Goal: Task Accomplishment & Management: Manage account settings

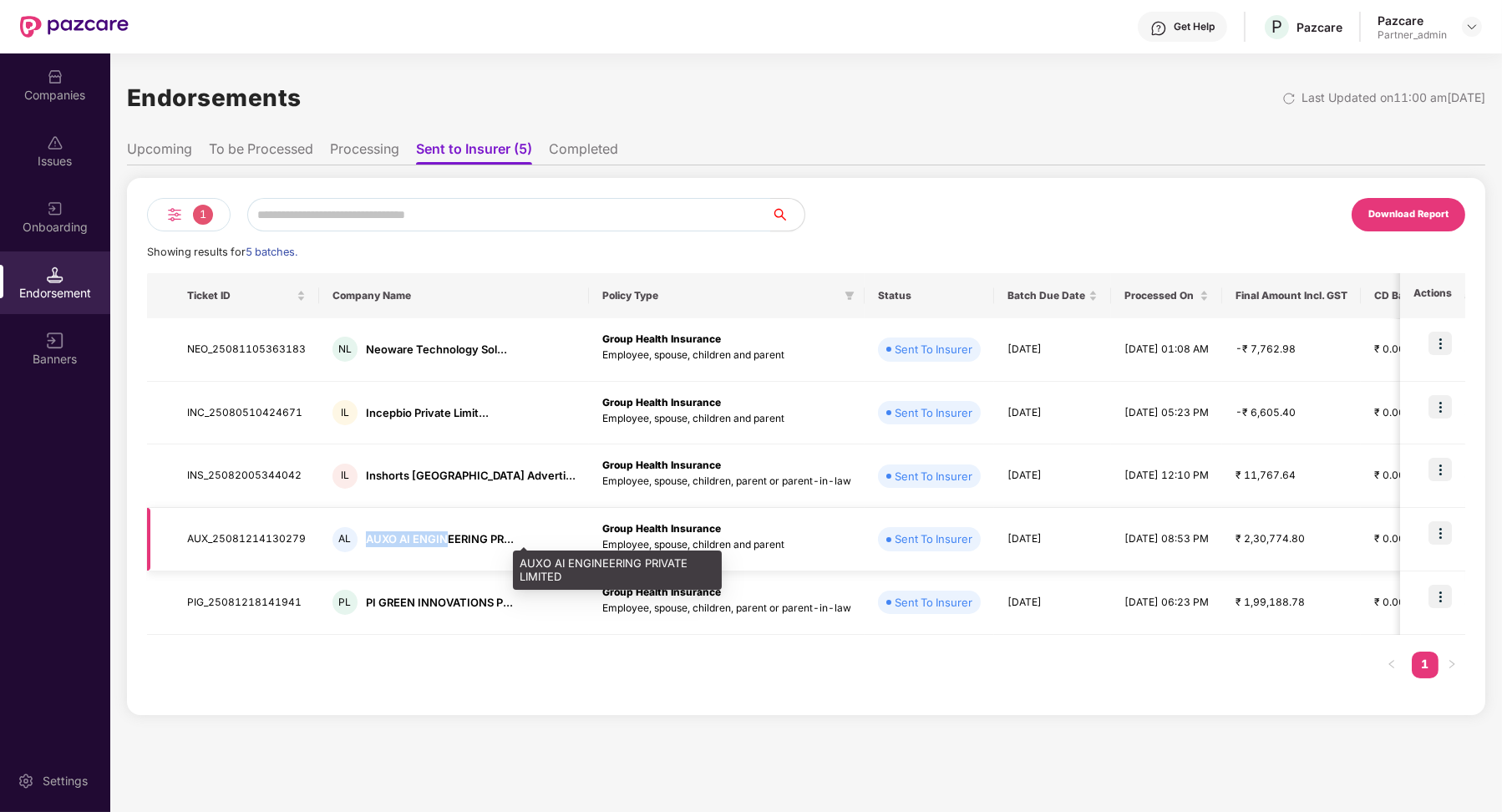
drag, startPoint x: 363, startPoint y: 538, endPoint x: 440, endPoint y: 537, distance: 77.0
click at [441, 537] on div "AUXO AI ENGINEERING PR..." at bounding box center [440, 539] width 148 height 16
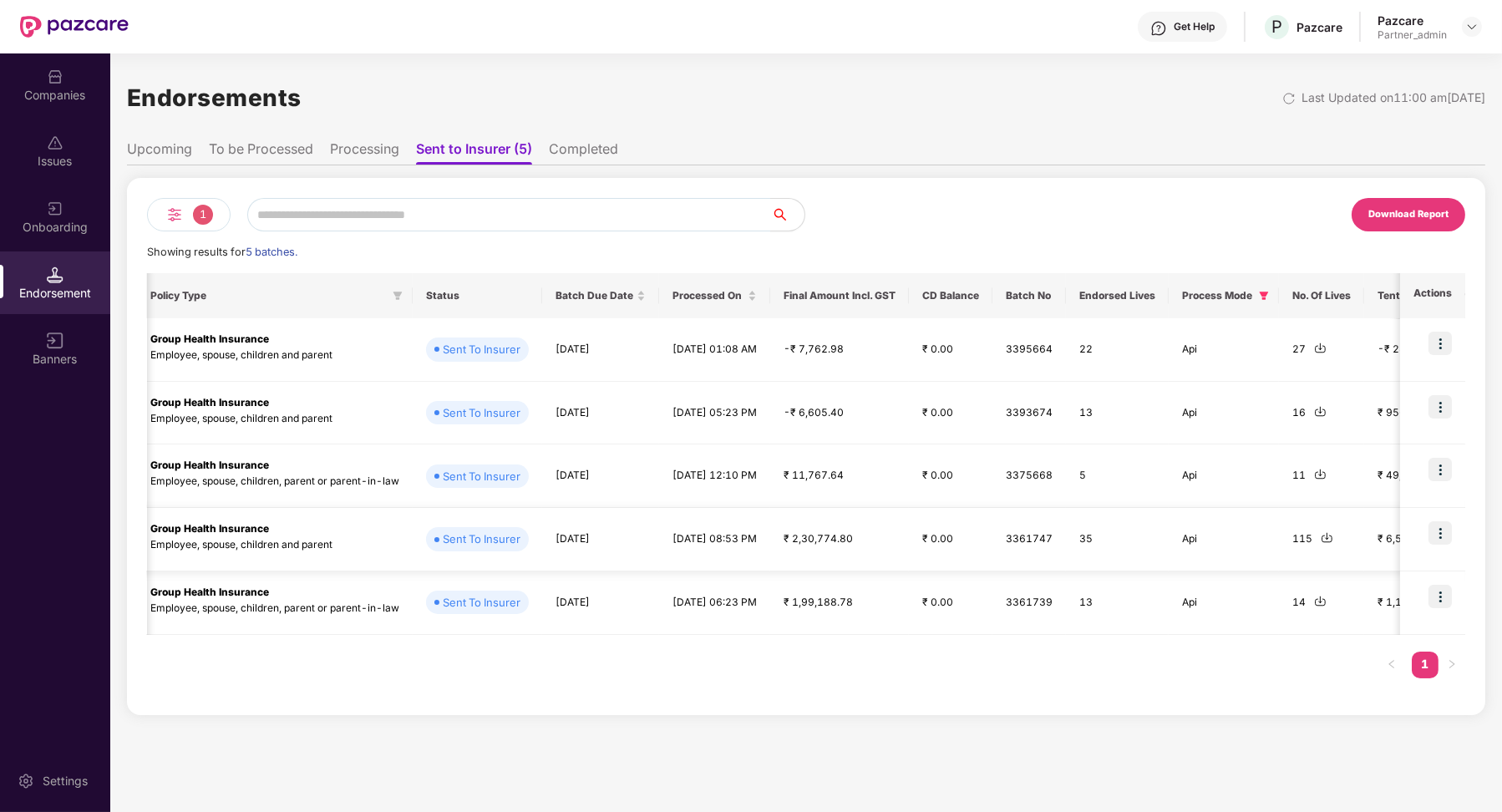
scroll to position [0, 500]
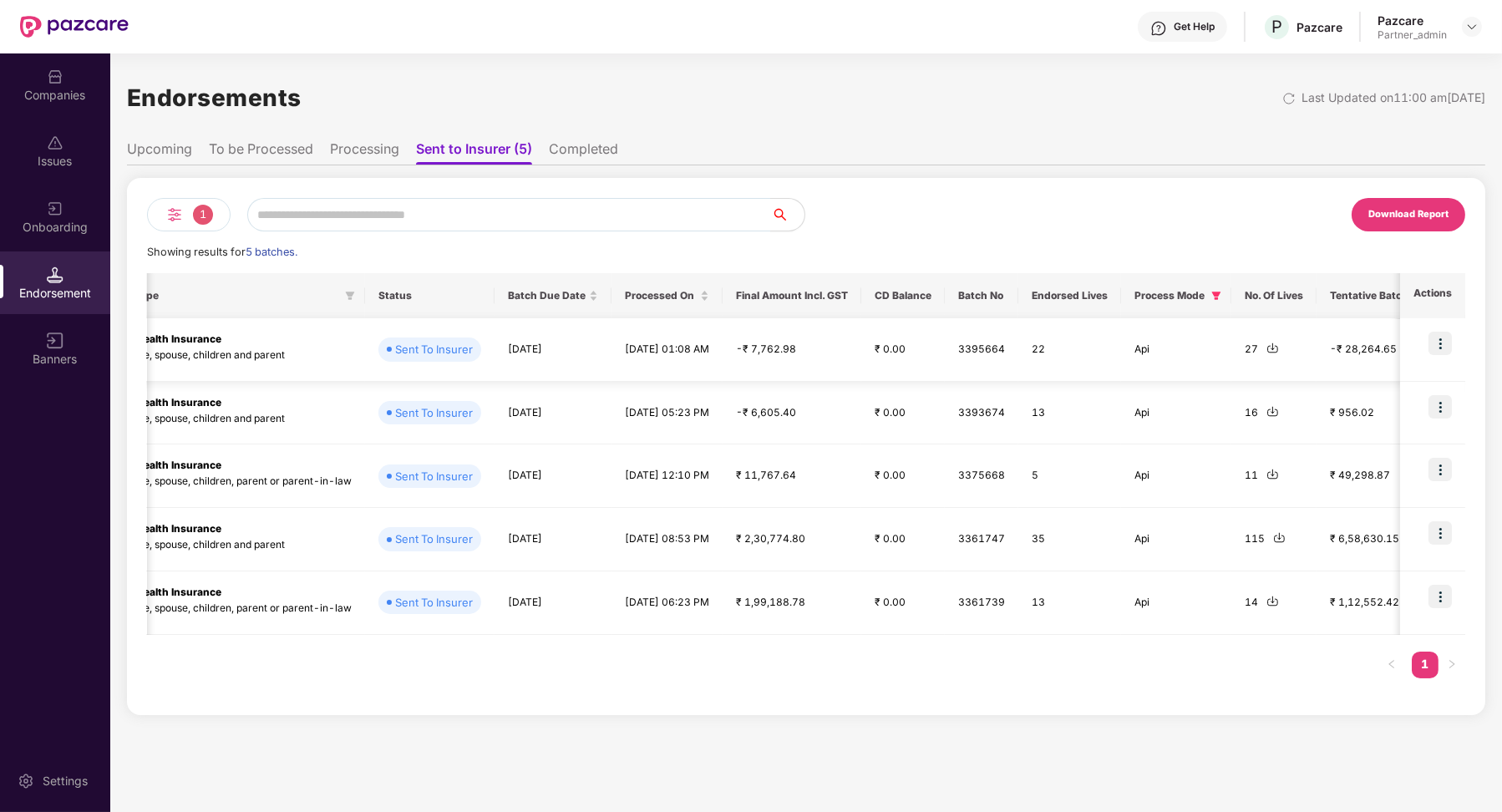
drag, startPoint x: 581, startPoint y: 62, endPoint x: 687, endPoint y: 357, distance: 313.5
click at [687, 357] on td "[DATE] 01:08 AM" at bounding box center [667, 350] width 111 height 63
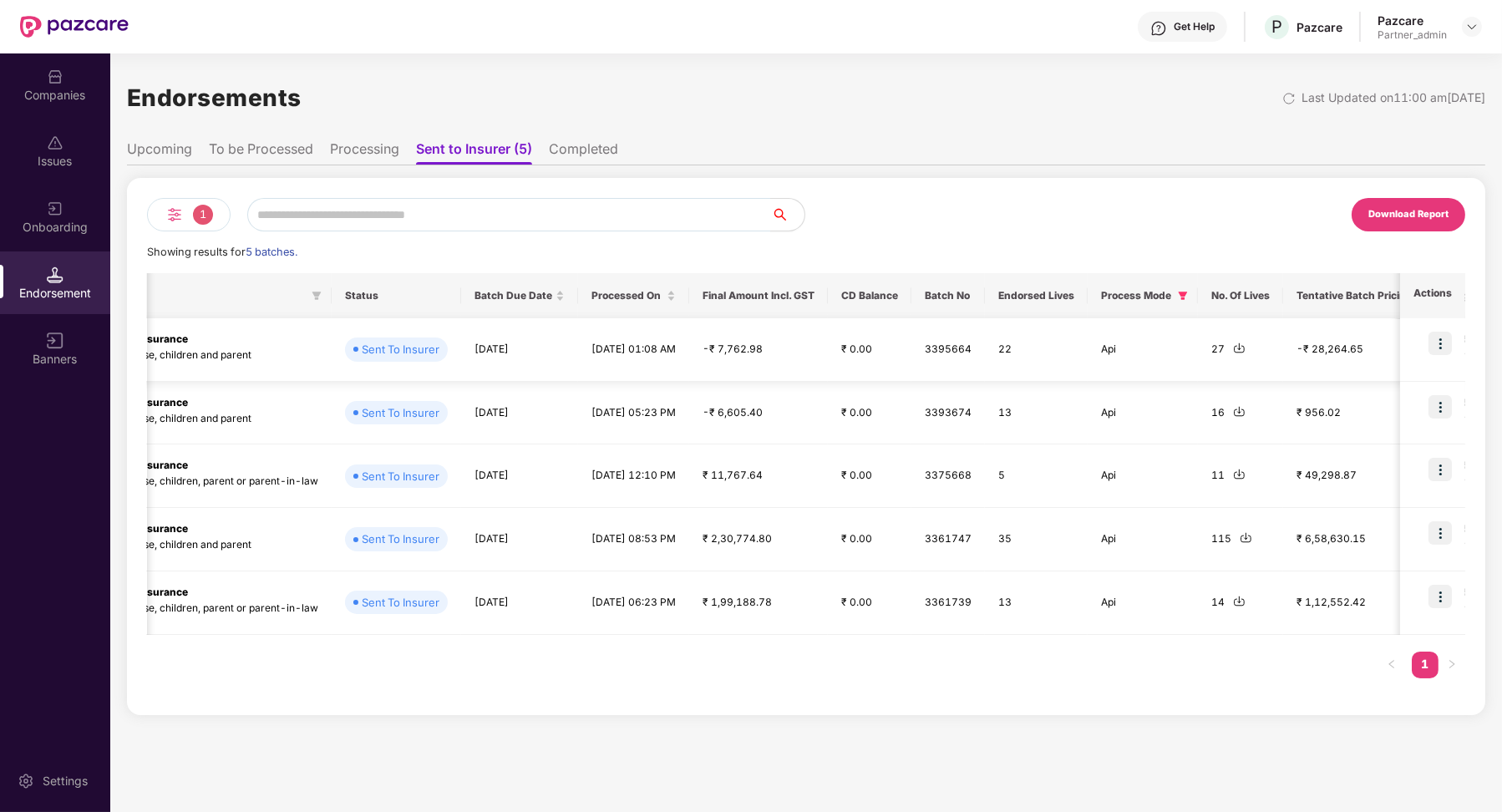
scroll to position [0, 602]
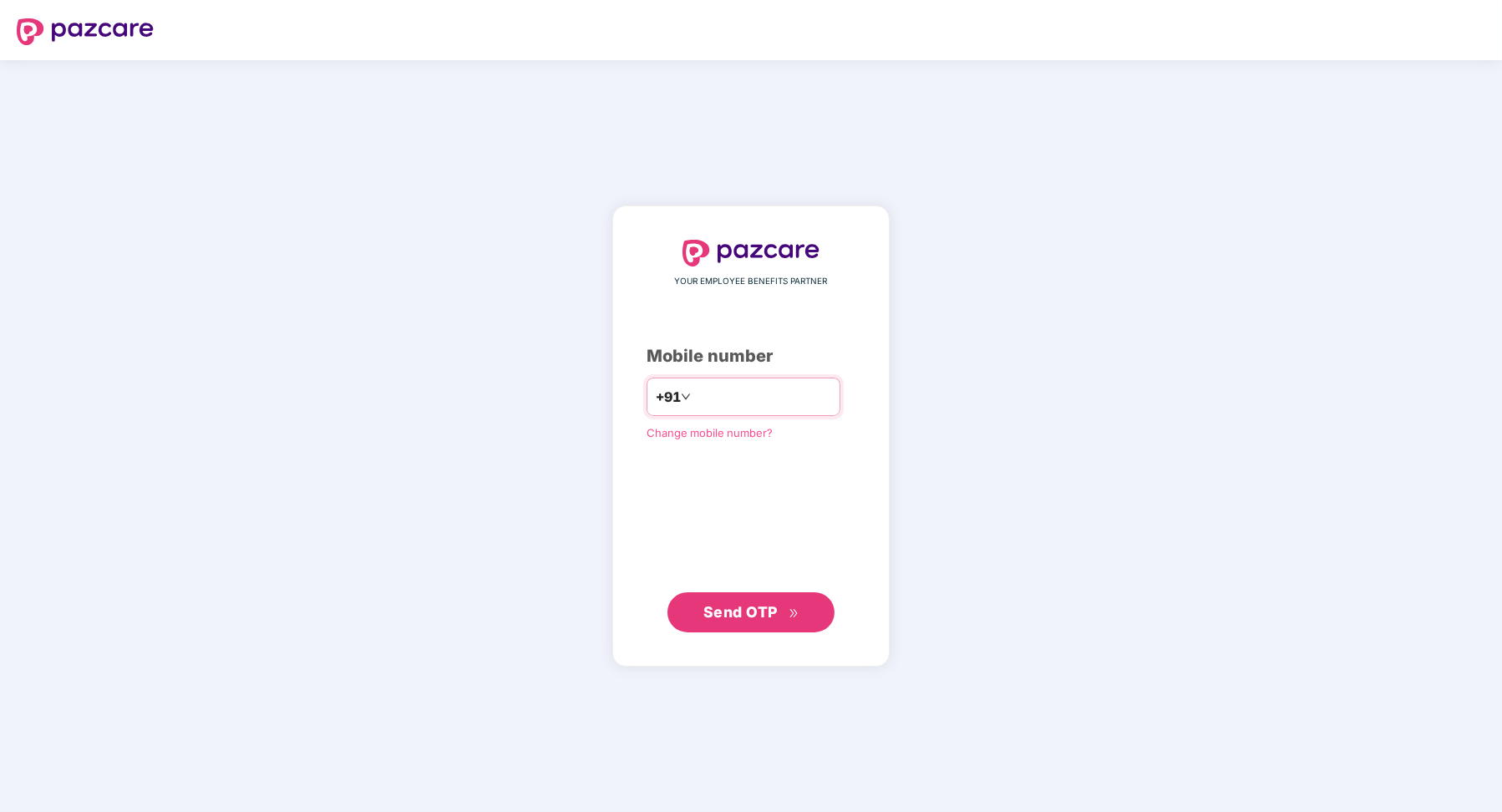
click at [713, 396] on input "number" at bounding box center [763, 397] width 137 height 27
type input "**********"
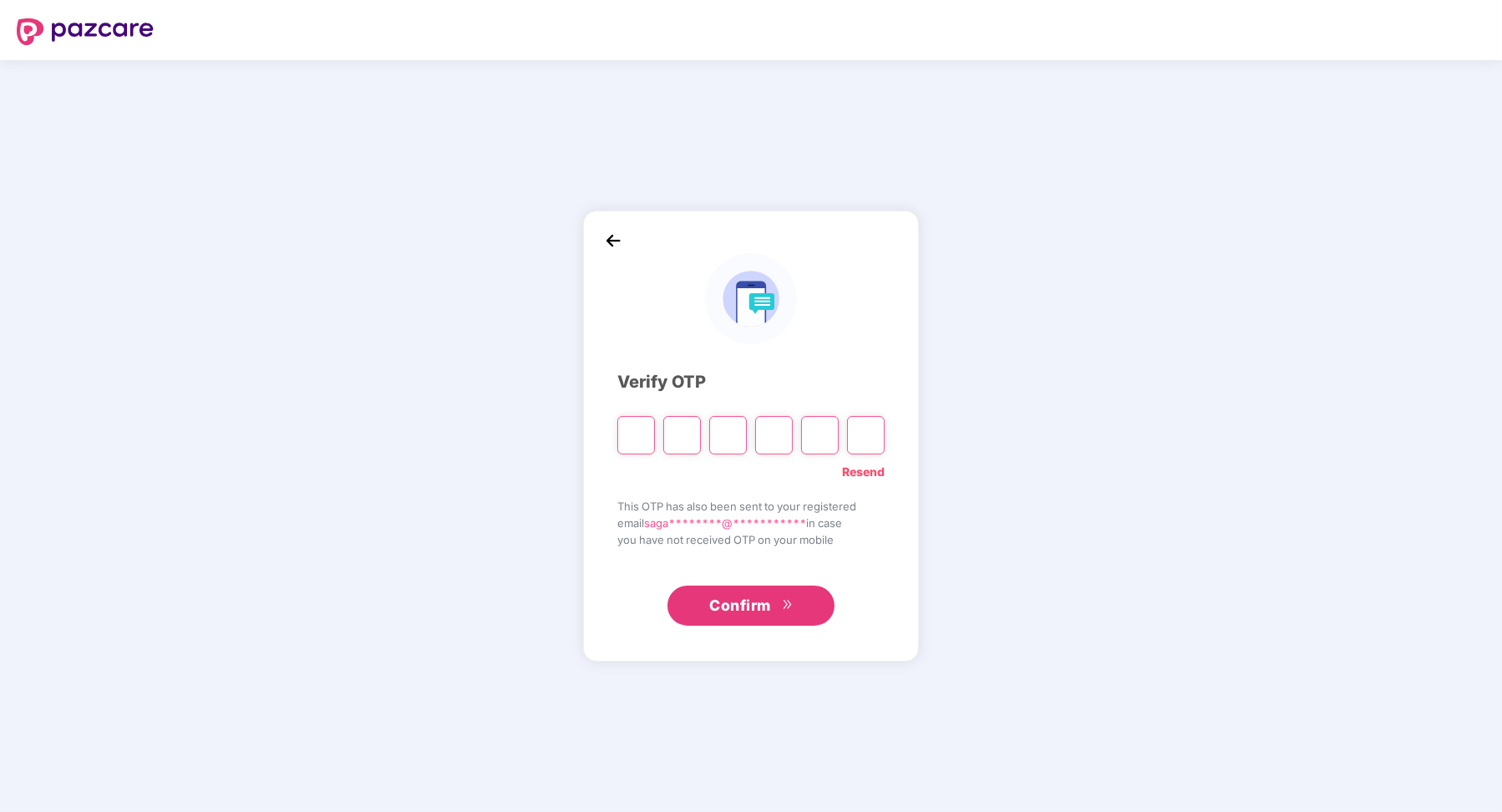
paste input "*"
type input "*"
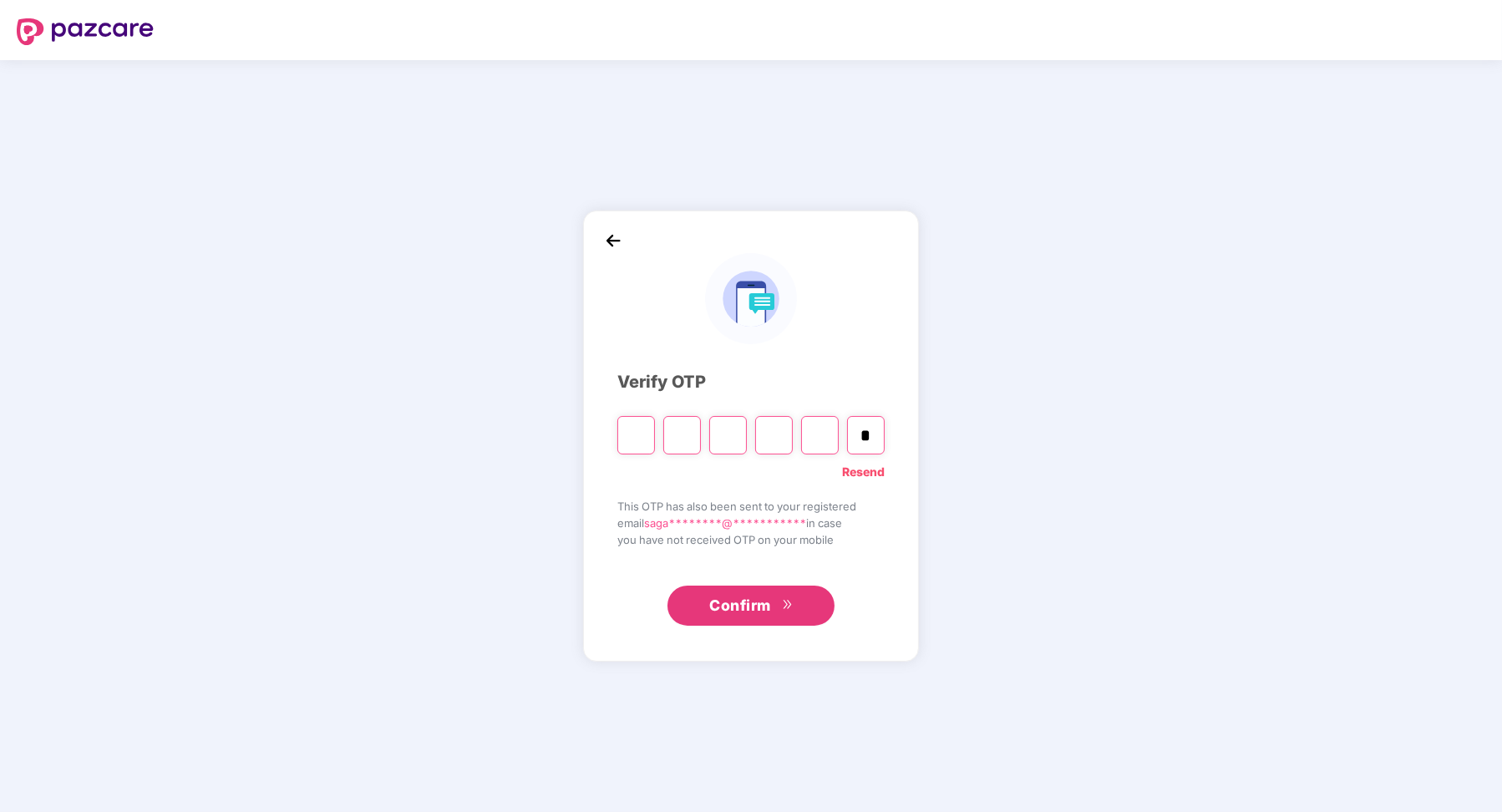
type input "*"
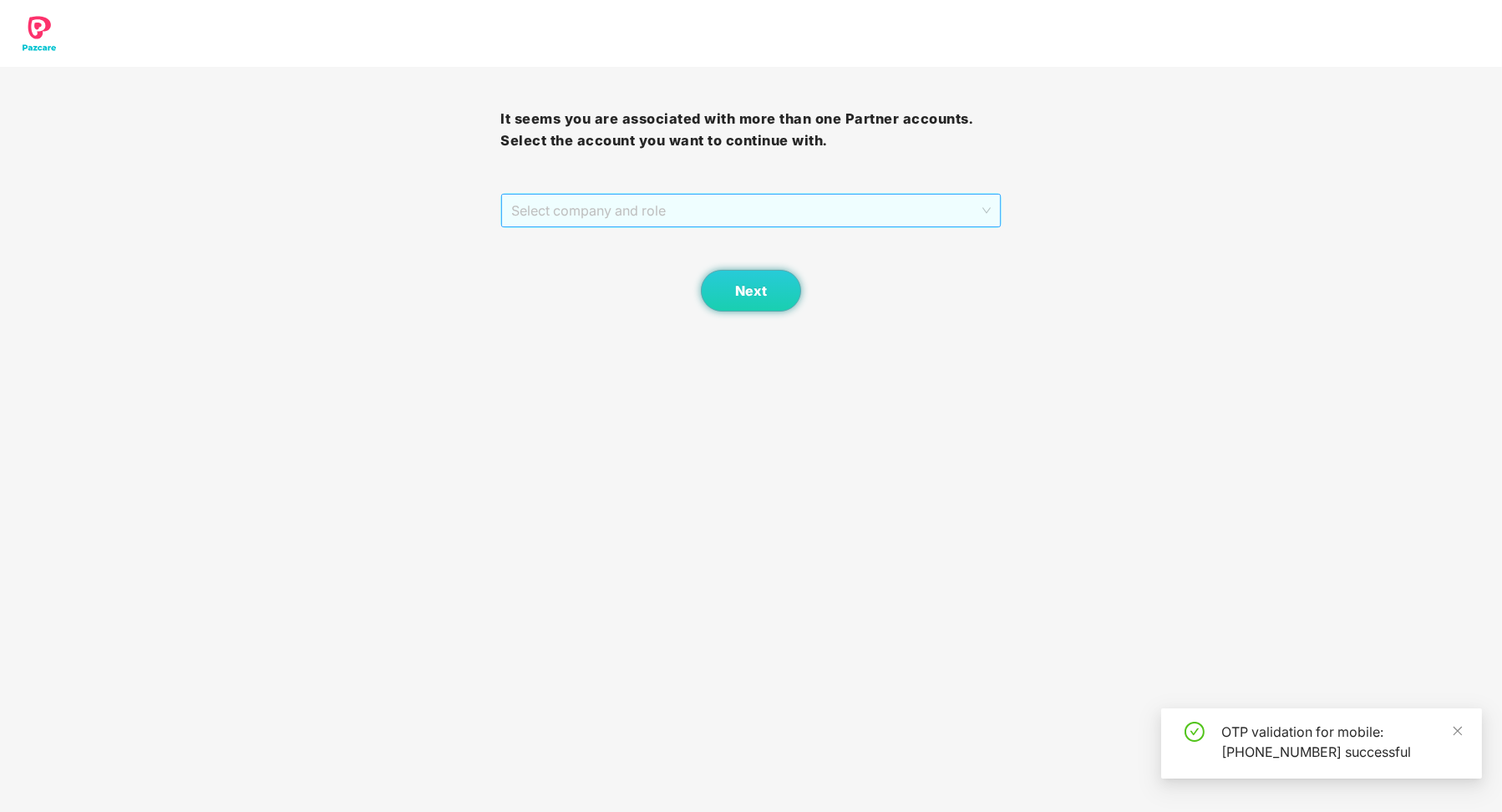
click at [707, 223] on span "Select company and role" at bounding box center [751, 210] width 479 height 32
click at [805, 210] on span "Select company and role" at bounding box center [751, 210] width 479 height 32
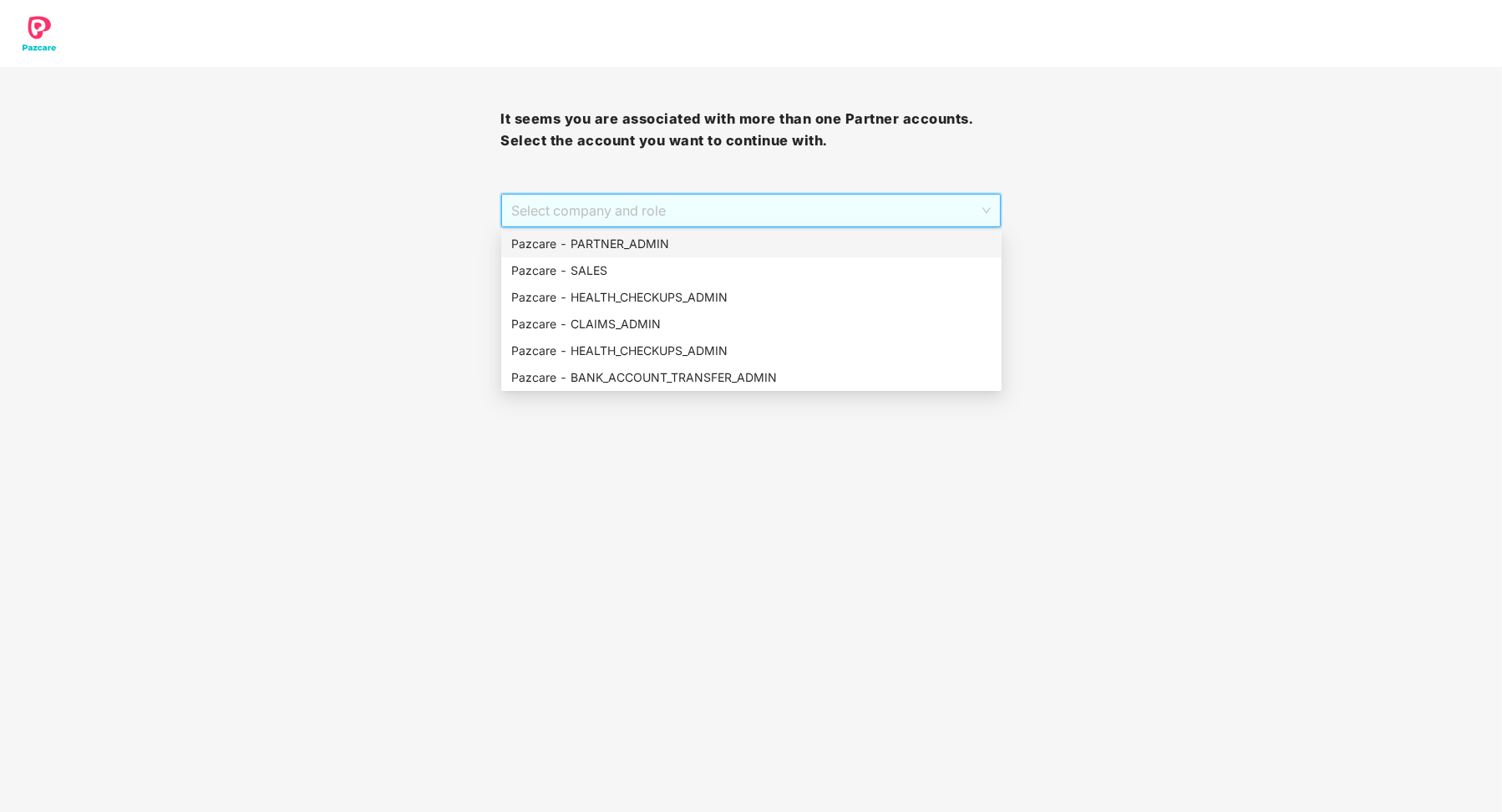
click at [738, 238] on div "Pazcare - PARTNER_ADMIN" at bounding box center [751, 244] width 480 height 19
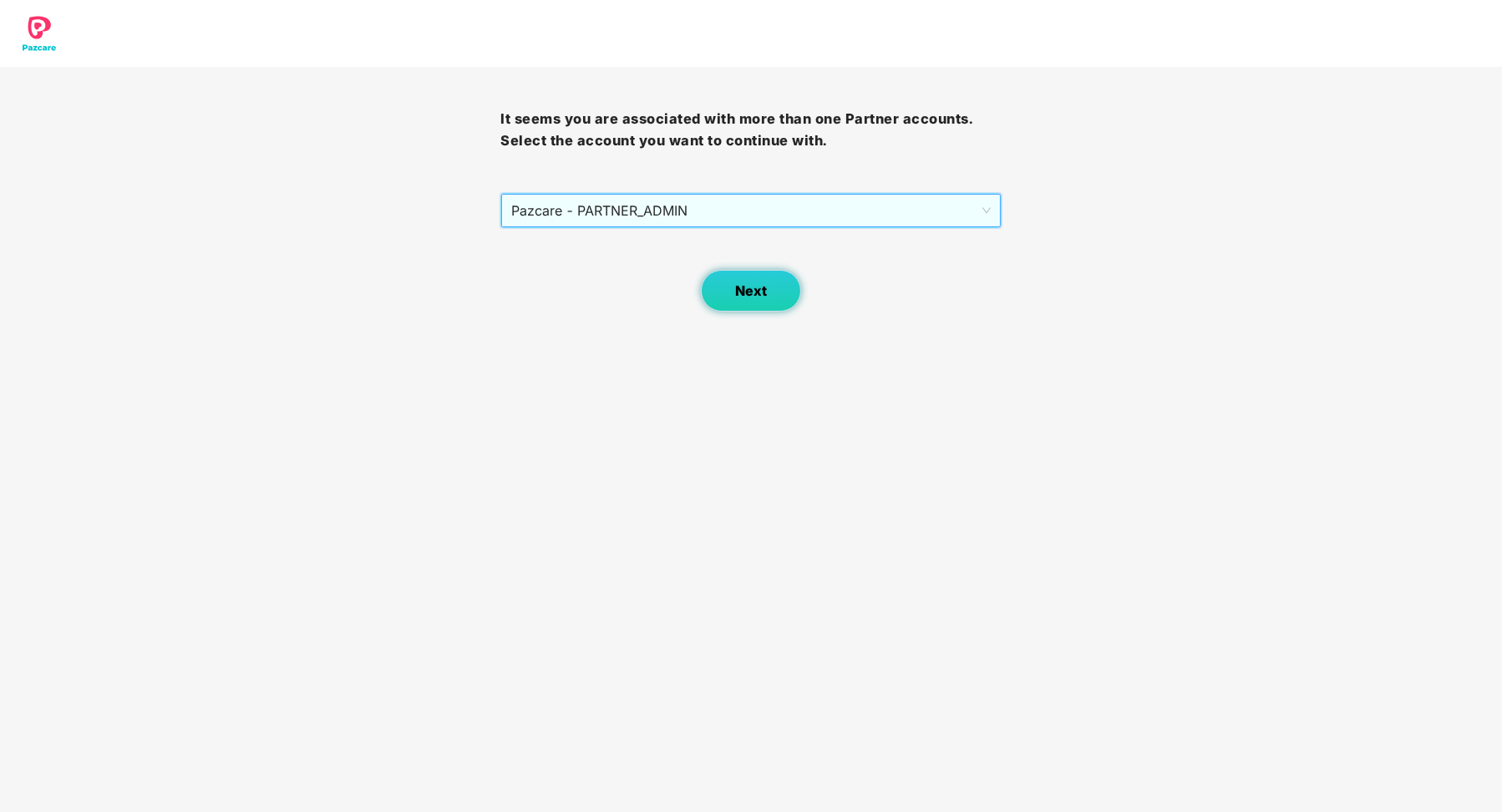
click at [740, 289] on span "Next" at bounding box center [751, 291] width 32 height 16
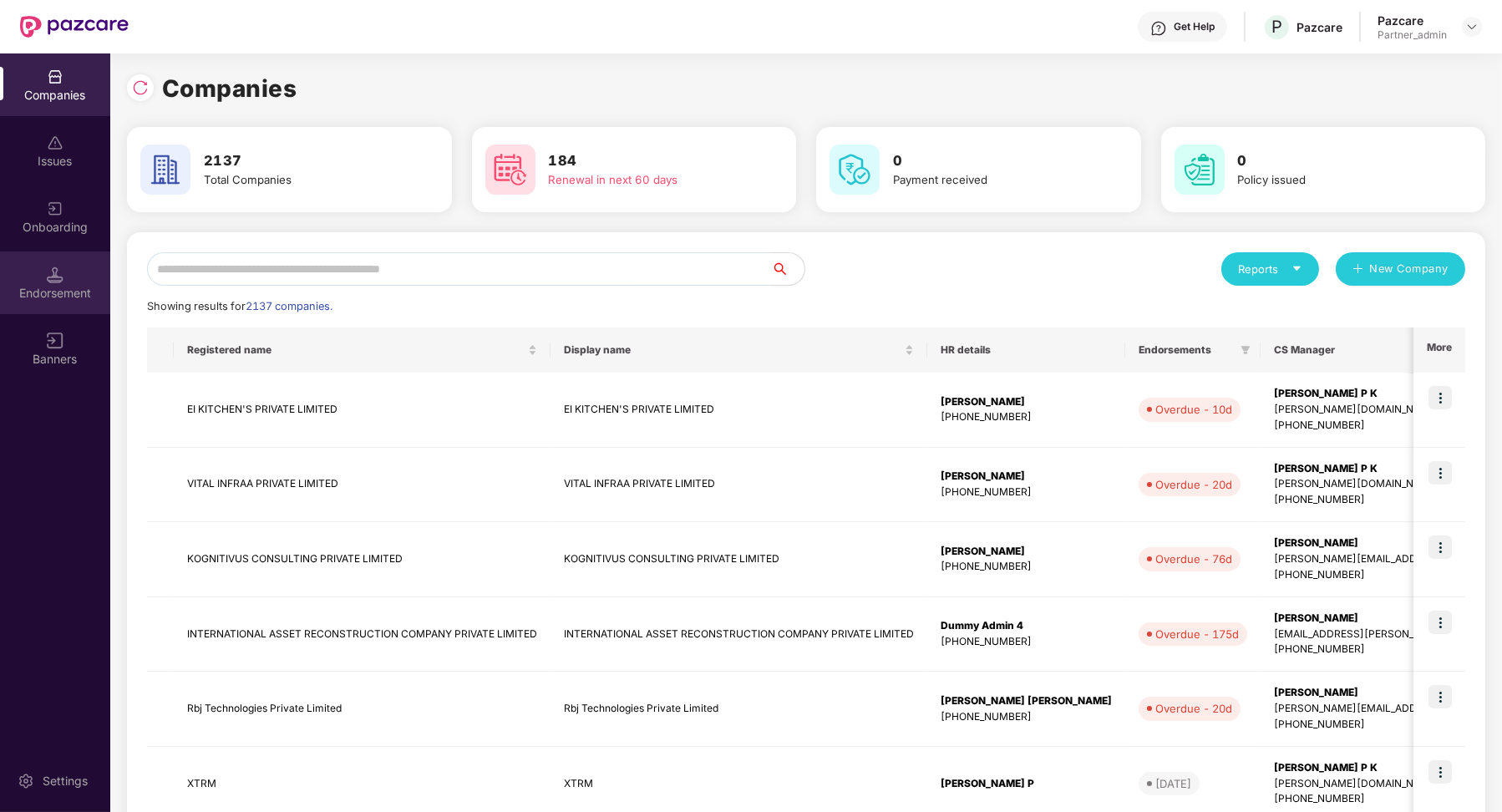
click at [82, 276] on div "Endorsement" at bounding box center [55, 282] width 110 height 62
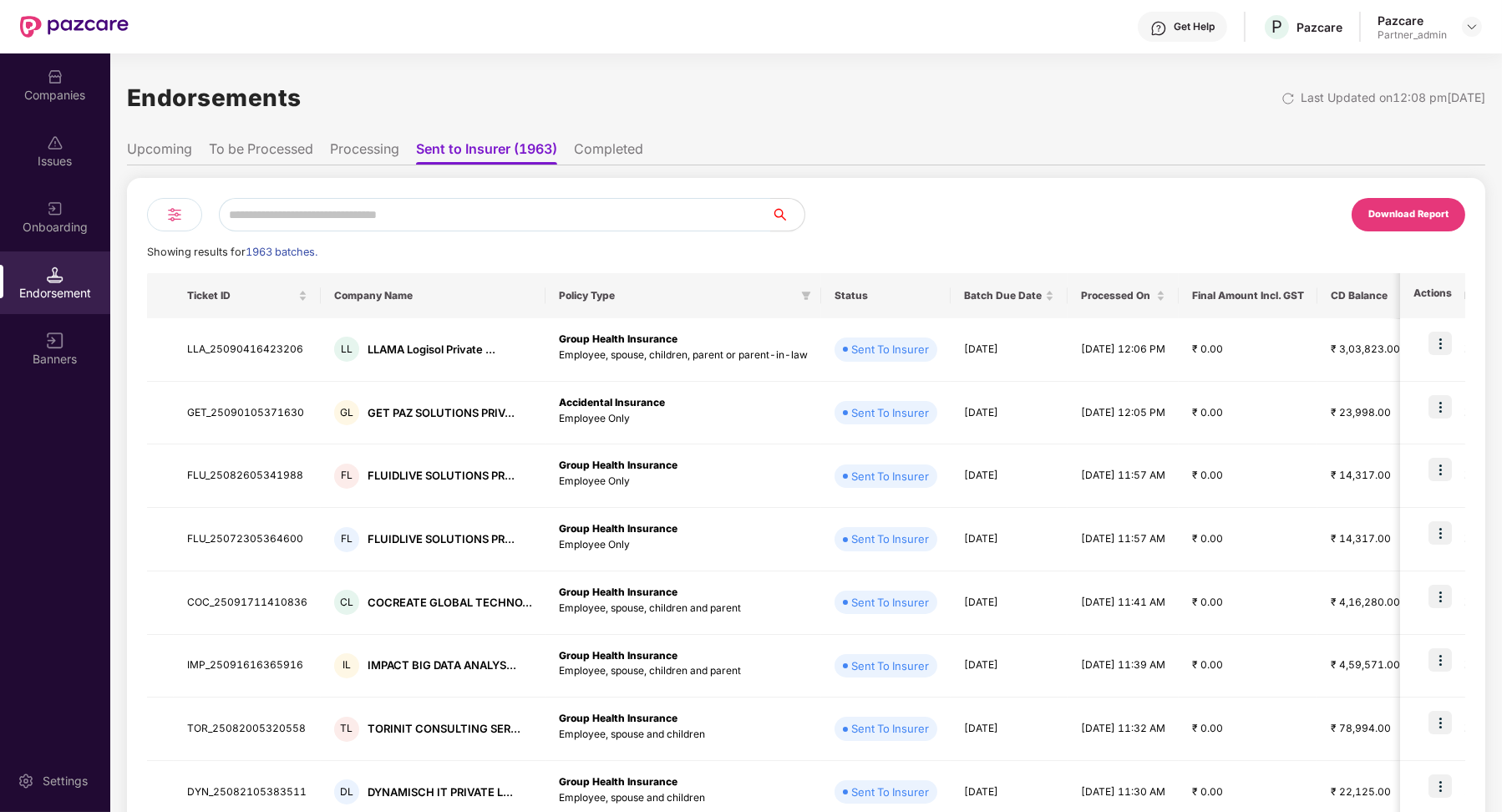
click at [200, 223] on div at bounding box center [477, 215] width 659 height 34
click at [180, 219] on img at bounding box center [175, 215] width 20 height 20
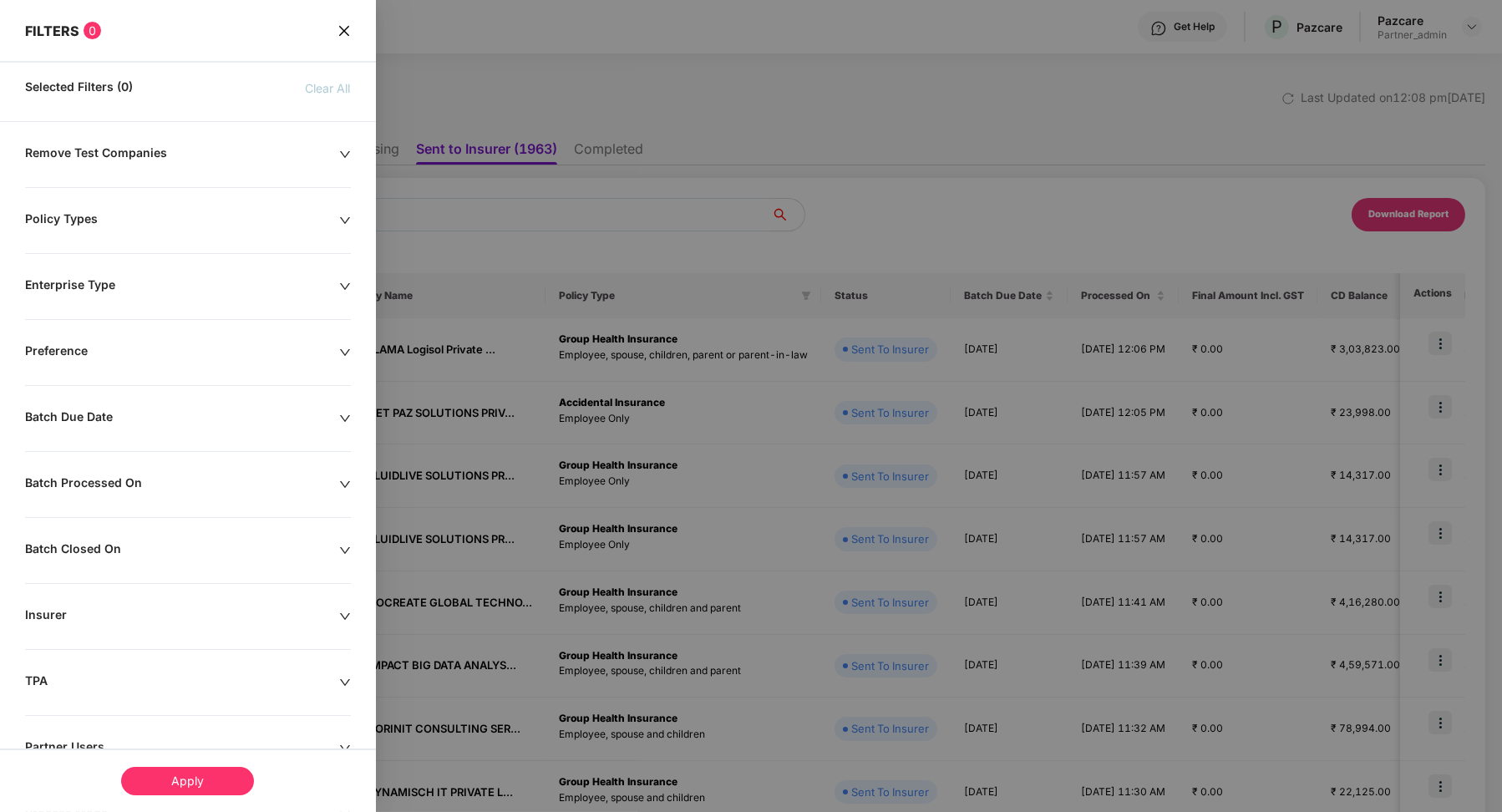
scroll to position [121, 0]
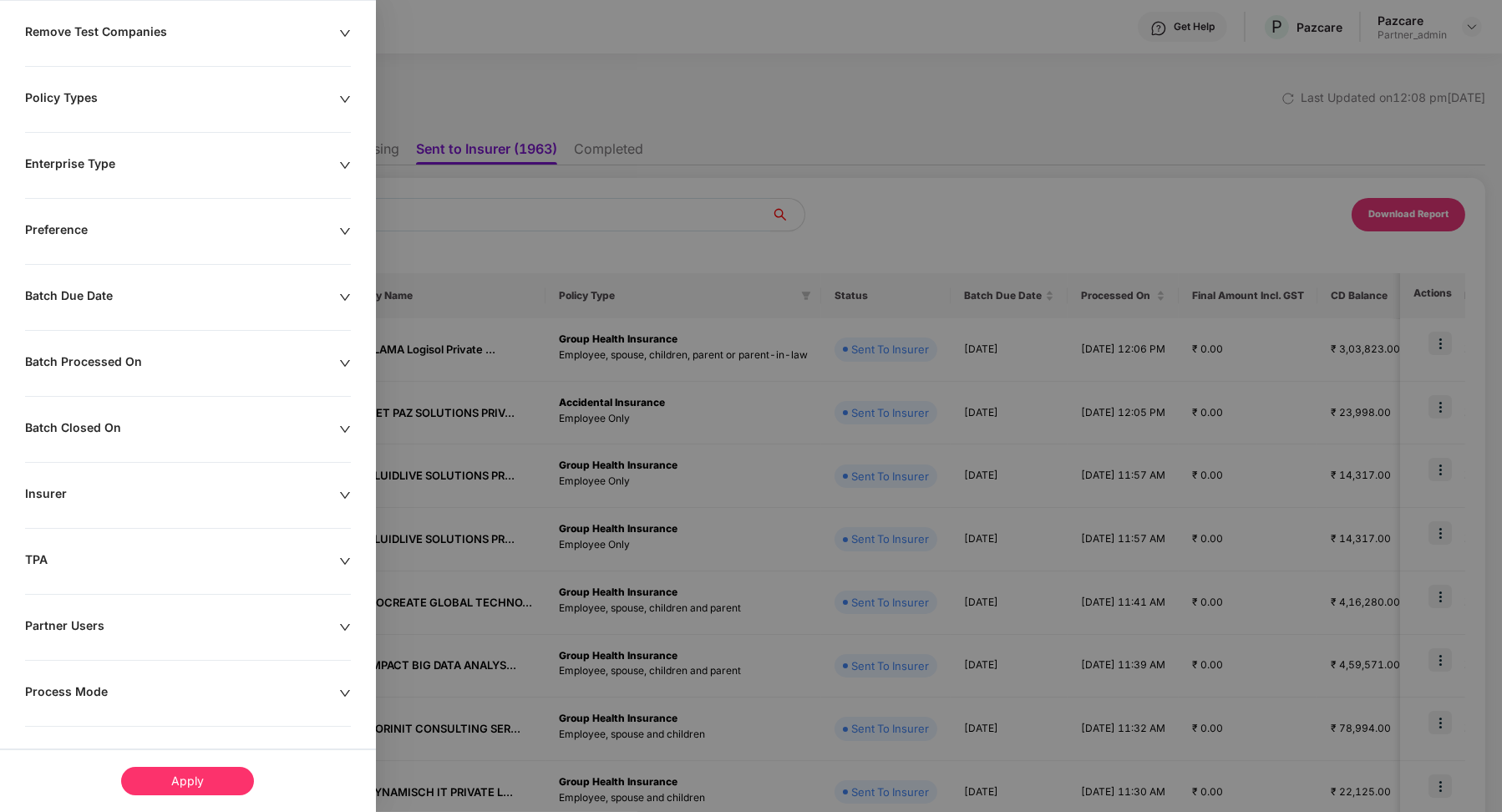
click at [92, 690] on div "Process Mode" at bounding box center [182, 694] width 314 height 19
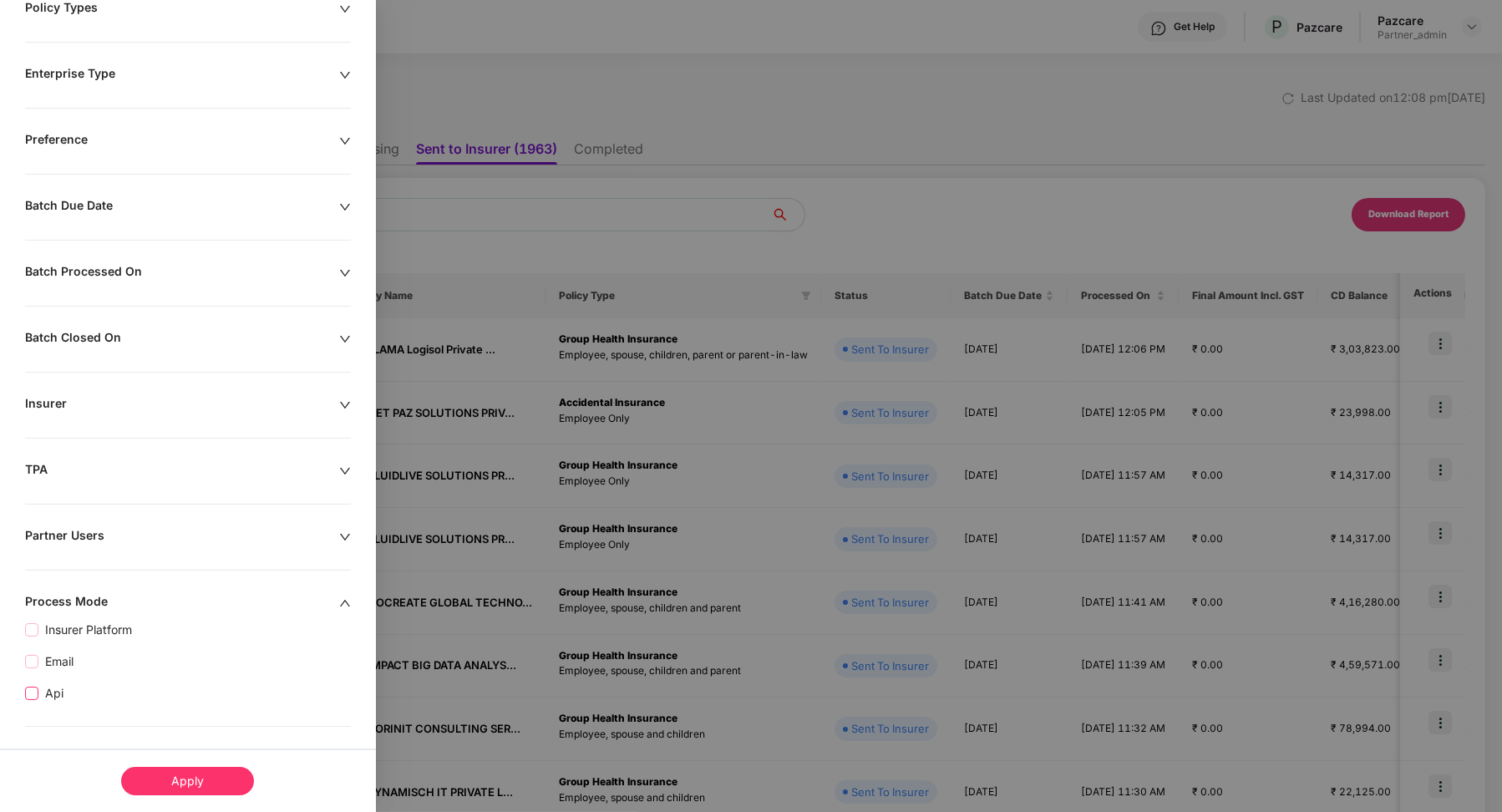
click at [48, 695] on span "Api" at bounding box center [54, 694] width 32 height 19
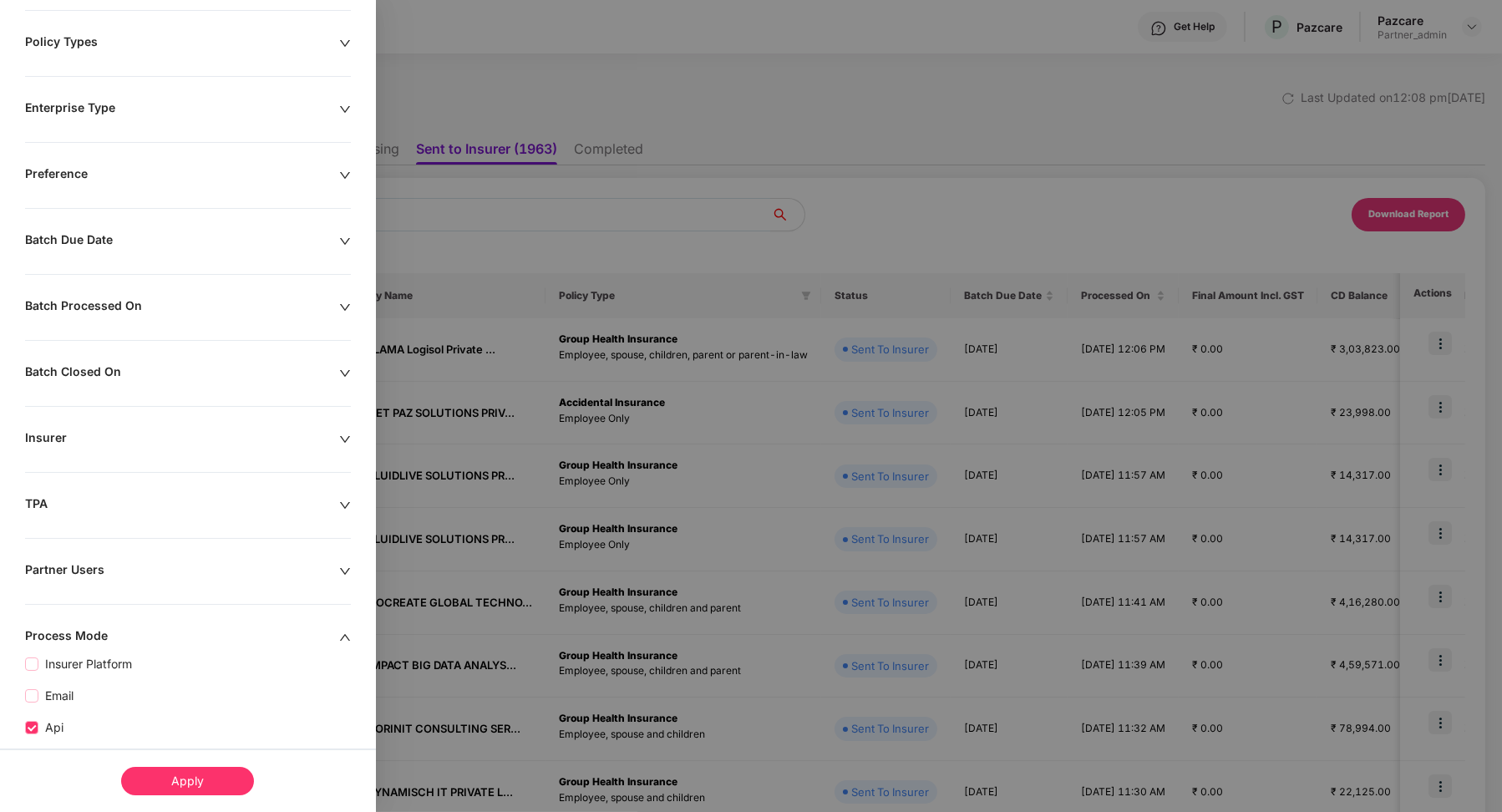
scroll to position [246, 0]
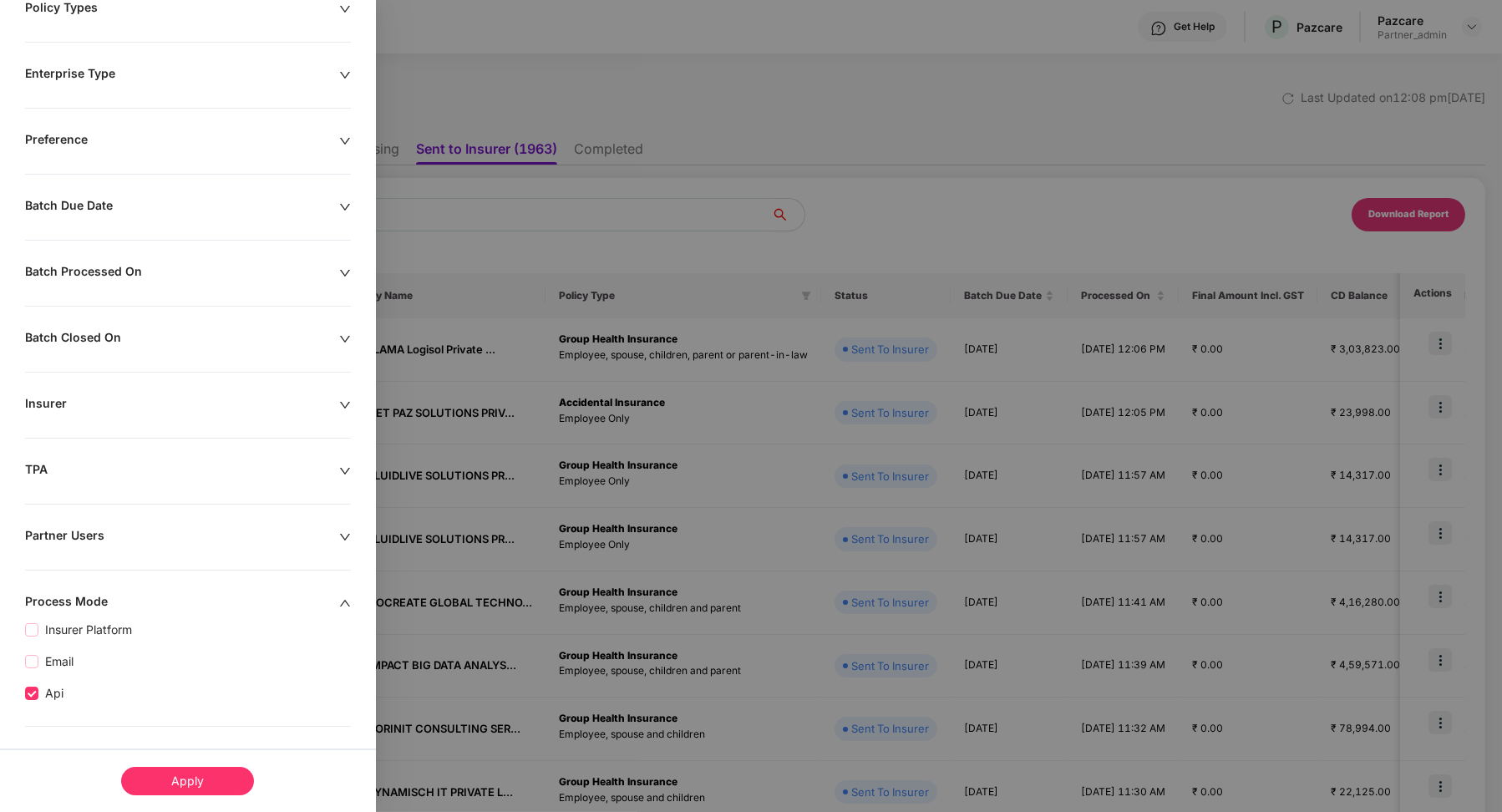
click at [207, 779] on div "Apply" at bounding box center [187, 781] width 133 height 29
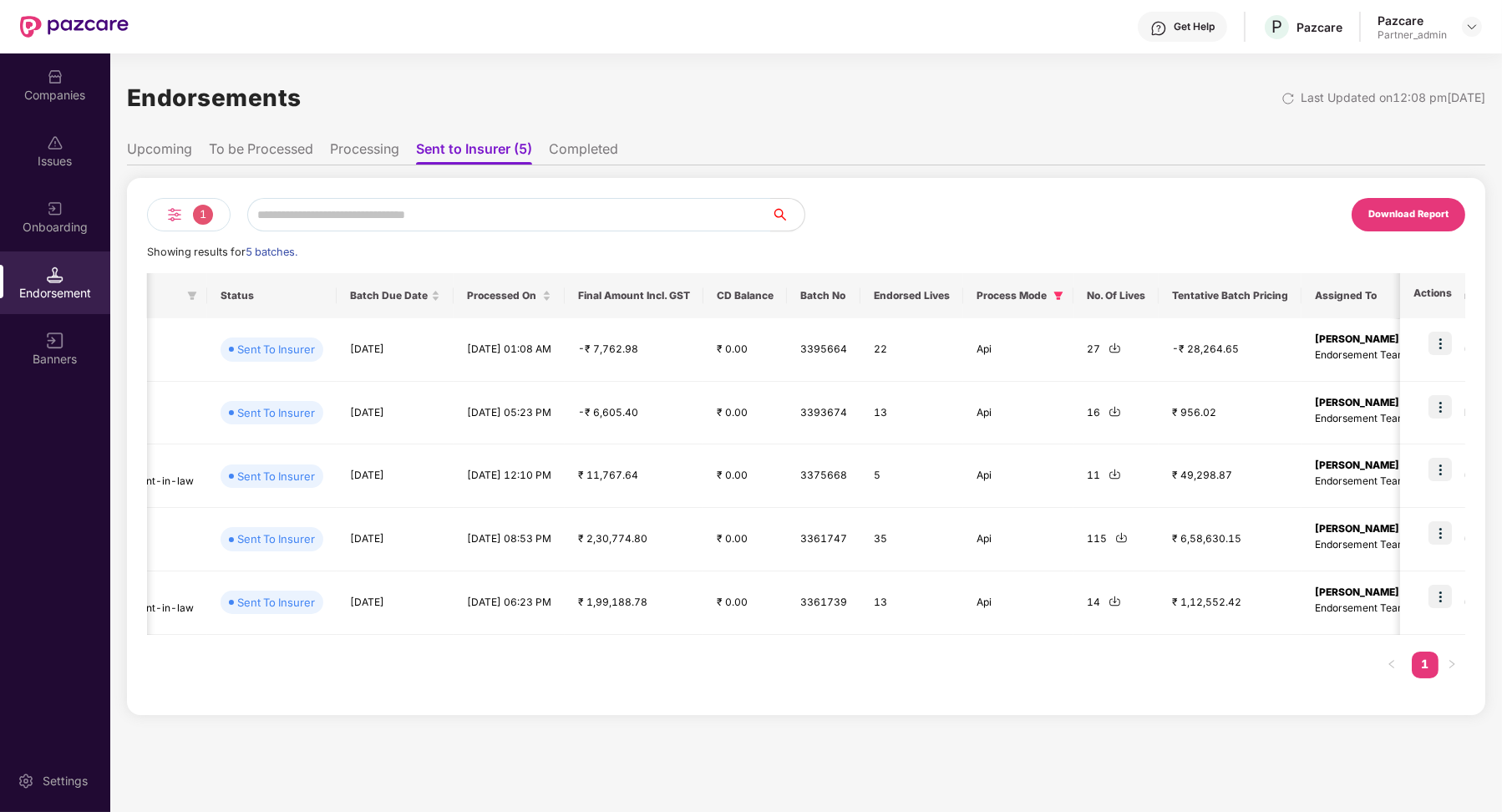
scroll to position [0, 623]
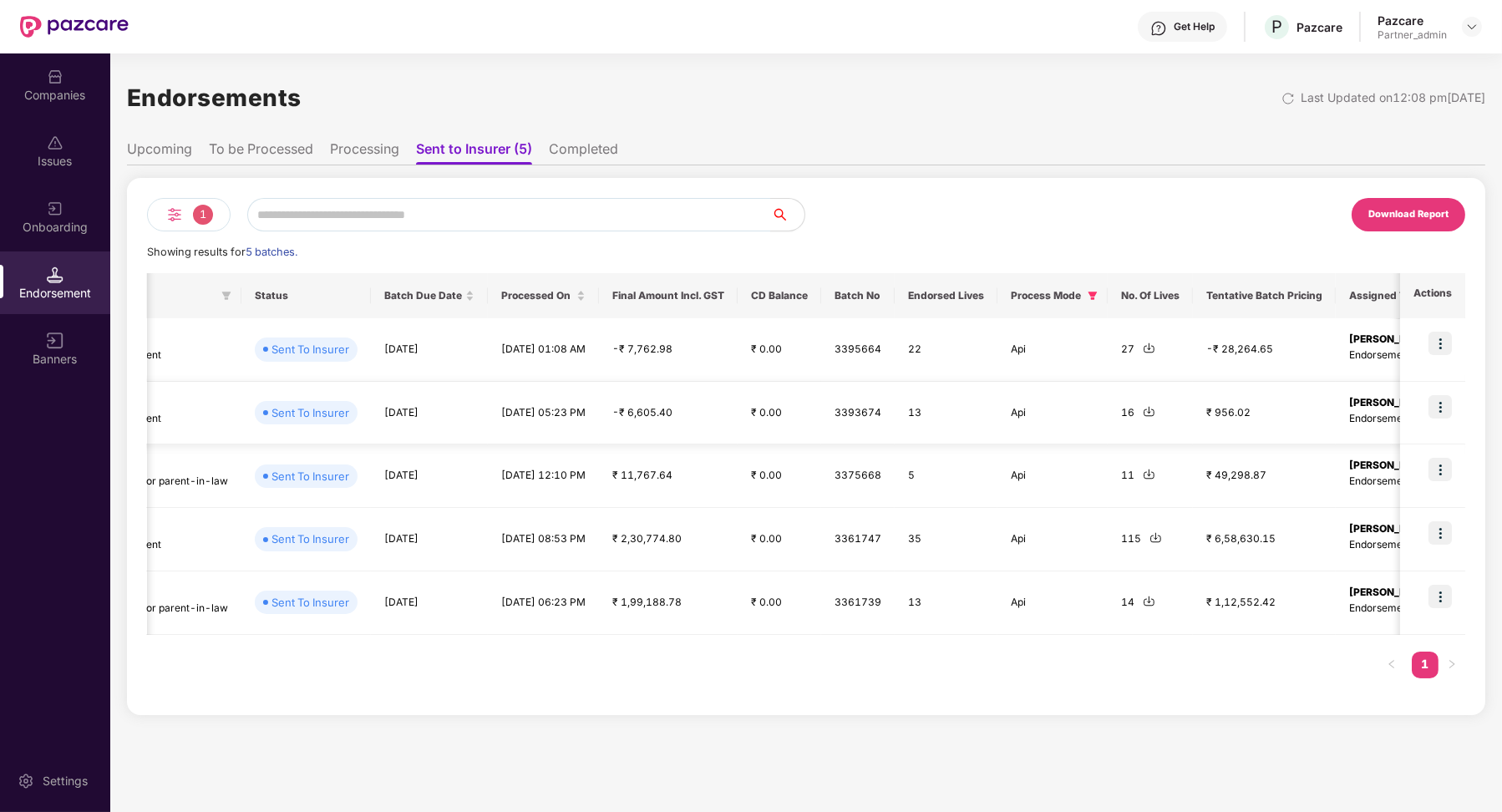
drag, startPoint x: 451, startPoint y: 410, endPoint x: 539, endPoint y: 415, distance: 88.1
click at [542, 416] on td "[DATE] 05:23 PM" at bounding box center [543, 413] width 111 height 63
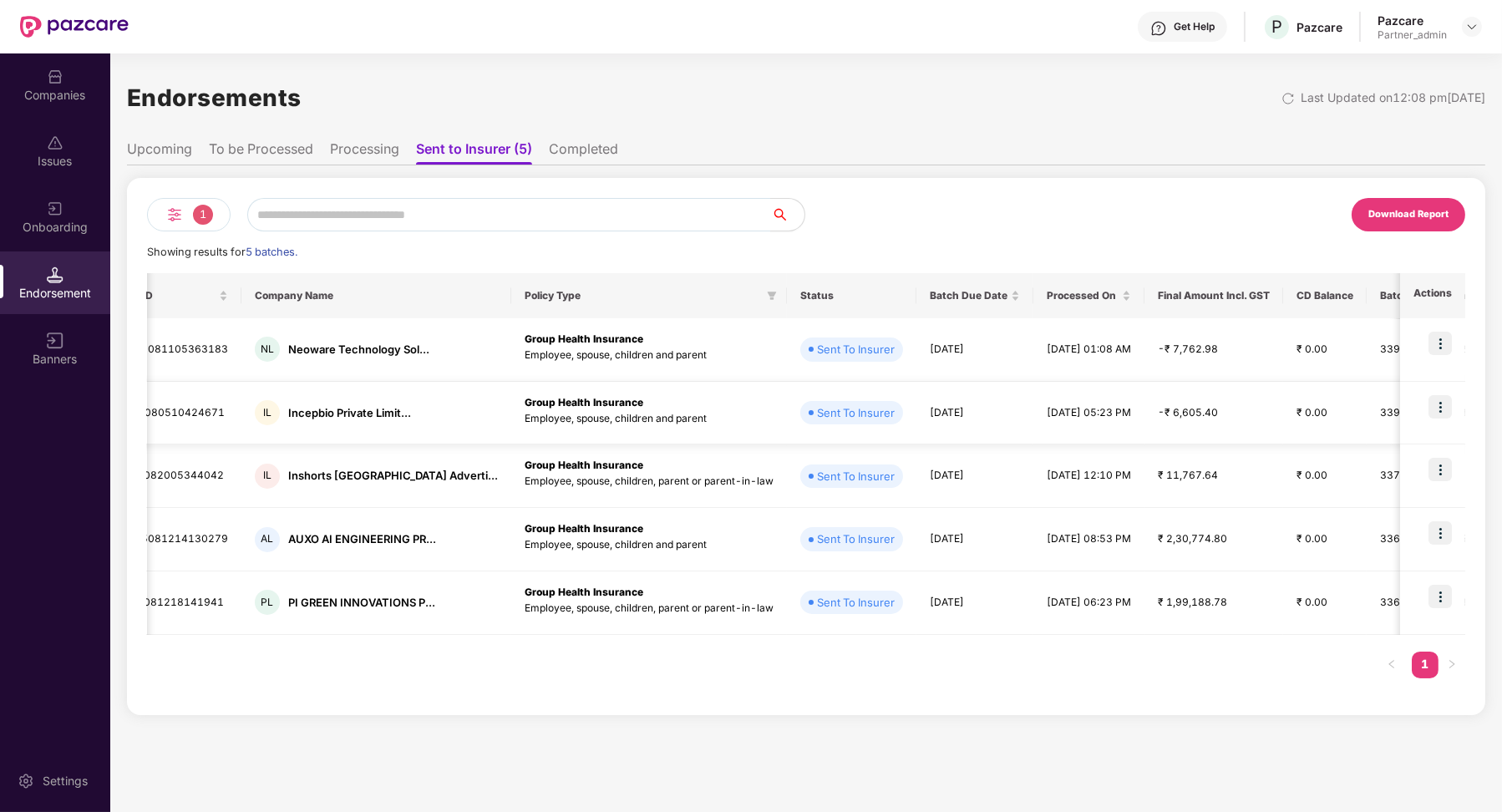
scroll to position [0, 0]
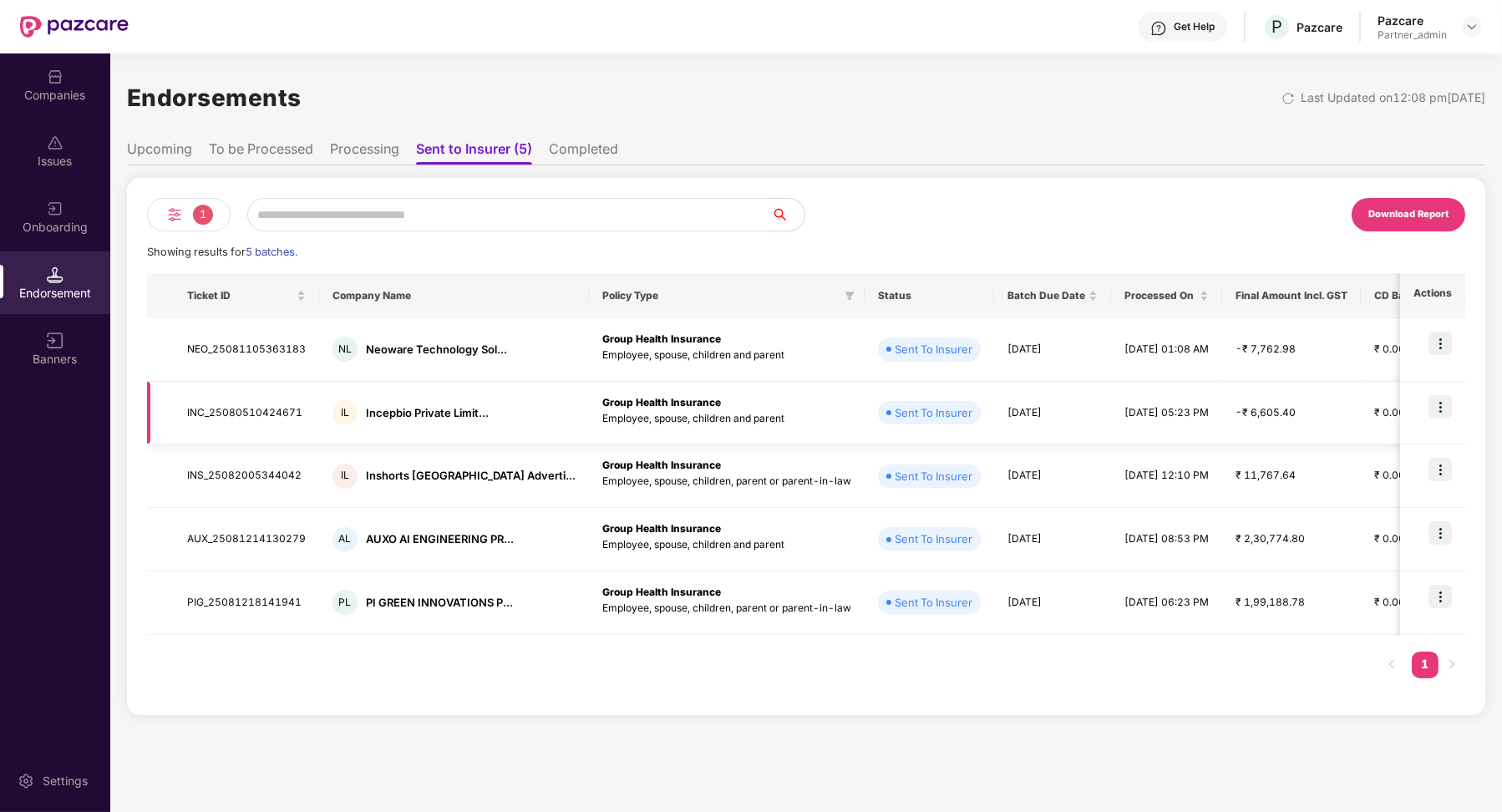
click at [249, 412] on td "INC_25080510424671" at bounding box center [247, 413] width 145 height 63
copy td "INC_25080510424671"
click at [572, 155] on li "Completed" at bounding box center [583, 153] width 69 height 24
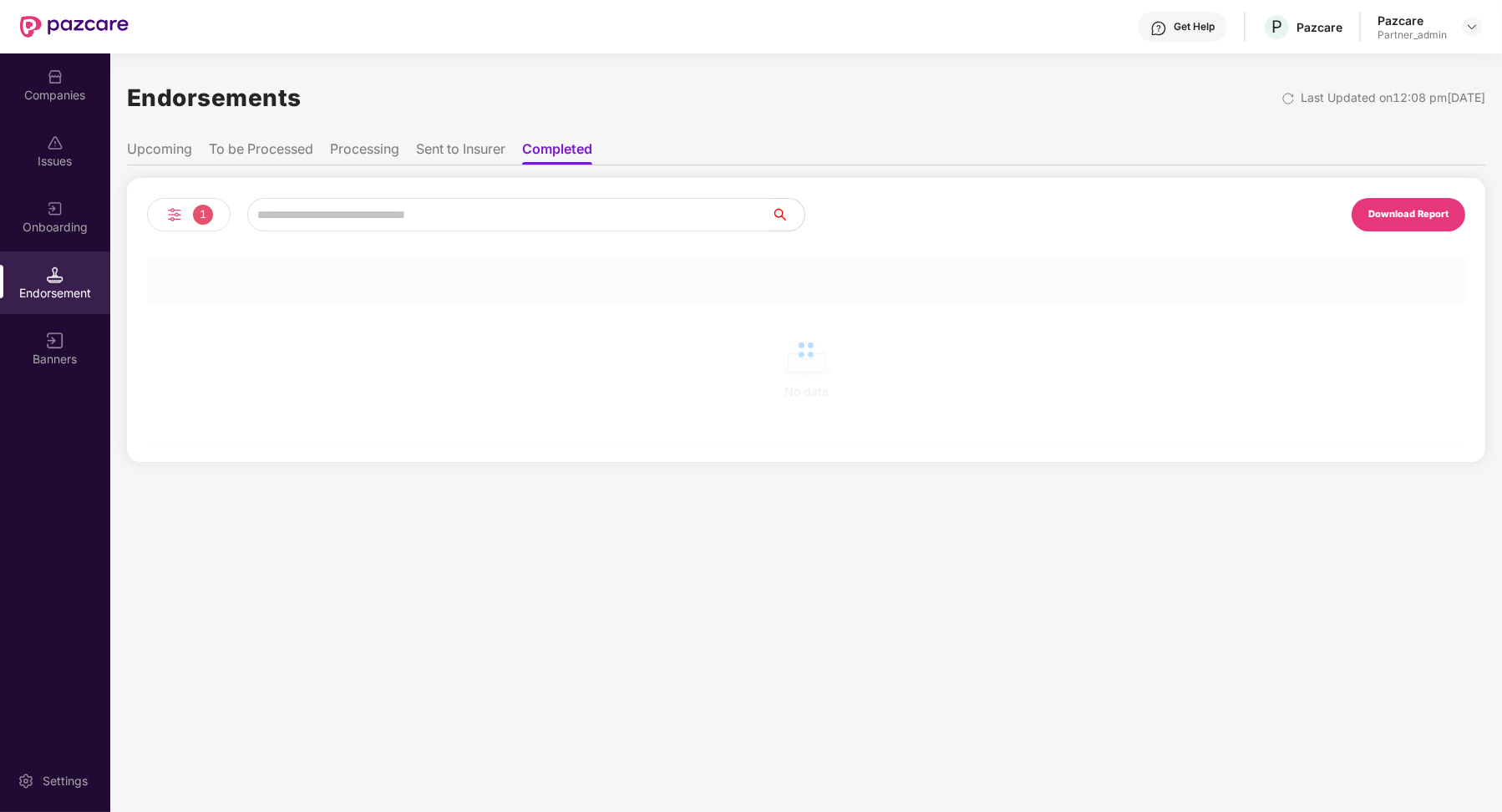
click at [402, 213] on input "text" at bounding box center [509, 215] width 524 height 34
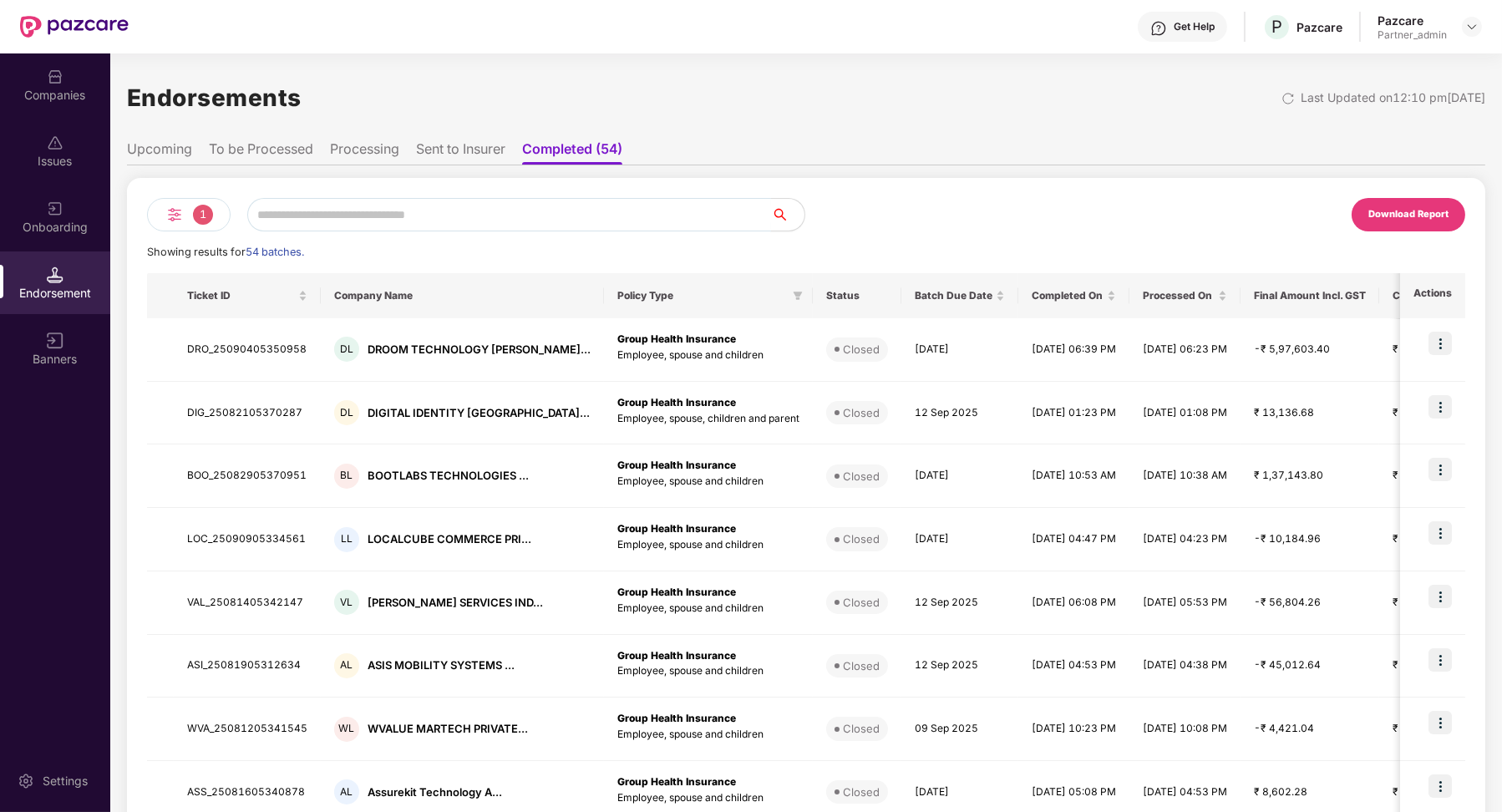
paste input "**********"
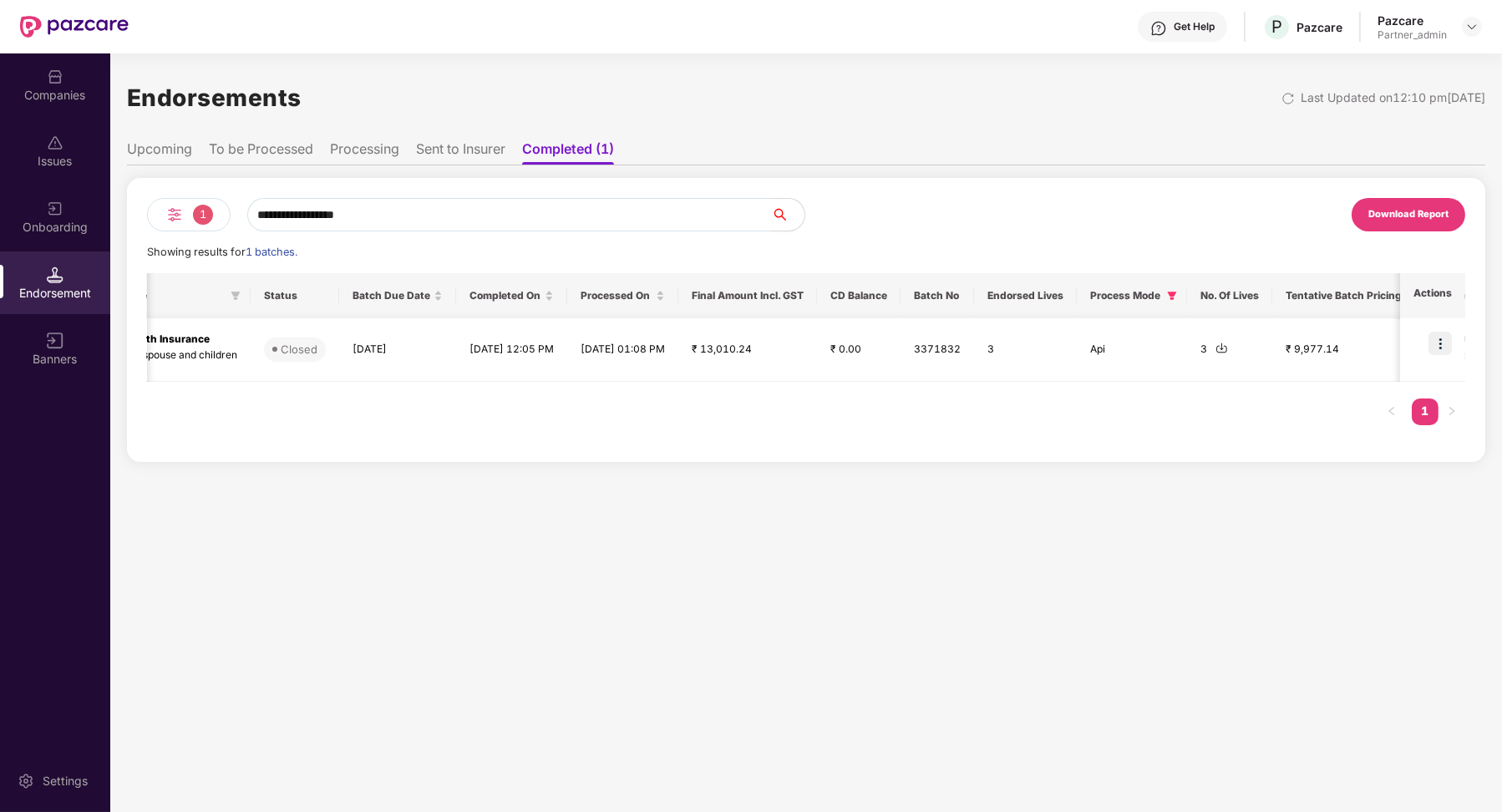
scroll to position [0, 534]
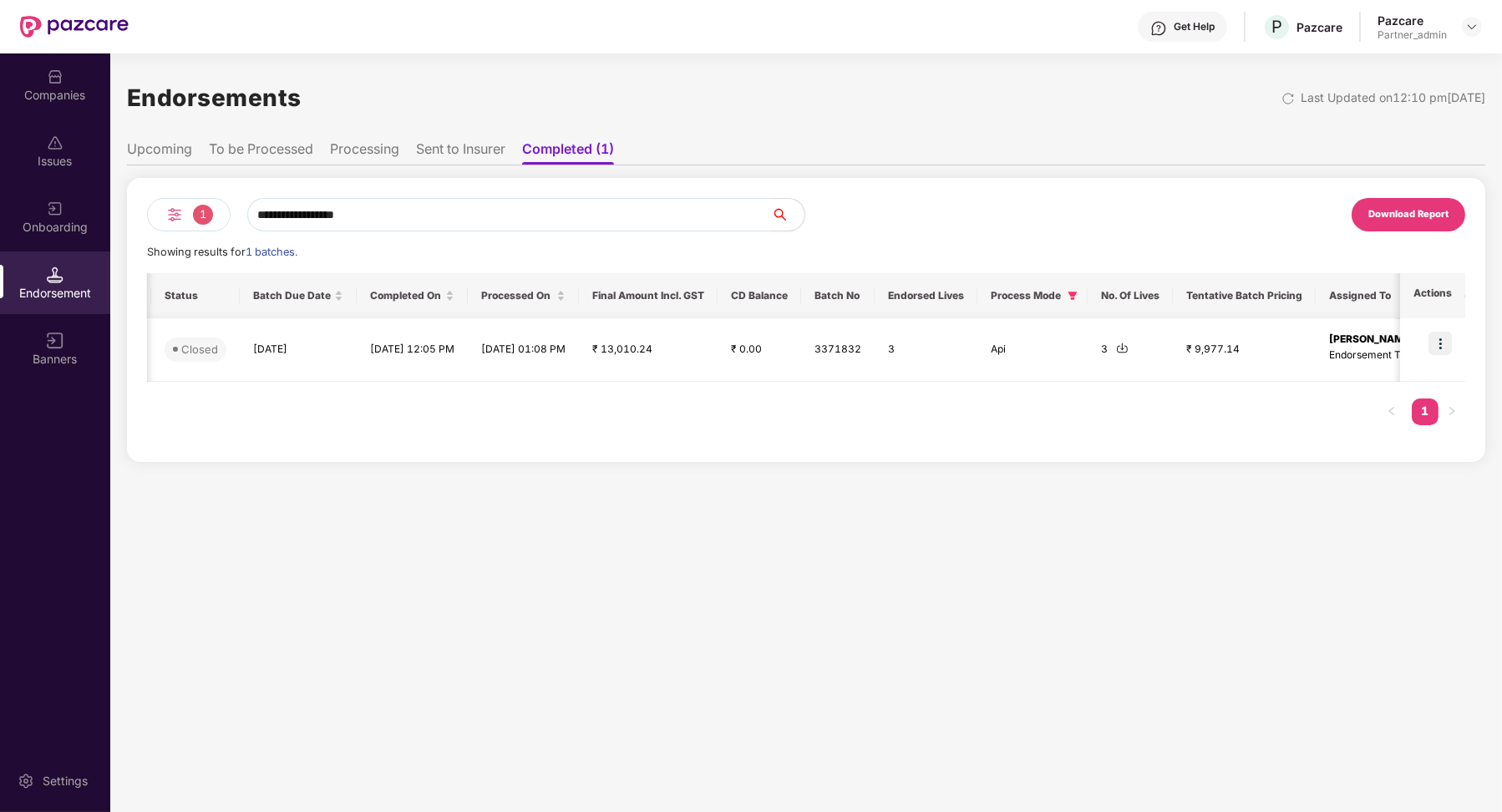
type input "**********"
click at [1129, 347] on img at bounding box center [1122, 347] width 12 height 12
drag, startPoint x: 801, startPoint y: 354, endPoint x: 581, endPoint y: 342, distance: 220.3
click at [581, 342] on tr "ALI_25072205353893 AL ALIKE TRAVEL PRIVATE L... Group Health Insurance Employee…" at bounding box center [683, 350] width 2142 height 63
click at [430, 157] on li "Sent to Insurer" at bounding box center [461, 153] width 89 height 24
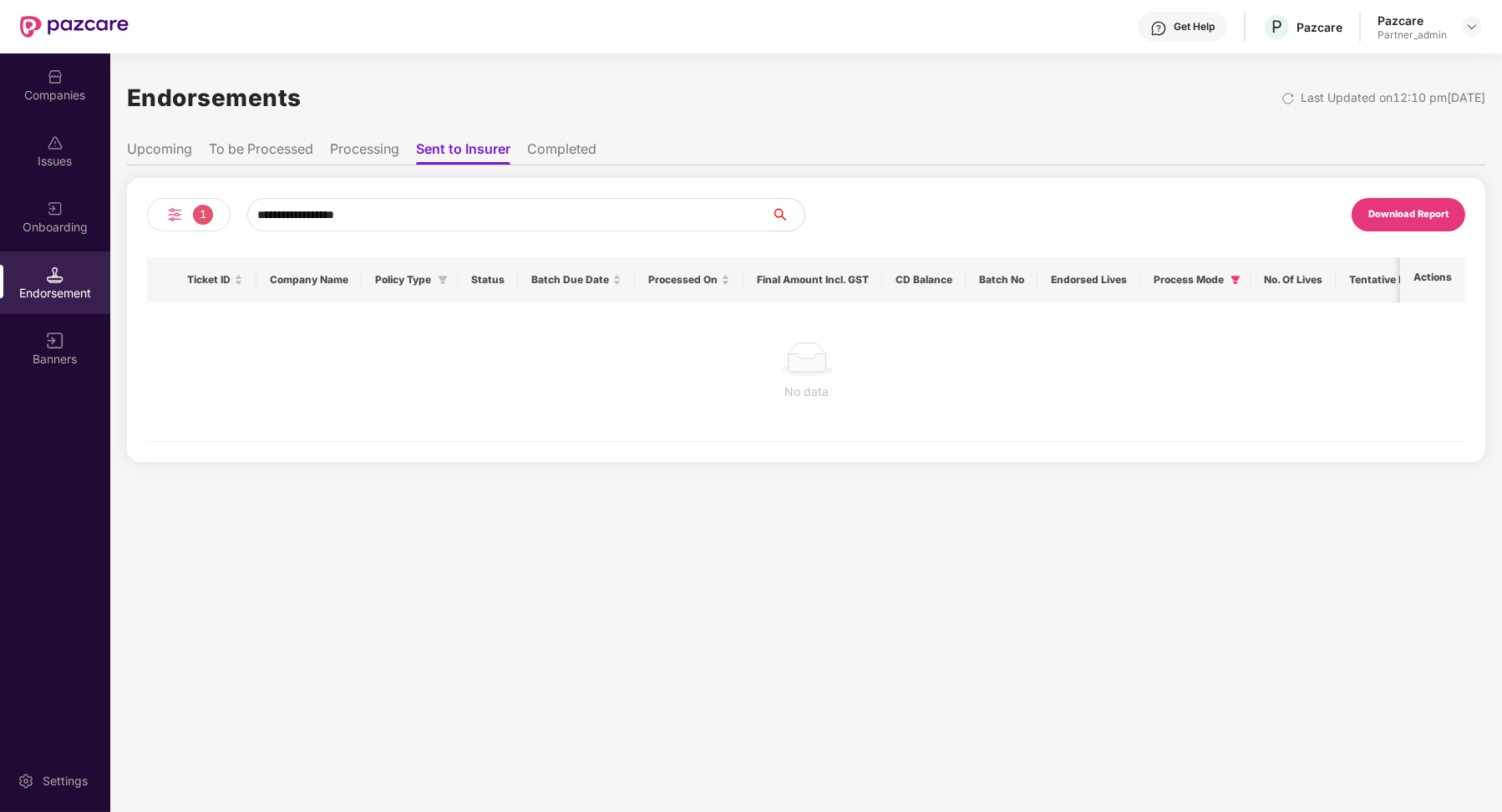
drag, startPoint x: 397, startPoint y: 217, endPoint x: 200, endPoint y: 205, distance: 197.4
click at [200, 207] on div "**********" at bounding box center [477, 215] width 659 height 34
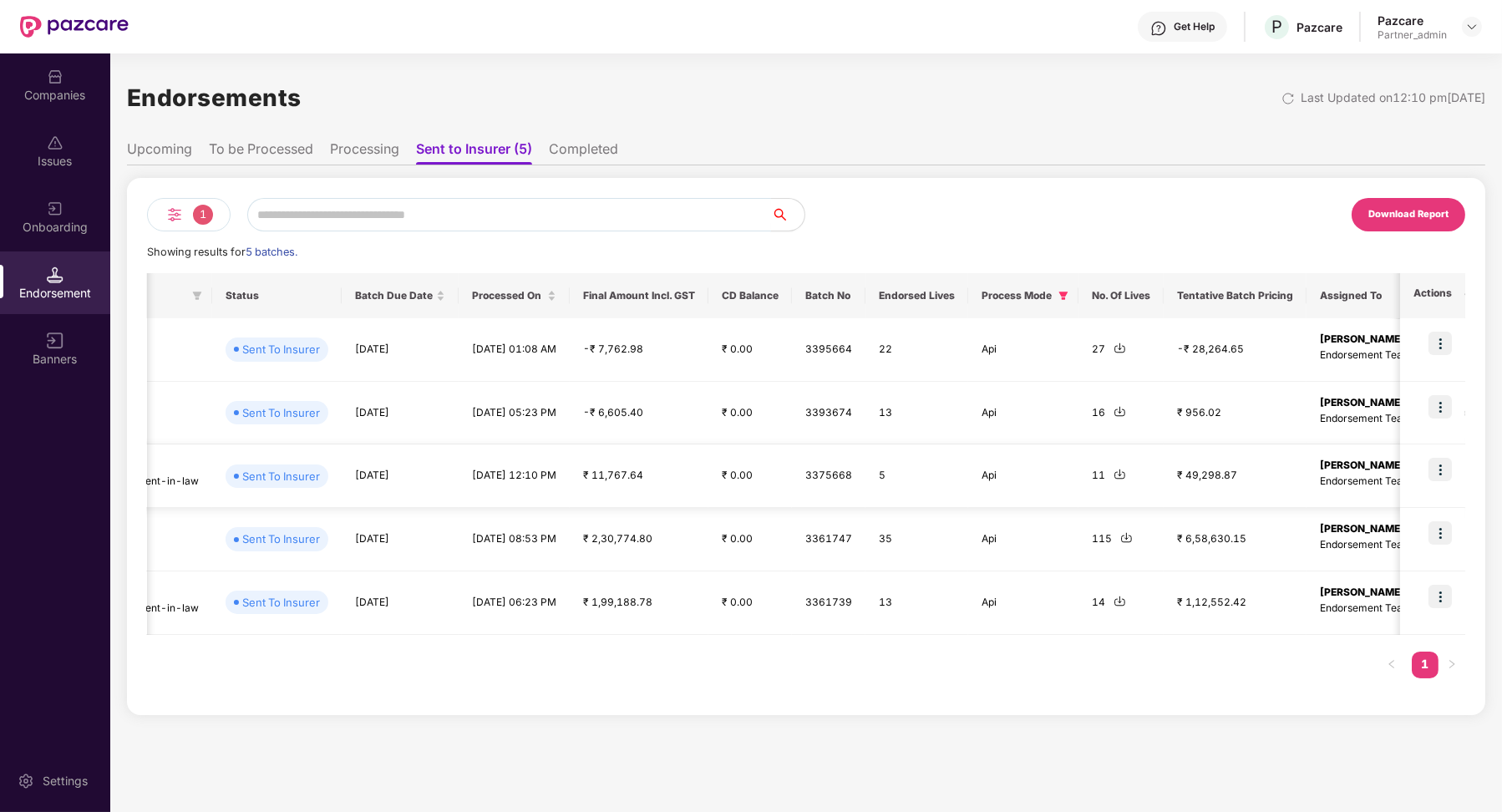
scroll to position [0, 786]
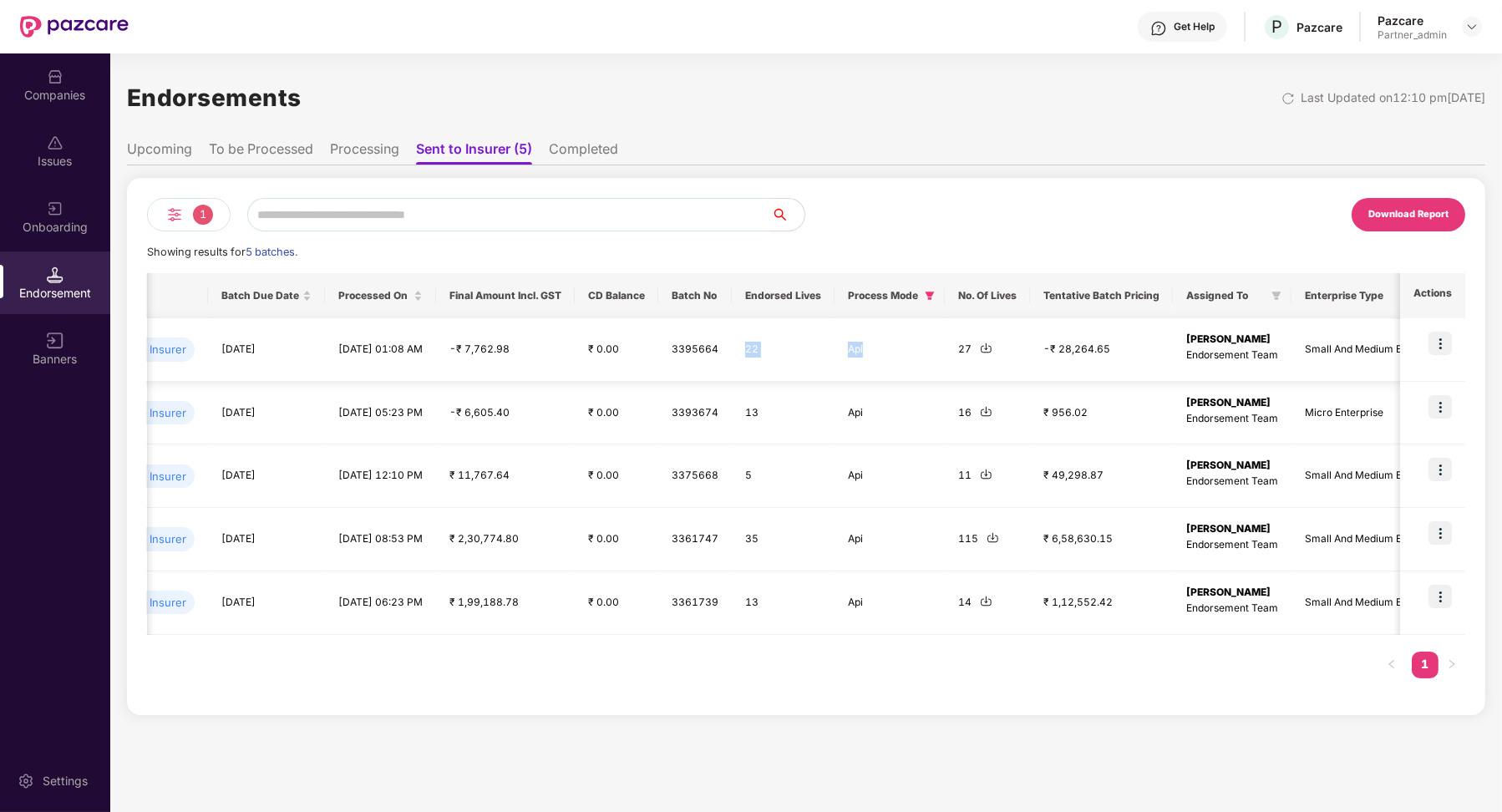
drag, startPoint x: 736, startPoint y: 348, endPoint x: 939, endPoint y: 351, distance: 203.0
click at [939, 351] on tr "NEO_25081105363183 NL Neoware Technology Sol... Group Health Insurance Employee…" at bounding box center [510, 350] width 2298 height 63
click at [980, 346] on img at bounding box center [985, 347] width 12 height 12
click at [785, 358] on td "22" at bounding box center [783, 350] width 102 height 63
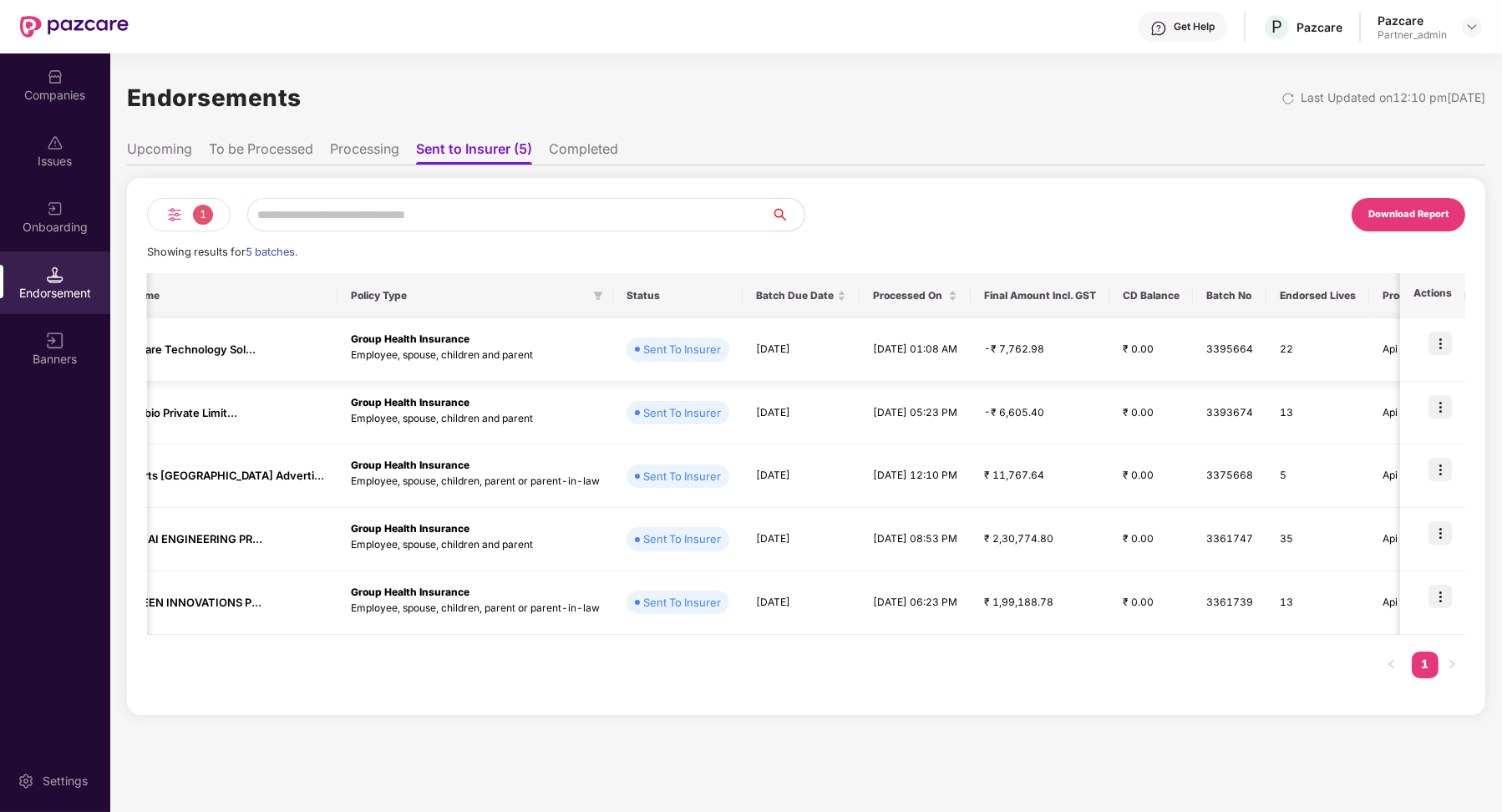
scroll to position [0, 0]
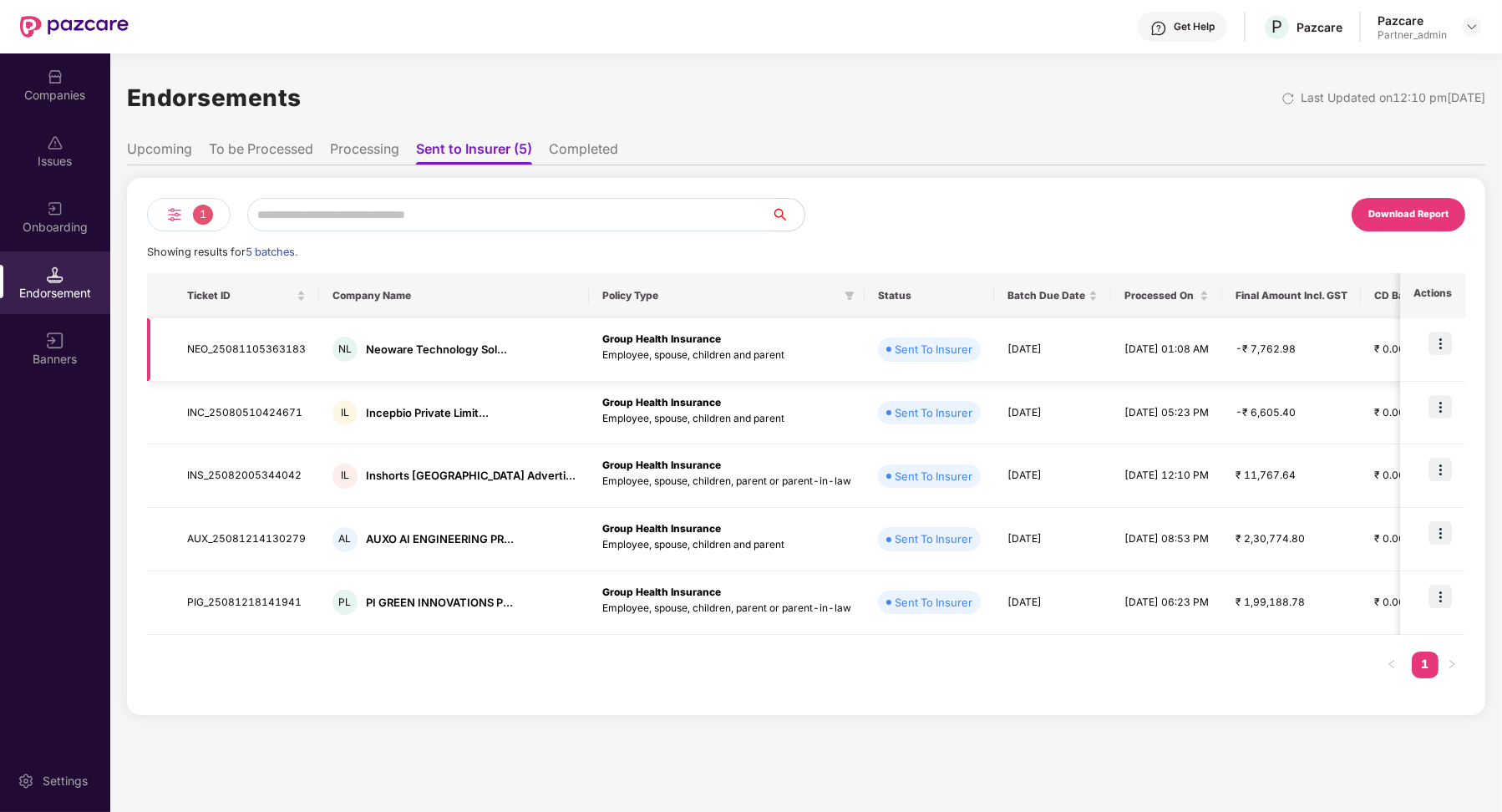
click at [277, 338] on td "NEO_25081105363183" at bounding box center [247, 350] width 145 height 63
copy td "NEO_25081105363183"
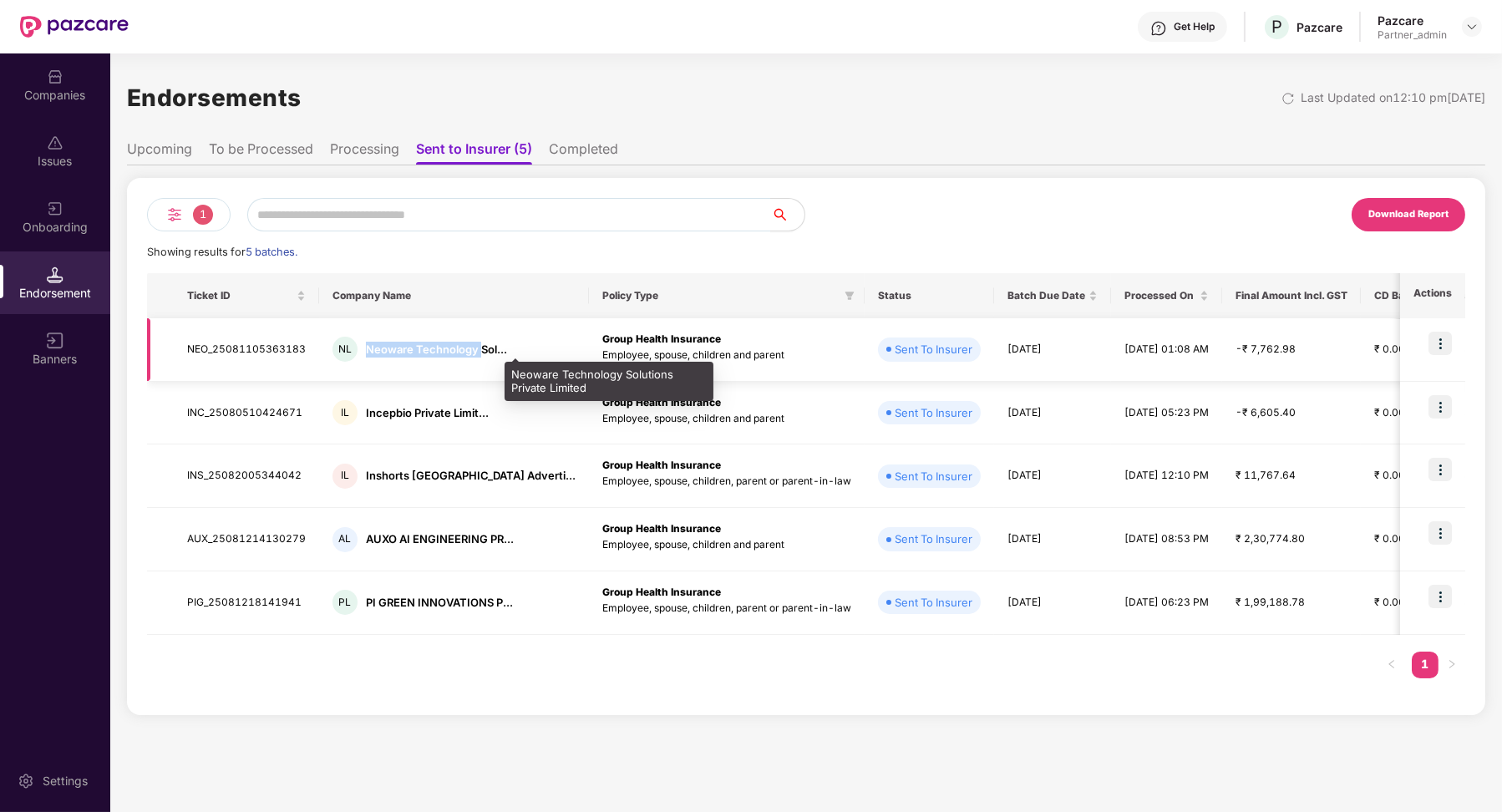
drag, startPoint x: 365, startPoint y: 345, endPoint x: 480, endPoint y: 345, distance: 115.0
click at [480, 345] on div "Neoware Technology Sol..." at bounding box center [437, 349] width 142 height 16
copy div "Neoware Technology"
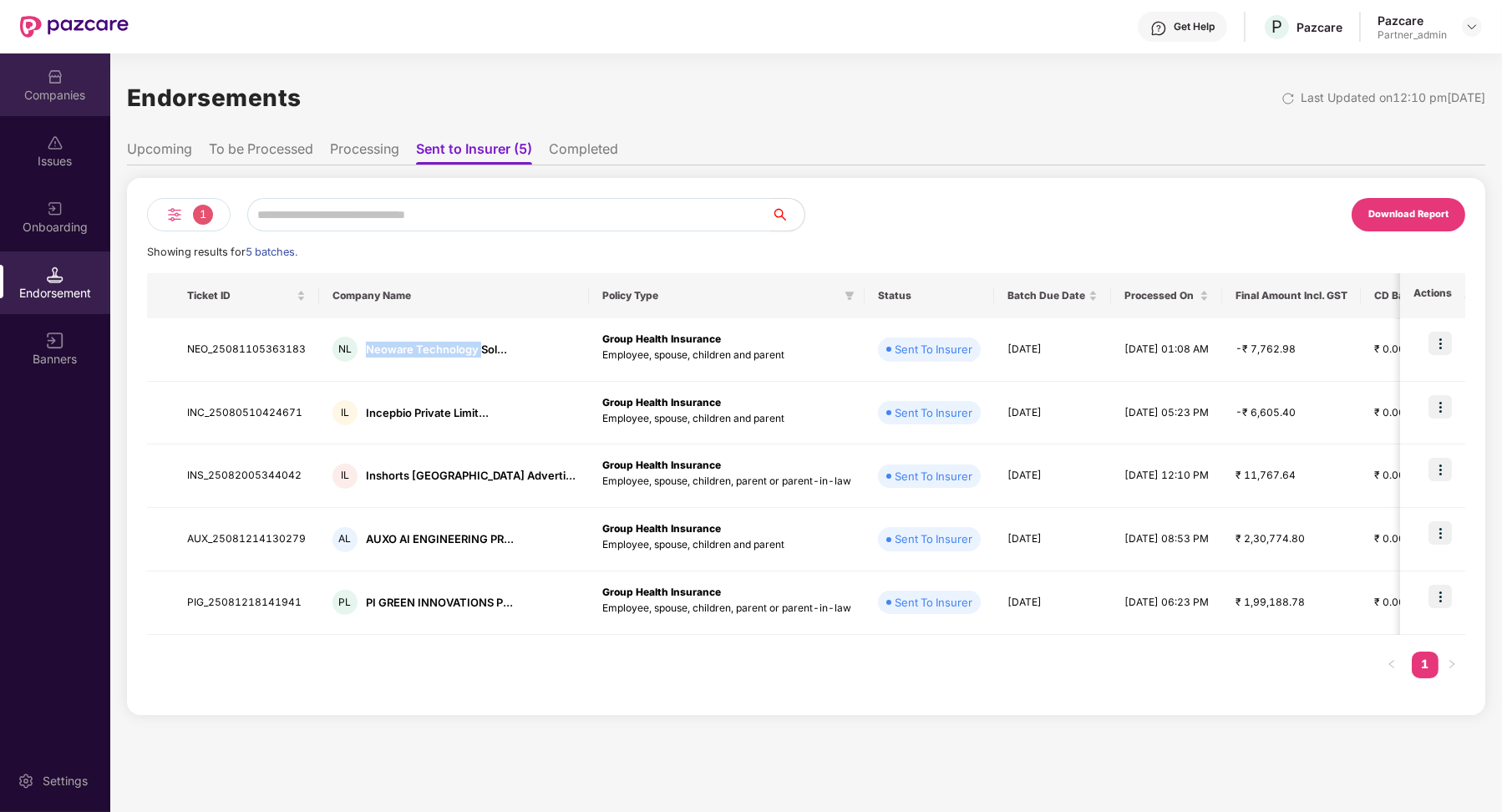
click at [36, 95] on div "Companies" at bounding box center [55, 95] width 110 height 17
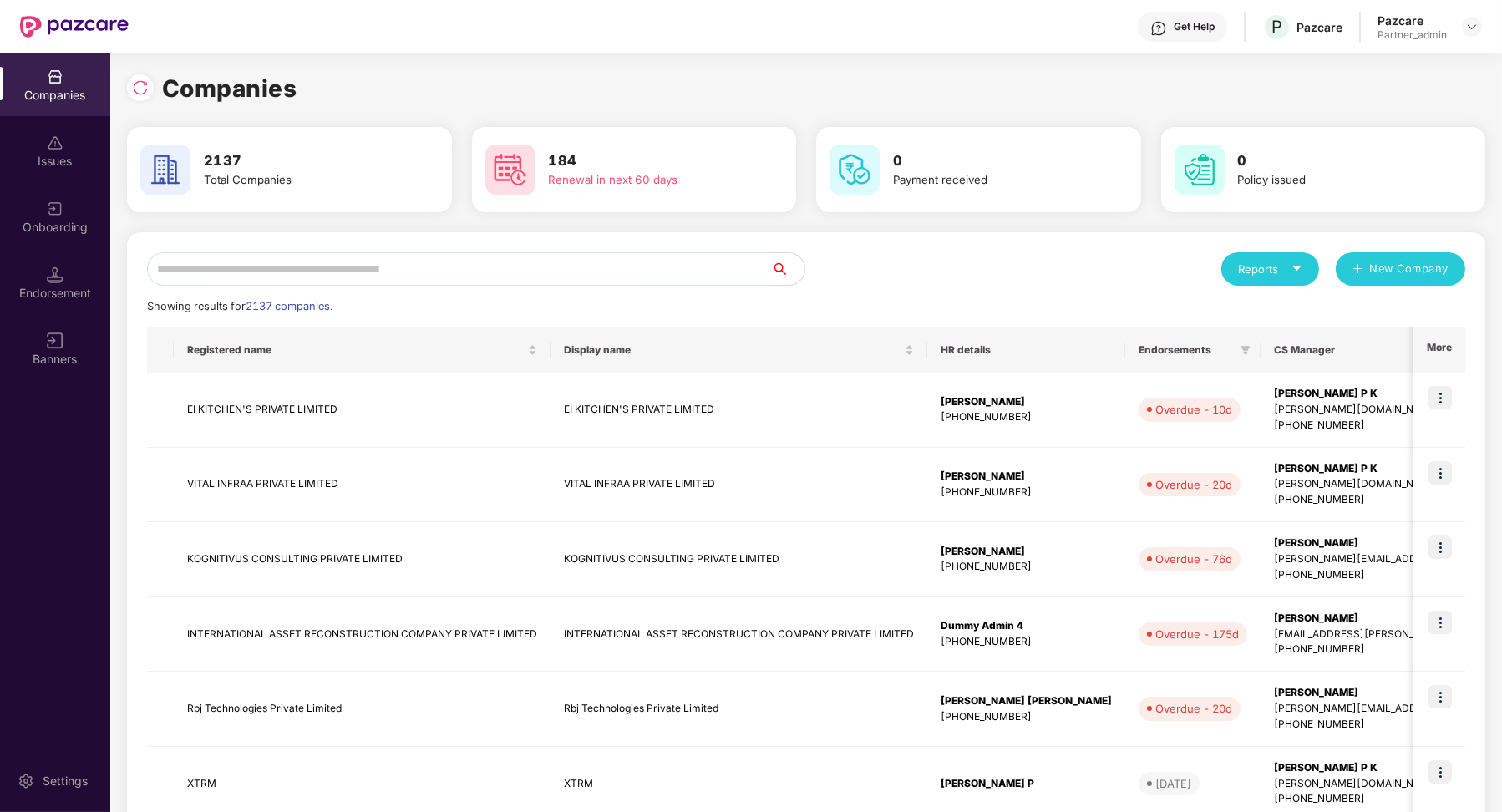
click at [295, 292] on div "Reports New Company Showing results for 2137 companies. Registered name Display…" at bounding box center [806, 716] width 1319 height 928
click at [278, 267] on input "text" at bounding box center [459, 269] width 624 height 34
paste input "**********"
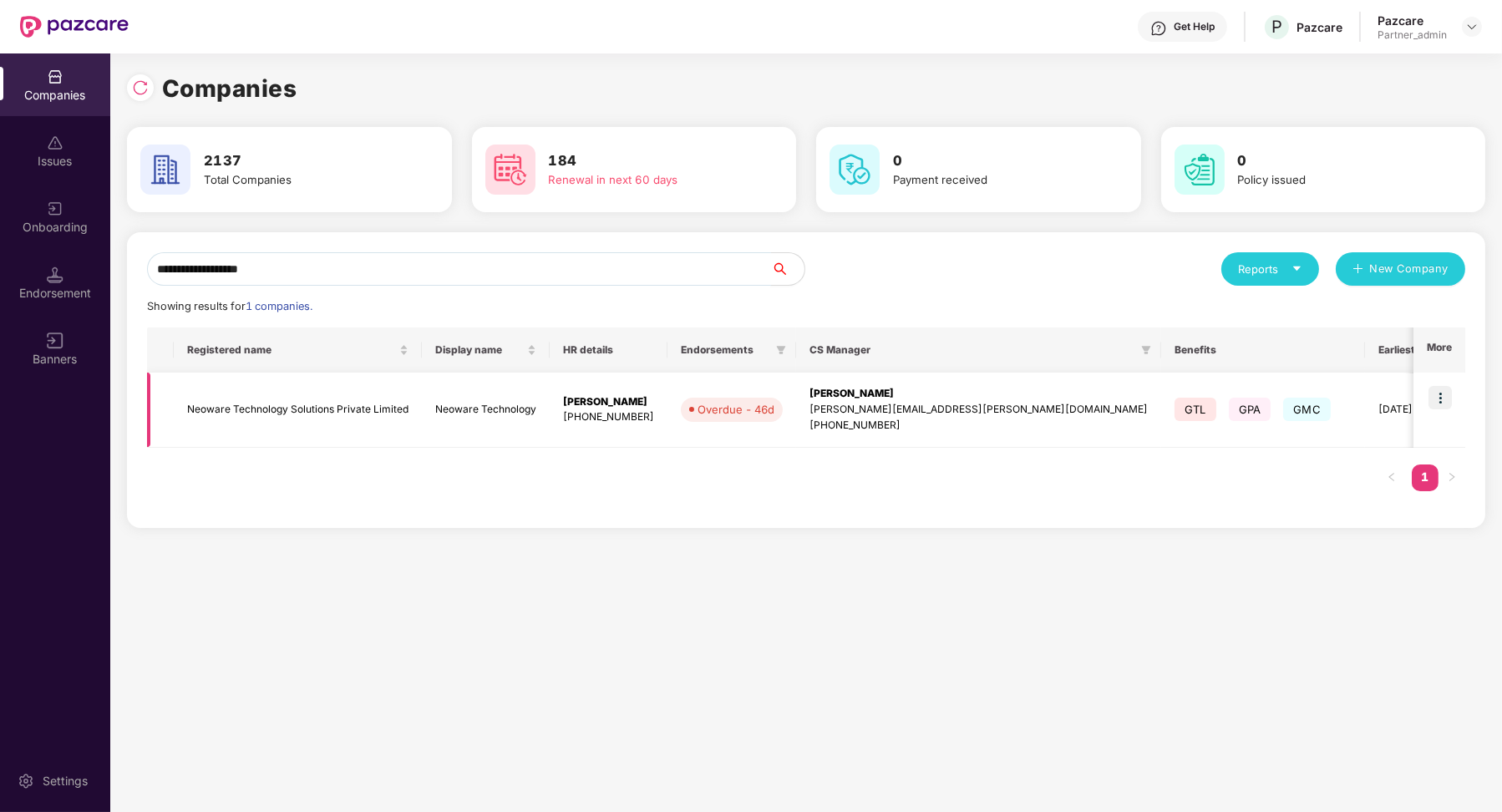
type input "**********"
click at [1459, 396] on td at bounding box center [1440, 410] width 52 height 75
click at [1451, 398] on img at bounding box center [1440, 398] width 23 height 23
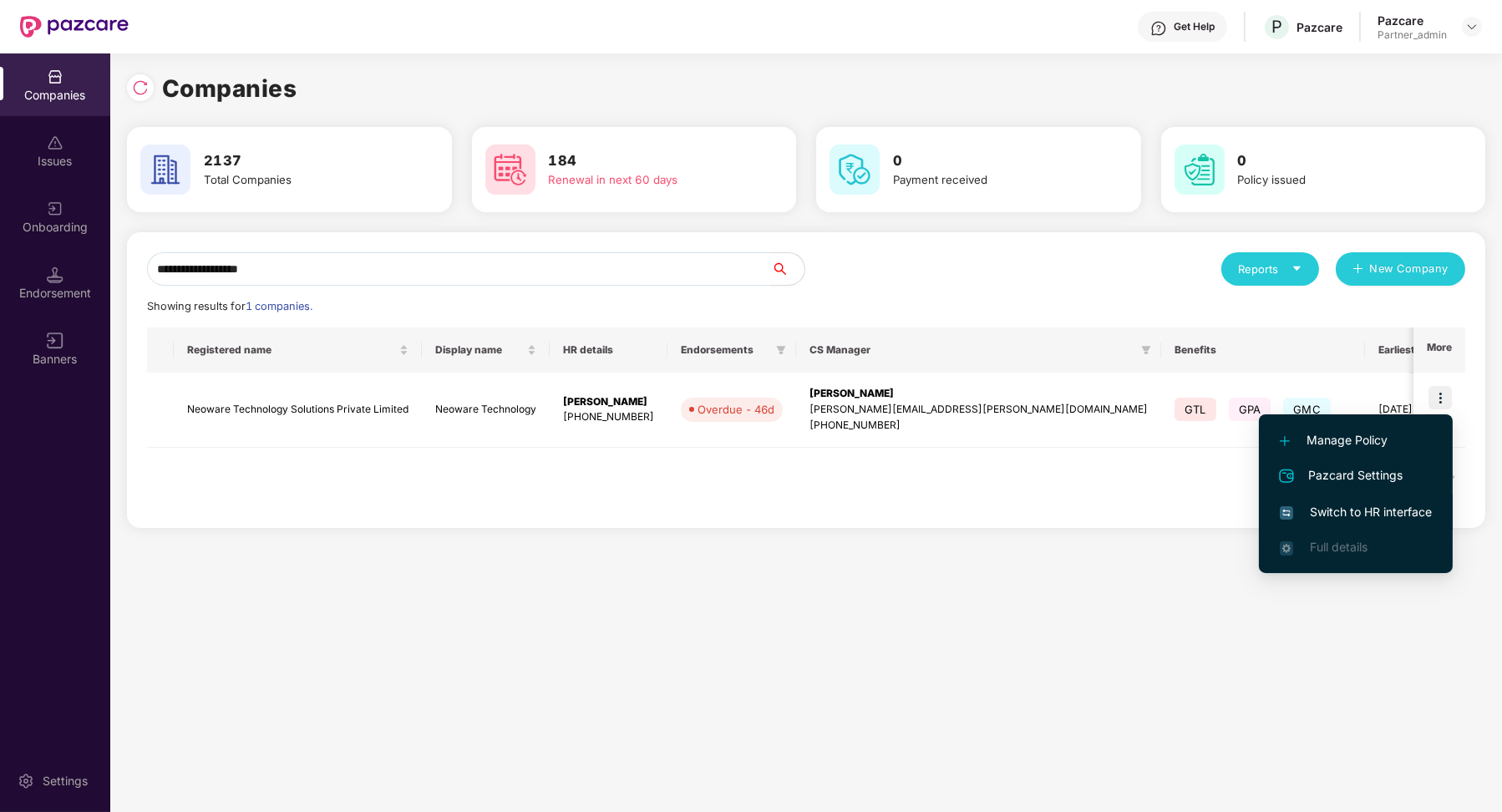
click at [1354, 517] on span "Switch to HR interface" at bounding box center [1356, 512] width 152 height 19
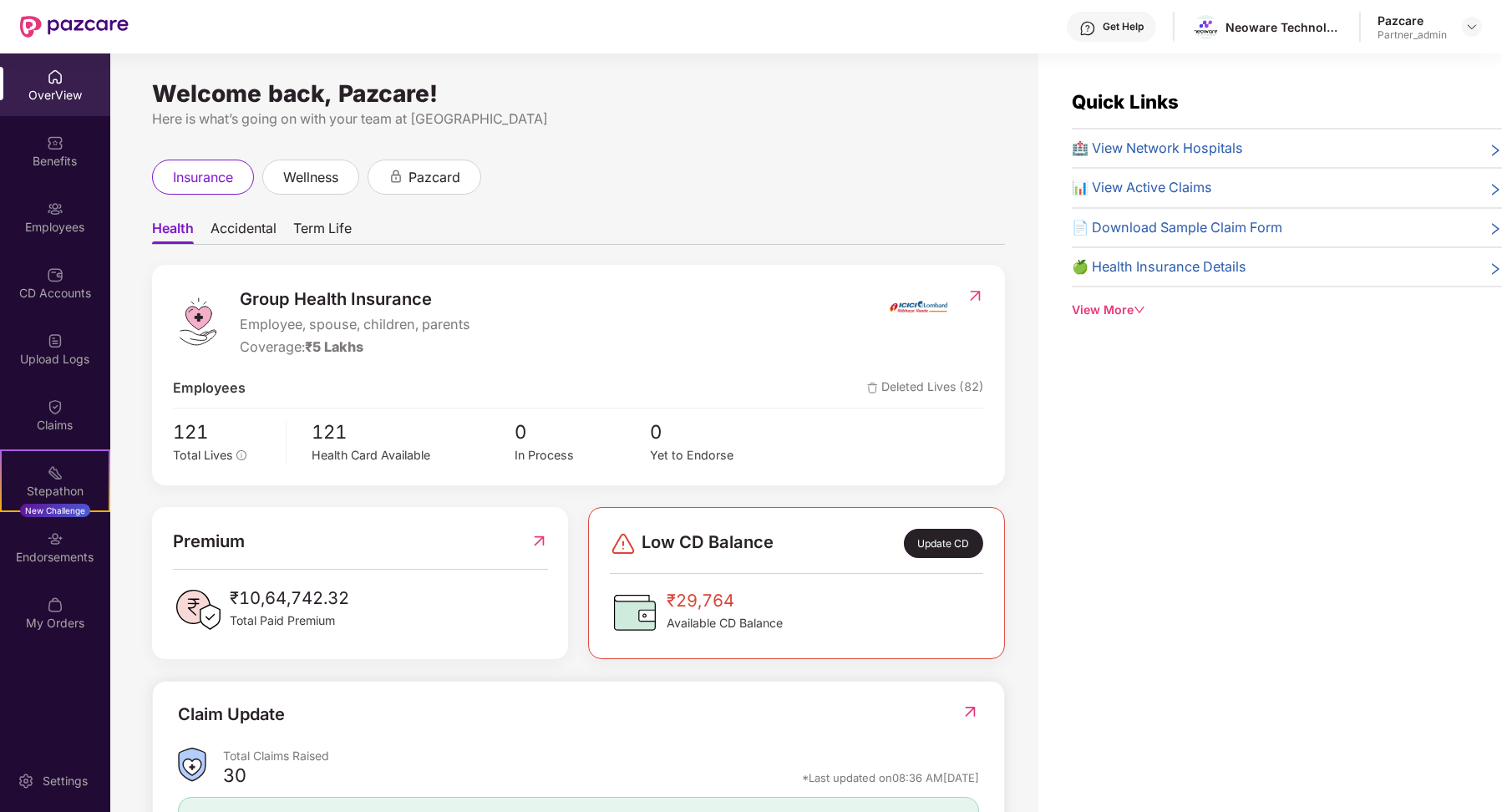
click at [48, 546] on img at bounding box center [55, 539] width 17 height 17
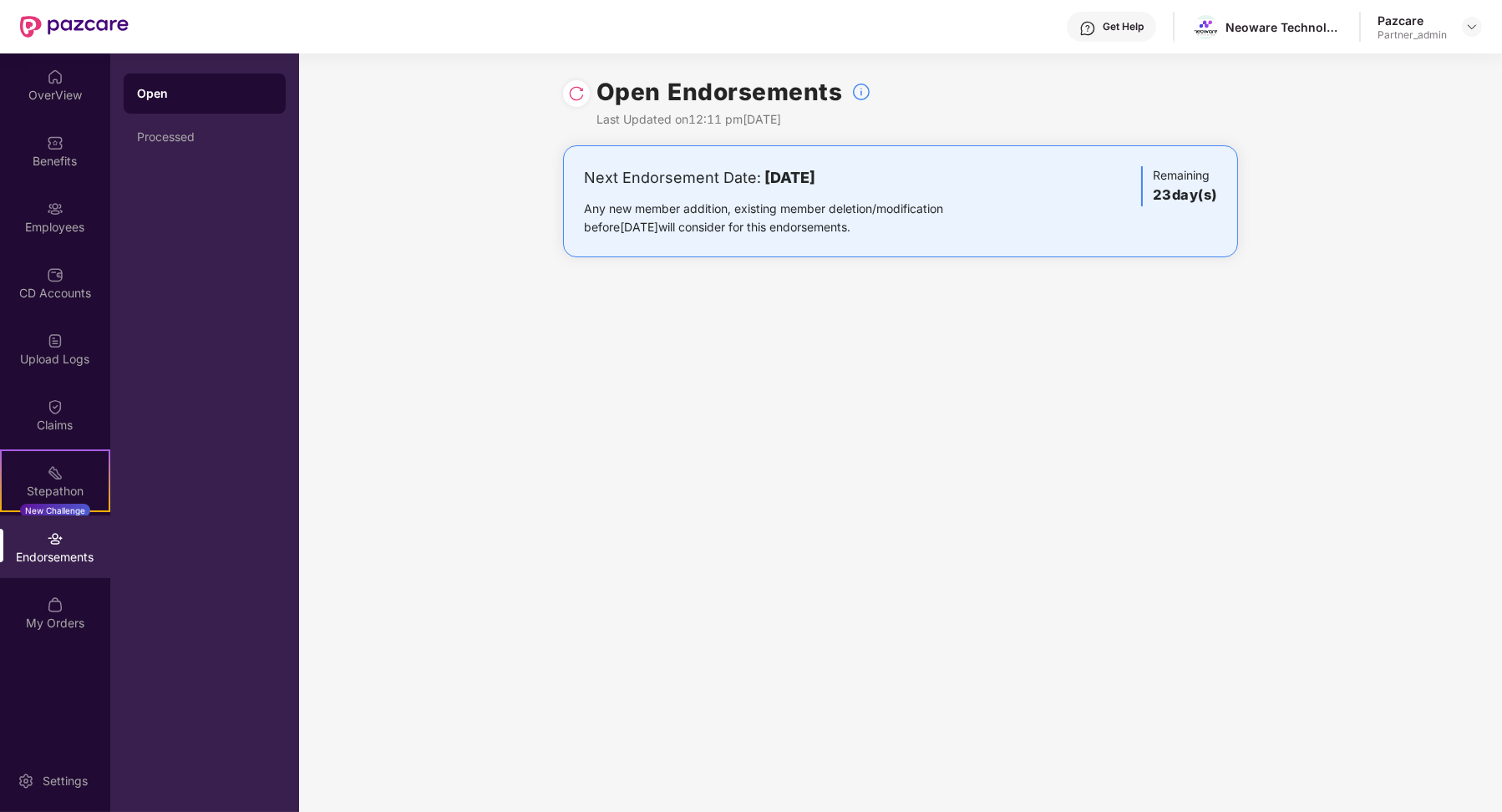
click at [291, 137] on div "Open Processed" at bounding box center [204, 432] width 189 height 759
click at [260, 136] on div "Processed" at bounding box center [204, 137] width 135 height 13
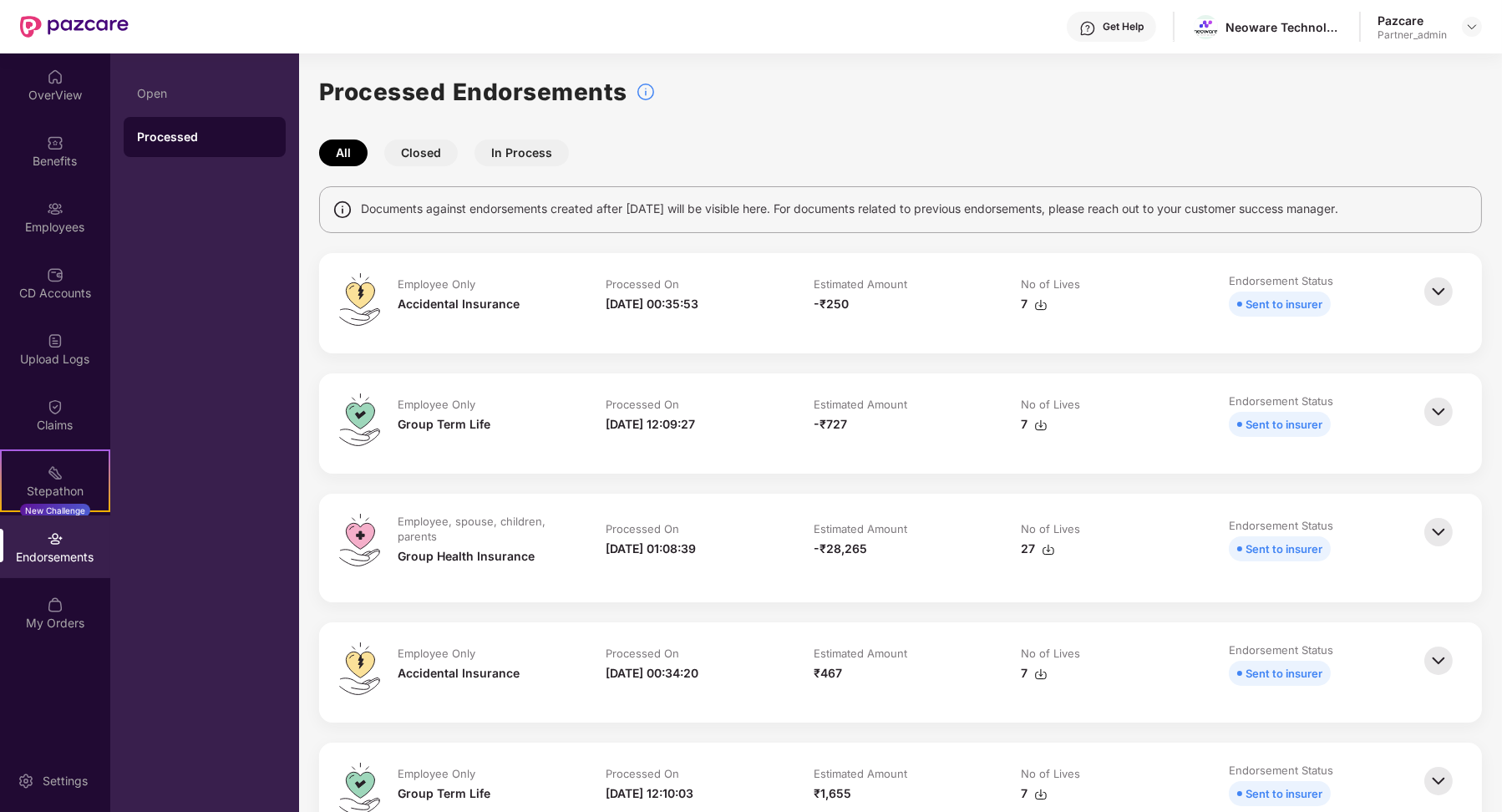
click at [426, 158] on button "Closed" at bounding box center [421, 153] width 74 height 27
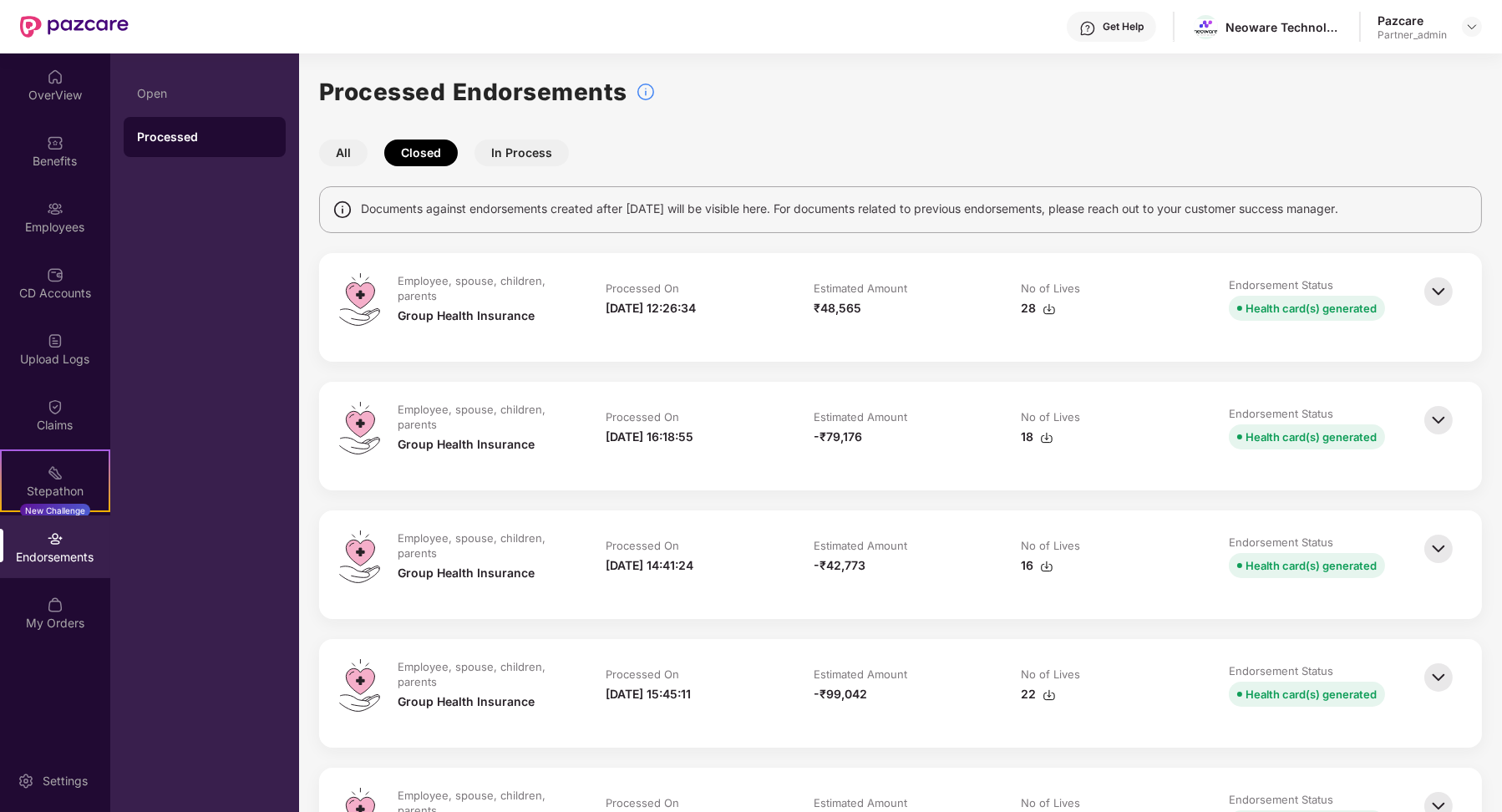
click at [476, 149] on button "In Process" at bounding box center [521, 153] width 94 height 27
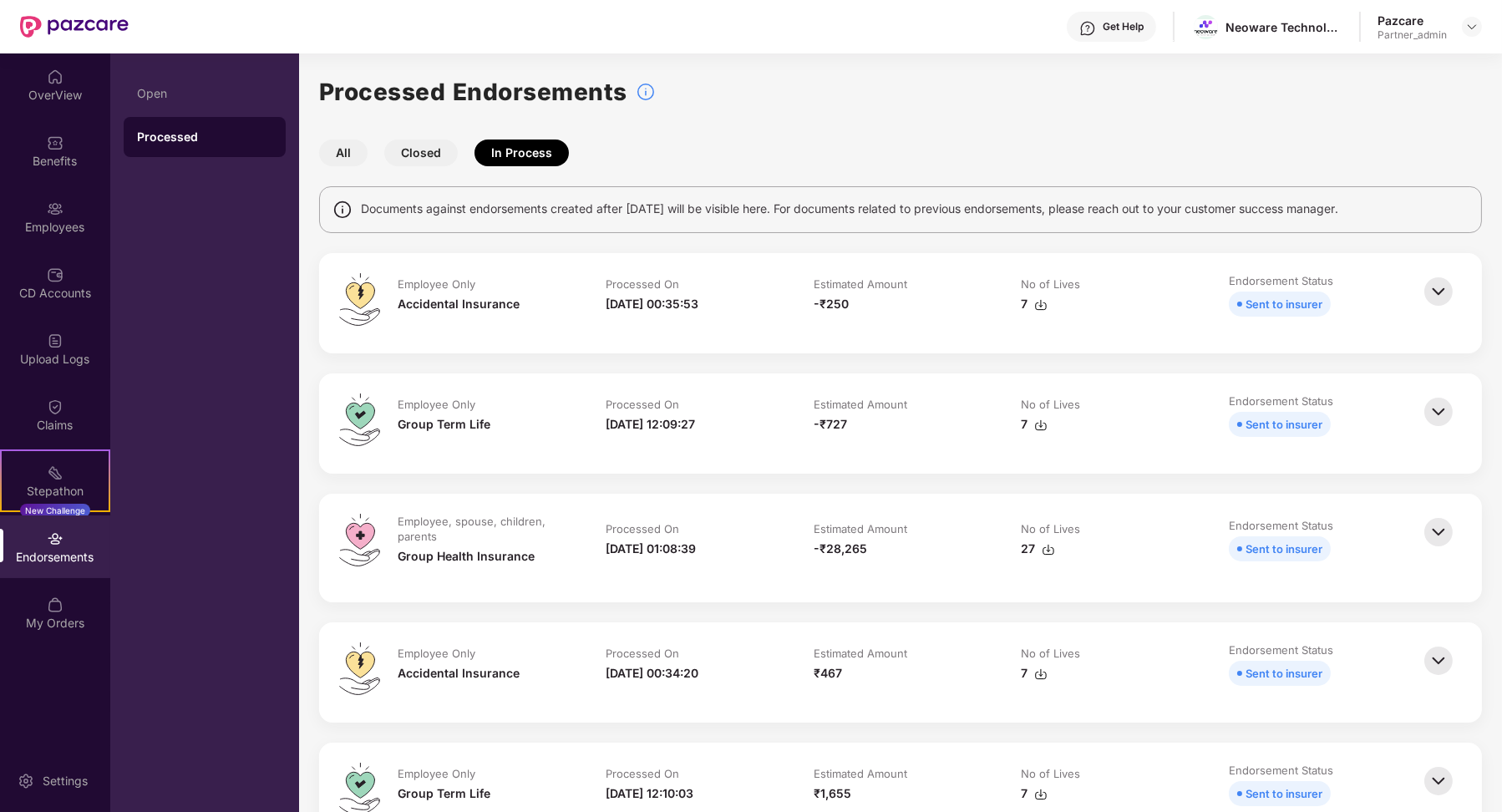
click at [1425, 524] on img at bounding box center [1438, 532] width 36 height 36
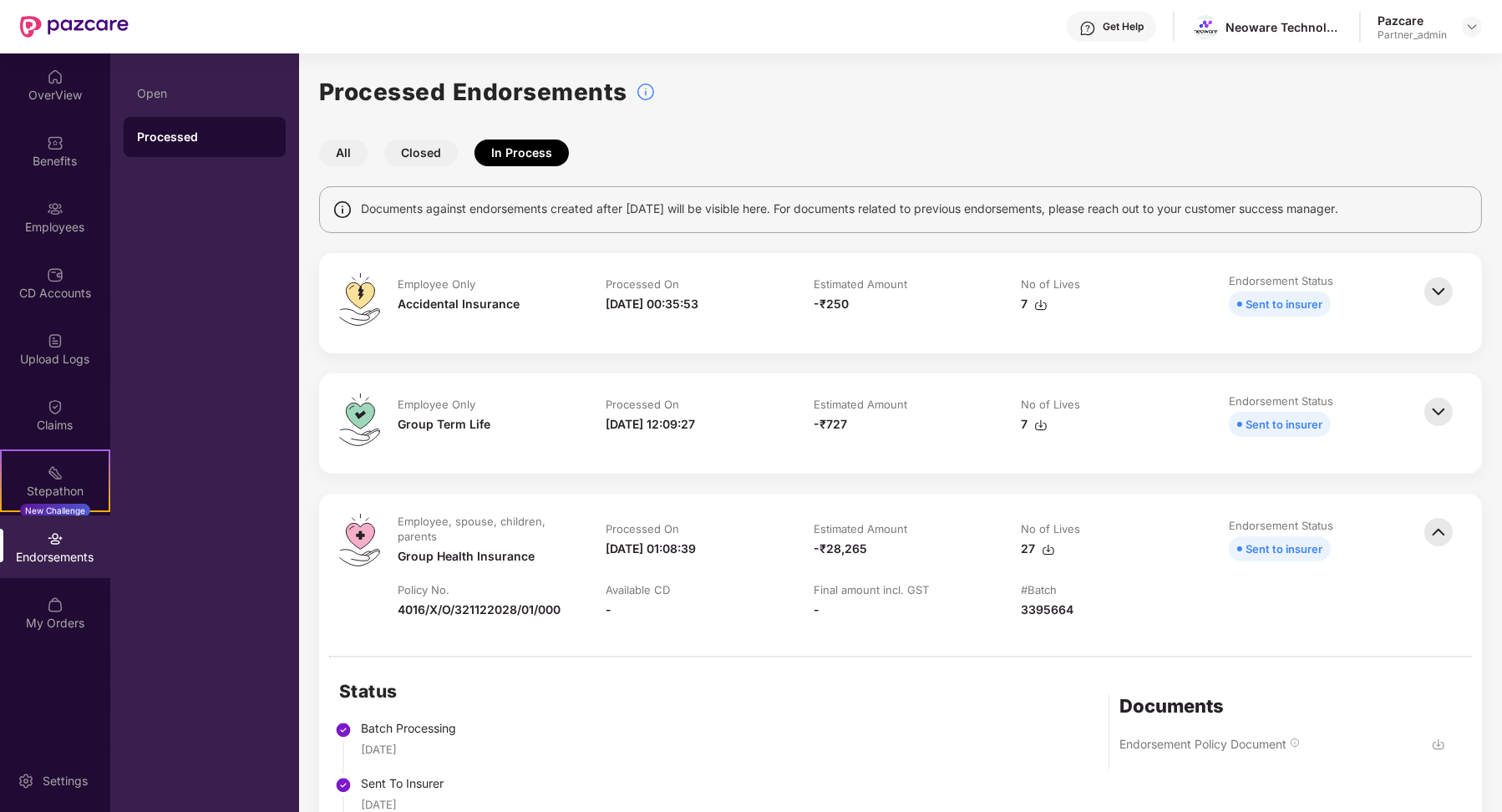
scroll to position [321, 0]
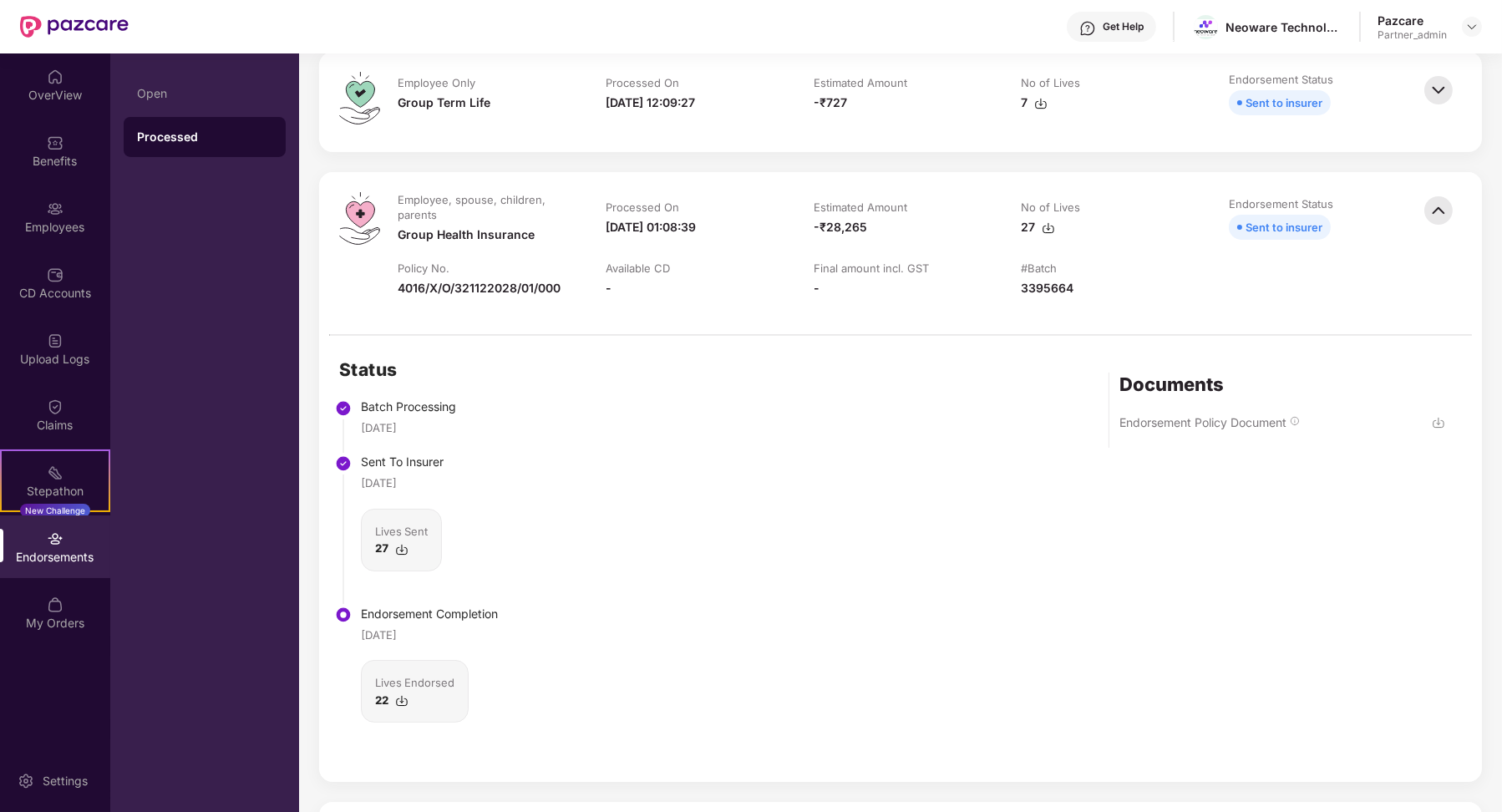
click at [399, 695] on img at bounding box center [401, 701] width 13 height 13
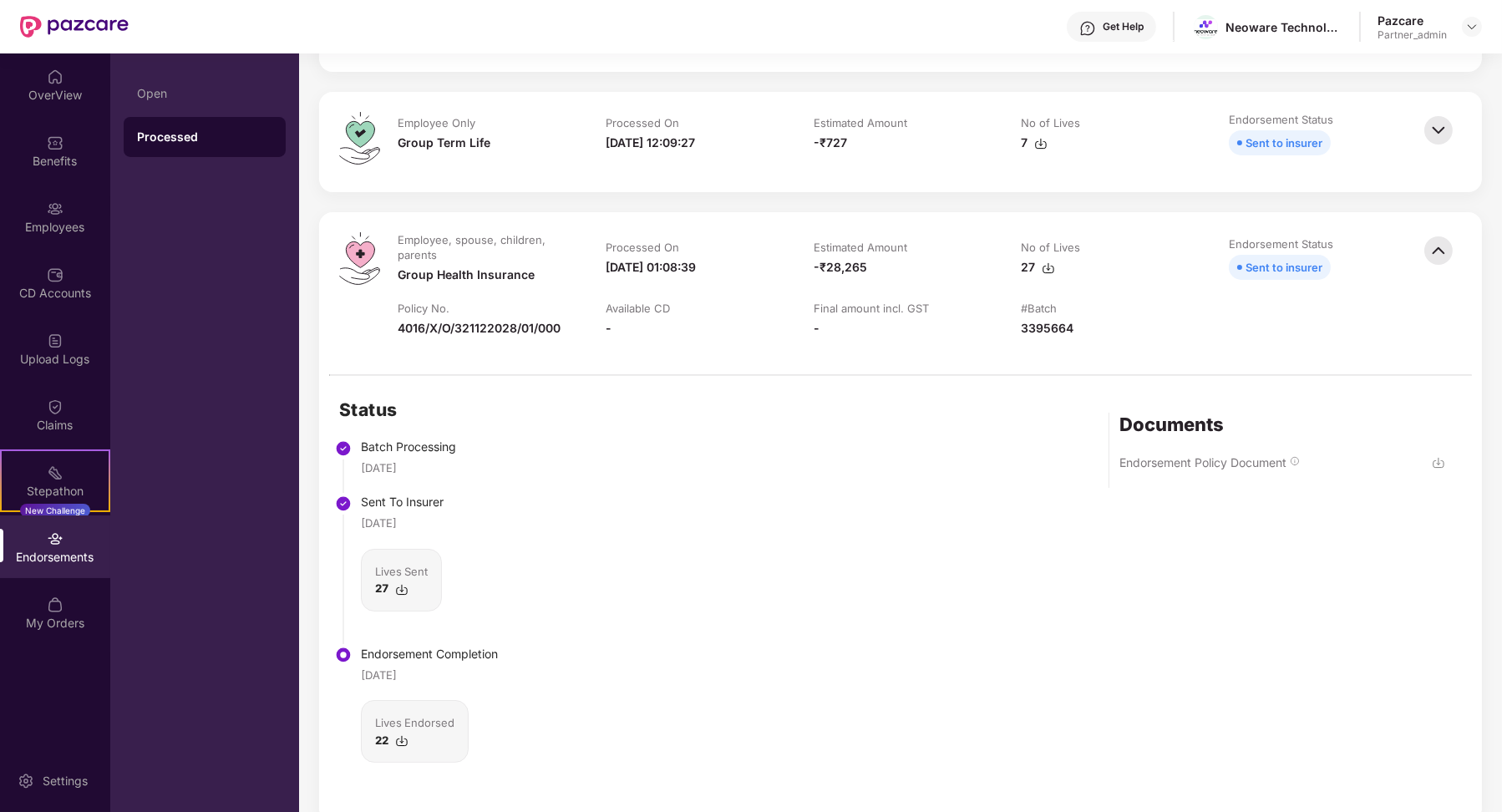
scroll to position [280, 0]
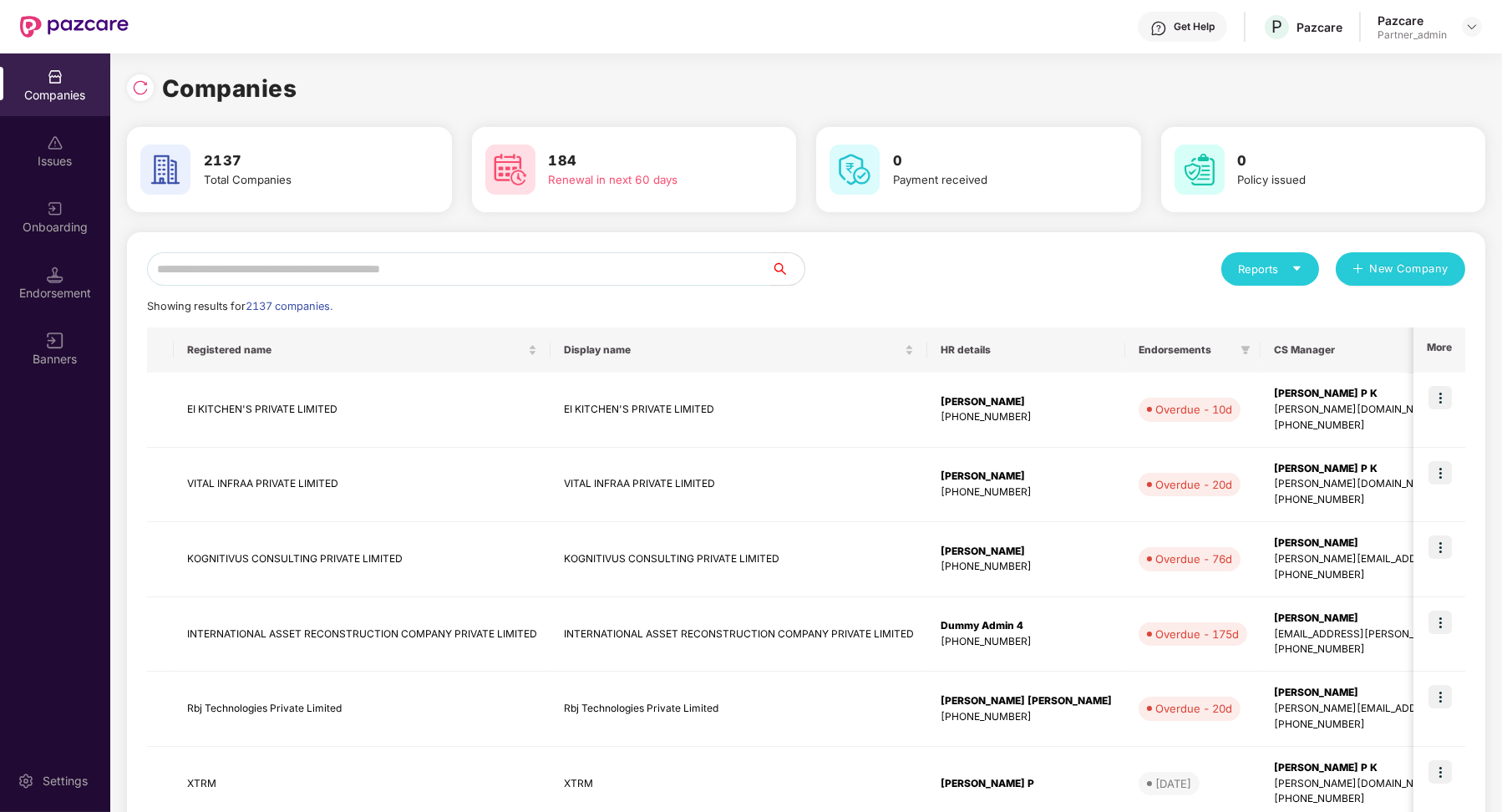
click at [45, 282] on div "Endorsement" at bounding box center [55, 282] width 110 height 62
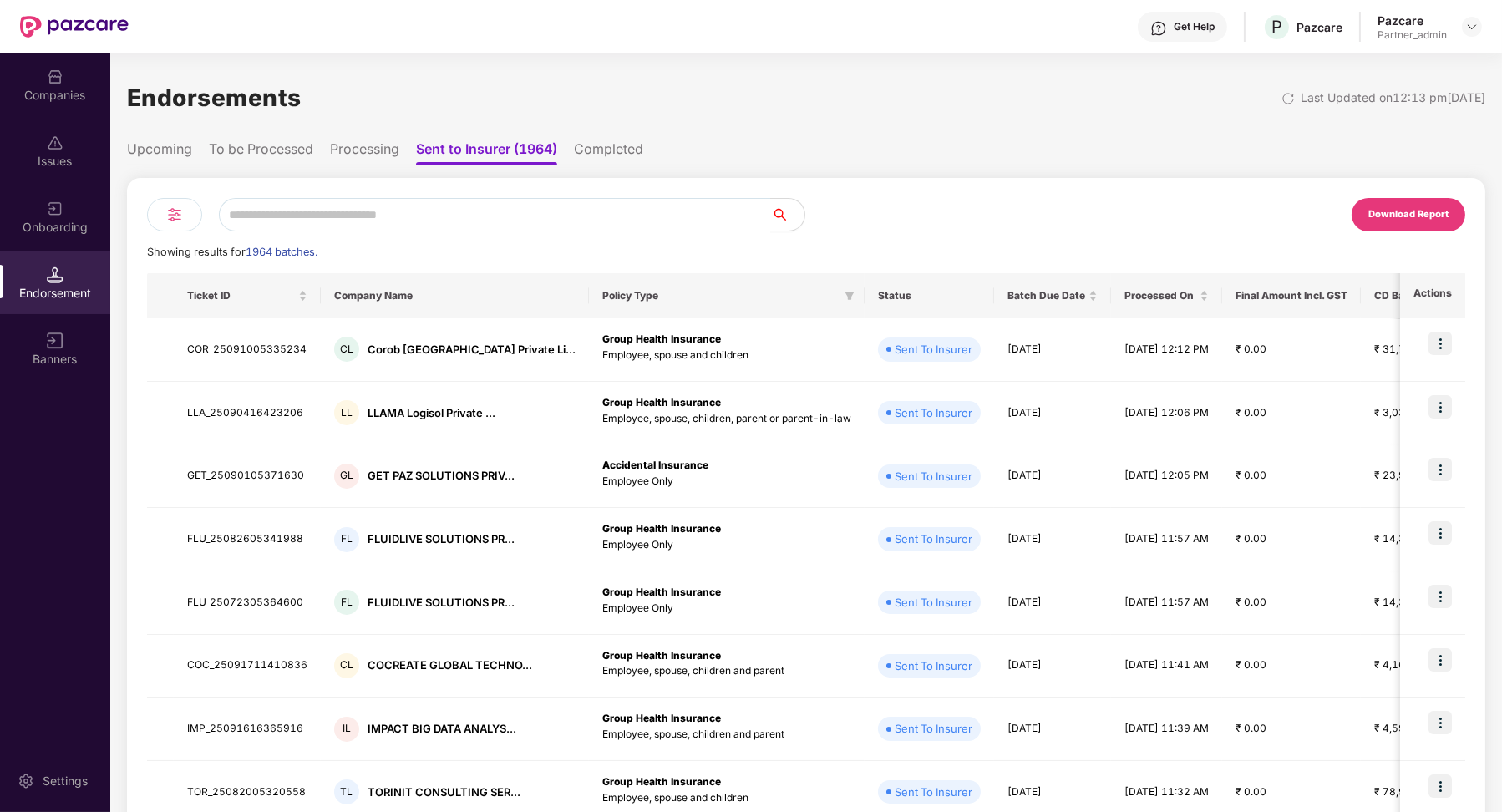
click at [159, 224] on div at bounding box center [174, 215] width 55 height 34
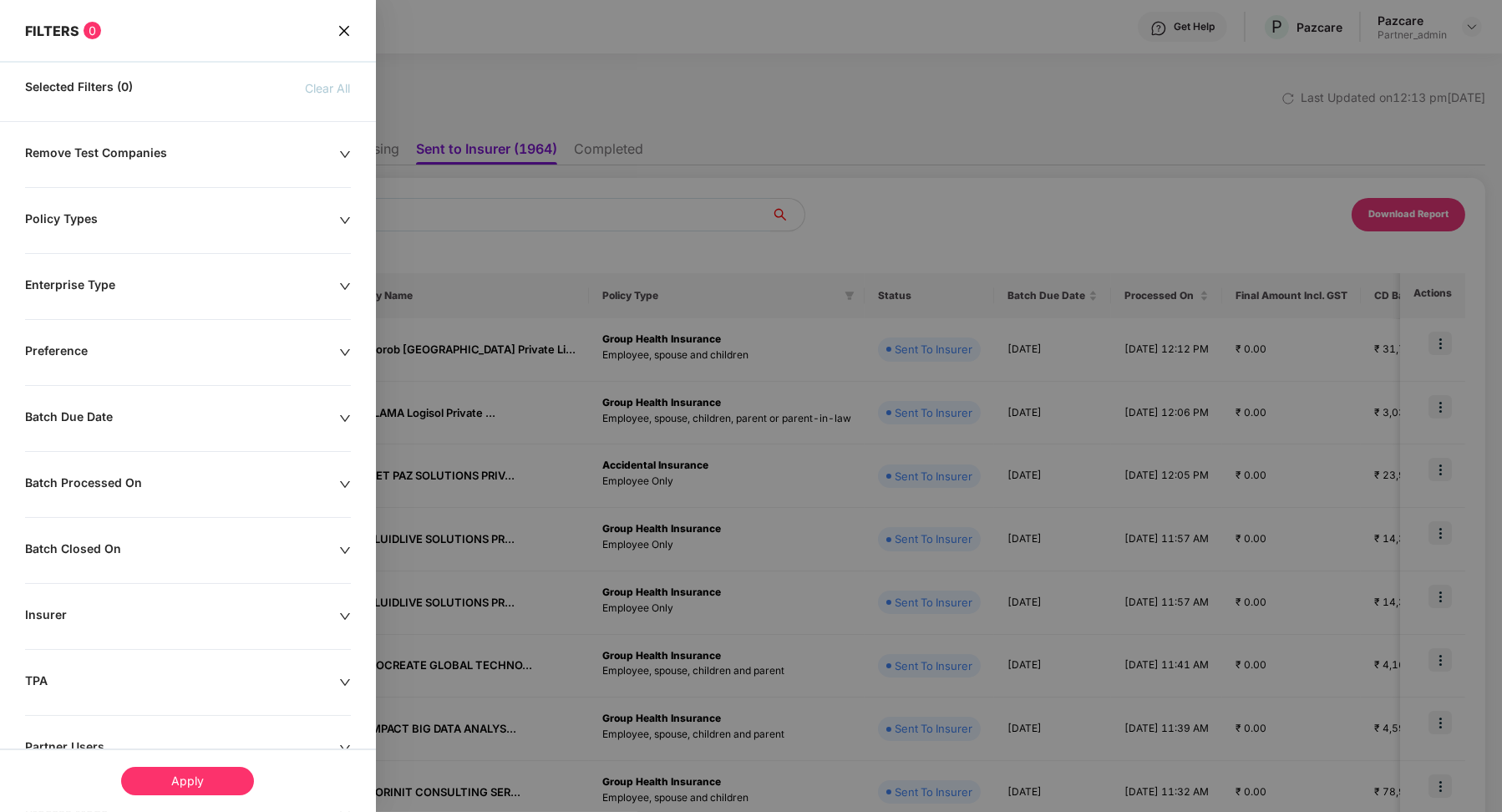
scroll to position [121, 0]
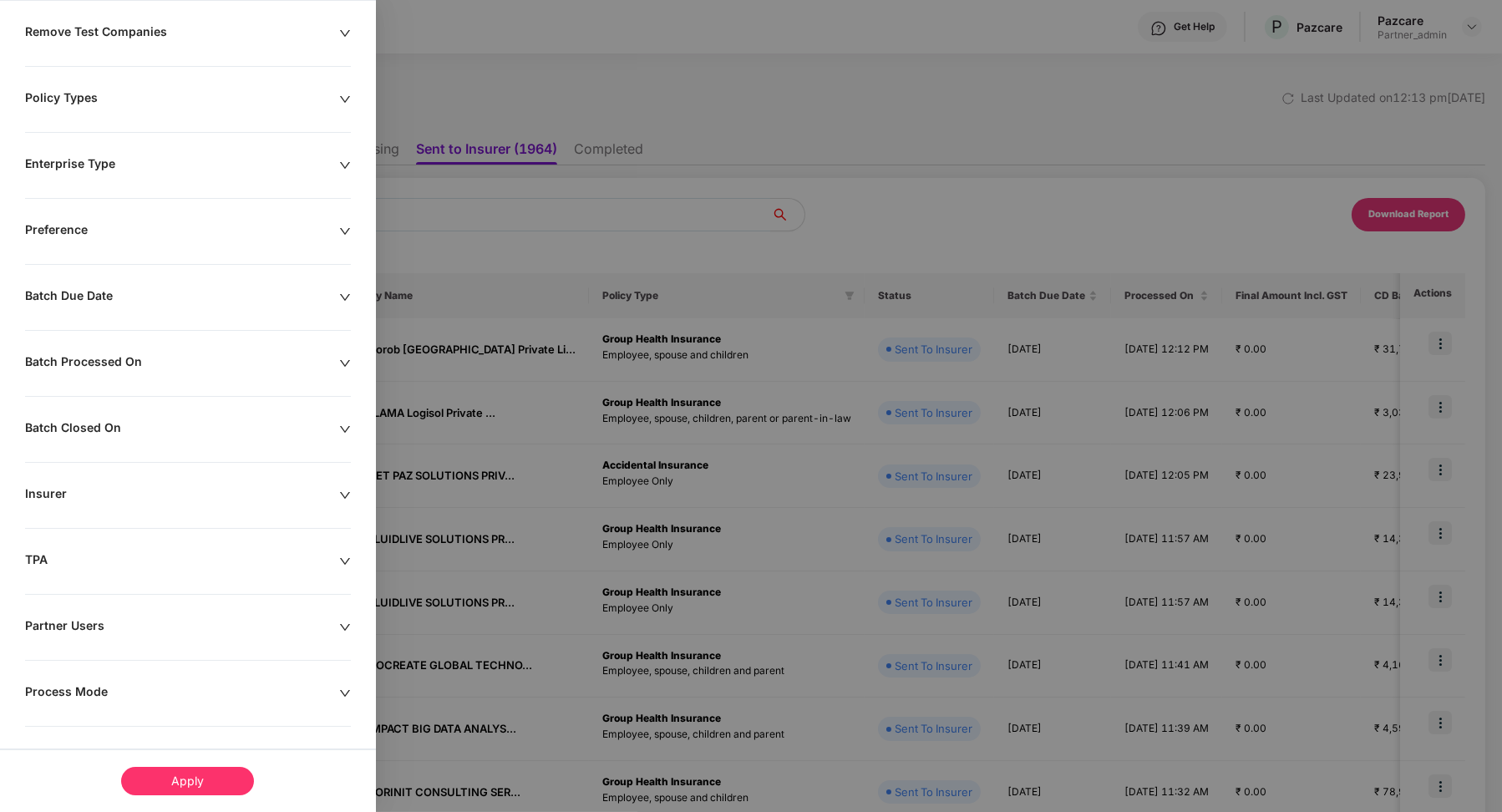
click at [99, 684] on div "Process Mode" at bounding box center [182, 694] width 314 height 19
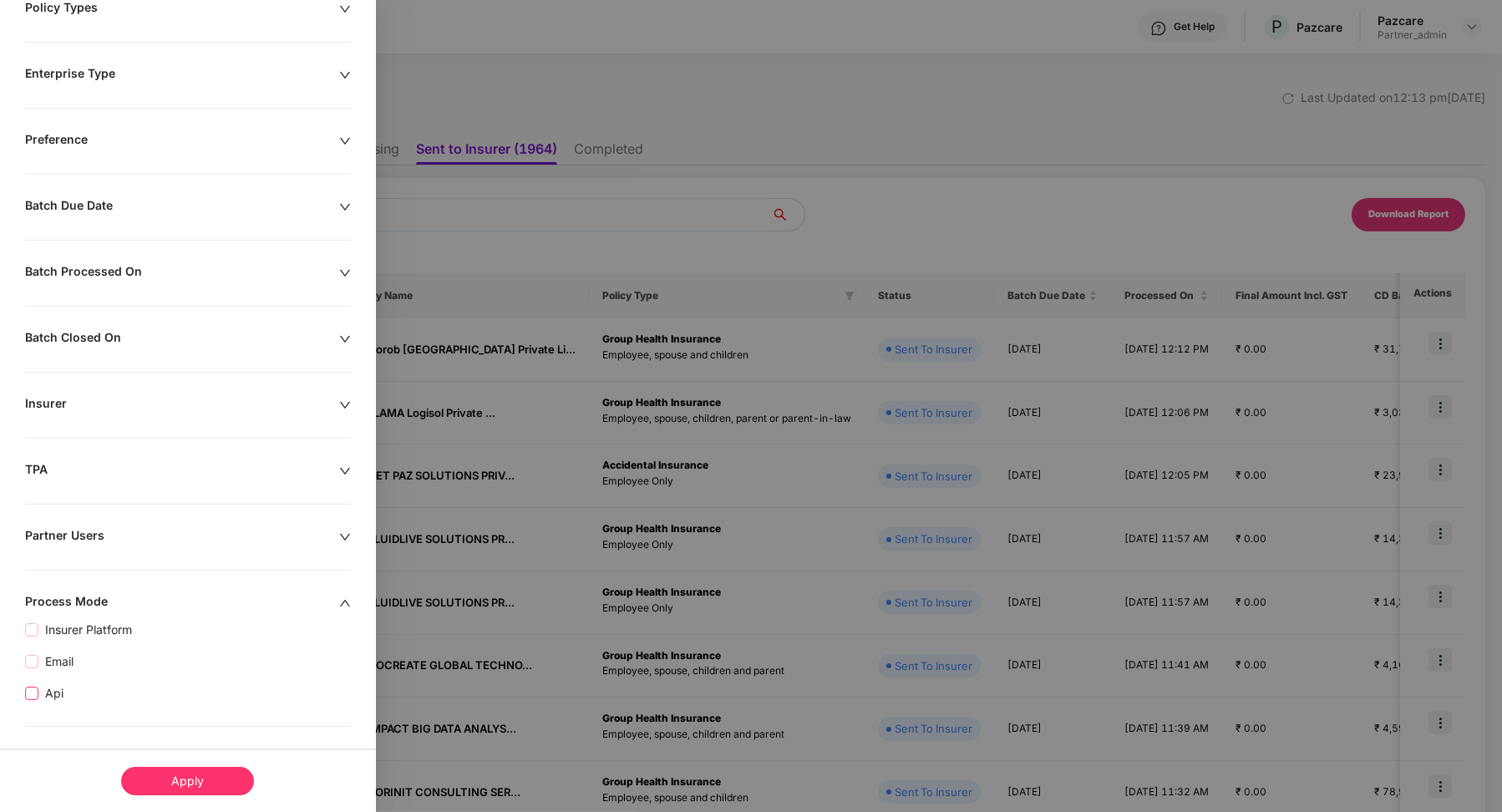
click at [49, 688] on span "Api" at bounding box center [54, 694] width 32 height 19
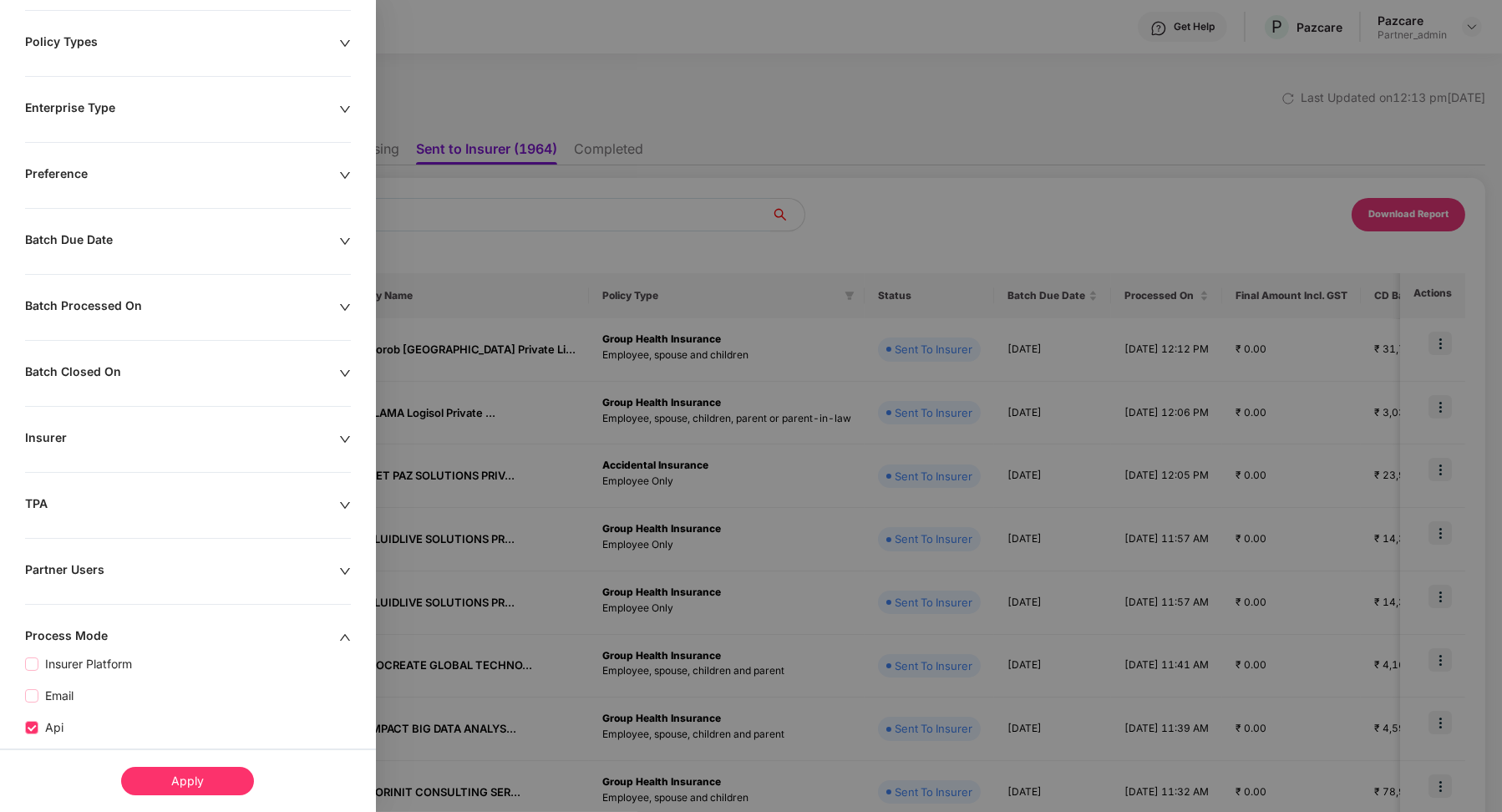
scroll to position [246, 0]
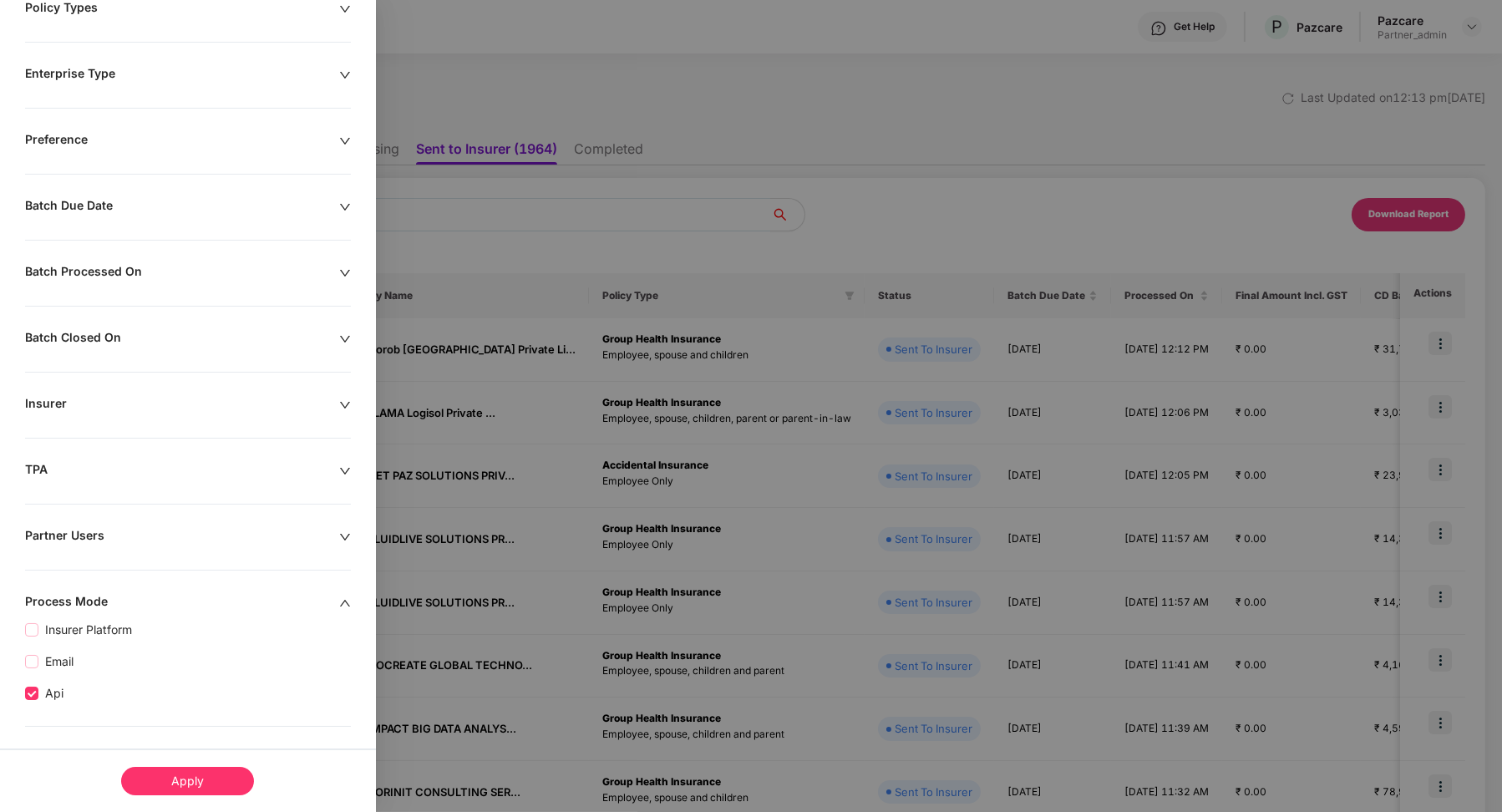
click at [223, 770] on div "Apply" at bounding box center [187, 781] width 133 height 29
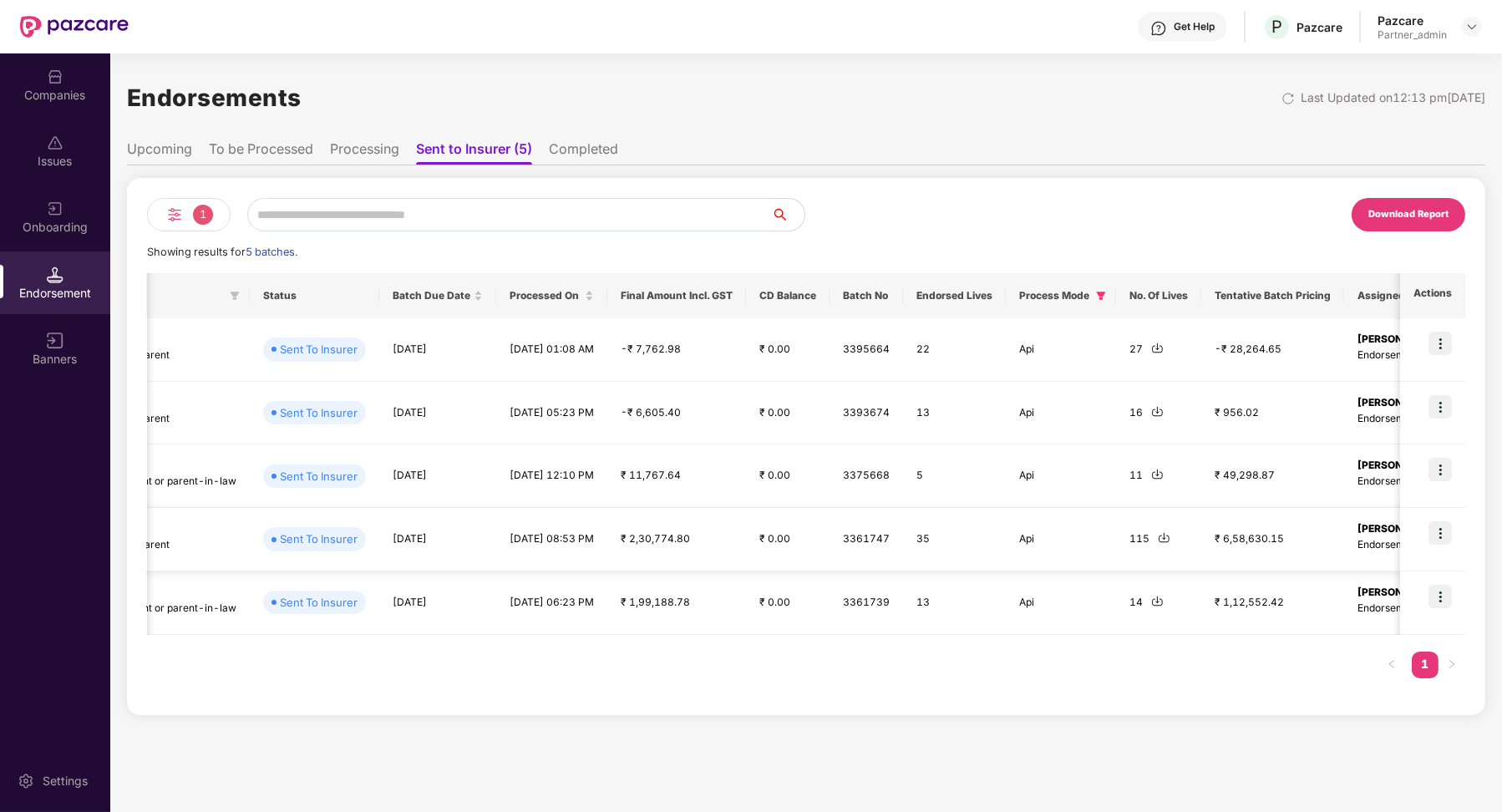
scroll to position [0, 739]
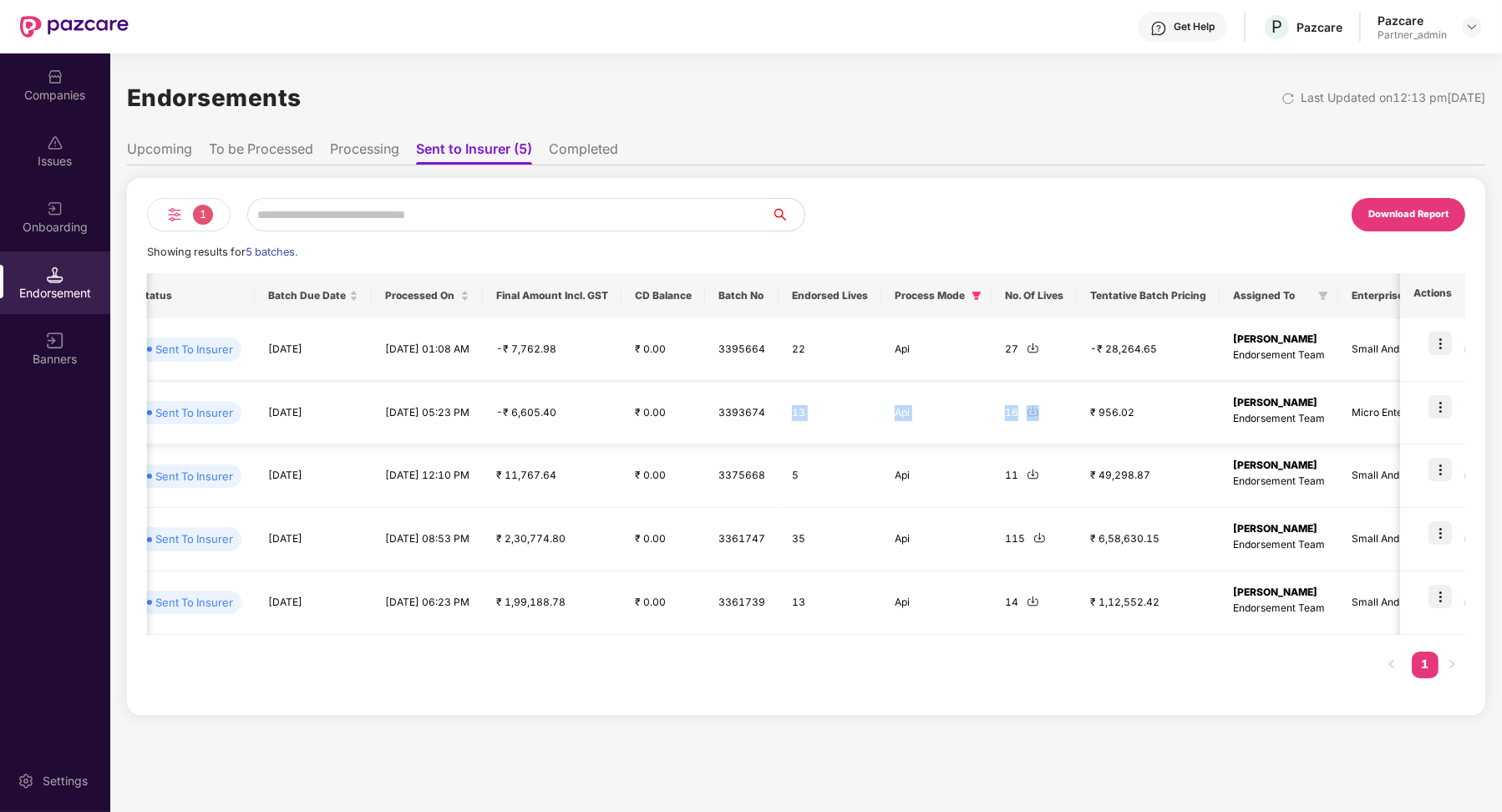
drag, startPoint x: 787, startPoint y: 415, endPoint x: 1034, endPoint y: 410, distance: 247.1
click at [1034, 410] on tr "INC_25080510424671 IL Incepbio Private Limit... Group Health Insurance Employee…" at bounding box center [557, 413] width 2298 height 63
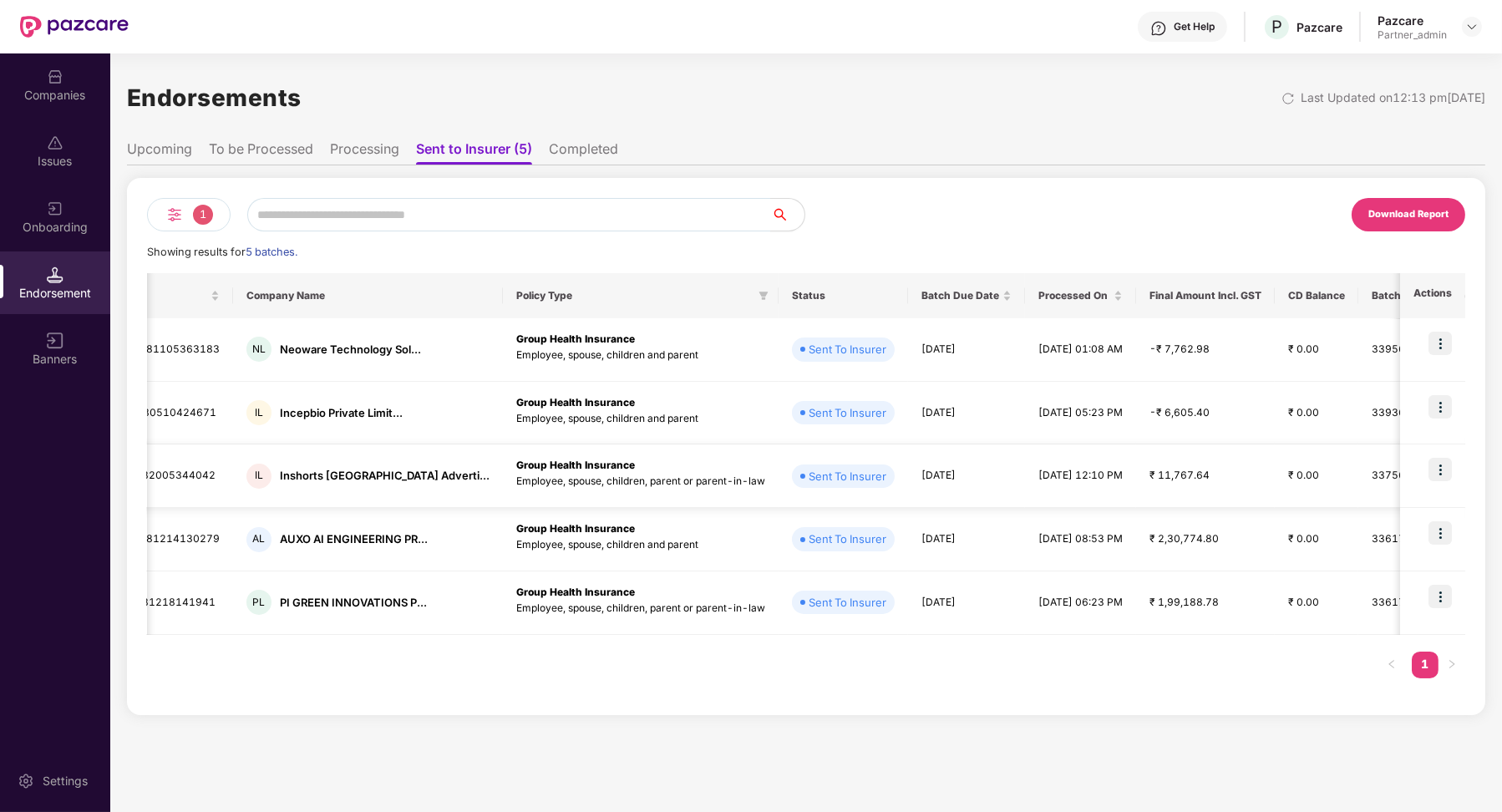
scroll to position [0, 0]
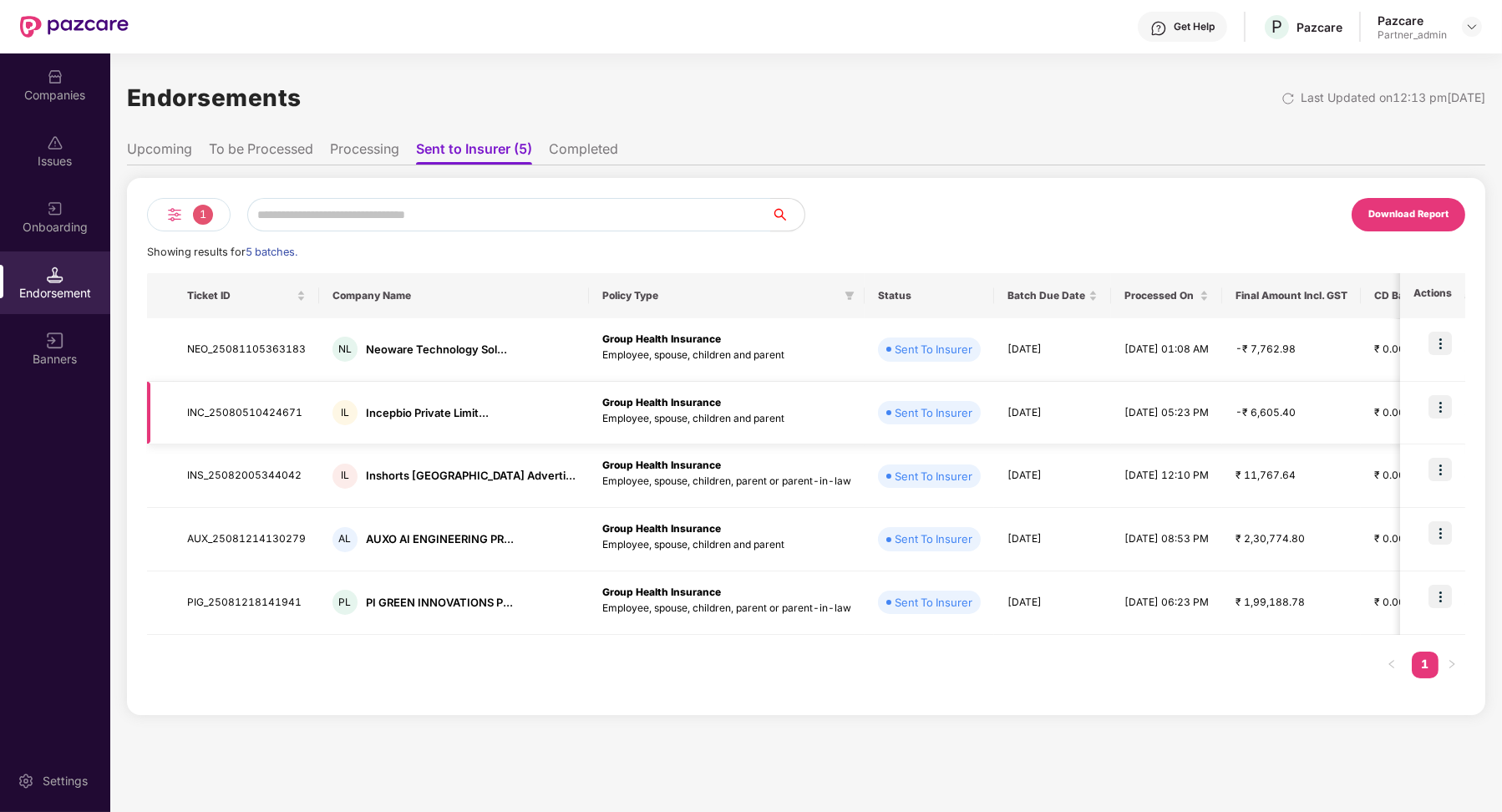
click at [213, 410] on td "INC_25080510424671" at bounding box center [247, 413] width 145 height 63
click at [217, 412] on td "INC_25080510424671" at bounding box center [247, 413] width 145 height 63
click at [218, 412] on td "INC_25080510424671" at bounding box center [247, 413] width 145 height 63
copy td "INC_25080510424671"
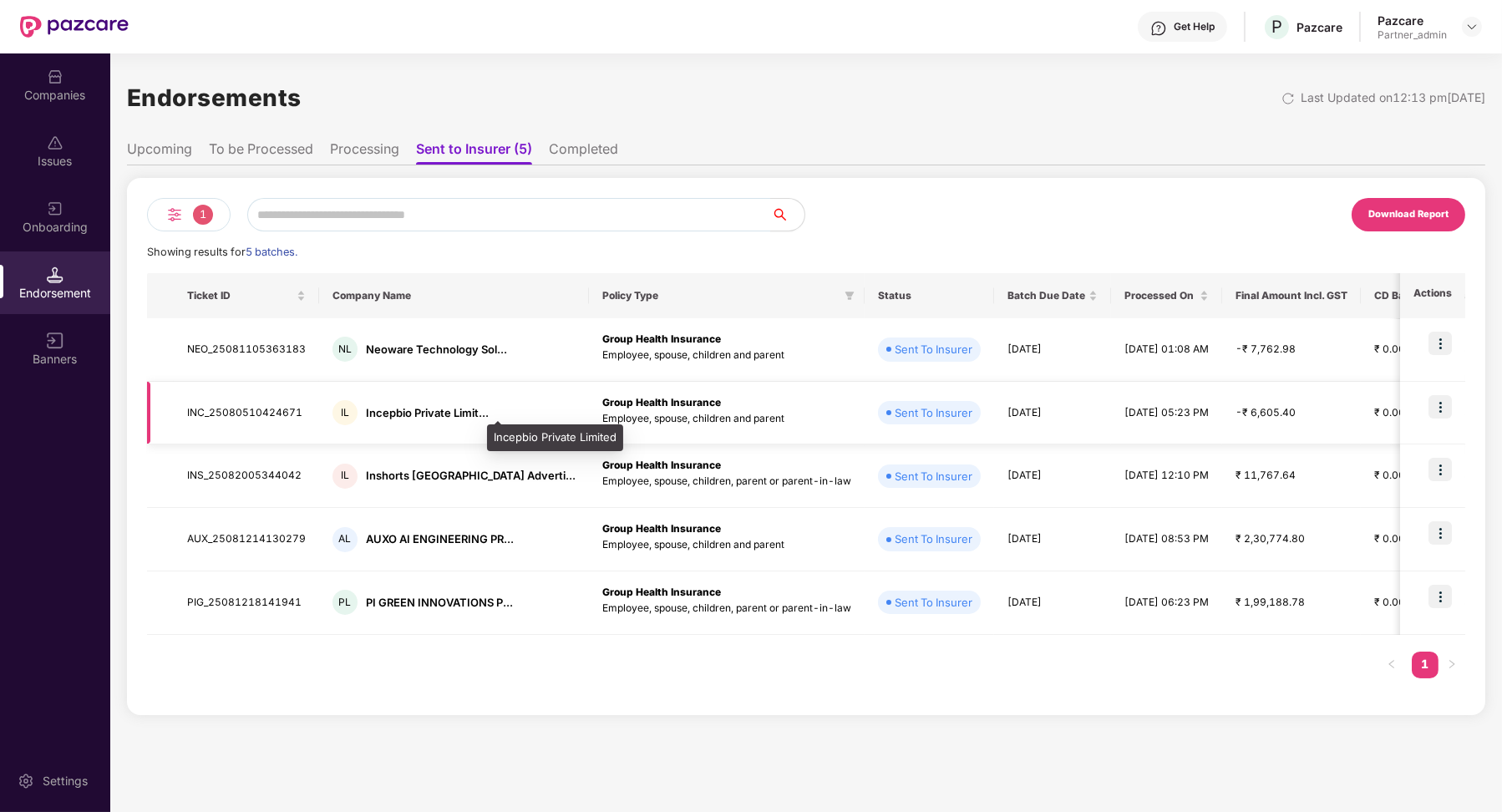
drag, startPoint x: 359, startPoint y: 409, endPoint x: 421, endPoint y: 413, distance: 62.1
click at [421, 413] on div "IL Incepbio Private Limit..." at bounding box center [453, 413] width 243 height 25
drag, startPoint x: 363, startPoint y: 410, endPoint x: 466, endPoint y: 419, distance: 103.4
click at [467, 420] on div "Incepbio Private Limit..." at bounding box center [427, 413] width 123 height 16
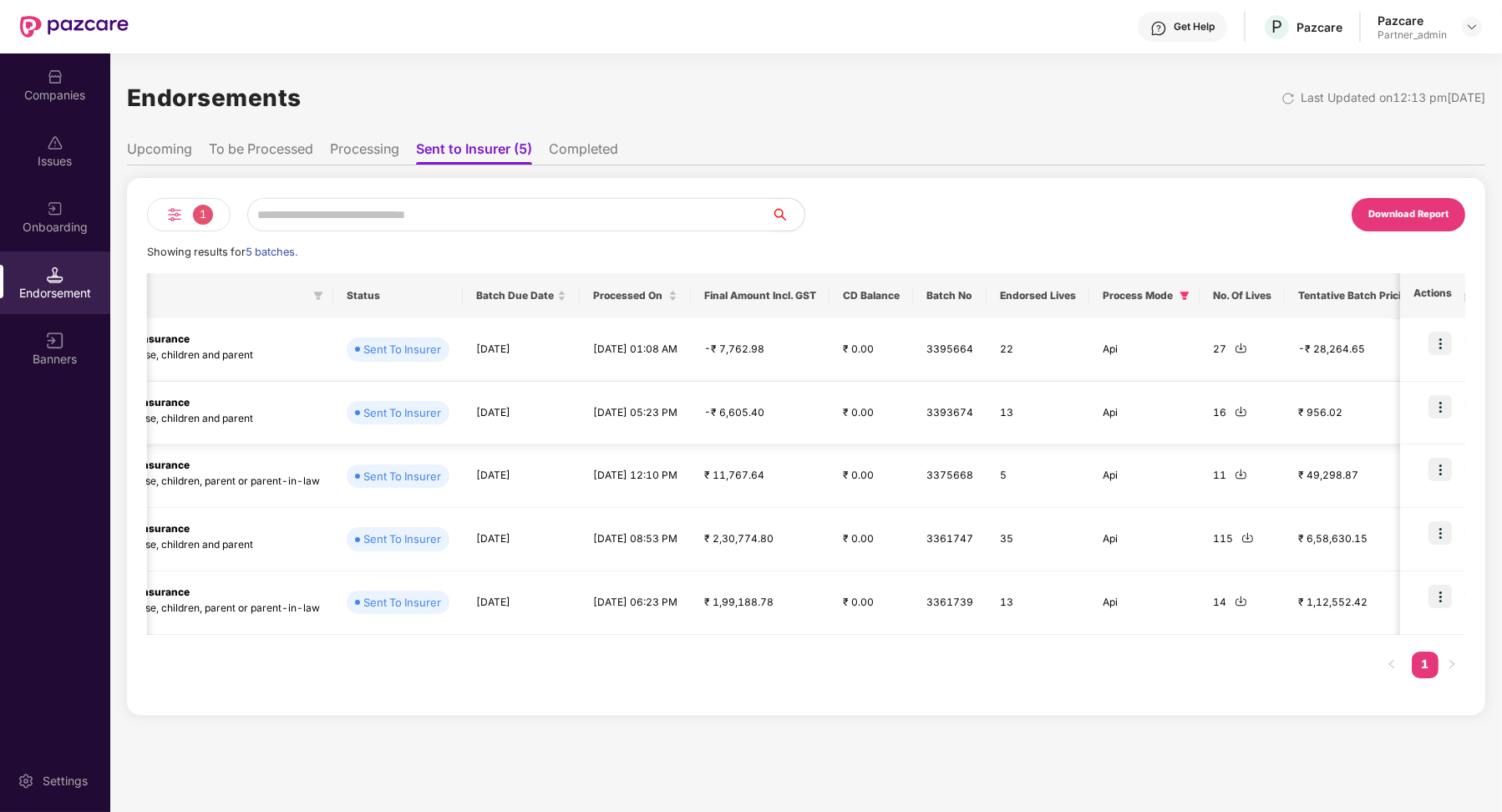
scroll to position [0, 539]
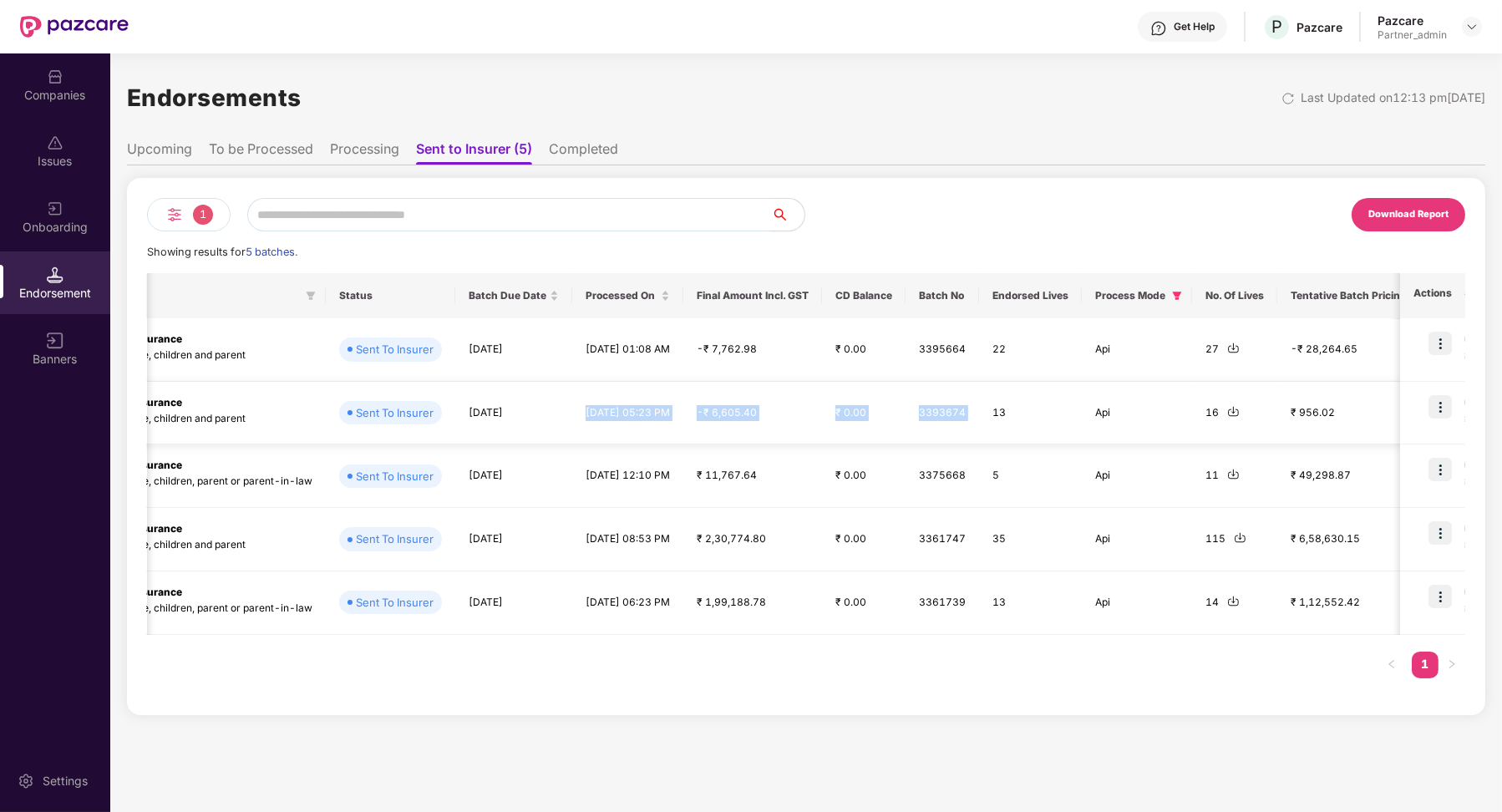
drag, startPoint x: 984, startPoint y: 409, endPoint x: 636, endPoint y: 388, distance: 348.6
click at [636, 388] on tr "INC_25080510424671 IL Incepbio Private Limit... Group Health Insurance Employee…" at bounding box center [757, 413] width 2298 height 63
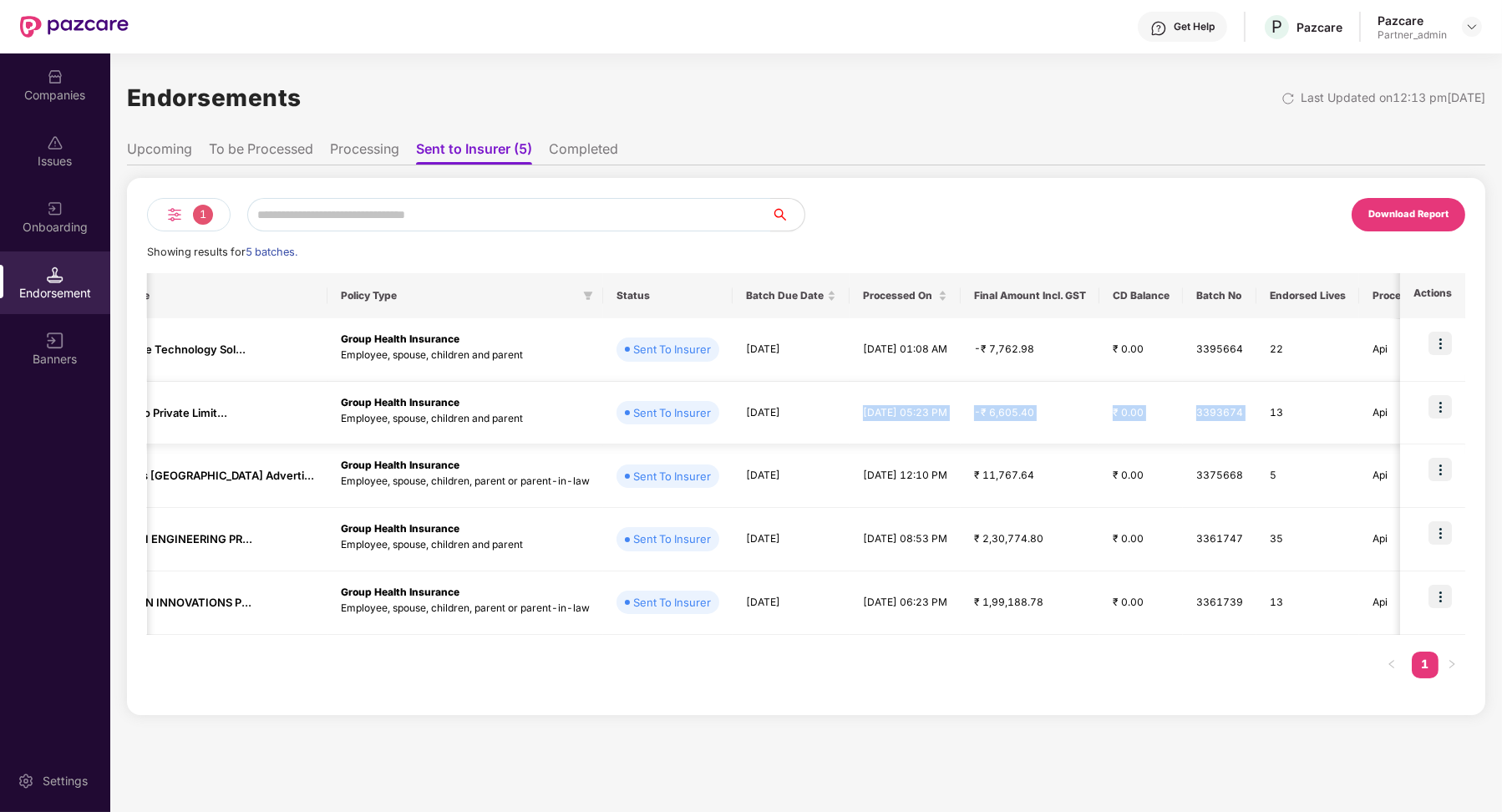
scroll to position [0, 0]
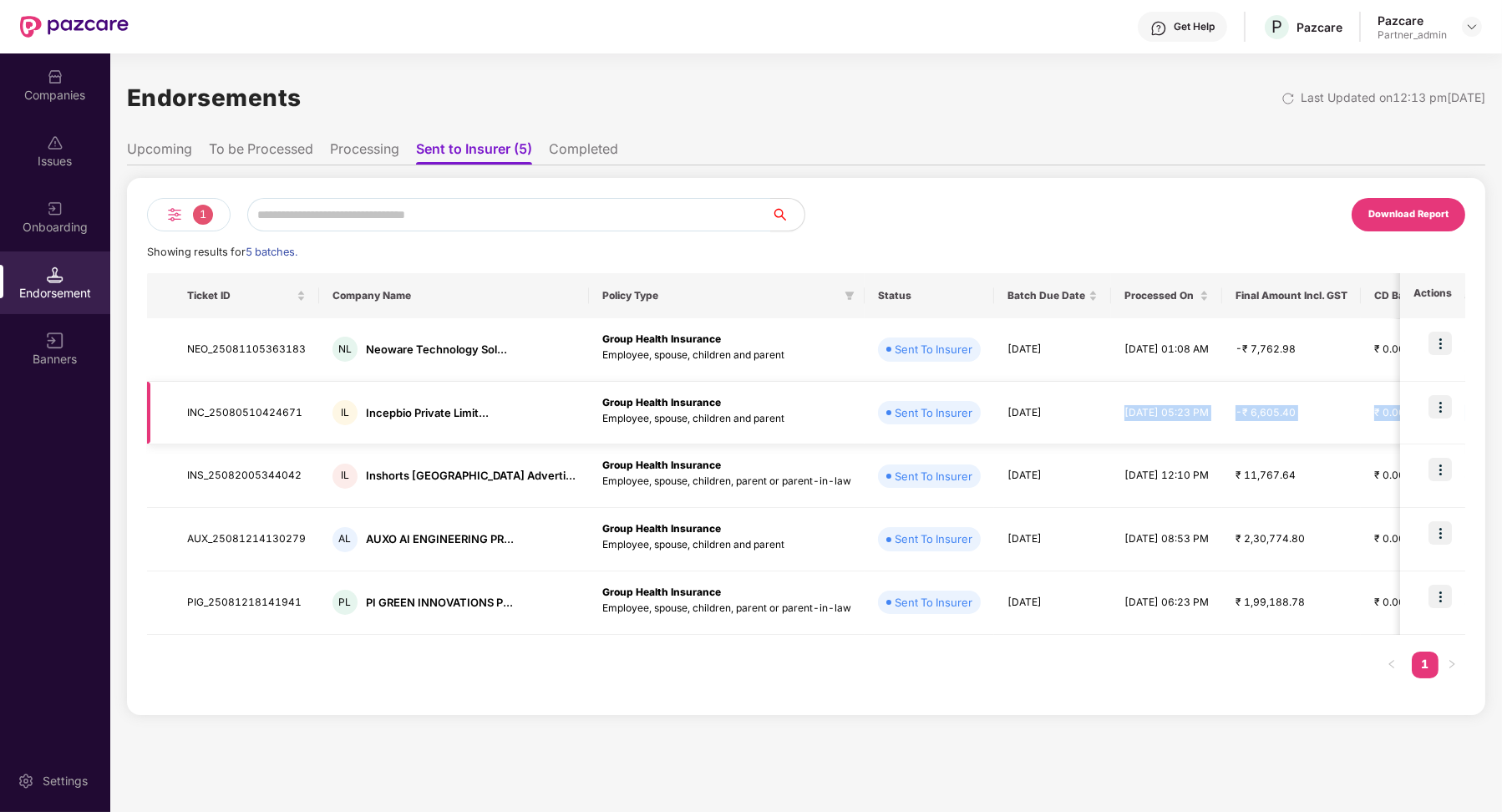
click at [287, 417] on td "INC_25080510424671" at bounding box center [247, 413] width 145 height 63
copy td "INC_25080510424671"
click at [63, 87] on div "Companies" at bounding box center [55, 95] width 110 height 17
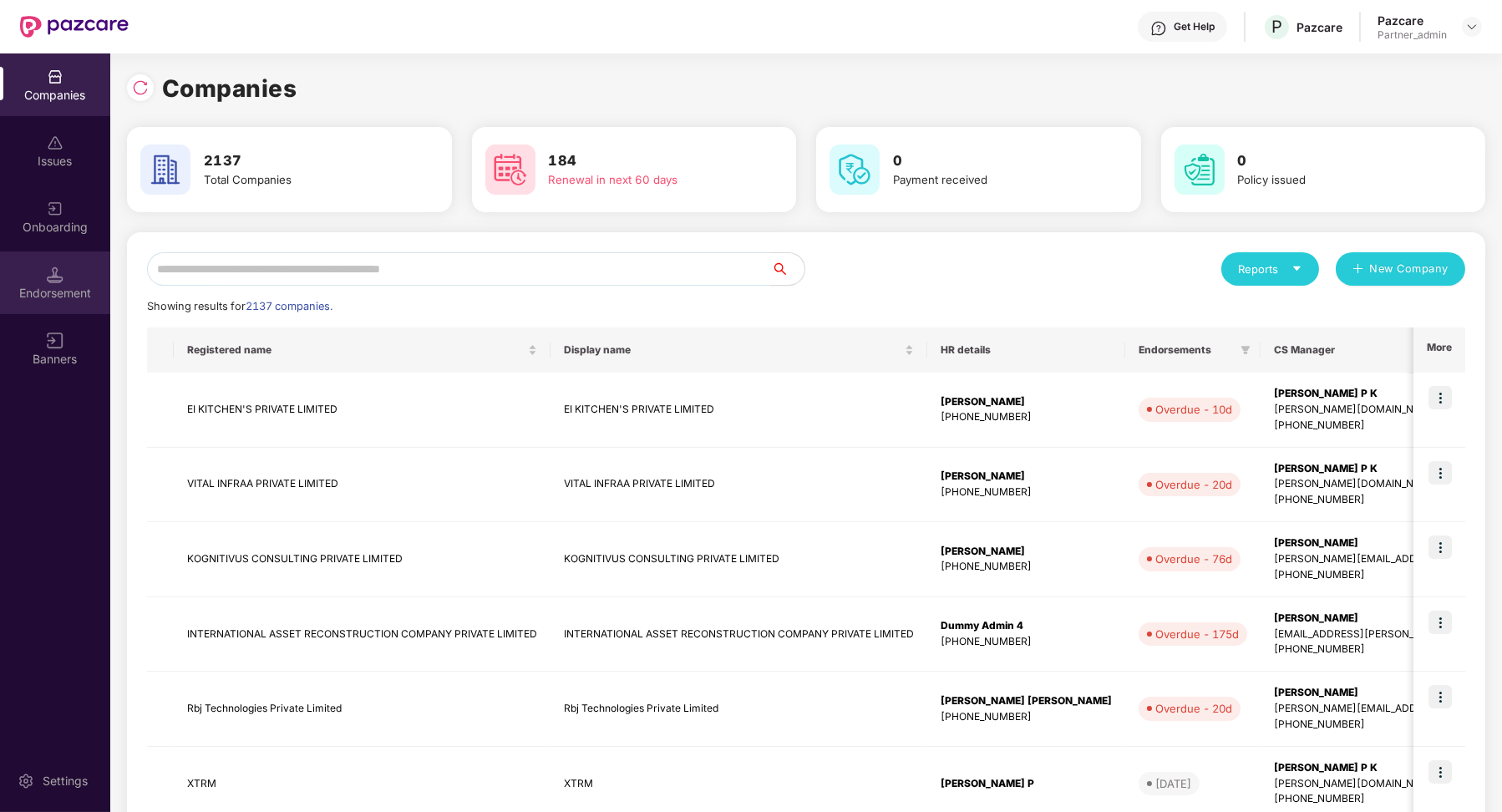
click at [87, 279] on div "Endorsement" at bounding box center [55, 282] width 110 height 62
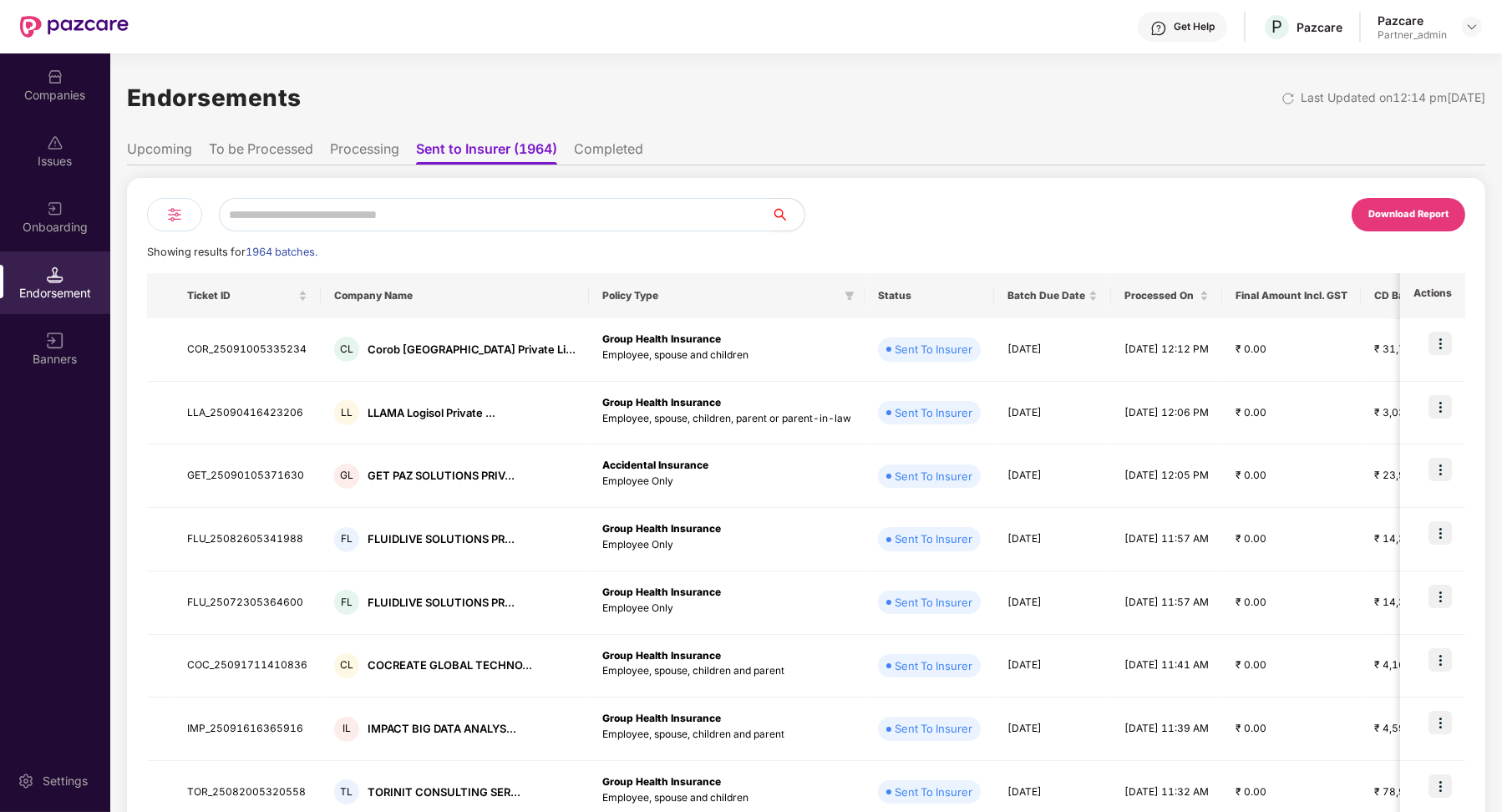
click at [338, 208] on input "text" at bounding box center [494, 215] width 552 height 34
paste input "**********"
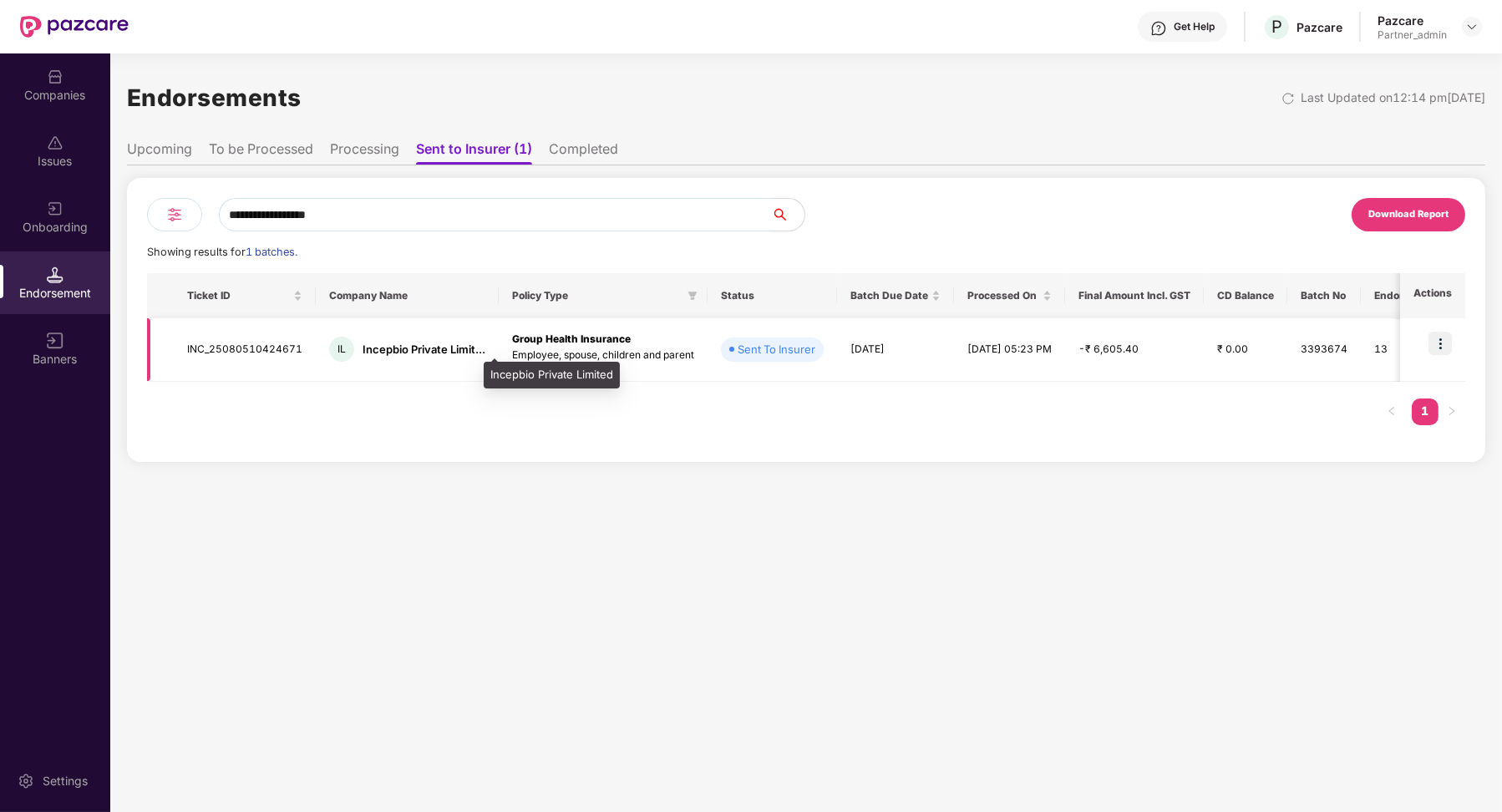
type input "**********"
drag, startPoint x: 363, startPoint y: 348, endPoint x: 438, endPoint y: 348, distance: 75.0
click at [447, 348] on div "Incepbio Private Limit..." at bounding box center [424, 349] width 123 height 16
click at [385, 357] on div "Incepbio Private Limit..." at bounding box center [424, 349] width 123 height 16
drag, startPoint x: 361, startPoint y: 352, endPoint x: 456, endPoint y: 353, distance: 95.0
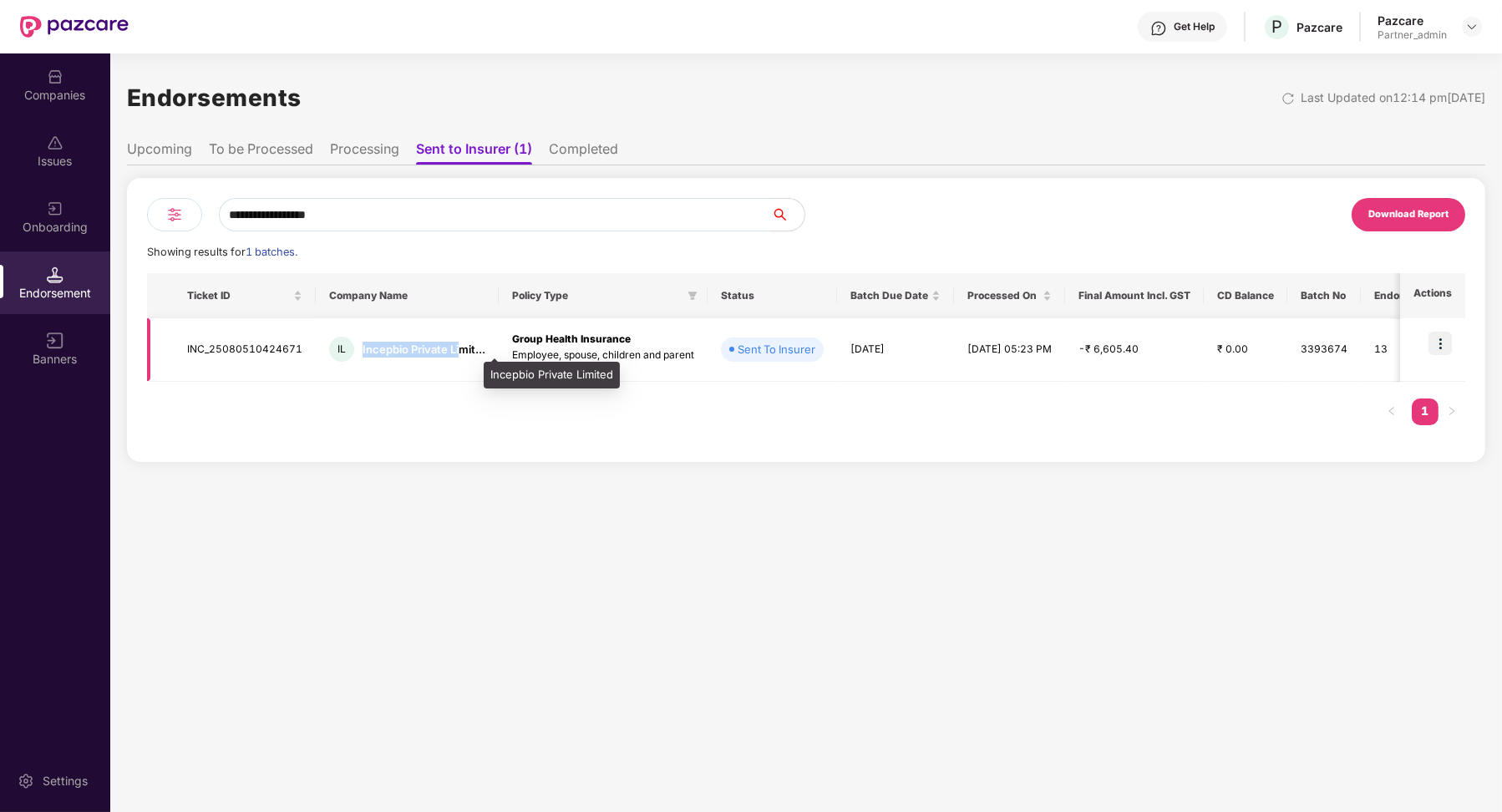
click at [458, 353] on div "Incepbio Private Limit..." at bounding box center [424, 349] width 123 height 16
copy div "Incepbio Private Li"
click at [78, 62] on div "Companies" at bounding box center [55, 84] width 110 height 62
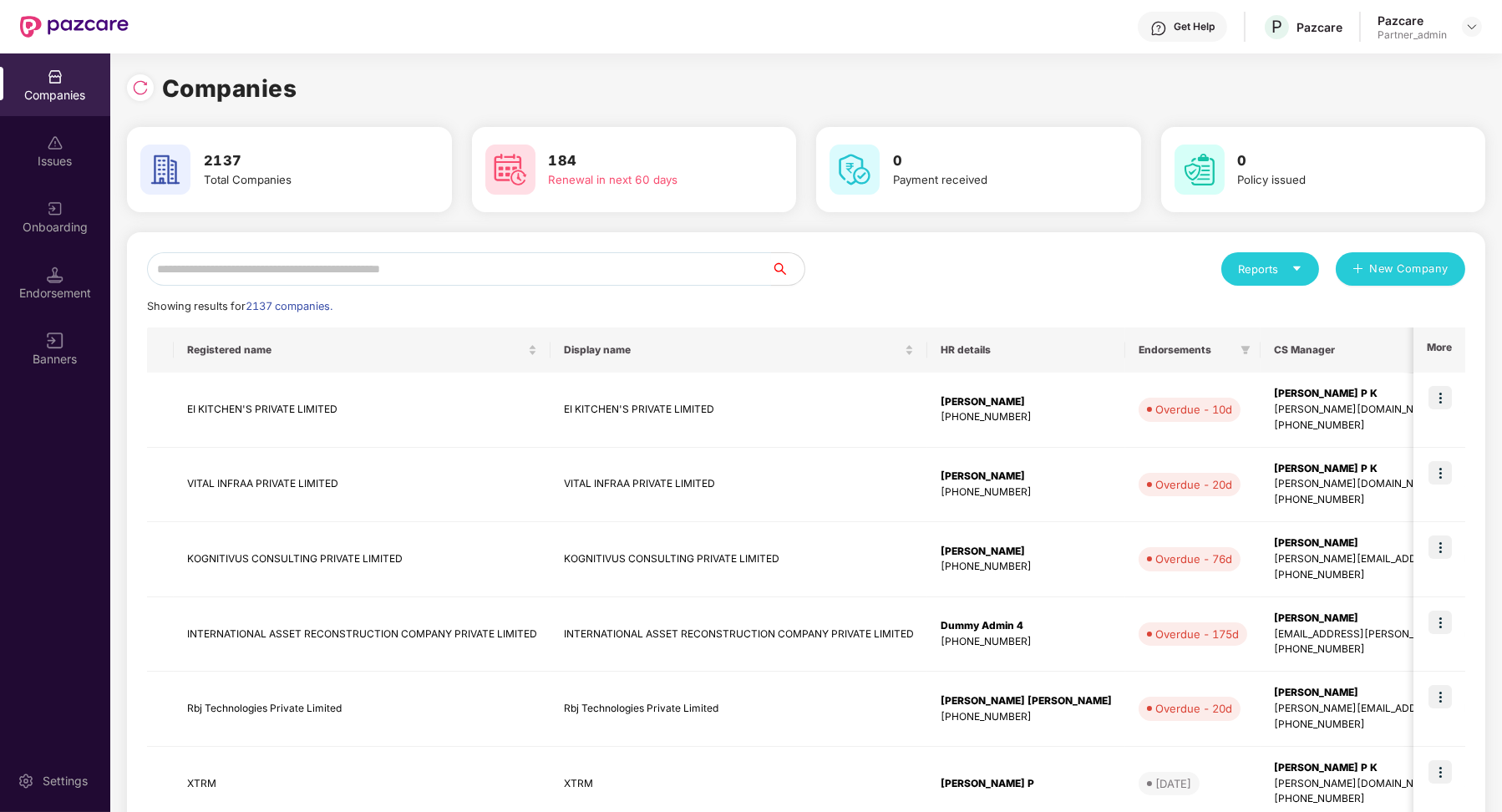
click at [286, 264] on input "text" at bounding box center [459, 269] width 624 height 34
paste input "**********"
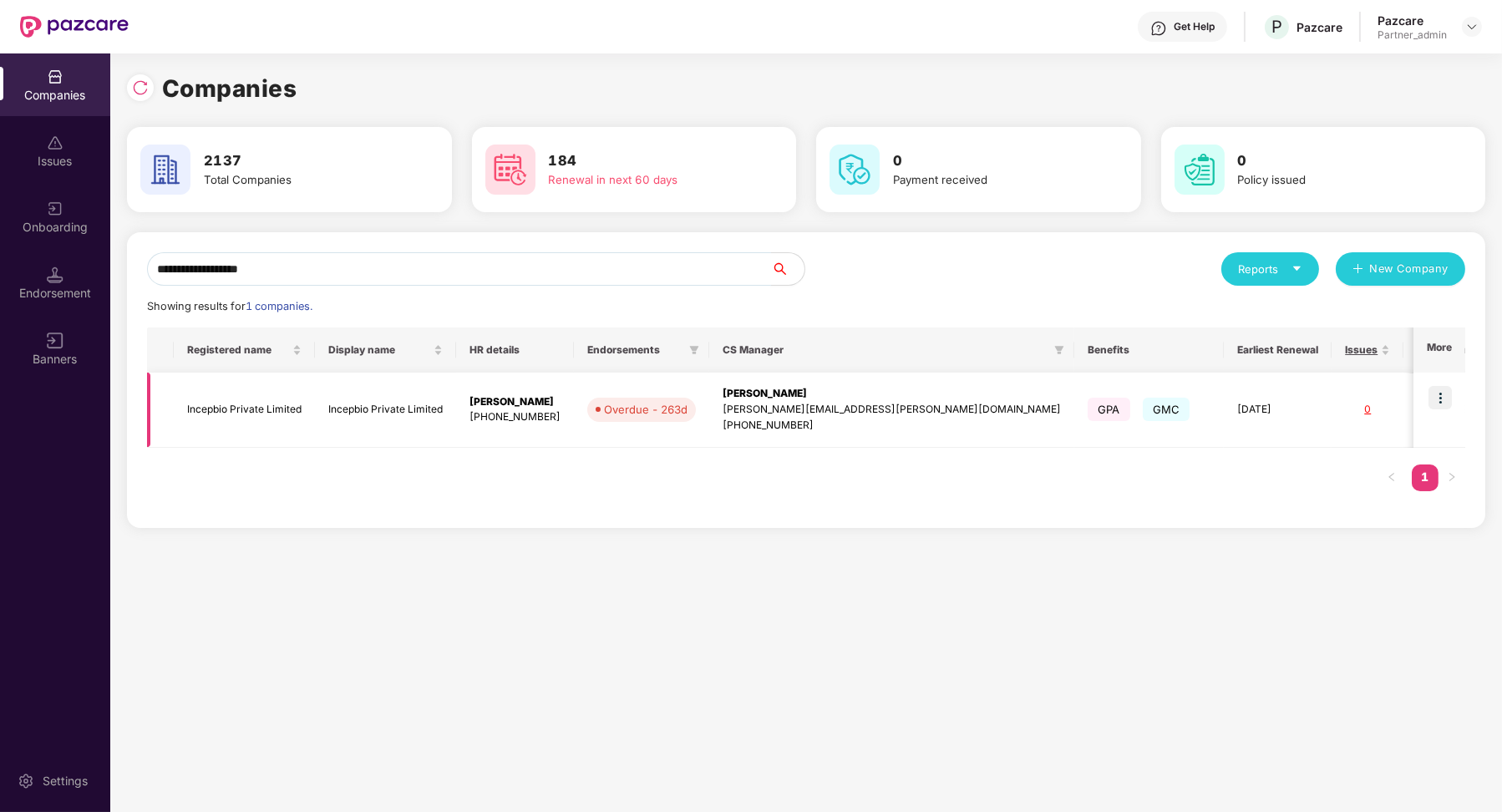
type input "**********"
click at [1442, 394] on img at bounding box center [1440, 398] width 23 height 23
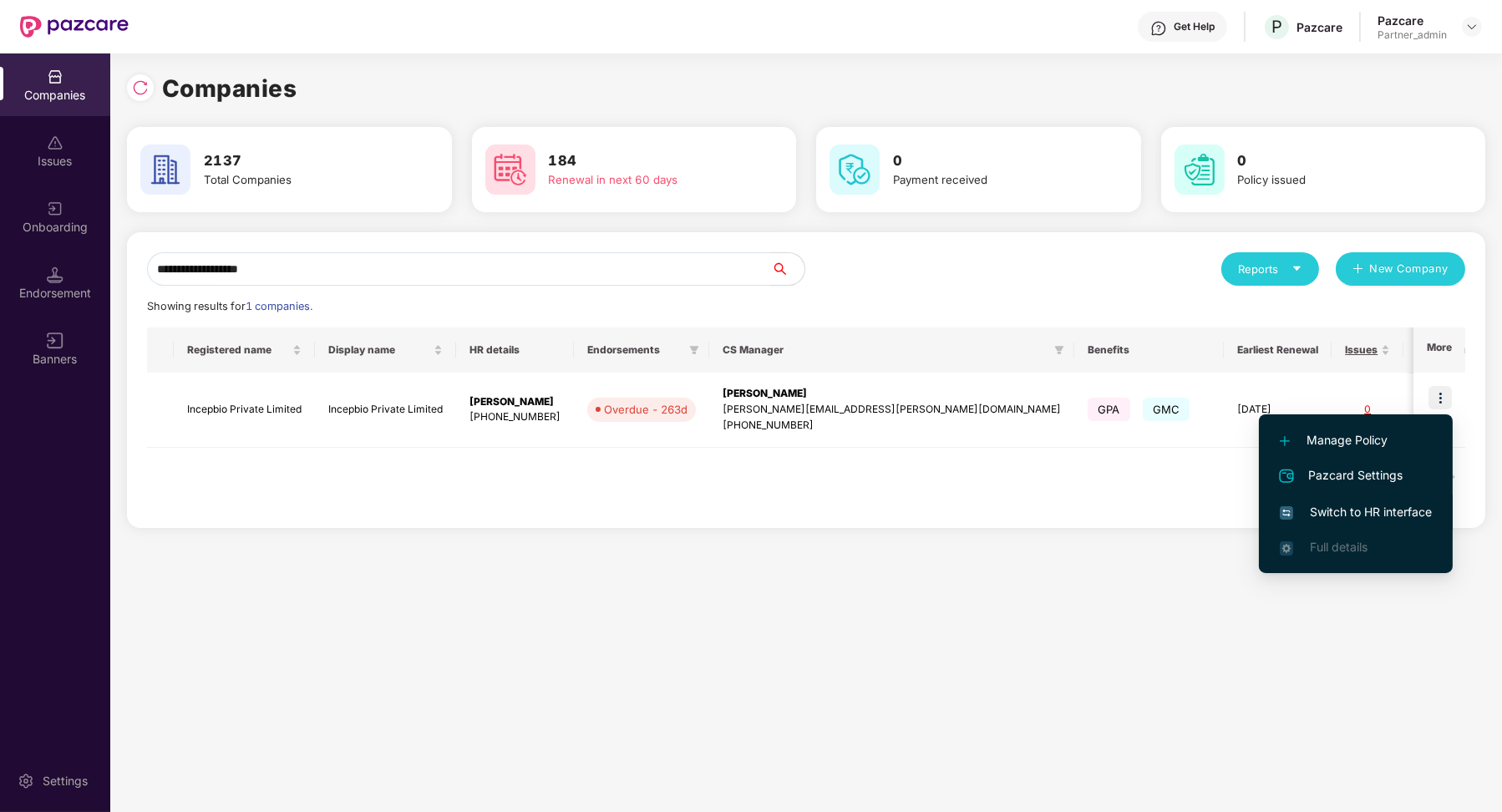
click at [1317, 509] on span "Switch to HR interface" at bounding box center [1356, 512] width 152 height 19
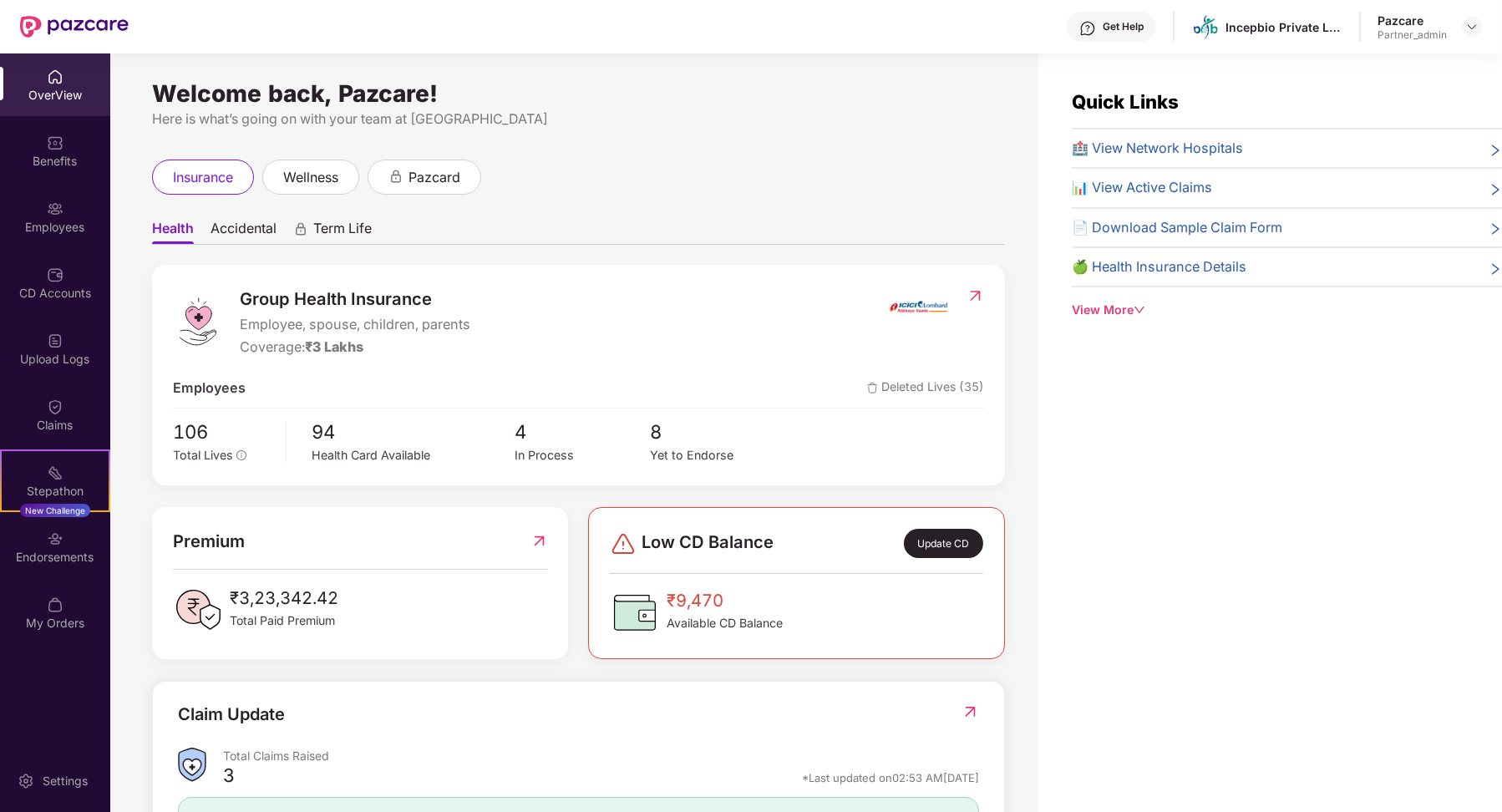
click at [47, 228] on div "Employees" at bounding box center [55, 227] width 110 height 17
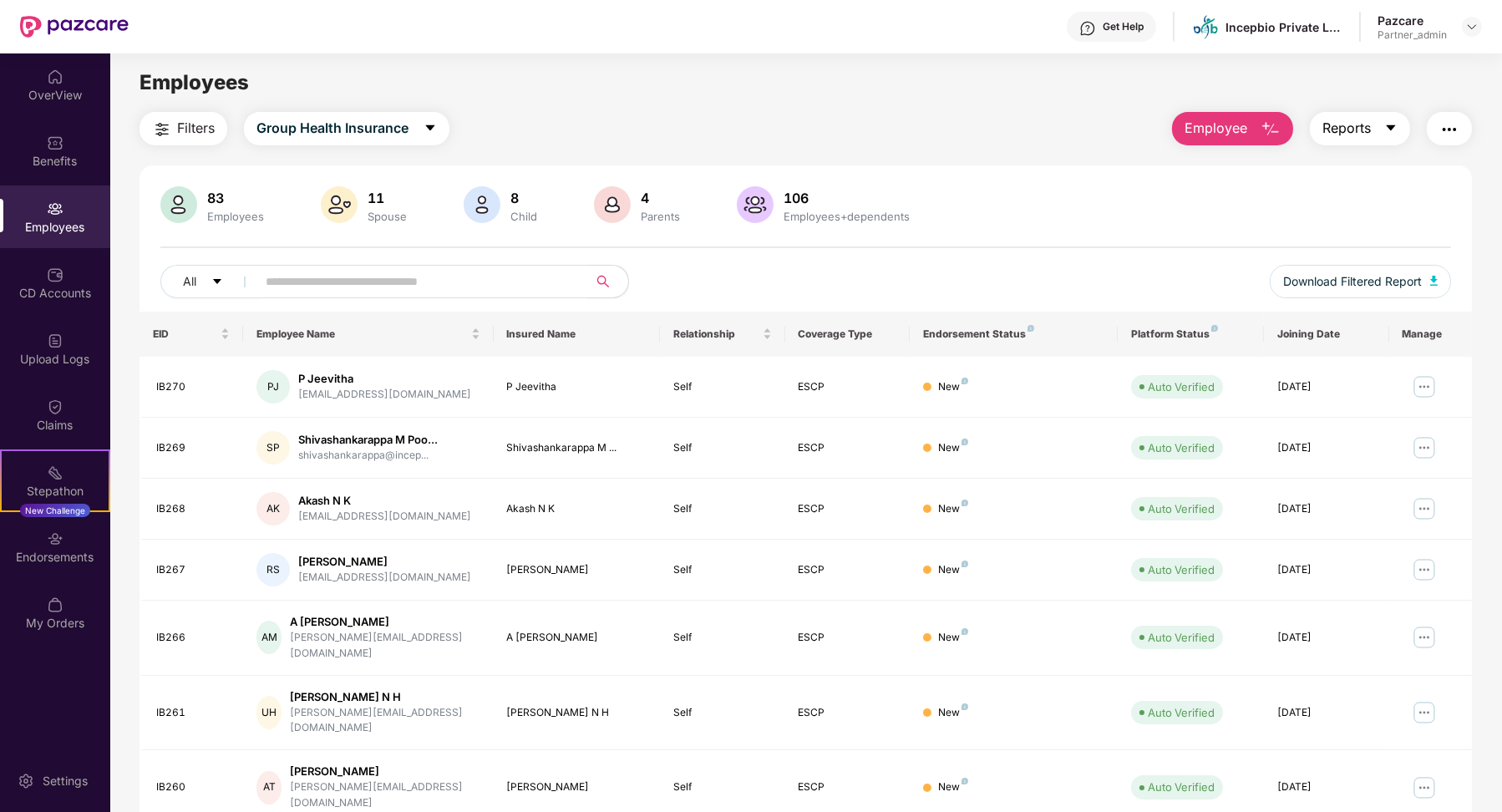
click at [1356, 130] on span "Reports" at bounding box center [1346, 129] width 48 height 20
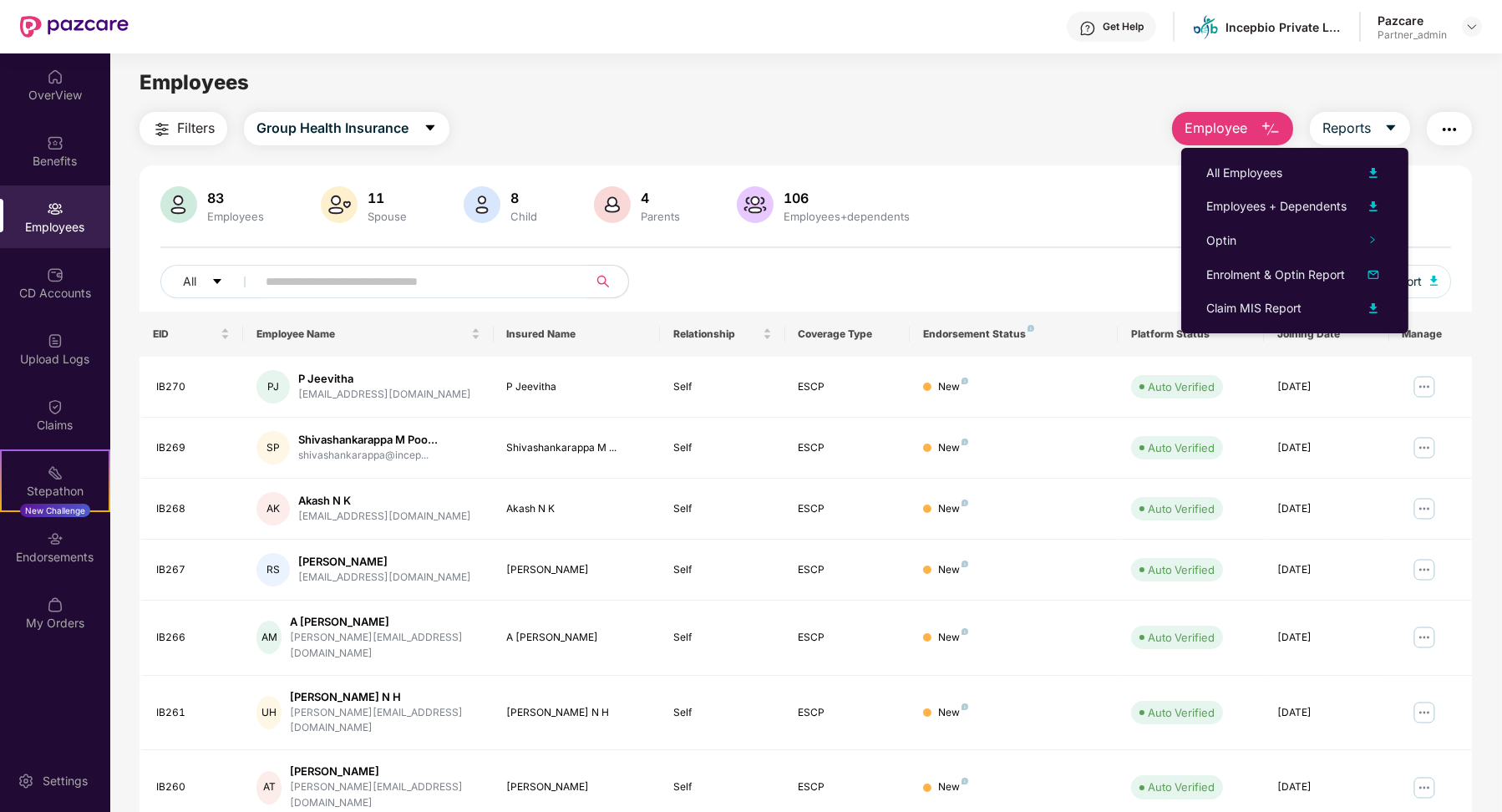
click at [1432, 124] on button "button" at bounding box center [1449, 129] width 45 height 34
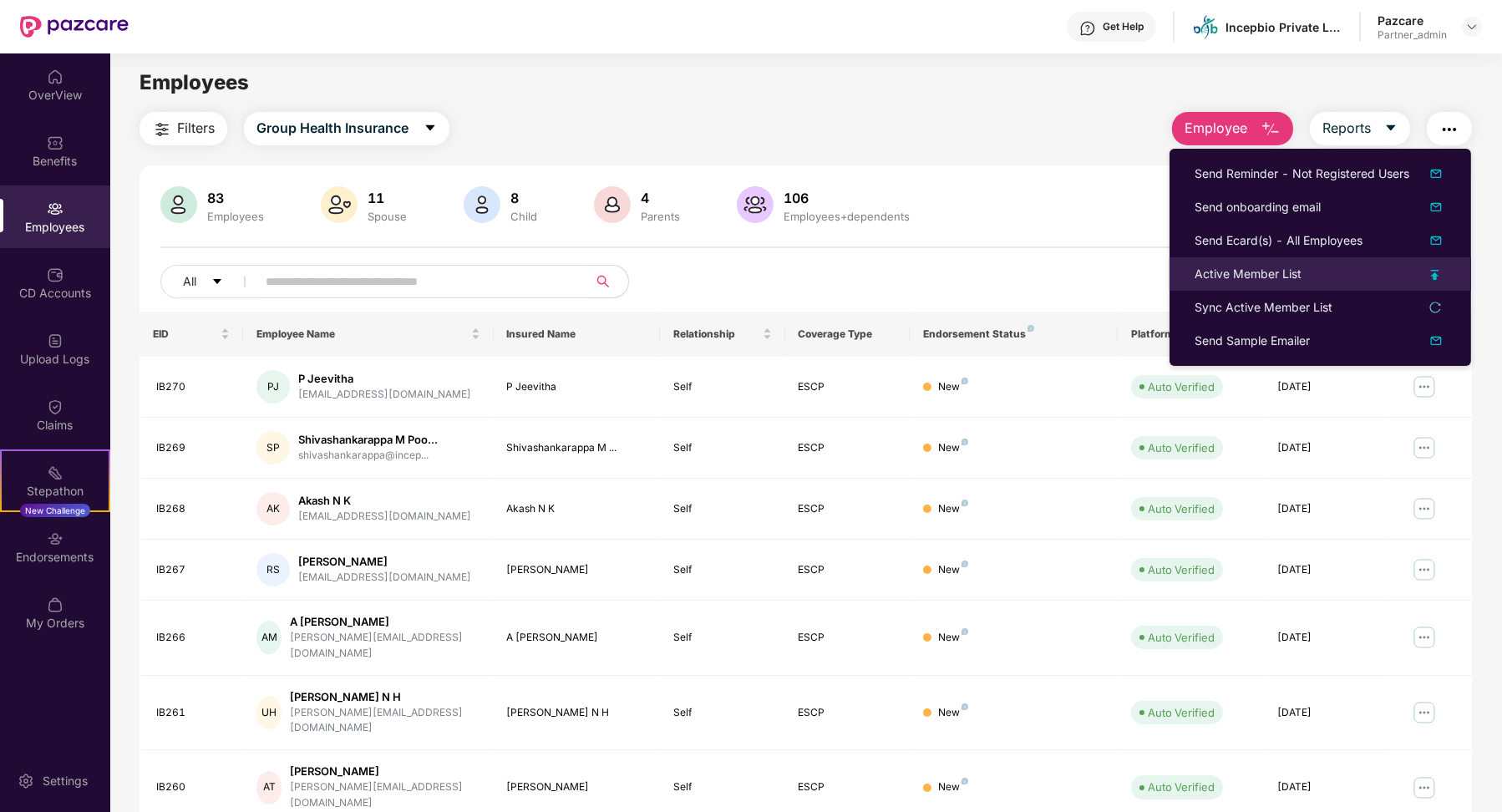
click at [1288, 281] on div "Active Member List" at bounding box center [1248, 274] width 107 height 19
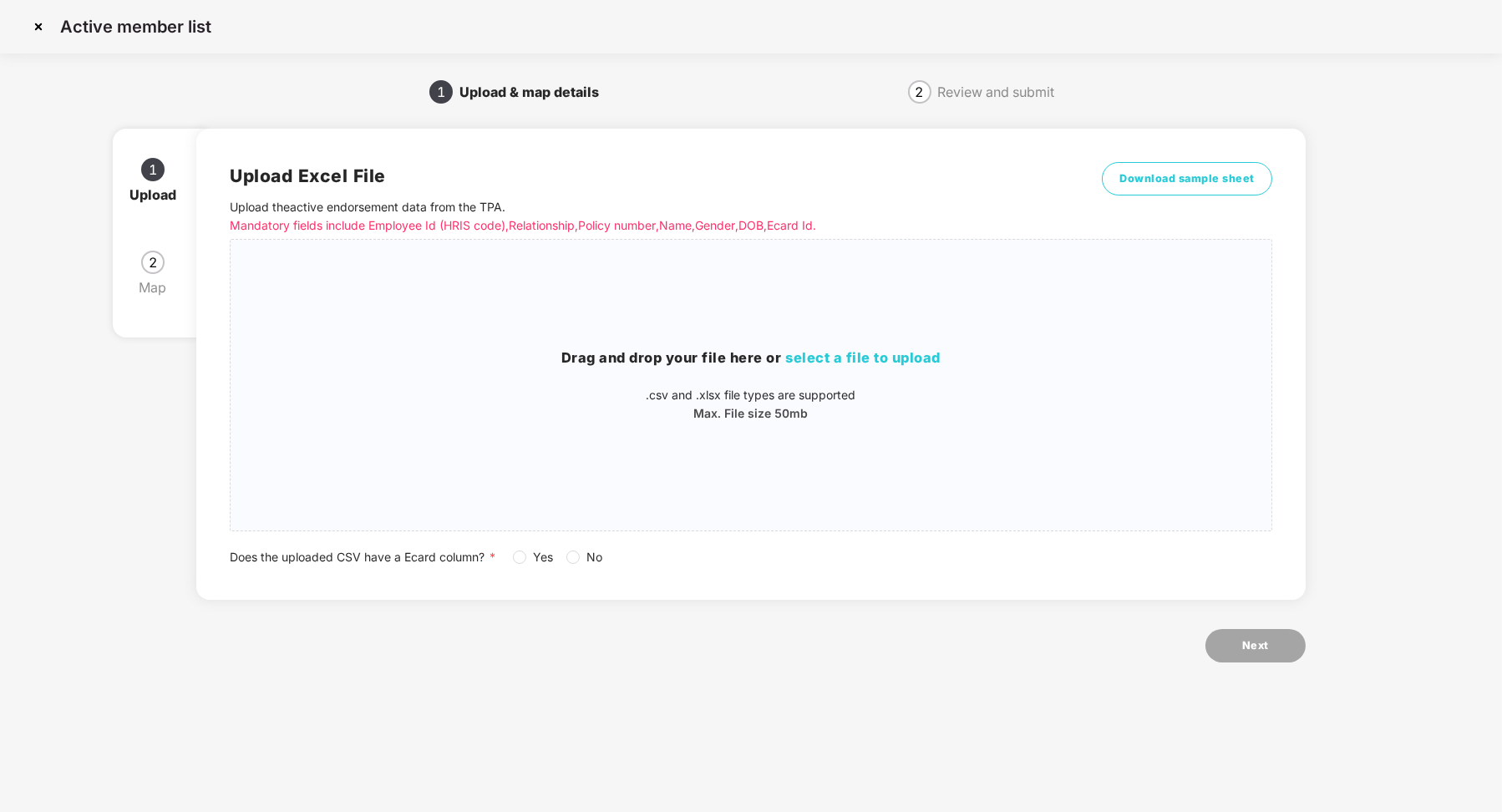
click at [41, 28] on img at bounding box center [38, 26] width 27 height 27
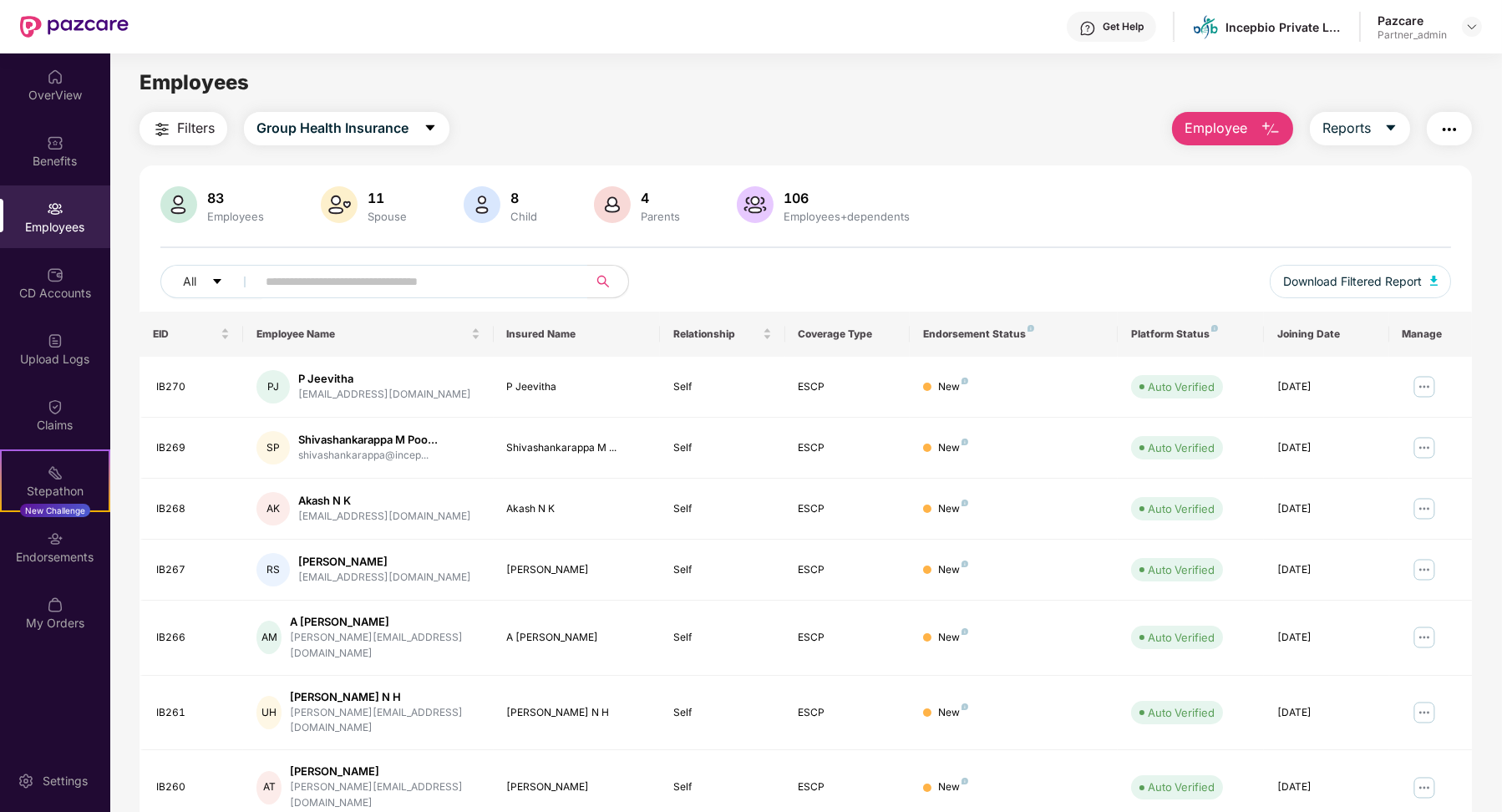
click at [1449, 130] on img "button" at bounding box center [1450, 129] width 20 height 20
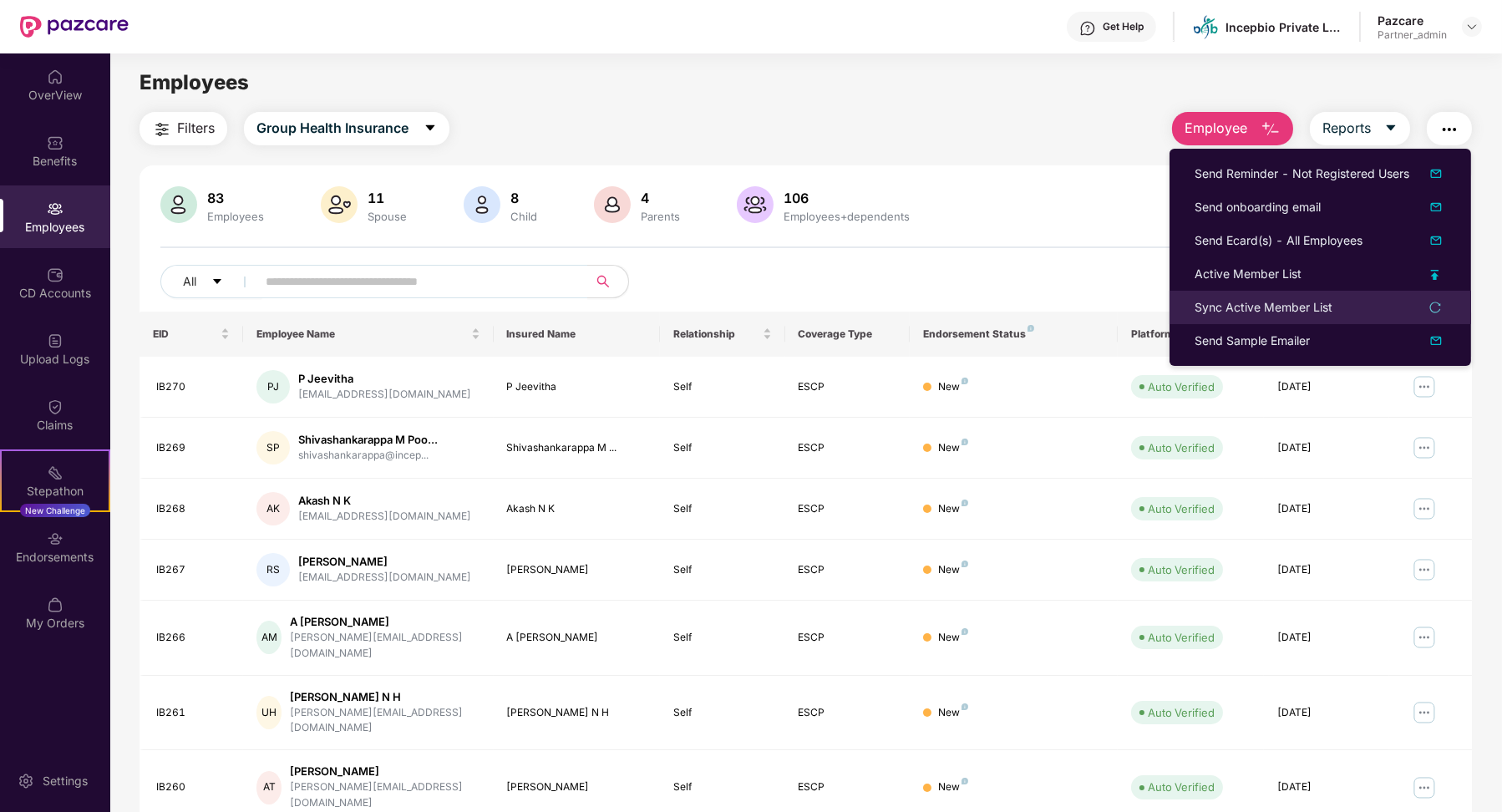
click at [1373, 301] on div "Sync Active Member List" at bounding box center [1320, 307] width 251 height 19
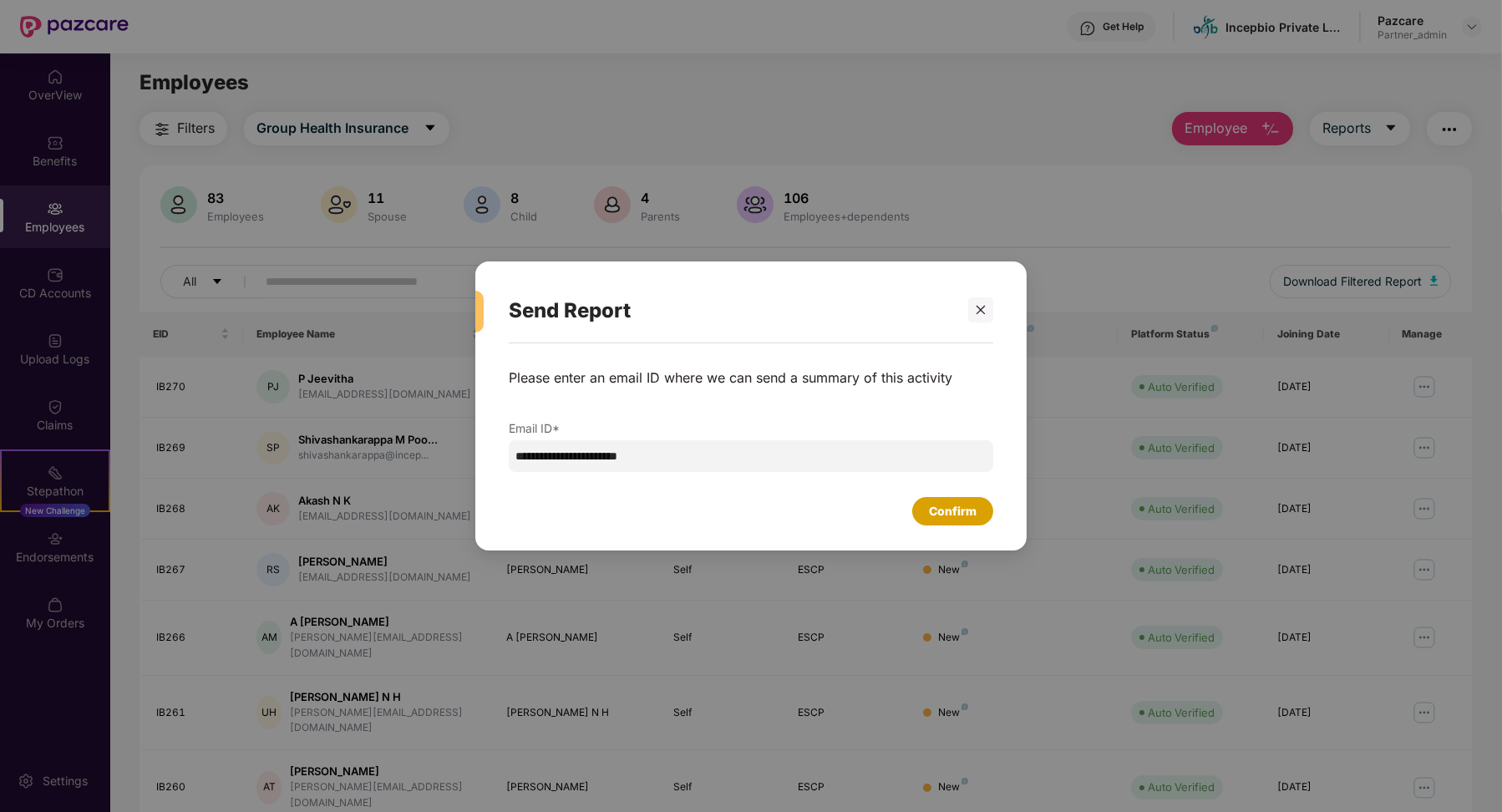
click at [954, 517] on div "Confirm" at bounding box center [953, 511] width 47 height 19
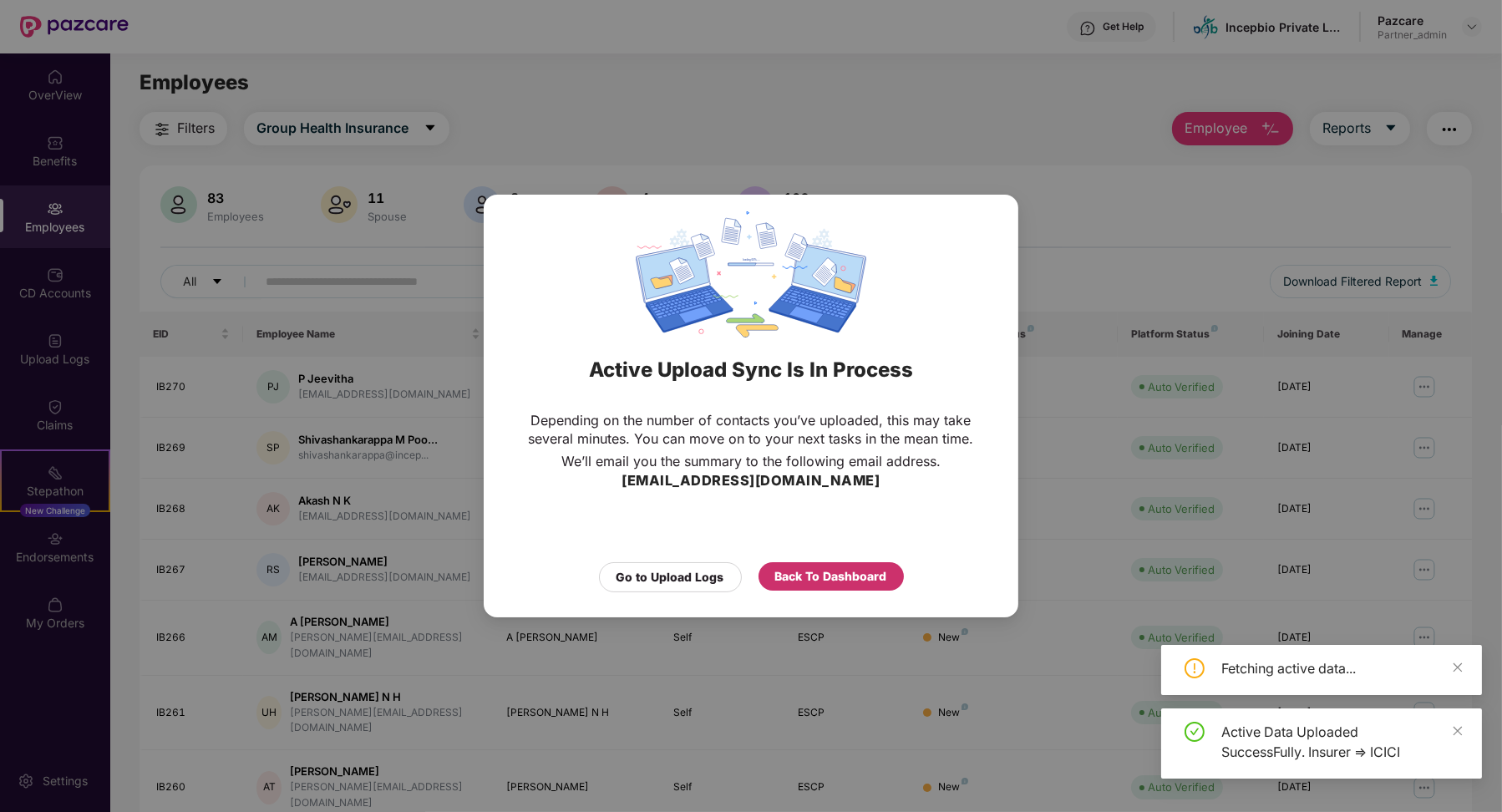
click at [825, 572] on div "Back To Dashboard" at bounding box center [832, 576] width 112 height 19
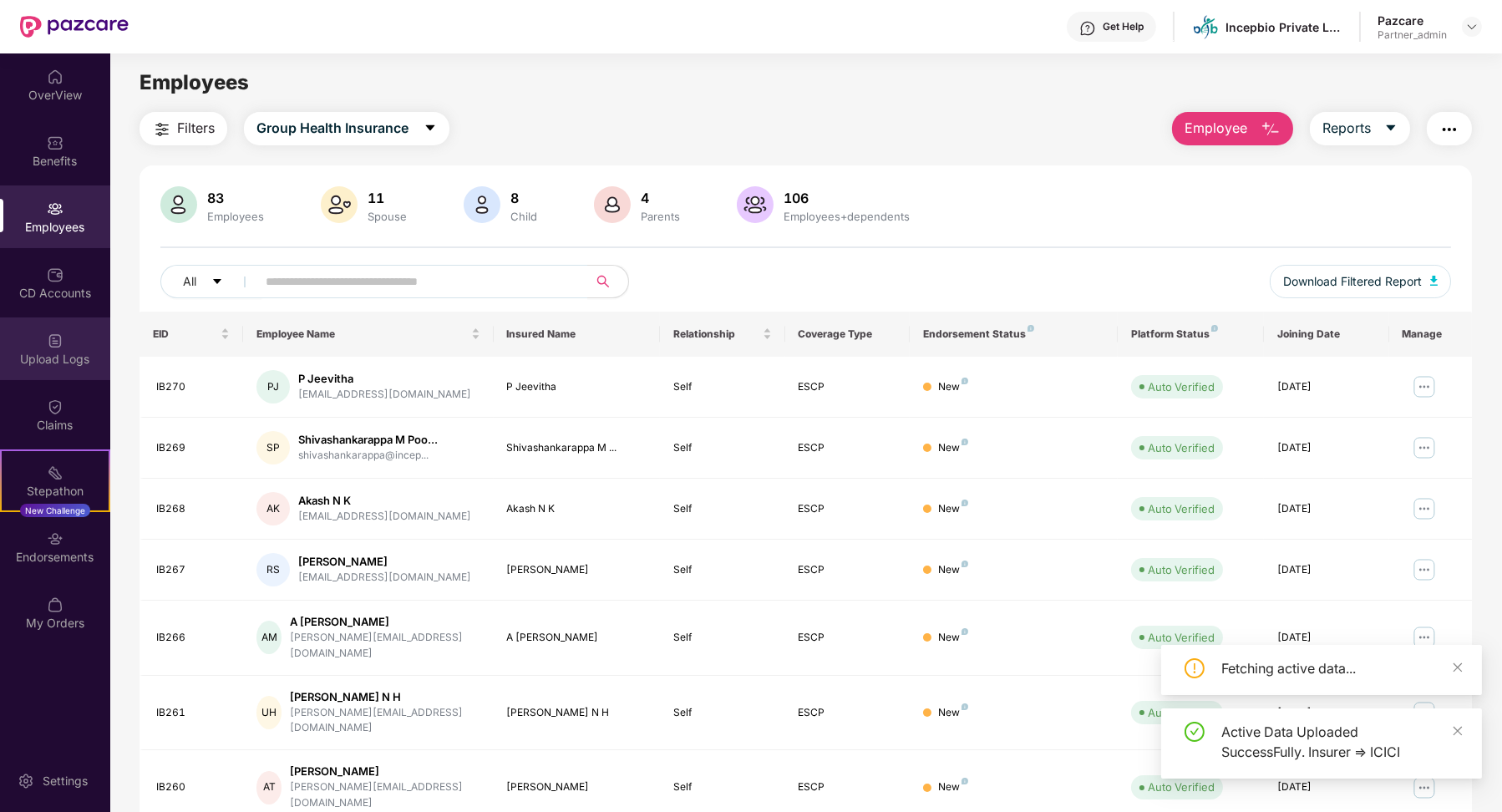
click at [77, 347] on div "Upload Logs" at bounding box center [55, 348] width 110 height 62
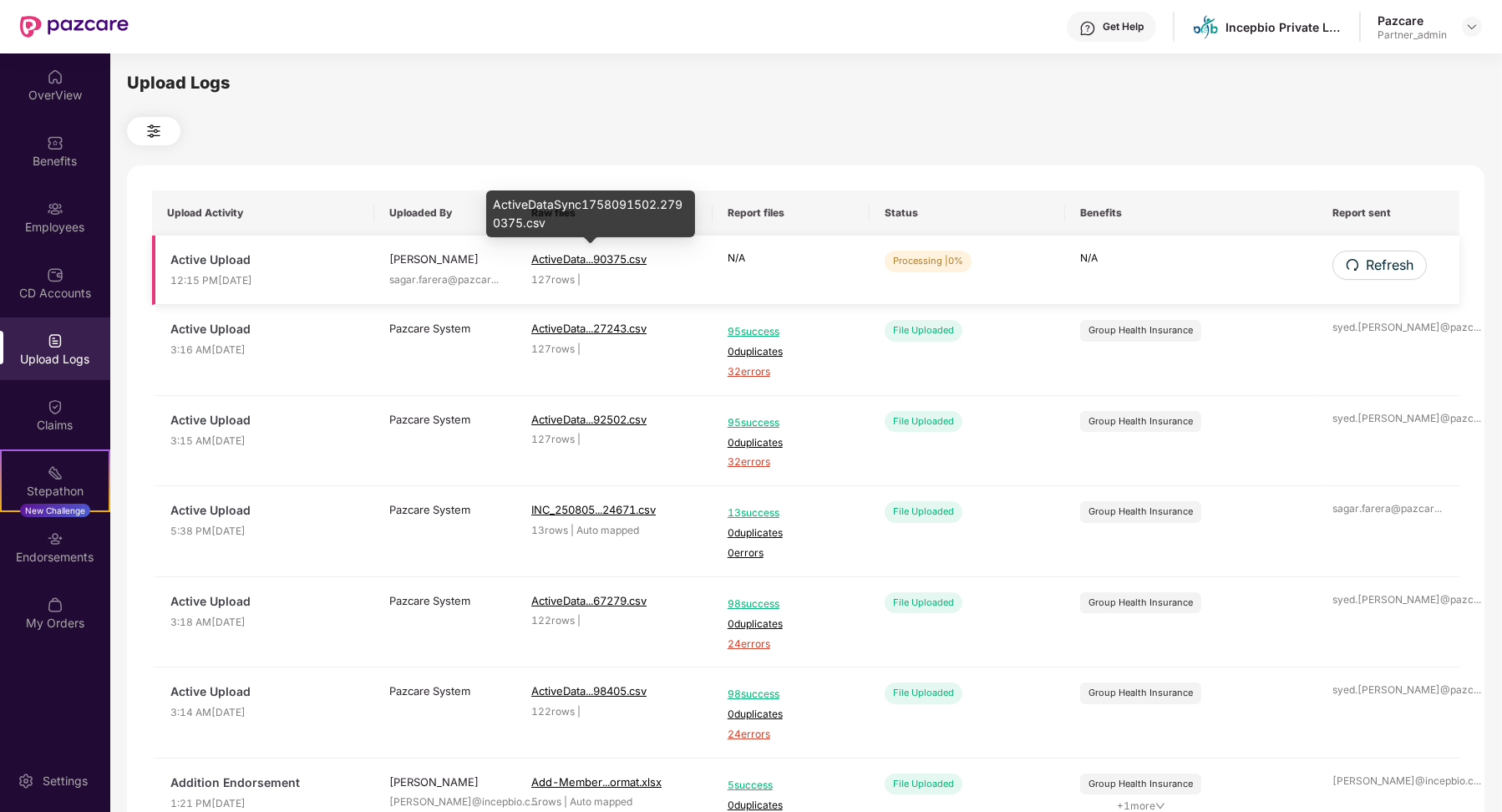
click at [604, 258] on span "ActiveData...90375.csv" at bounding box center [589, 259] width 115 height 13
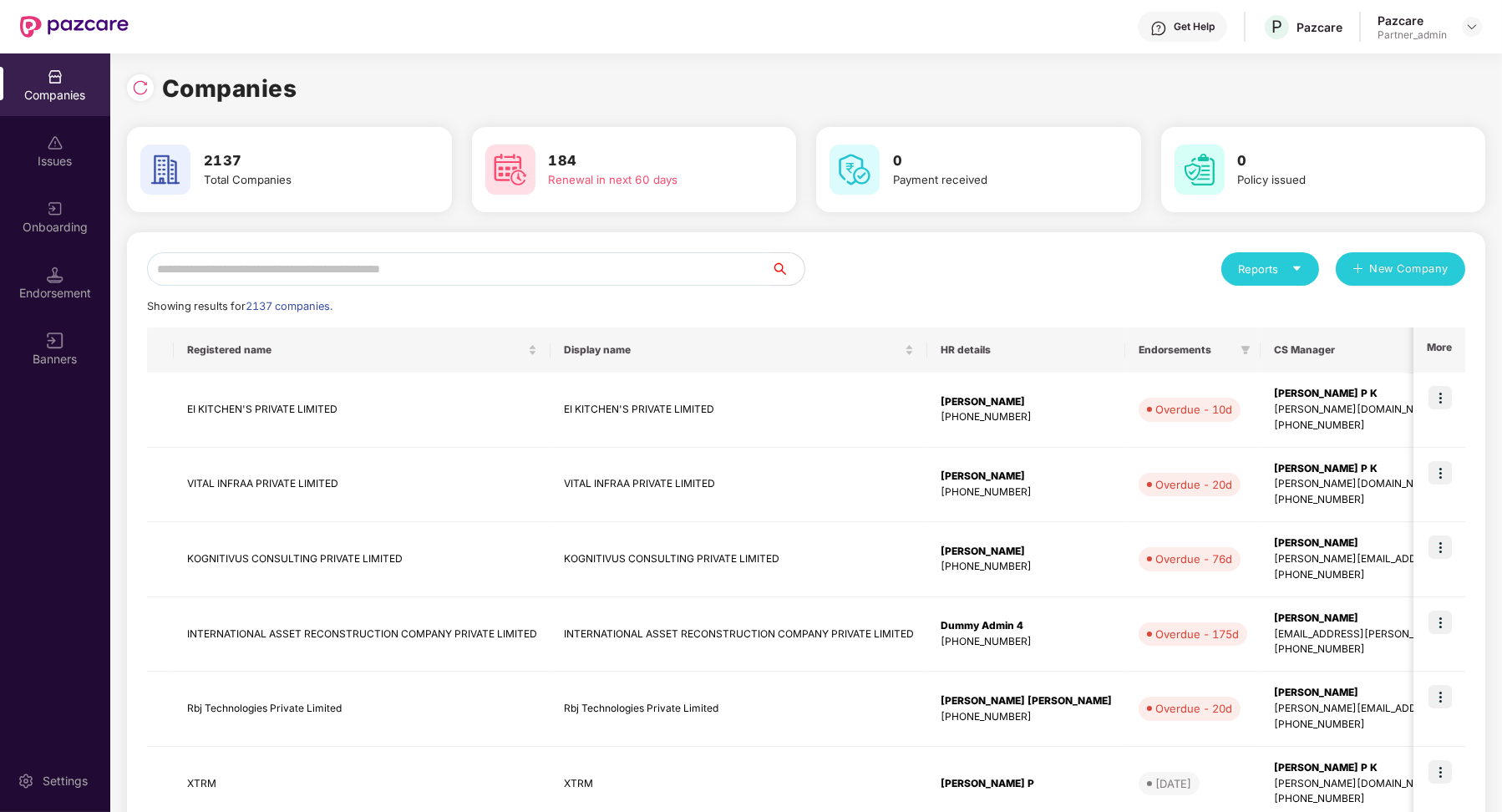
click at [267, 276] on input "text" at bounding box center [459, 269] width 624 height 34
click at [79, 278] on div "Endorsement" at bounding box center [55, 282] width 110 height 62
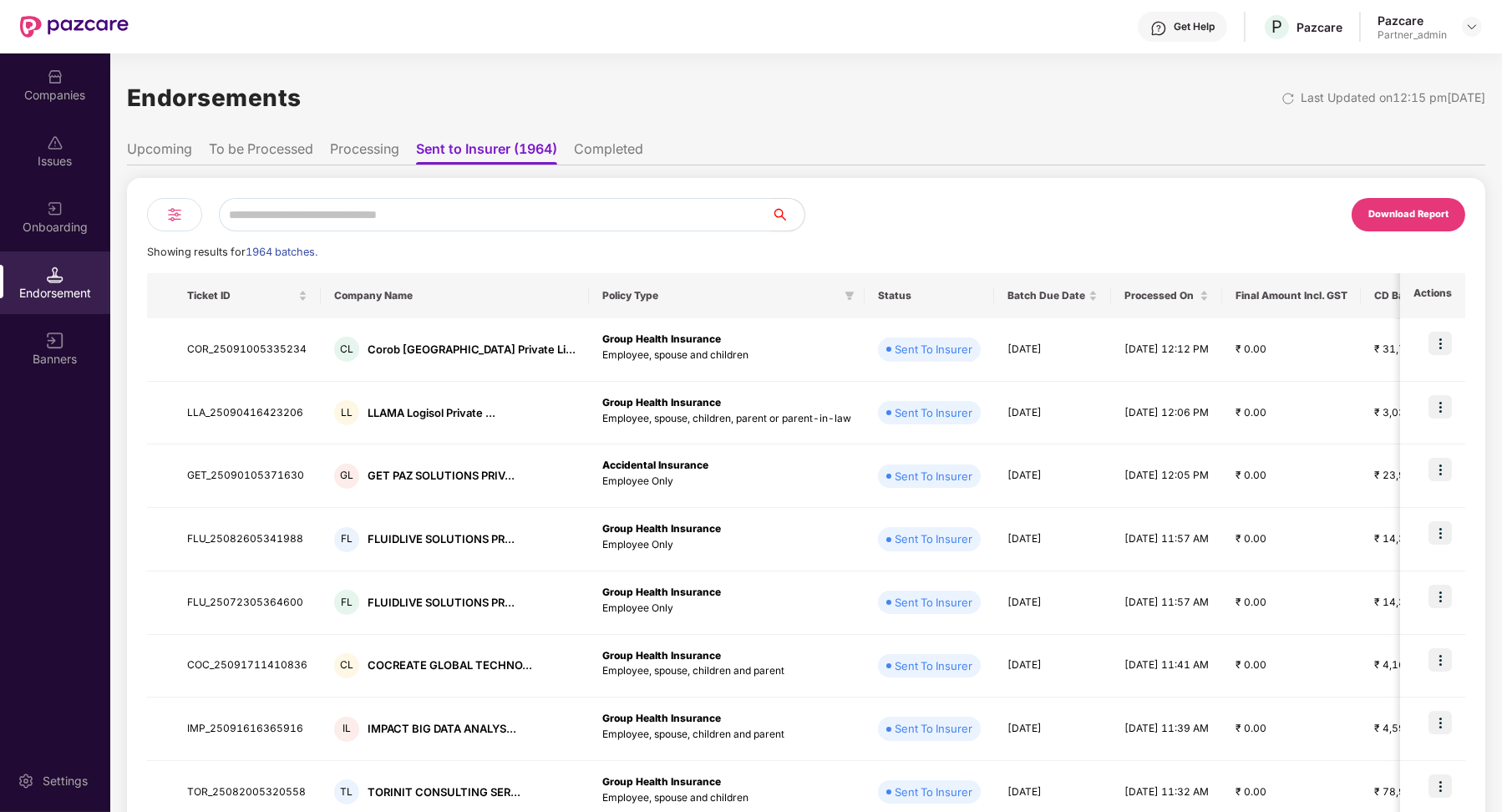
click at [295, 210] on input "text" at bounding box center [494, 215] width 552 height 34
paste input "**********"
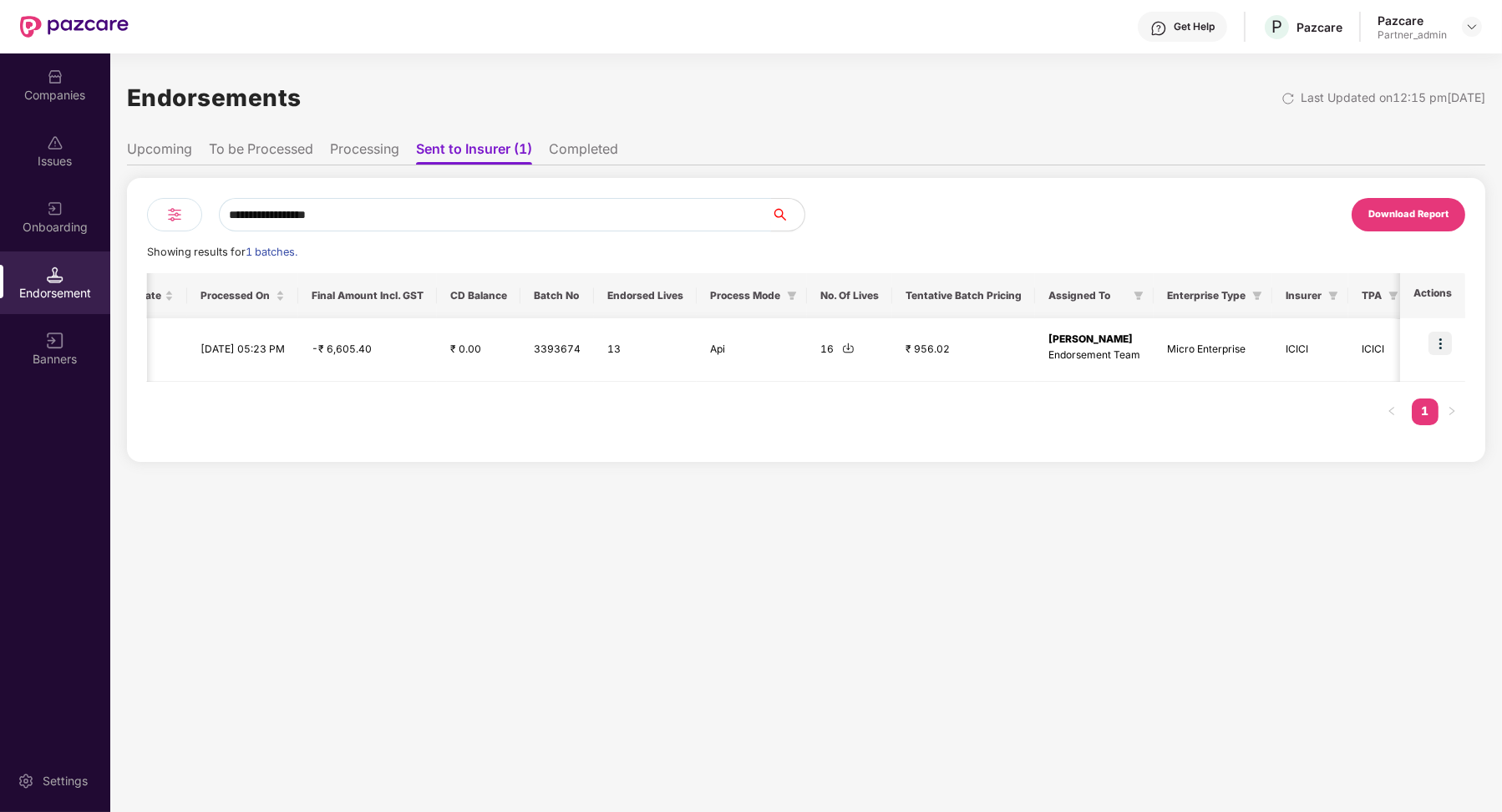
scroll to position [0, 881]
type input "**********"
click at [833, 347] on img at bounding box center [839, 347] width 12 height 12
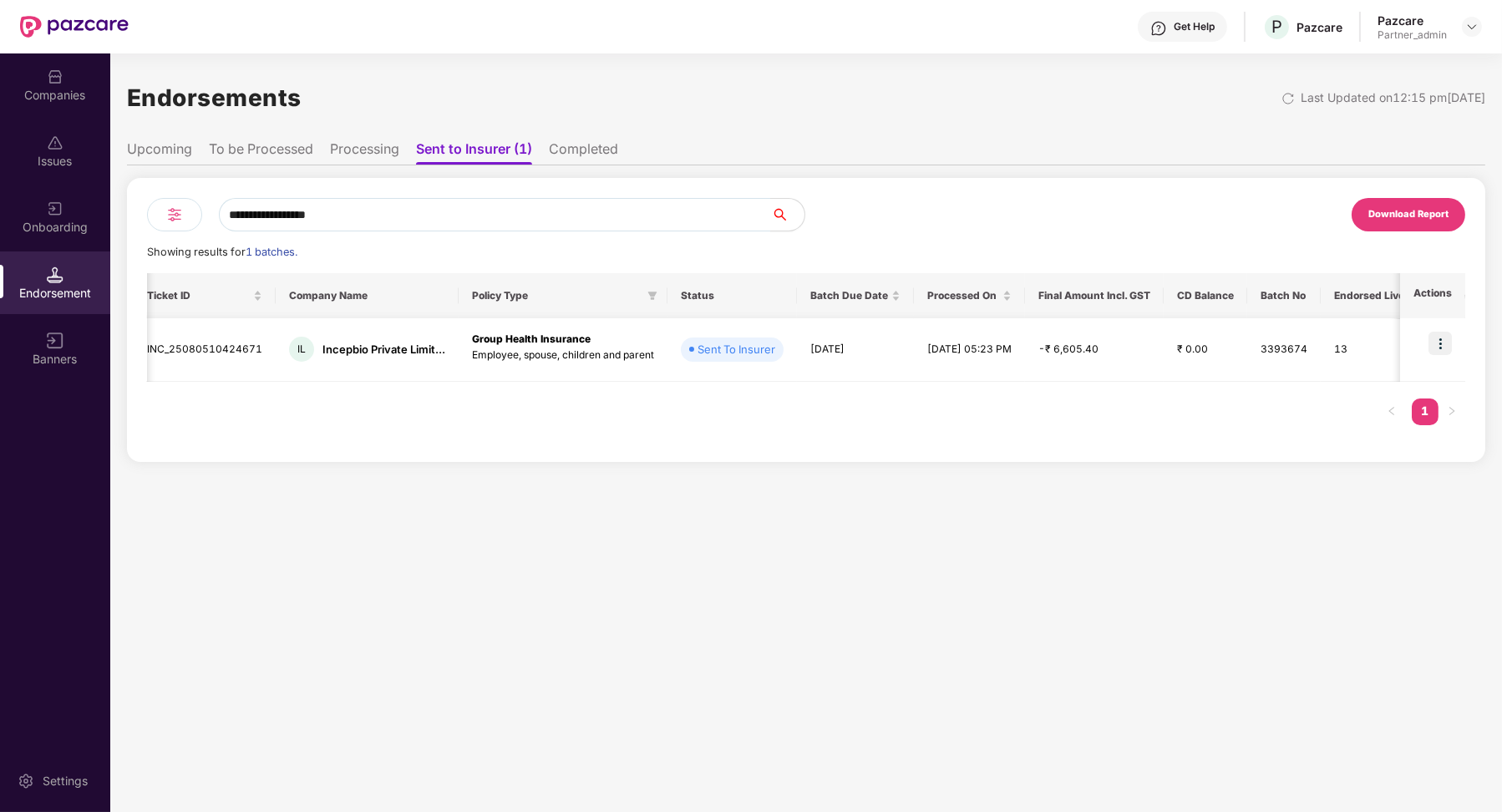
scroll to position [0, 0]
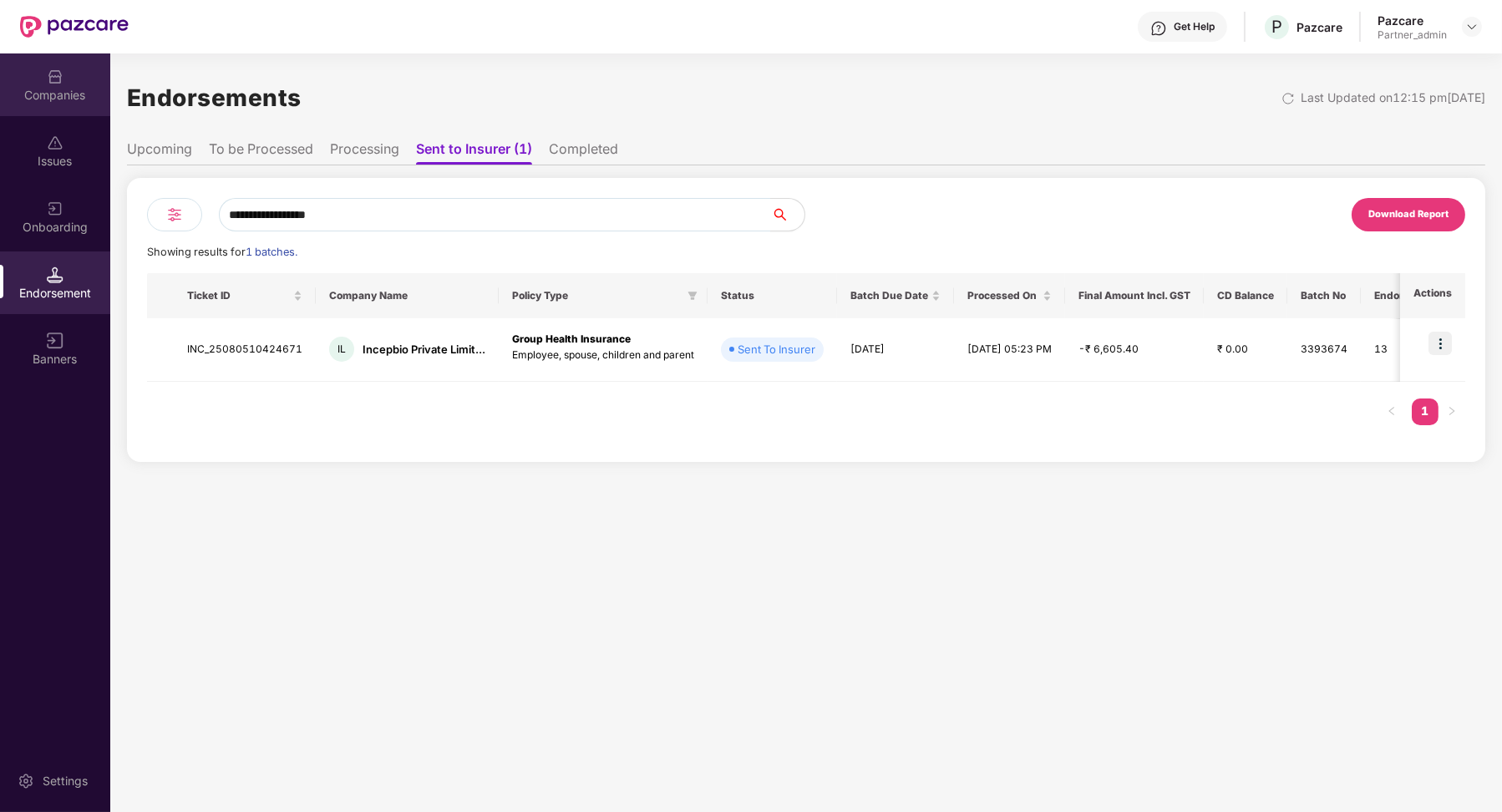
click at [77, 102] on div "Companies" at bounding box center [55, 95] width 110 height 17
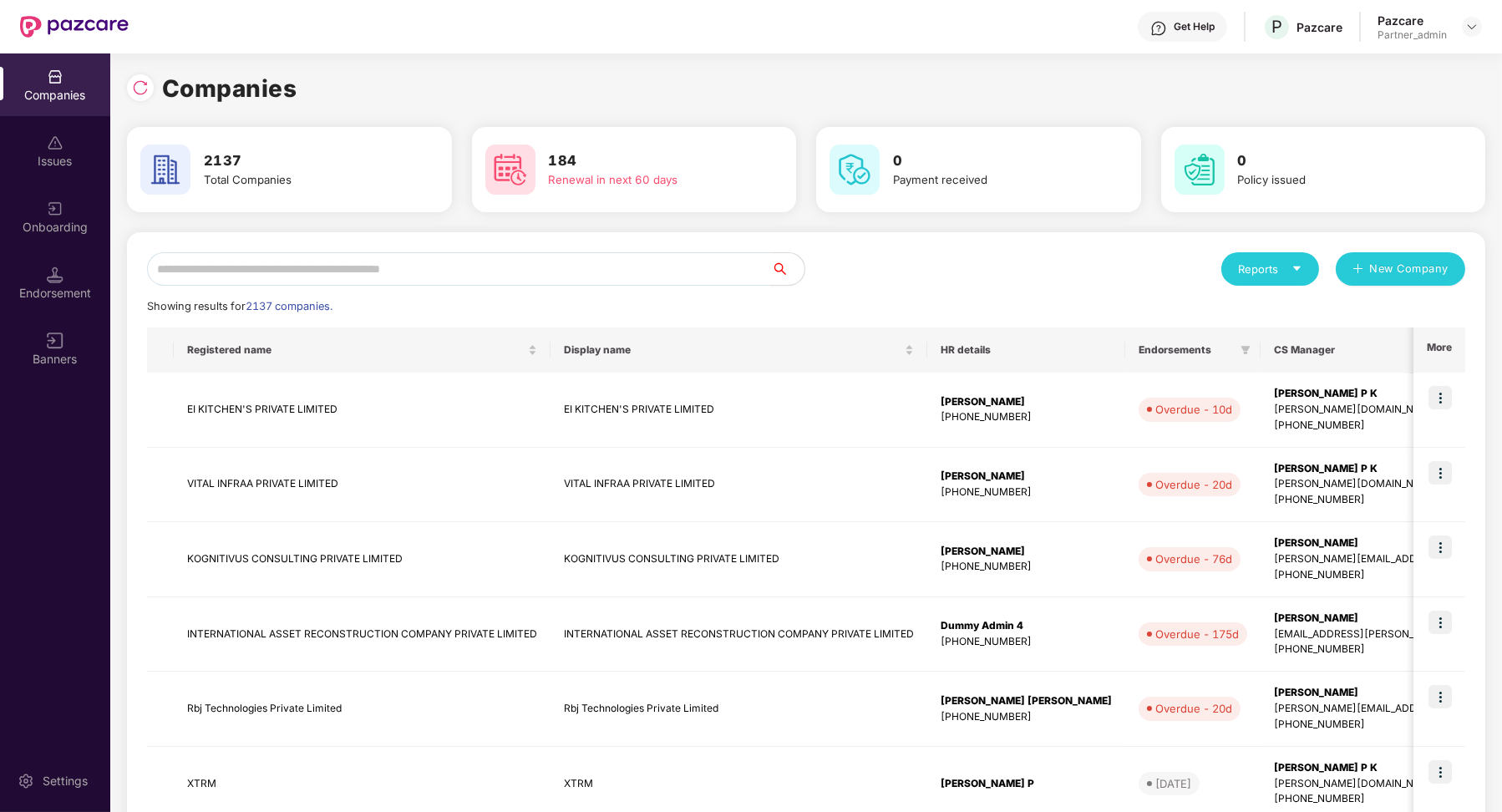
click at [322, 278] on input "text" at bounding box center [459, 269] width 624 height 34
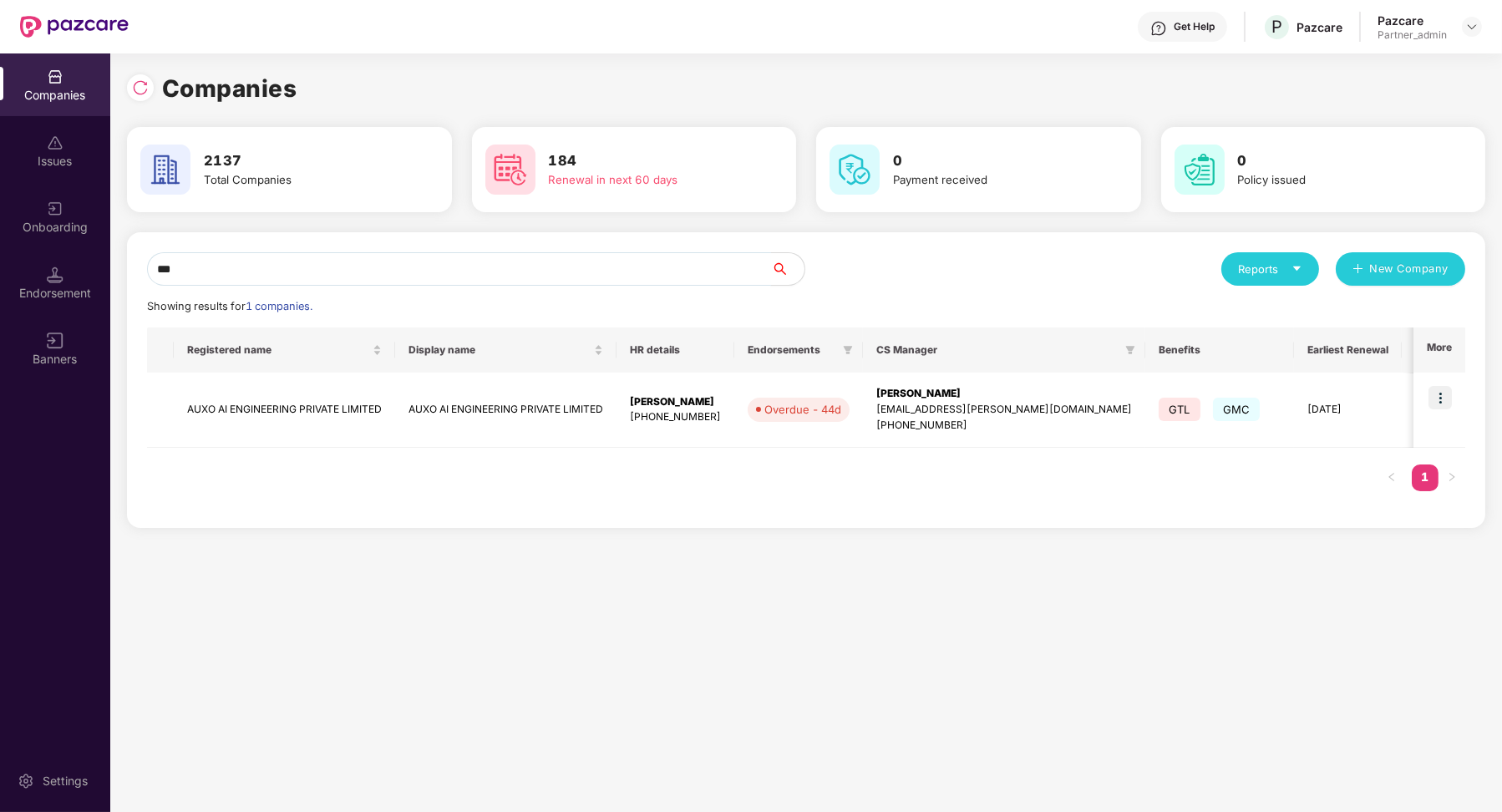
type input "****"
click at [110, 267] on div "Companies Issues Onboarding Endorsement Banners Settings Companies 2137 Total C…" at bounding box center [751, 432] width 1502 height 759
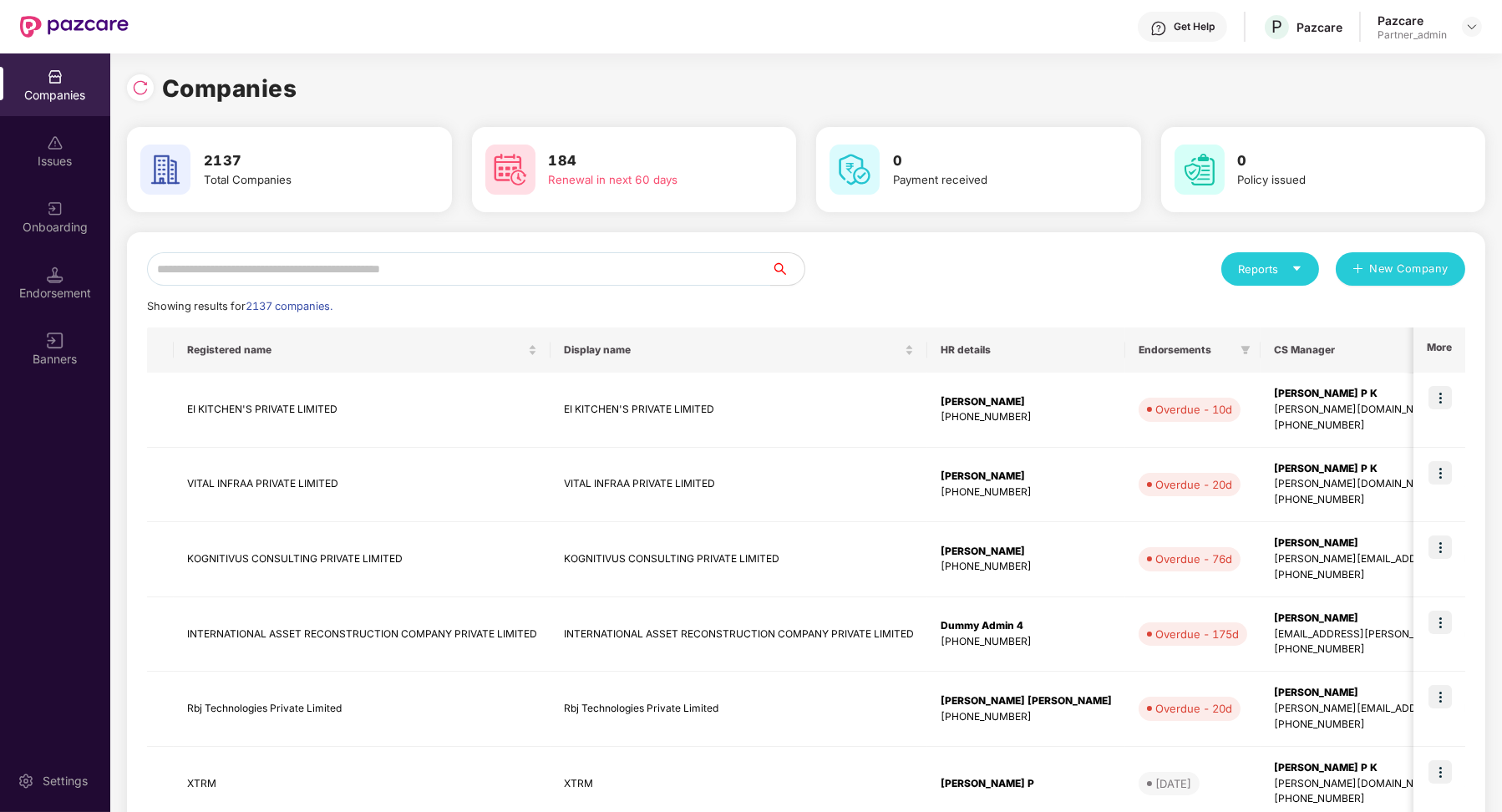
drag, startPoint x: 212, startPoint y: 267, endPoint x: 60, endPoint y: 314, distance: 159.1
click at [59, 313] on div "Endorsement" at bounding box center [55, 282] width 110 height 62
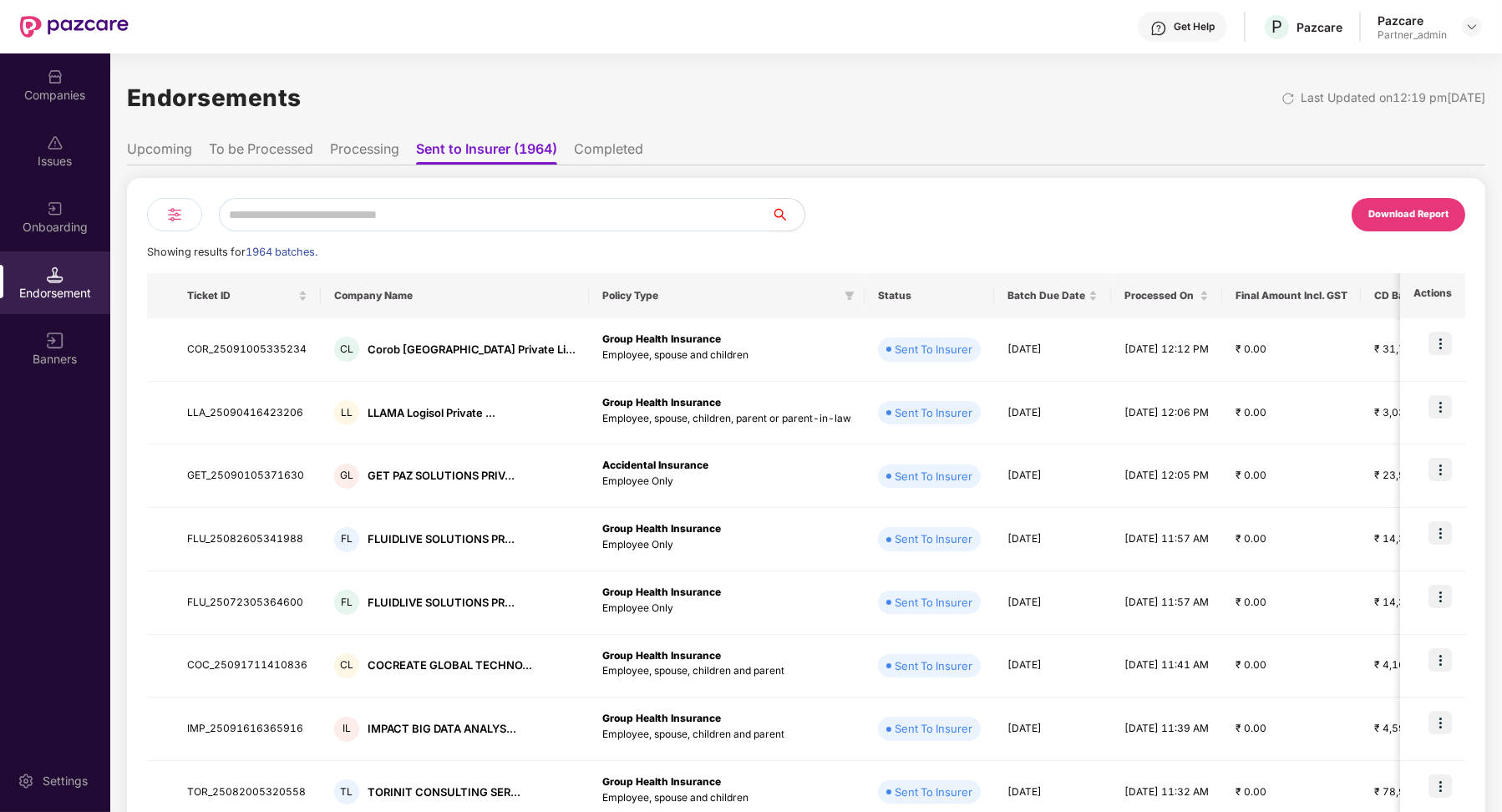
click at [179, 215] on img at bounding box center [175, 215] width 20 height 20
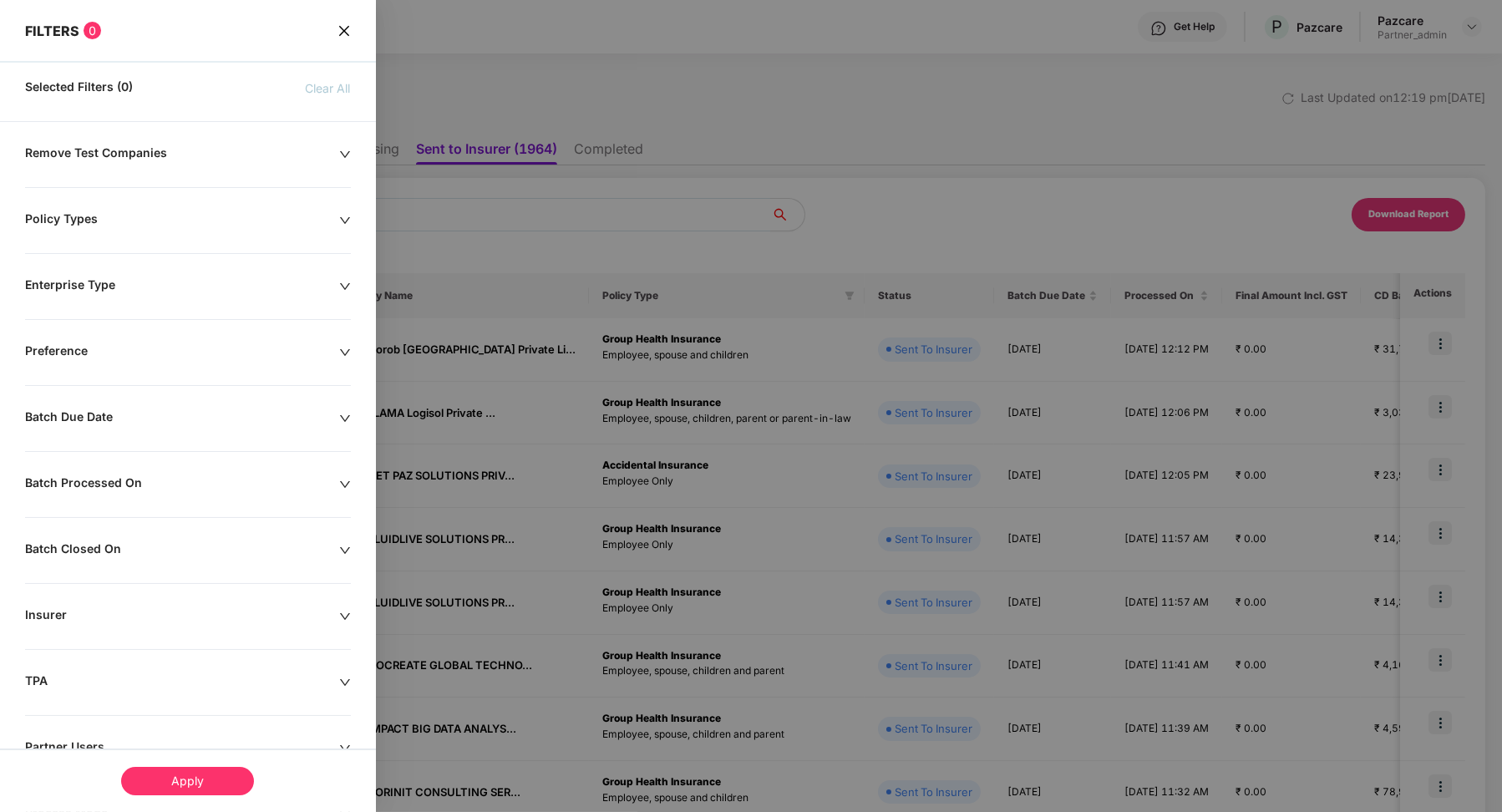
scroll to position [121, 0]
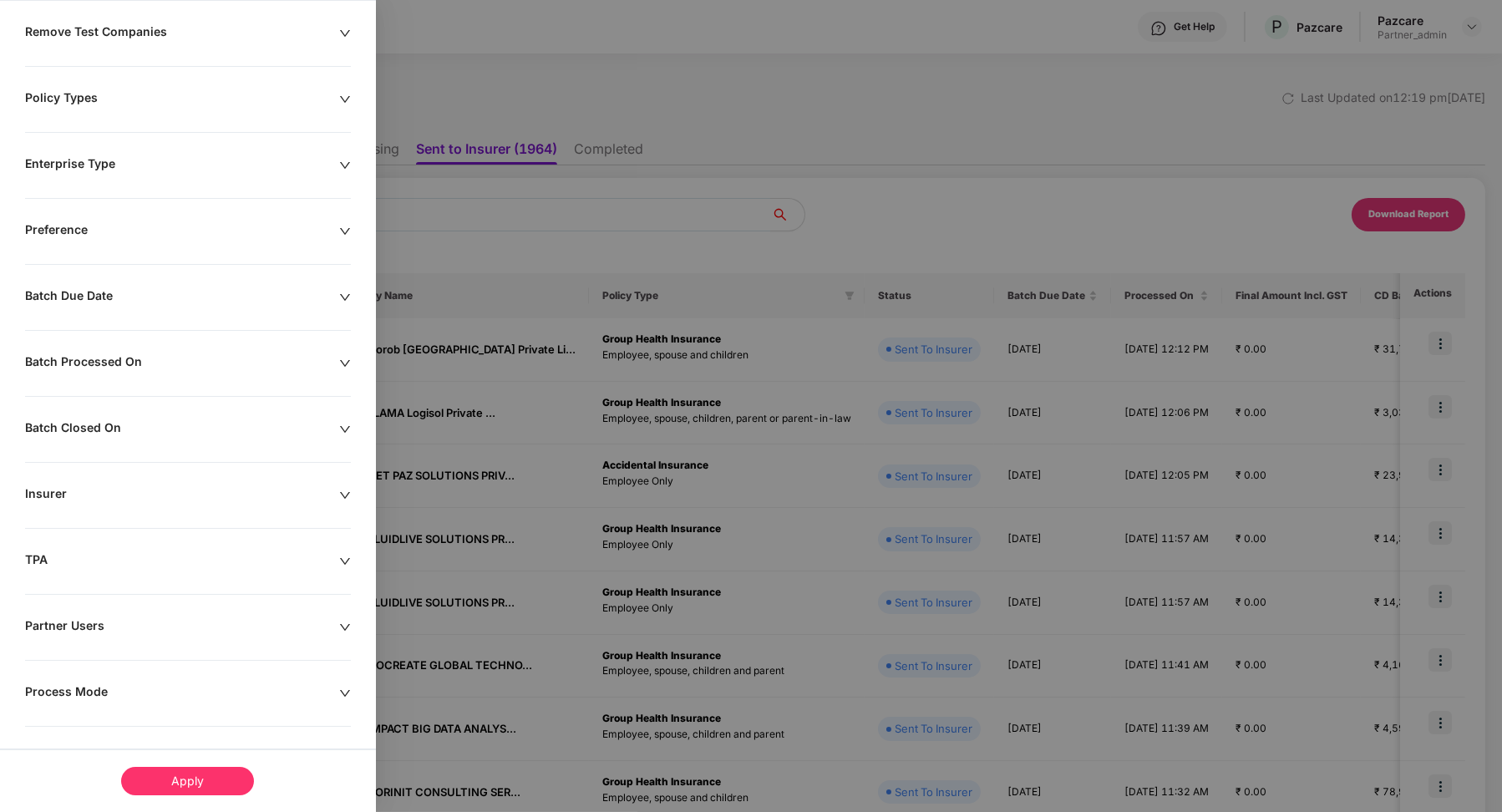
click at [74, 695] on div "Process Mode" at bounding box center [182, 694] width 314 height 19
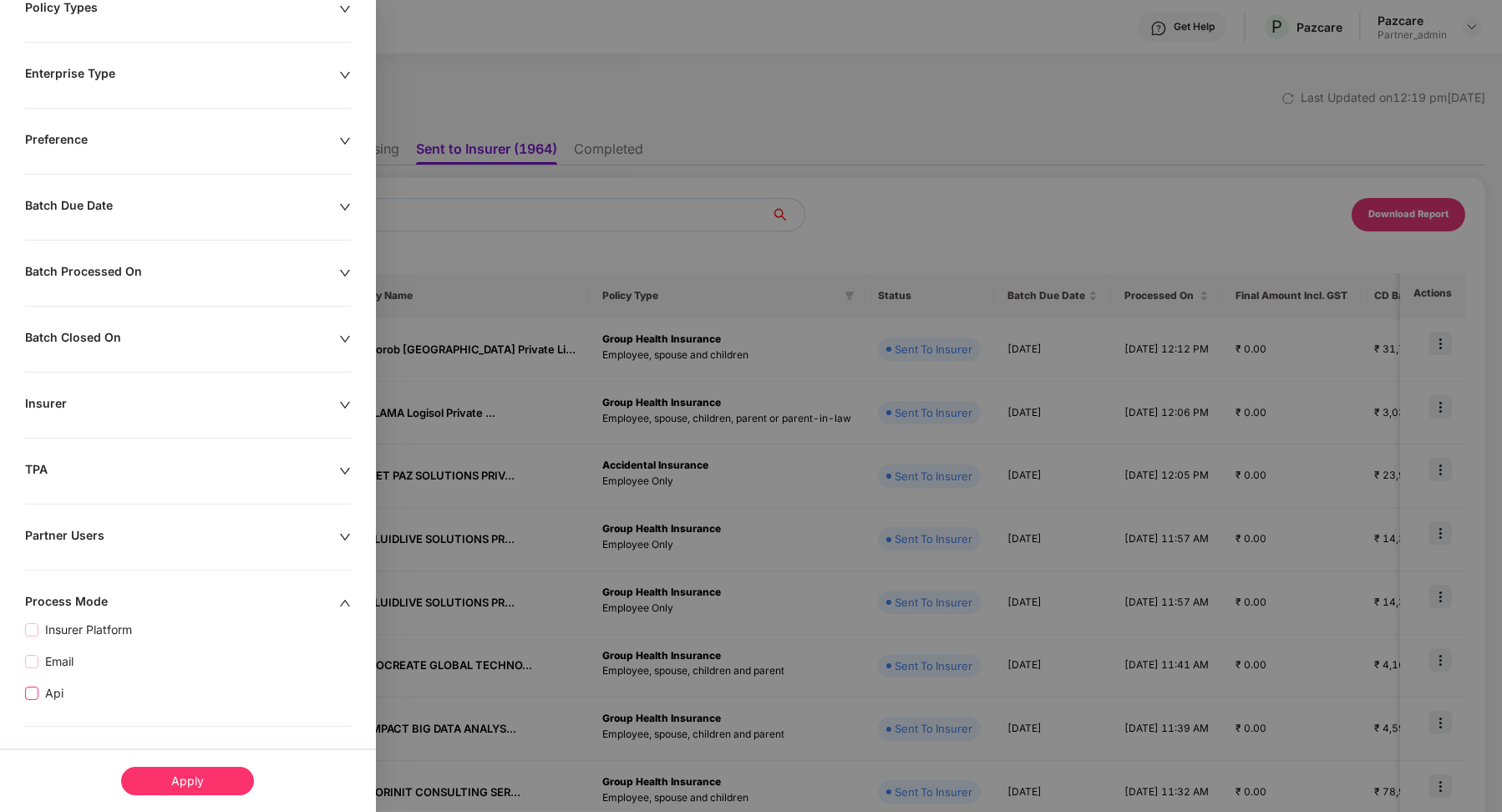
click at [52, 690] on span "Api" at bounding box center [54, 694] width 32 height 19
click at [182, 781] on div "Apply" at bounding box center [187, 781] width 133 height 29
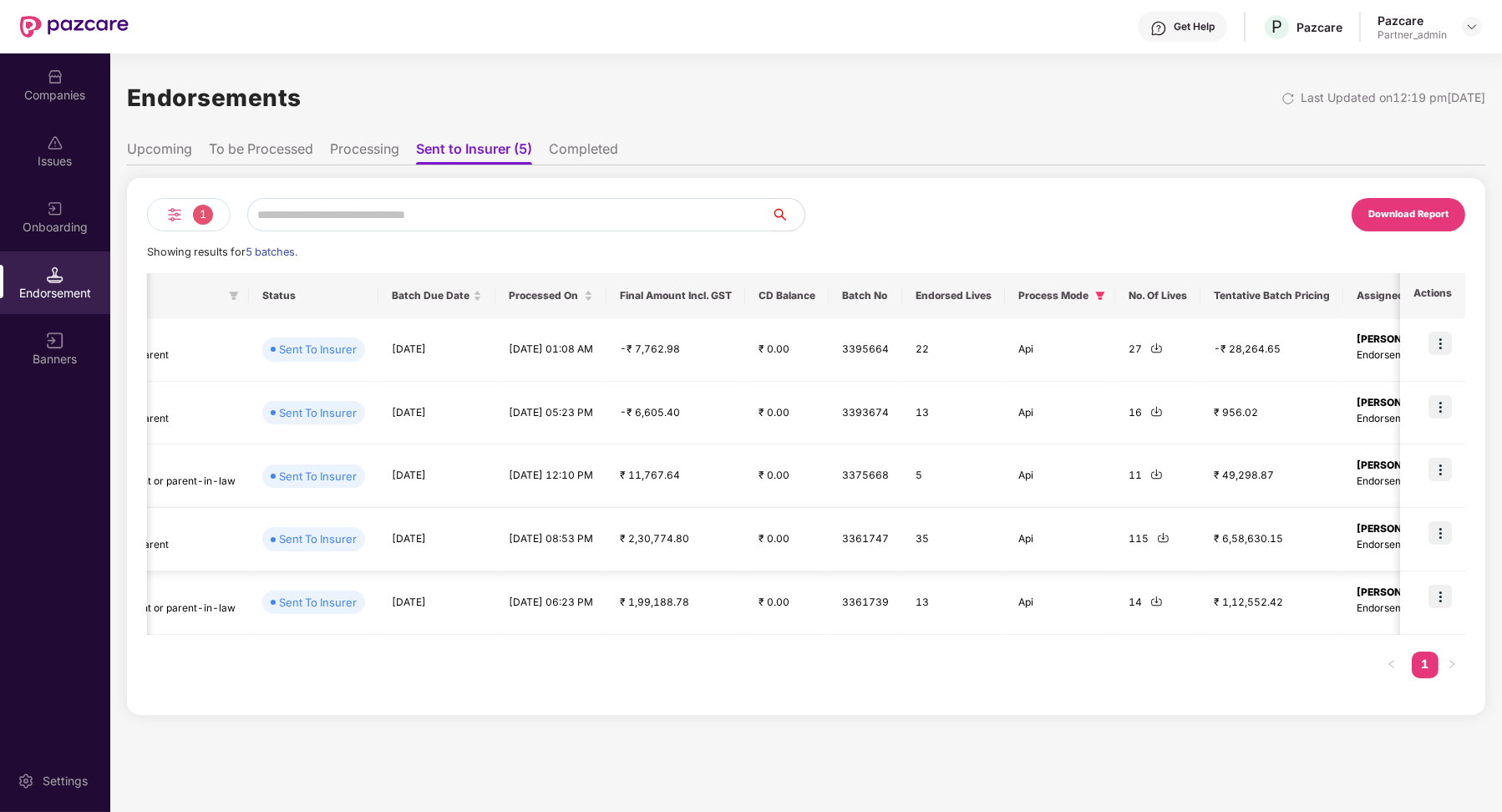
scroll to position [0, 686]
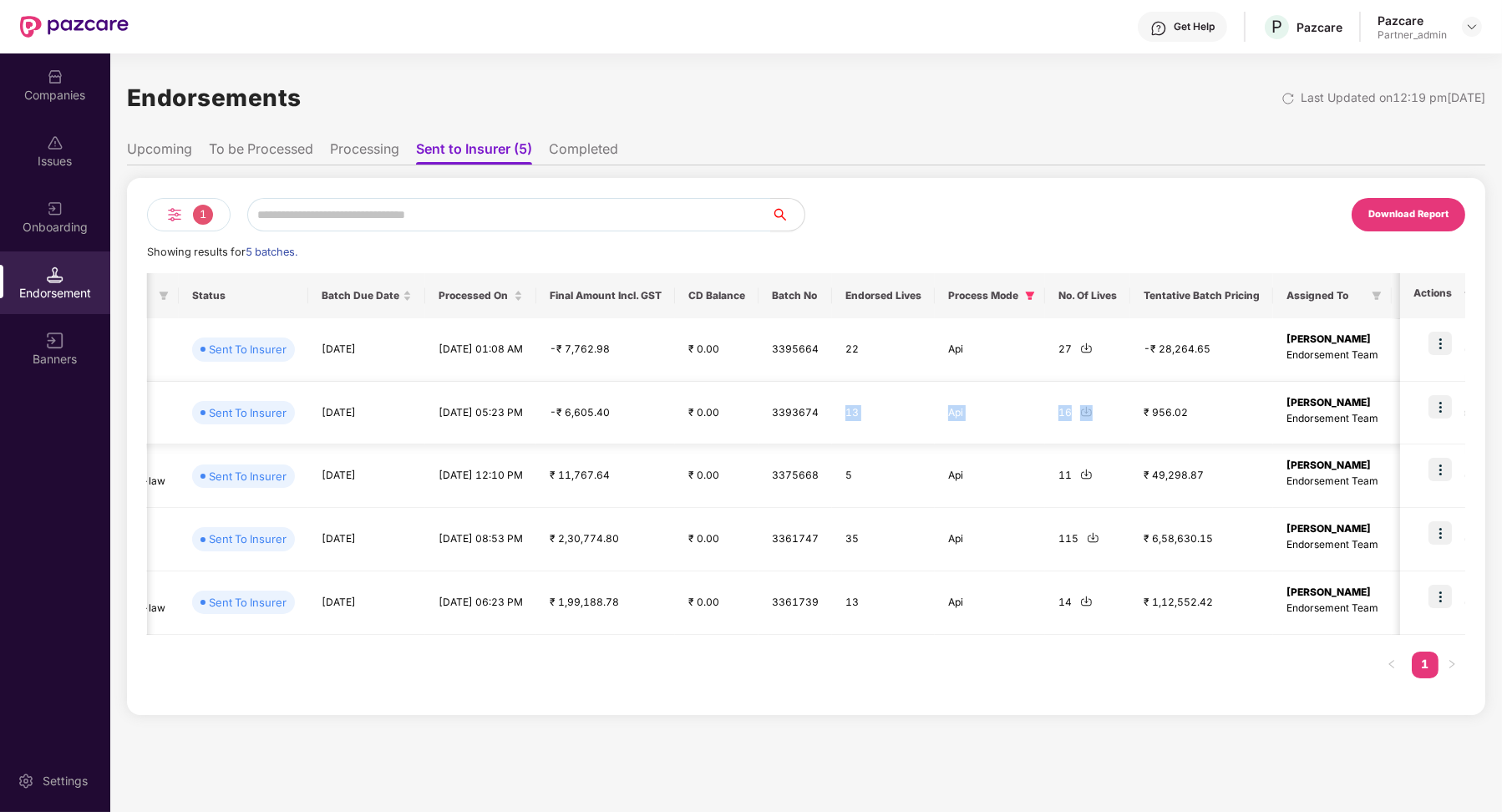
drag, startPoint x: 1103, startPoint y: 413, endPoint x: 773, endPoint y: 423, distance: 330.2
click at [773, 423] on tr "INC_25080510424671 IL Incepbio Private Limit... Group Health Insurance Employee…" at bounding box center [610, 413] width 2298 height 63
drag, startPoint x: 1097, startPoint y: 348, endPoint x: 782, endPoint y: 354, distance: 315.1
click at [782, 355] on tr "NEO_25081105363183 NL Neoware Technology Sol... Group Health Insurance Employee…" at bounding box center [610, 350] width 2298 height 63
drag, startPoint x: 1141, startPoint y: 425, endPoint x: 767, endPoint y: 336, distance: 384.4
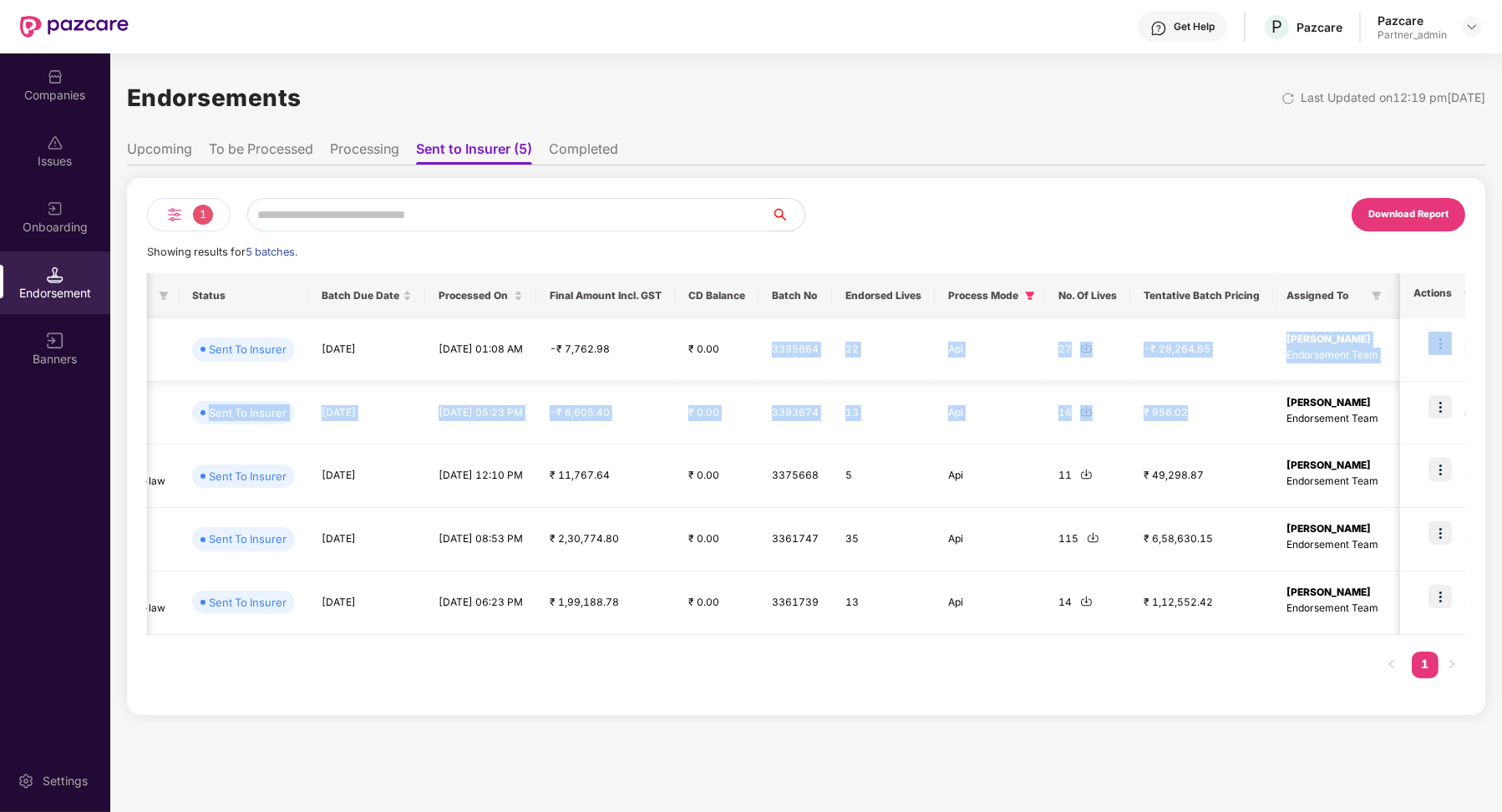
click at [766, 335] on tbody "NEO_25081105363183 NL Neoware Technology Sol... Group Health Insurance Employee…" at bounding box center [610, 476] width 2298 height 316
drag, startPoint x: 1101, startPoint y: 476, endPoint x: 830, endPoint y: 349, distance: 299.3
click at [830, 348] on tbody "NEO_25081105363183 NL Neoware Technology Sol... Group Health Insurance Employee…" at bounding box center [610, 476] width 2298 height 316
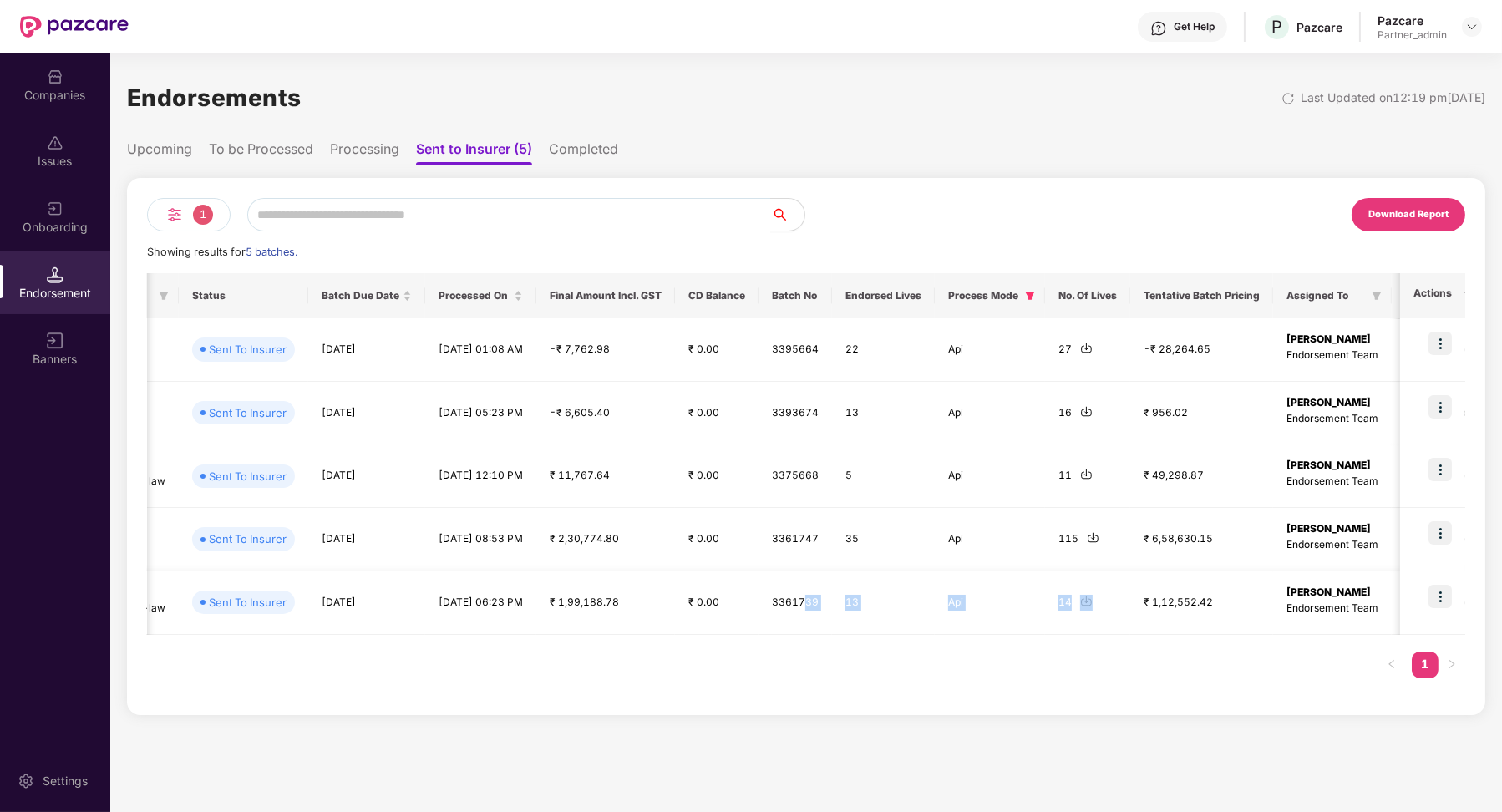
drag, startPoint x: 1099, startPoint y: 601, endPoint x: 802, endPoint y: 593, distance: 297.1
click at [802, 593] on tr "PIG_25081218141941 PL PI GREEN INNOVATIONS P... Group Health Insurance Employee…" at bounding box center [610, 603] width 2298 height 63
click at [54, 93] on div "Companies" at bounding box center [55, 95] width 110 height 17
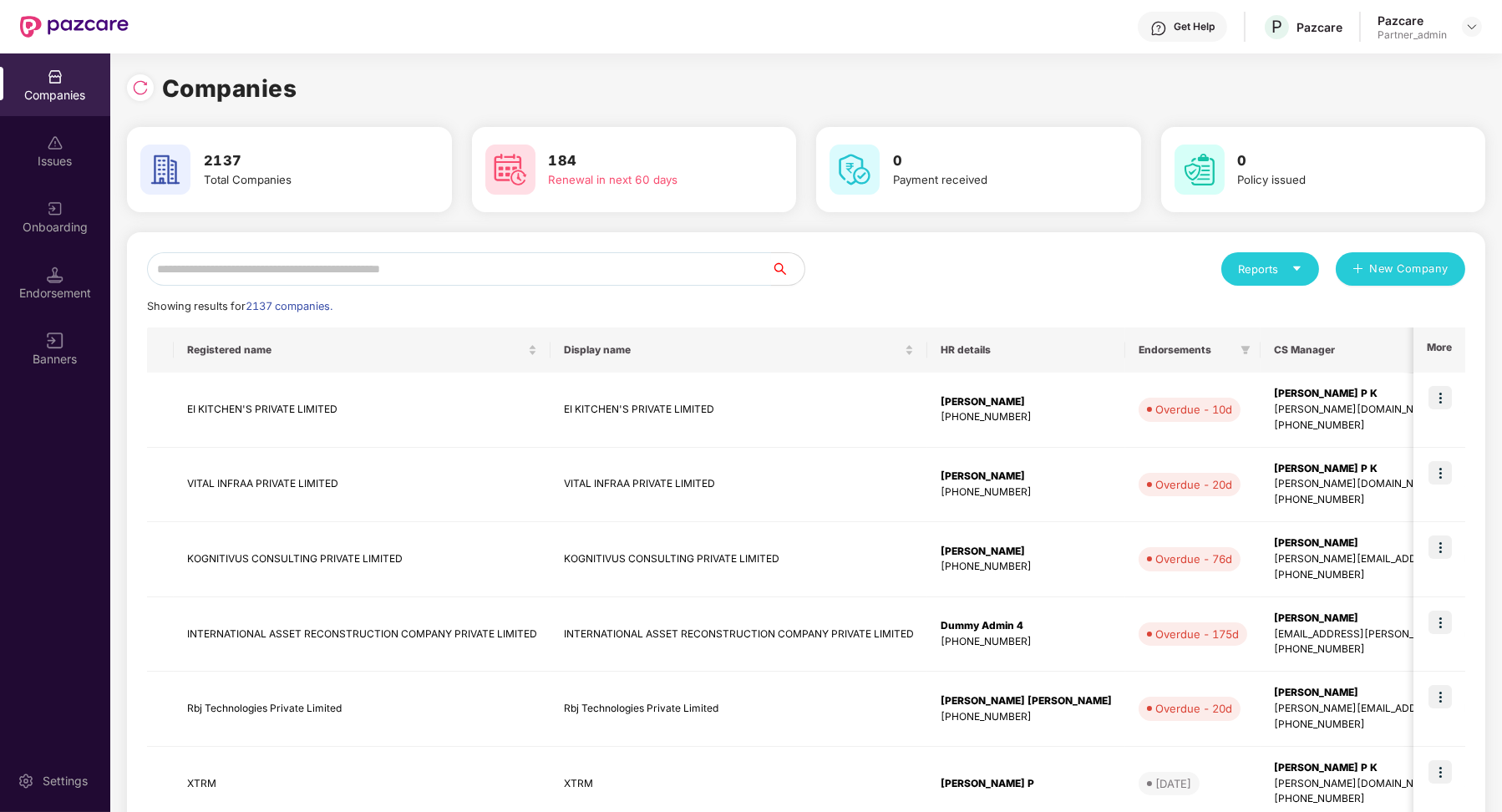
click at [344, 272] on input "text" at bounding box center [459, 269] width 624 height 34
click at [475, 272] on input "text" at bounding box center [459, 269] width 624 height 34
paste input "**********"
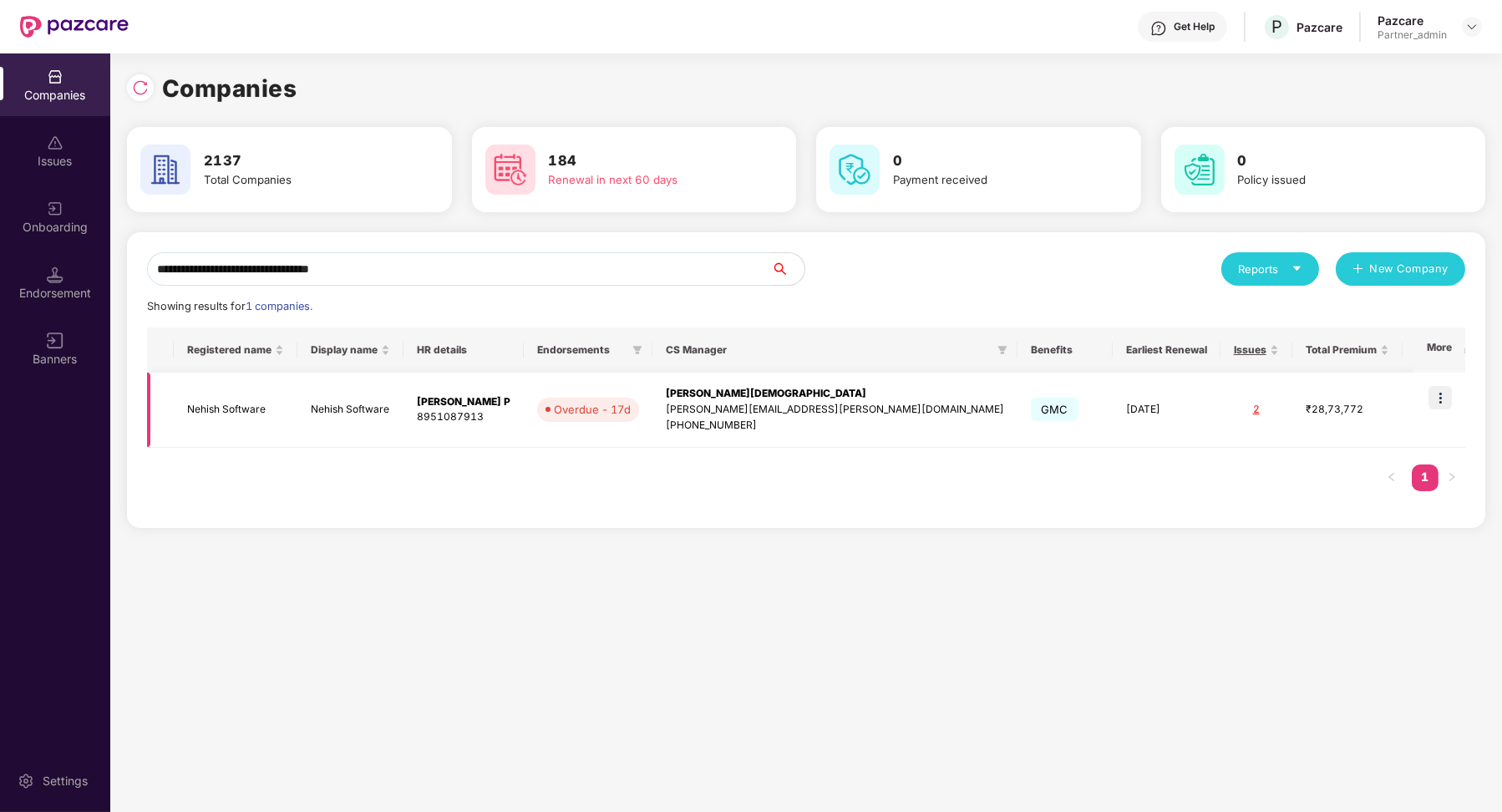
type input "**********"
click at [1435, 399] on img at bounding box center [1440, 398] width 23 height 23
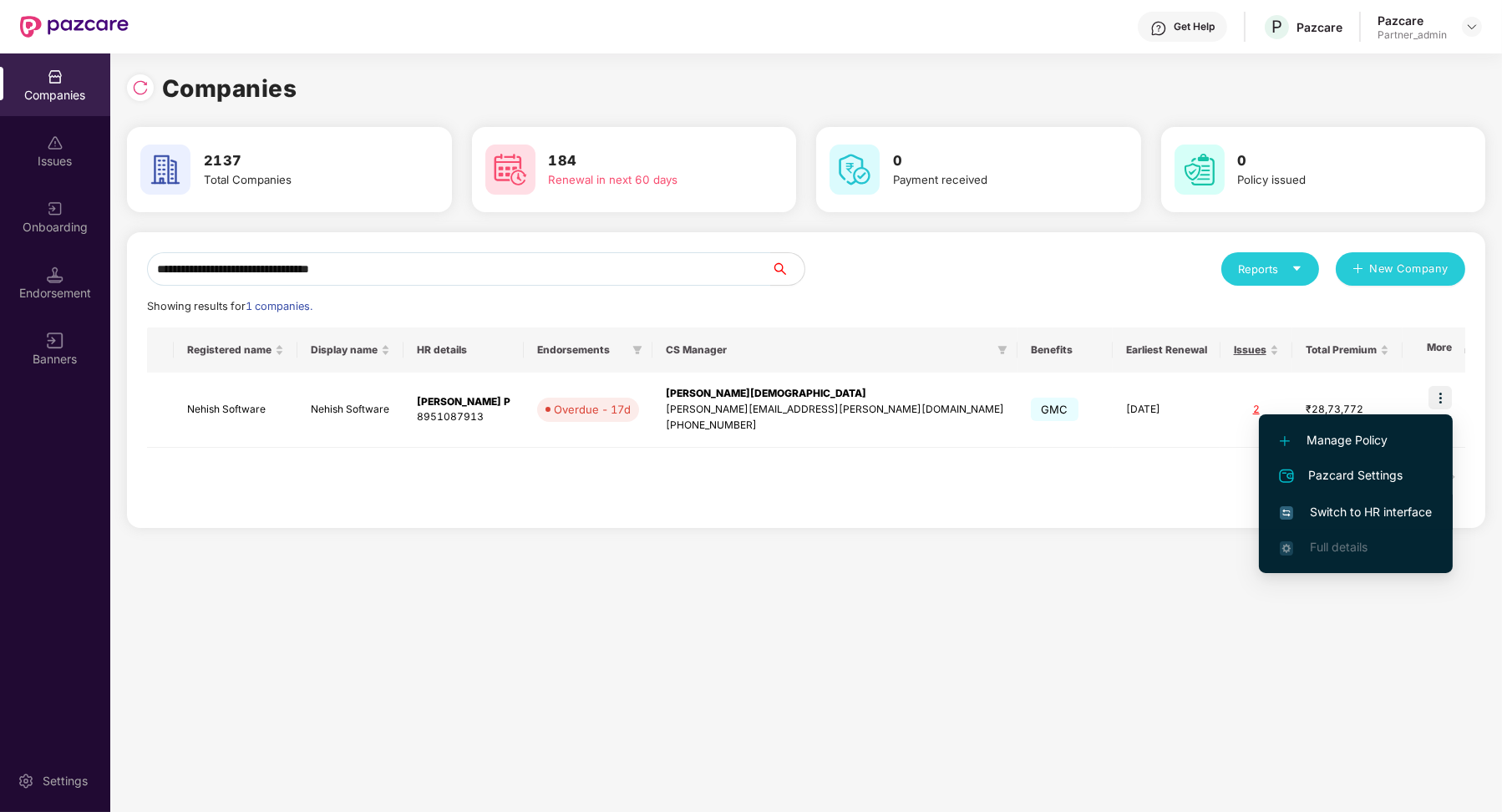
click at [1324, 510] on span "Switch to HR interface" at bounding box center [1356, 512] width 152 height 19
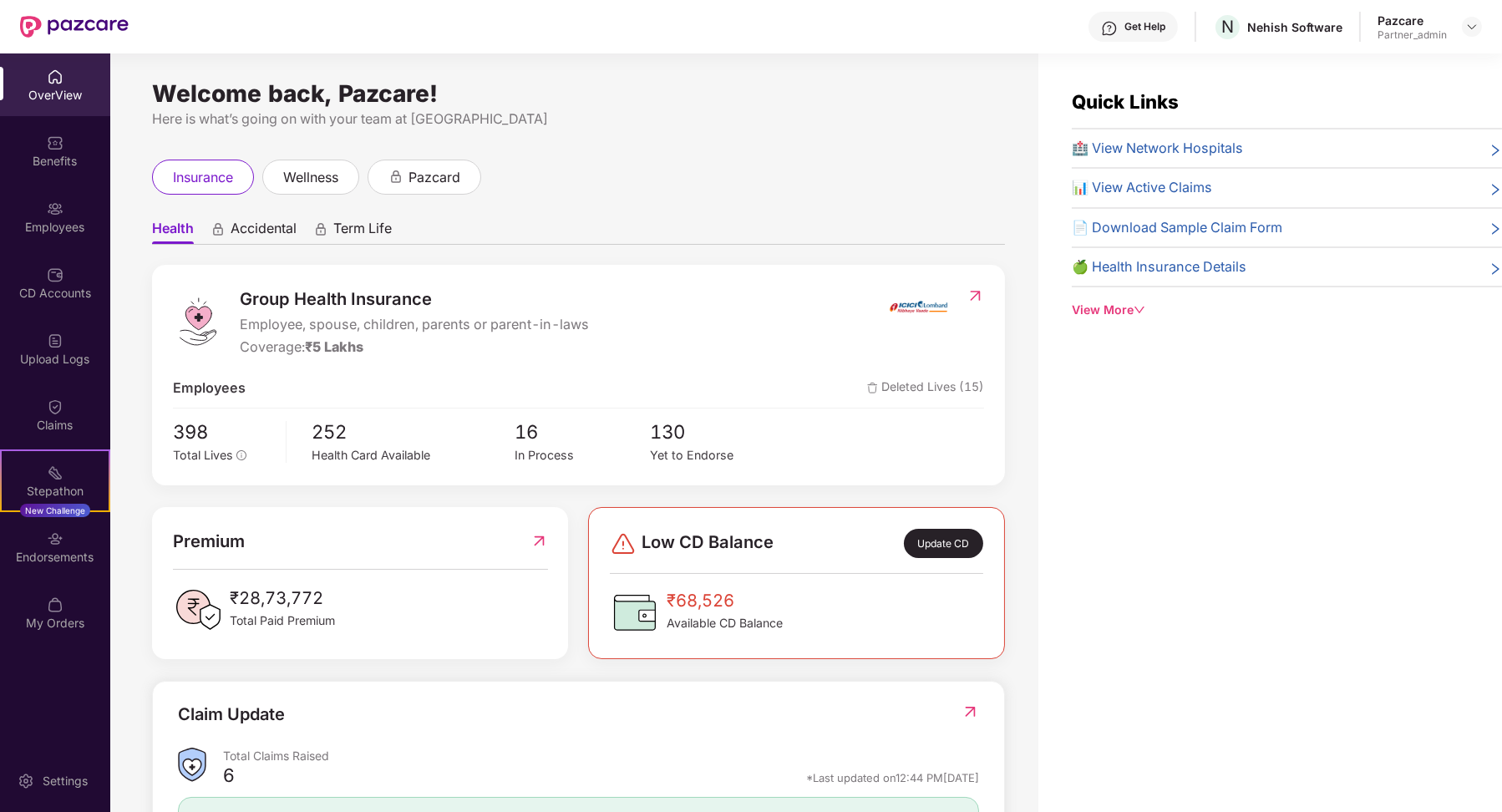
click at [60, 362] on div "Upload Logs" at bounding box center [55, 359] width 110 height 17
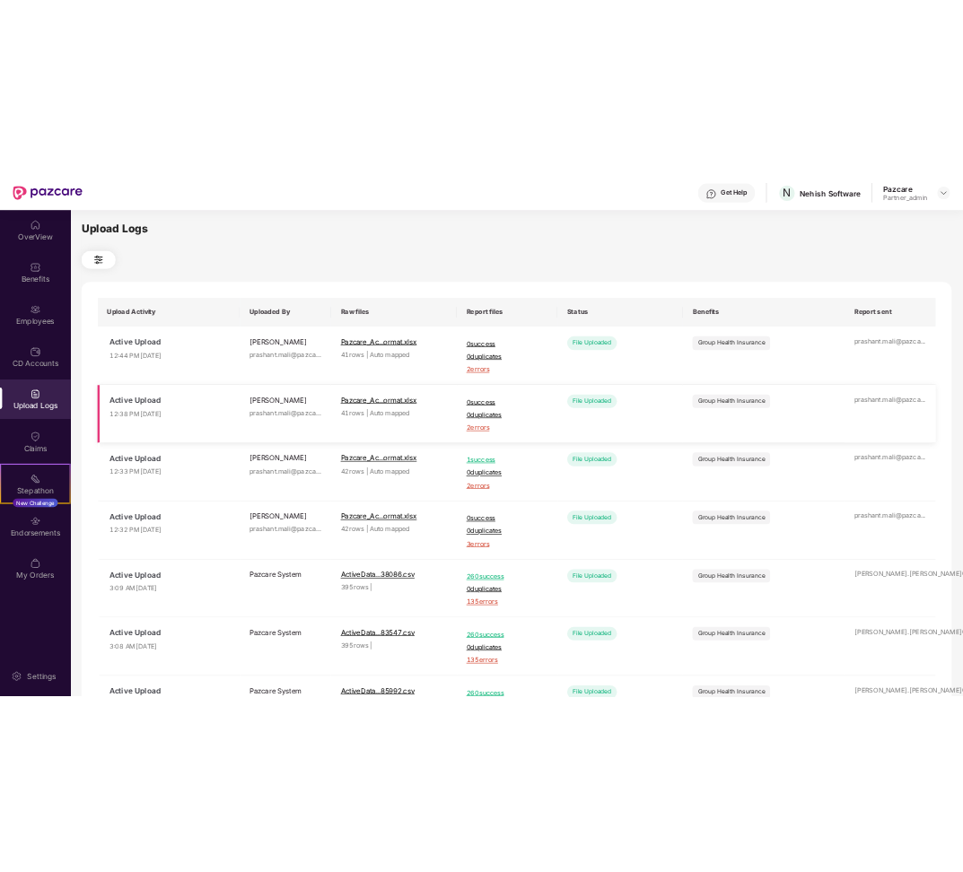
scroll to position [40, 0]
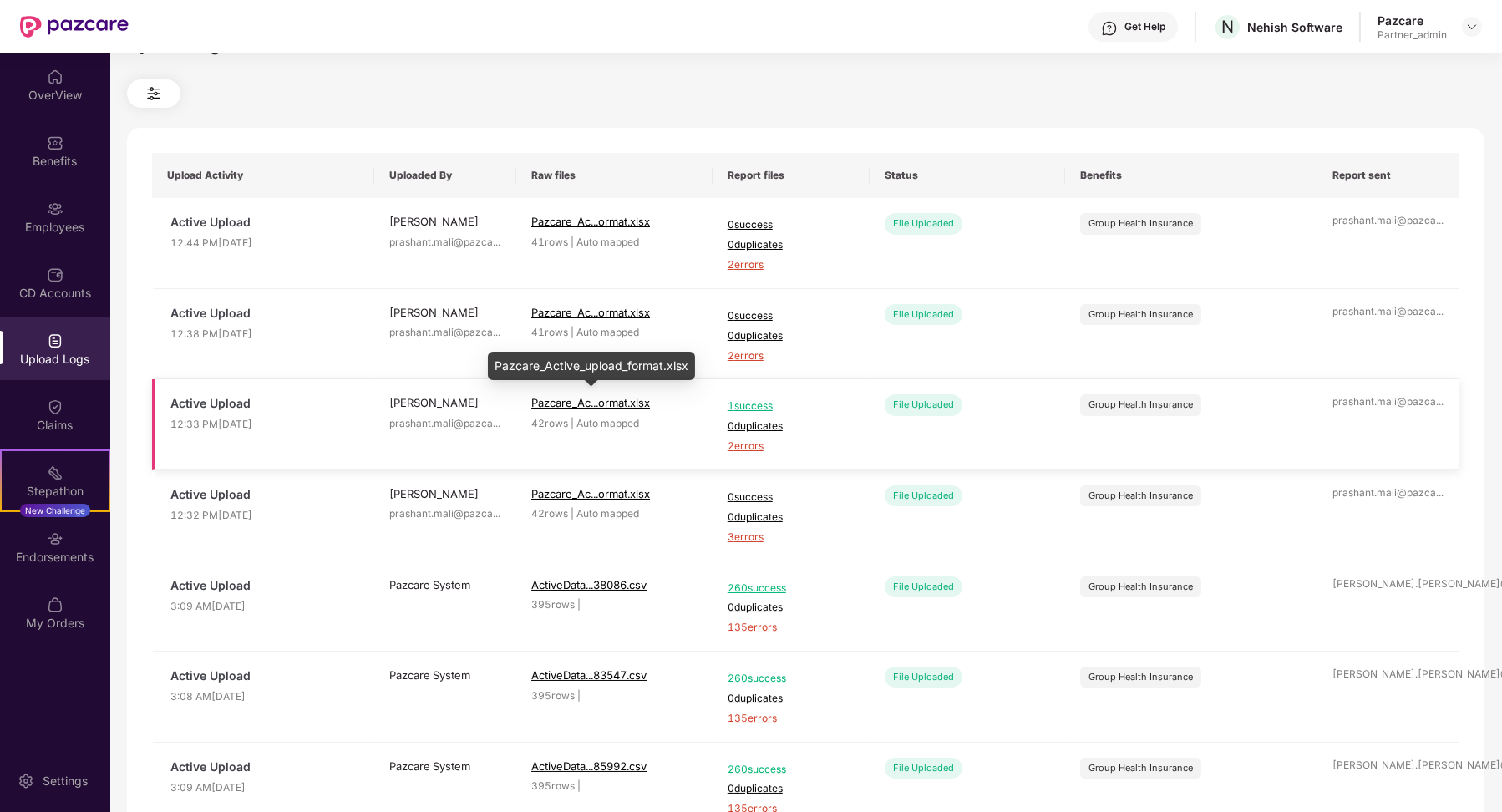
click at [641, 403] on span "Pazcare_Ac...ormat.xlsx" at bounding box center [590, 402] width 118 height 13
click at [655, 218] on span "Pazcare_Ac...ormat.xlsx" at bounding box center [615, 222] width 167 height 17
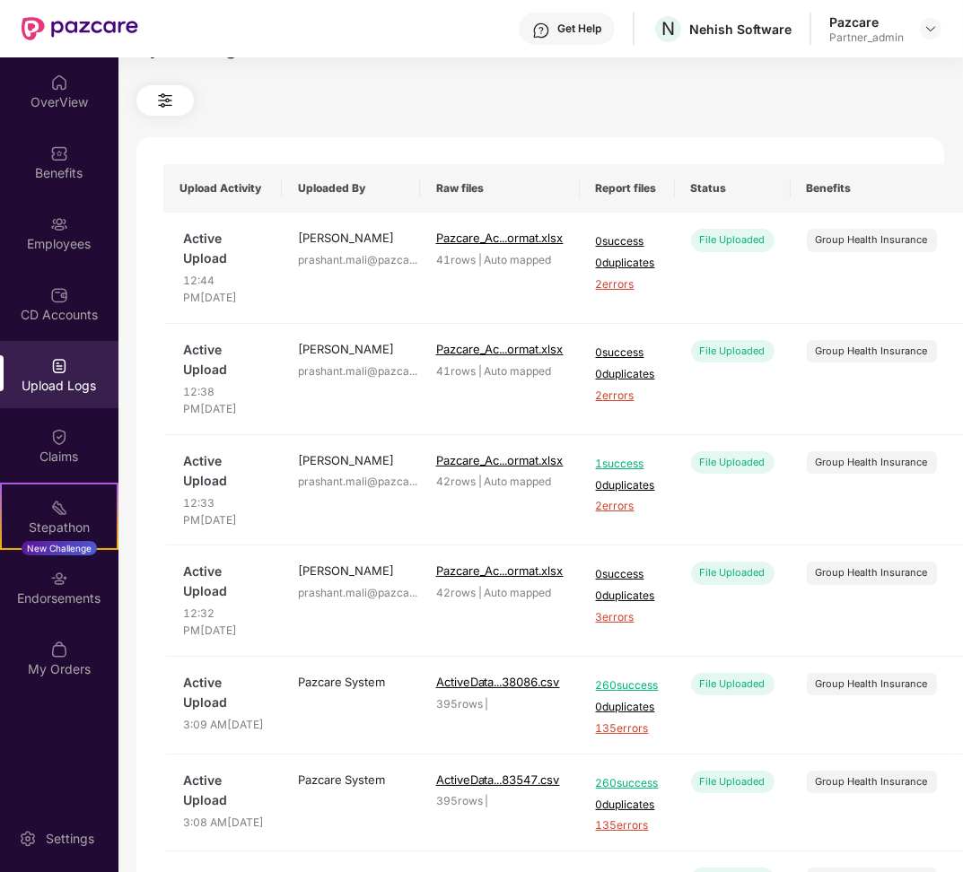
click at [758, 177] on th "Status" at bounding box center [733, 188] width 116 height 48
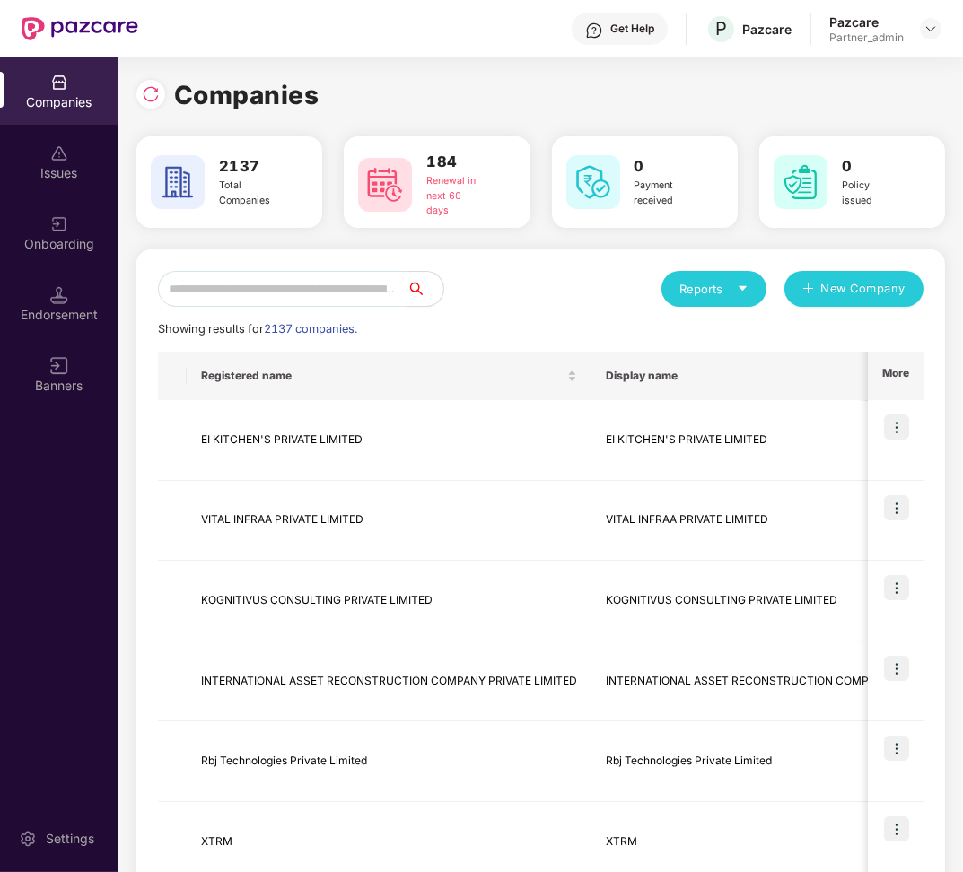
click at [72, 301] on div "Endorsement" at bounding box center [59, 303] width 118 height 67
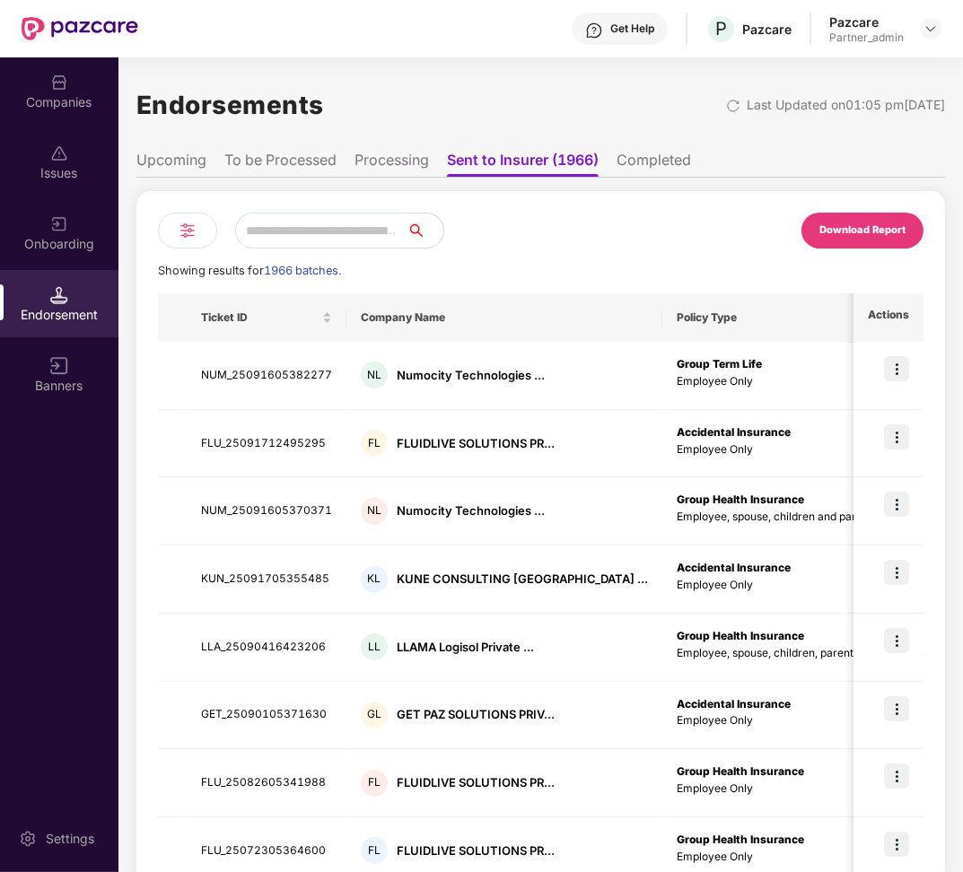
click at [186, 167] on li "Upcoming" at bounding box center [171, 164] width 70 height 26
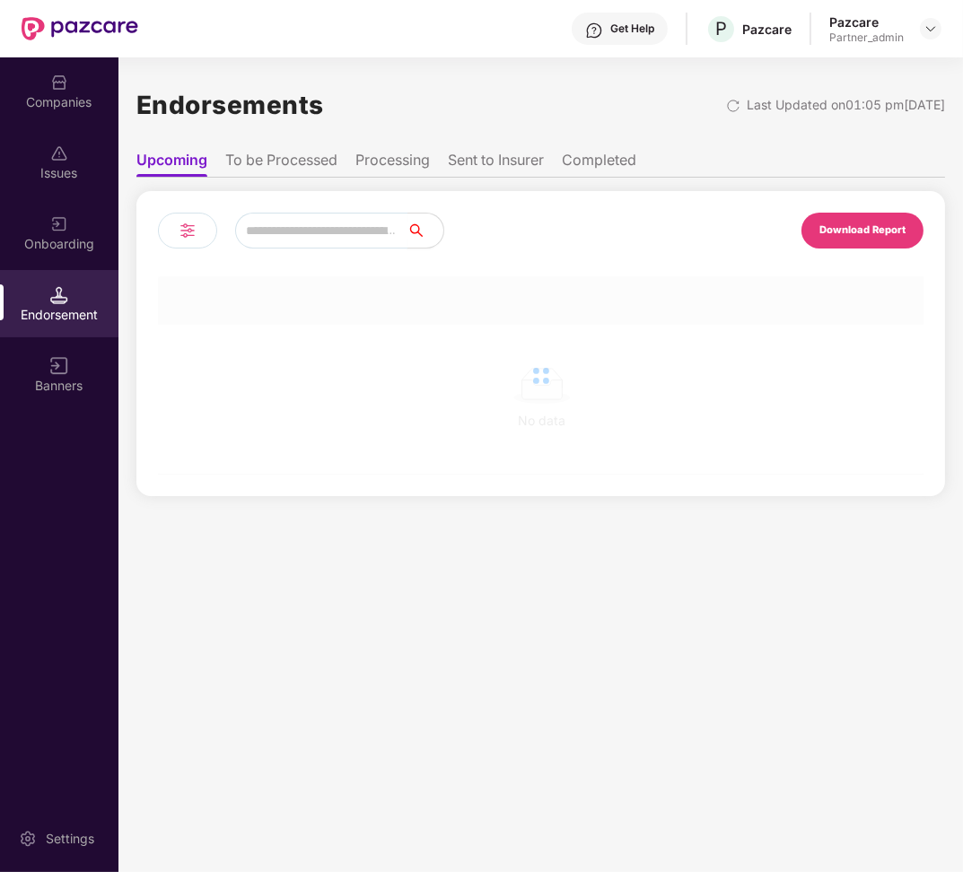
click at [270, 225] on input "text" at bounding box center [321, 231] width 172 height 36
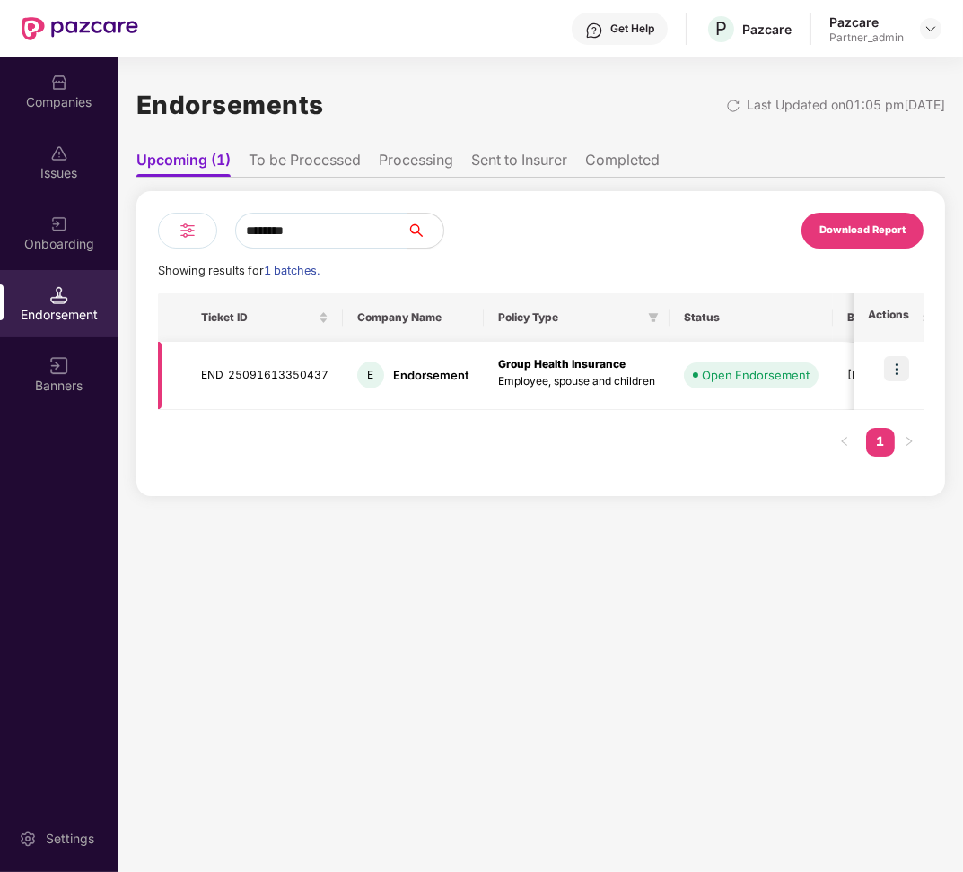
scroll to position [0, 227]
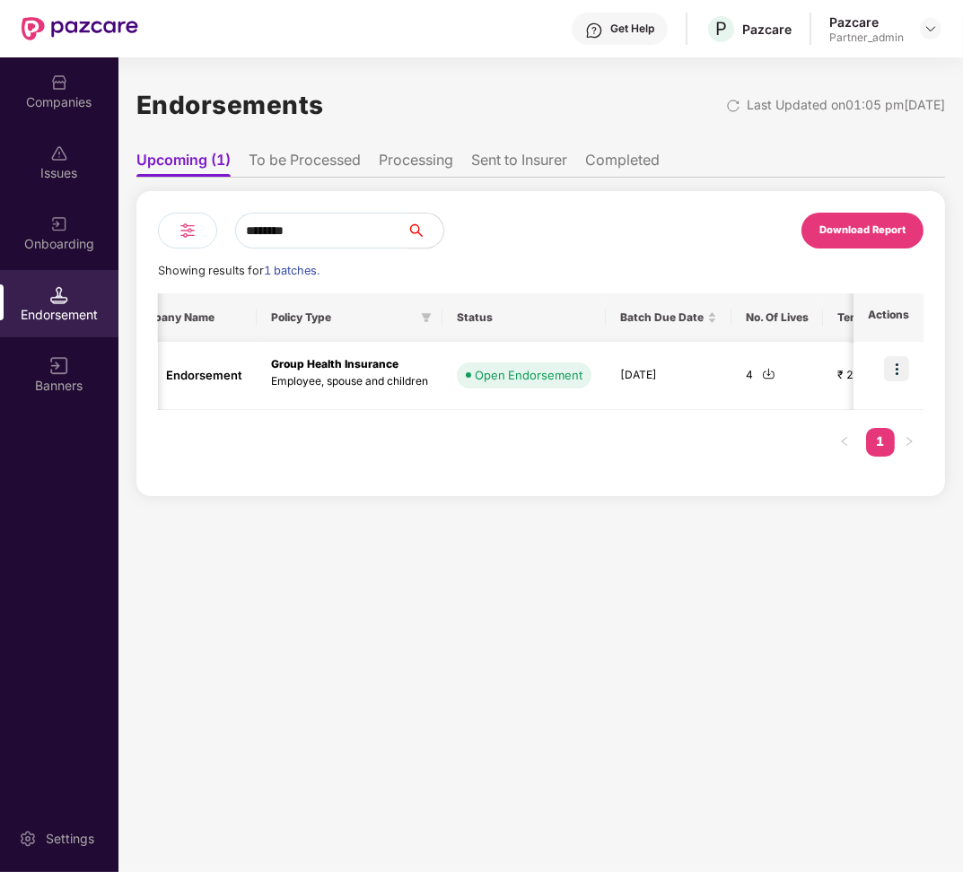
type input "********"
click at [895, 376] on img at bounding box center [896, 368] width 25 height 25
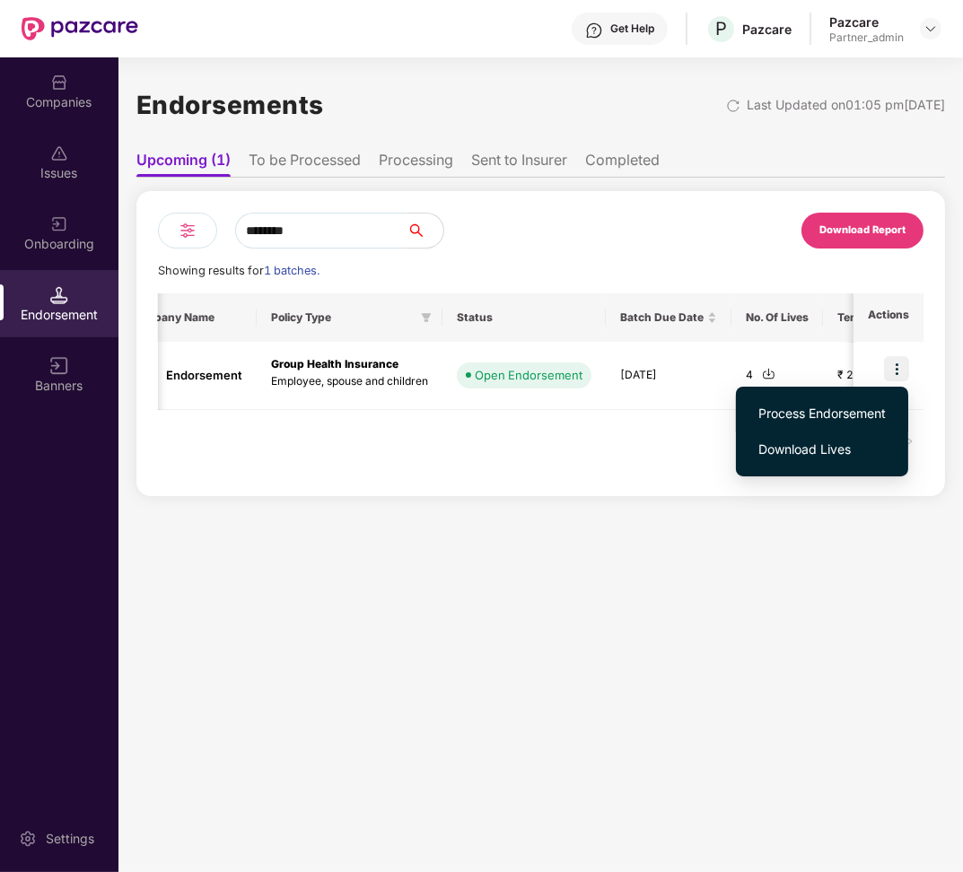
click at [847, 412] on span "Process Endorsement" at bounding box center [821, 414] width 127 height 20
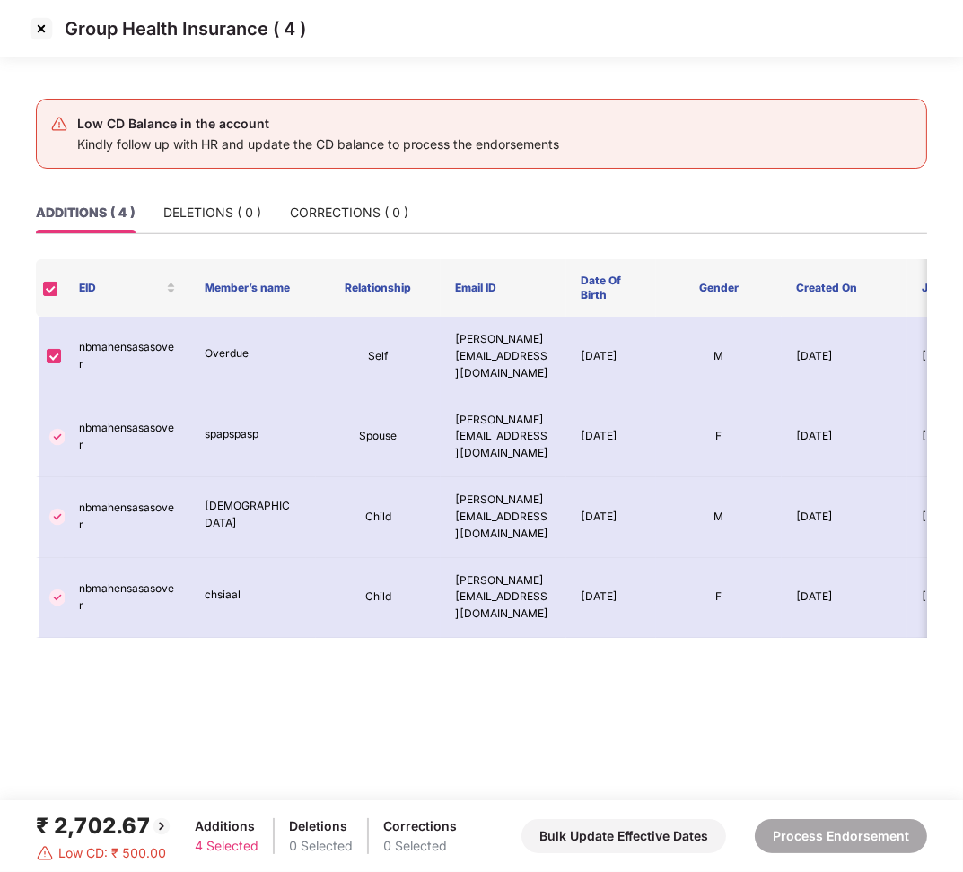
click at [50, 299] on th at bounding box center [50, 287] width 29 height 57
click at [35, 38] on img at bounding box center [41, 28] width 29 height 29
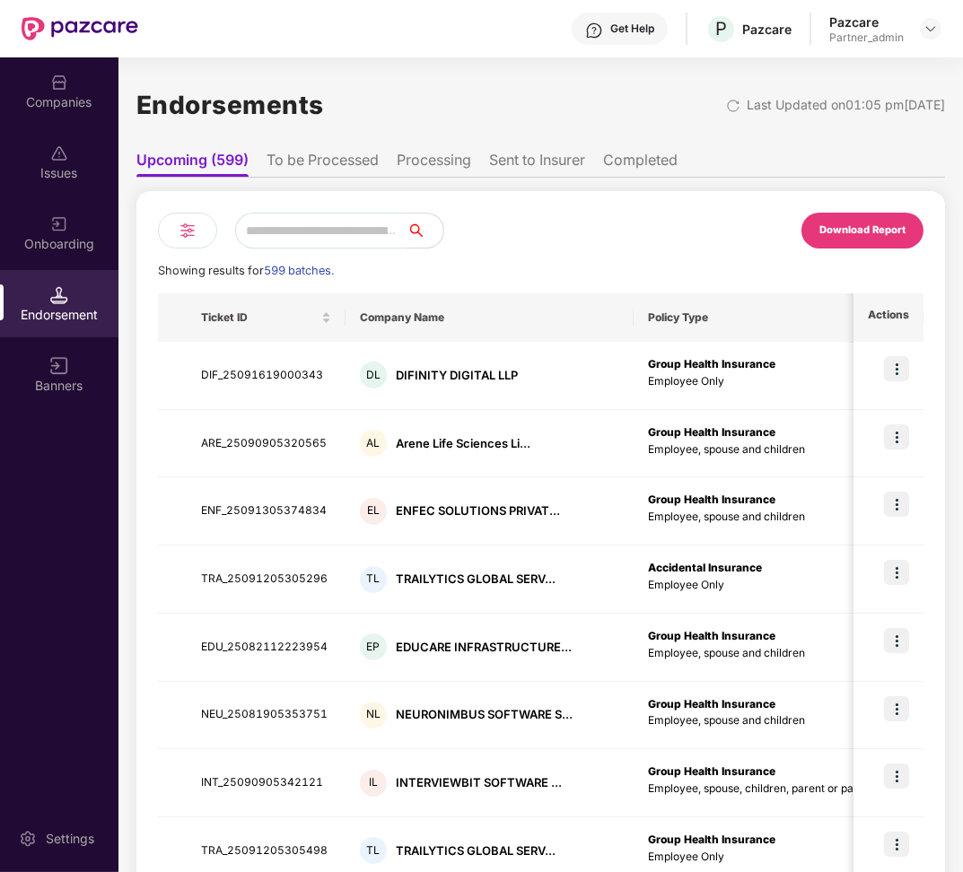
click at [202, 227] on div at bounding box center [187, 231] width 59 height 36
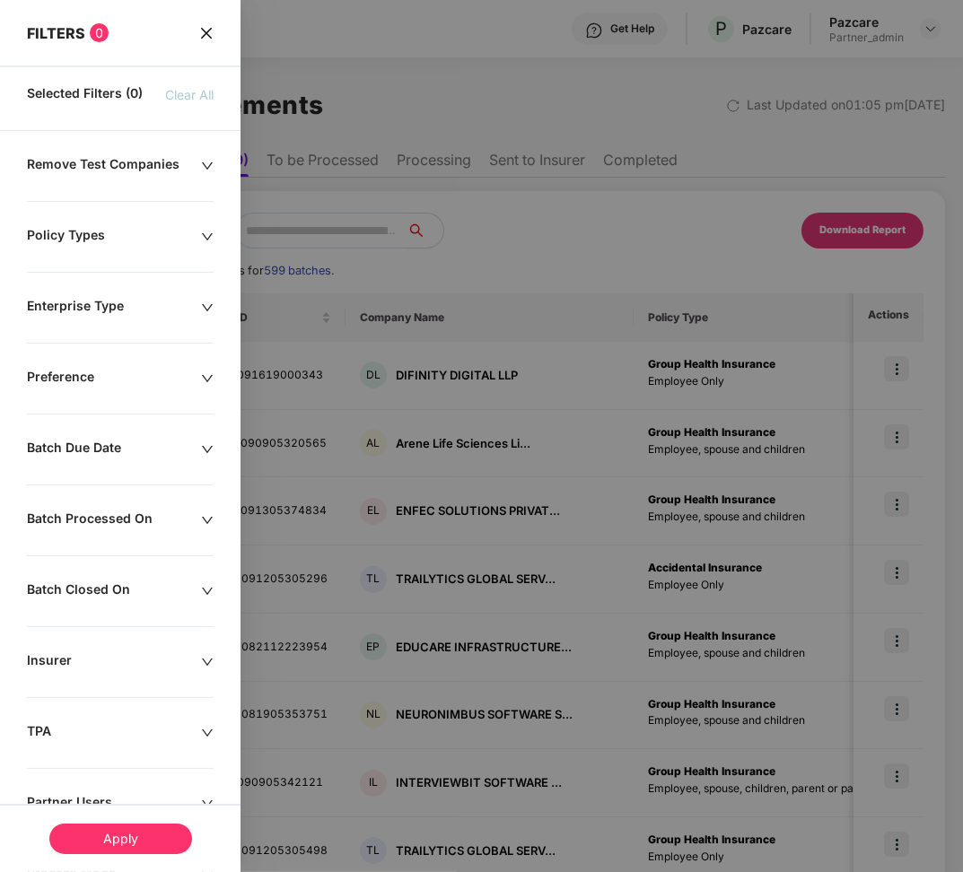
click at [489, 227] on div at bounding box center [481, 436] width 963 height 872
click at [206, 24] on span "close" at bounding box center [206, 32] width 14 height 19
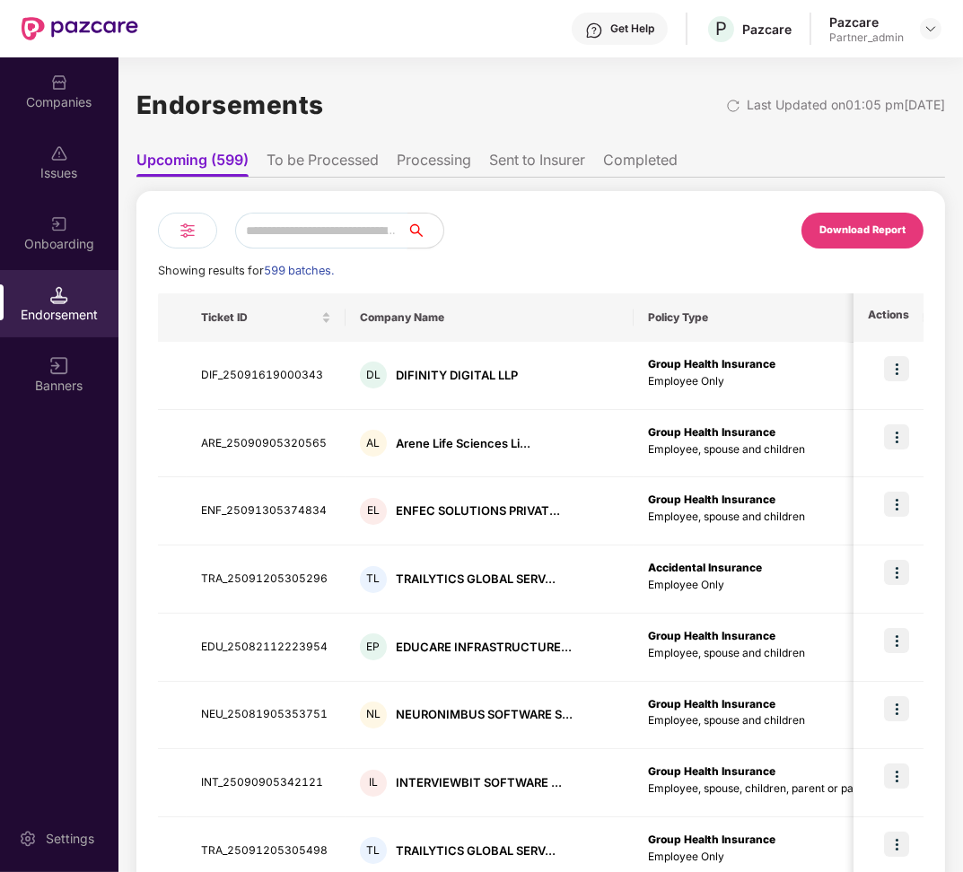
click at [286, 231] on input "text" at bounding box center [321, 231] width 172 height 36
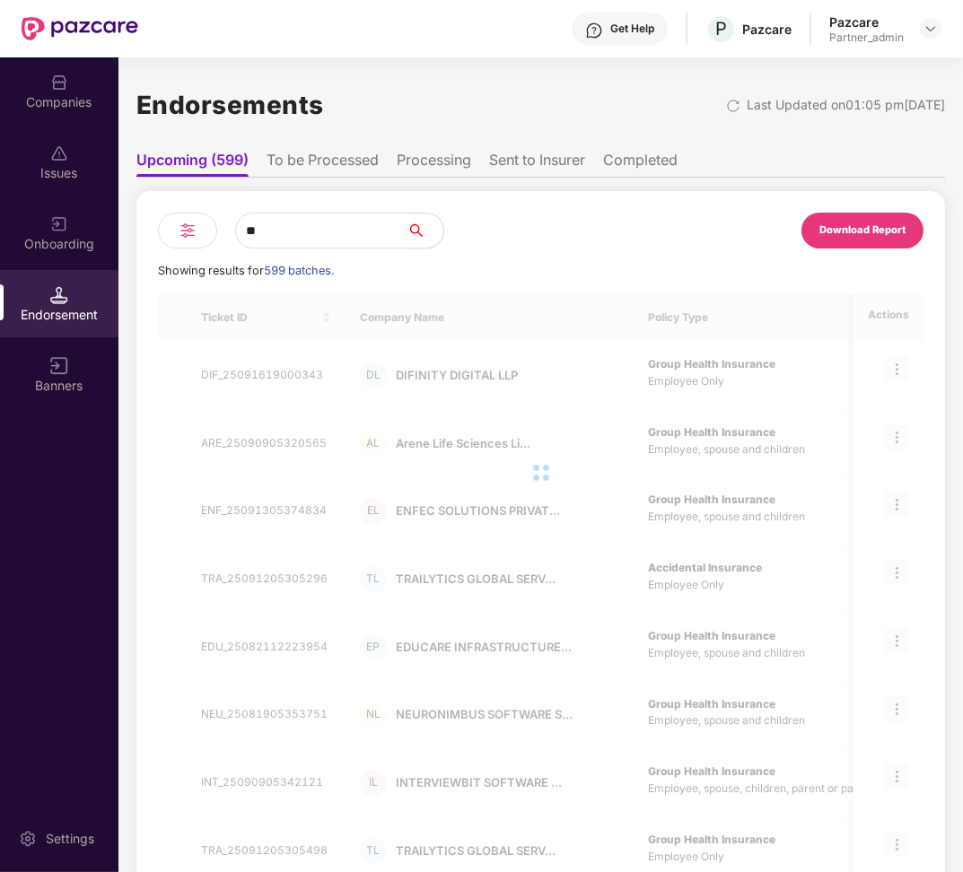
type input "***"
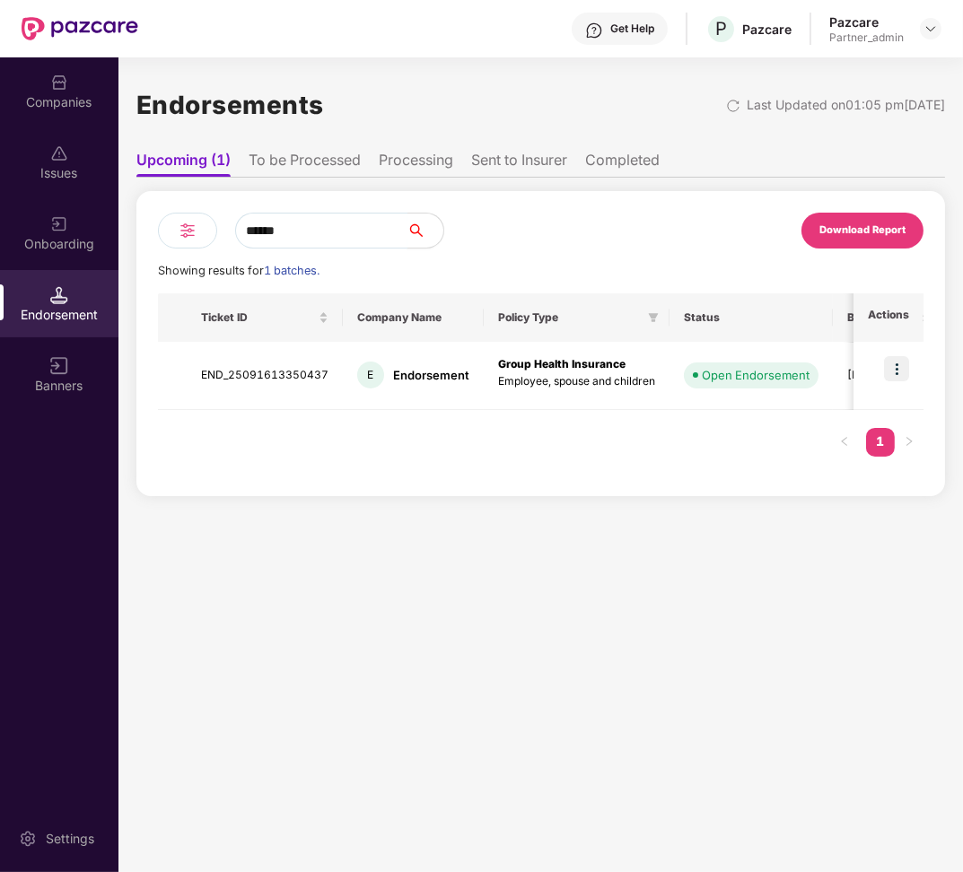
type input "******"
click at [324, 148] on ul "Upcoming (1) To be Processed Processing Sent to Insurer Completed" at bounding box center [540, 160] width 808 height 36
click at [323, 160] on li "To be Processed" at bounding box center [305, 164] width 112 height 26
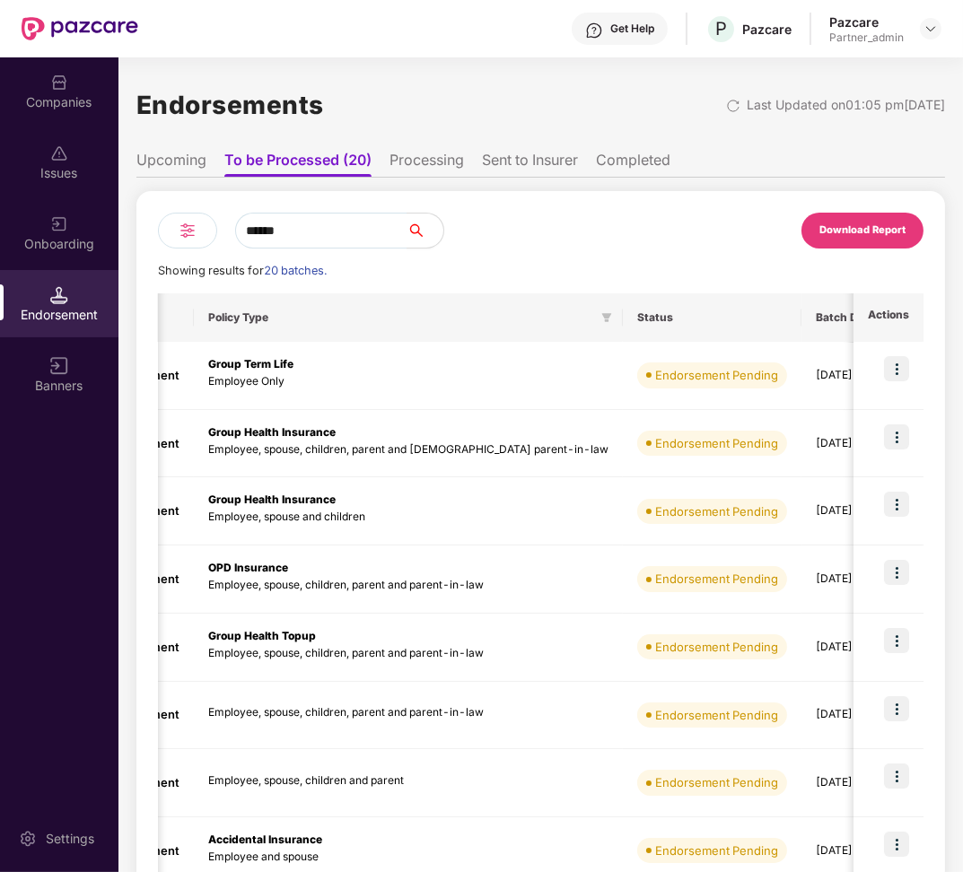
scroll to position [0, 359]
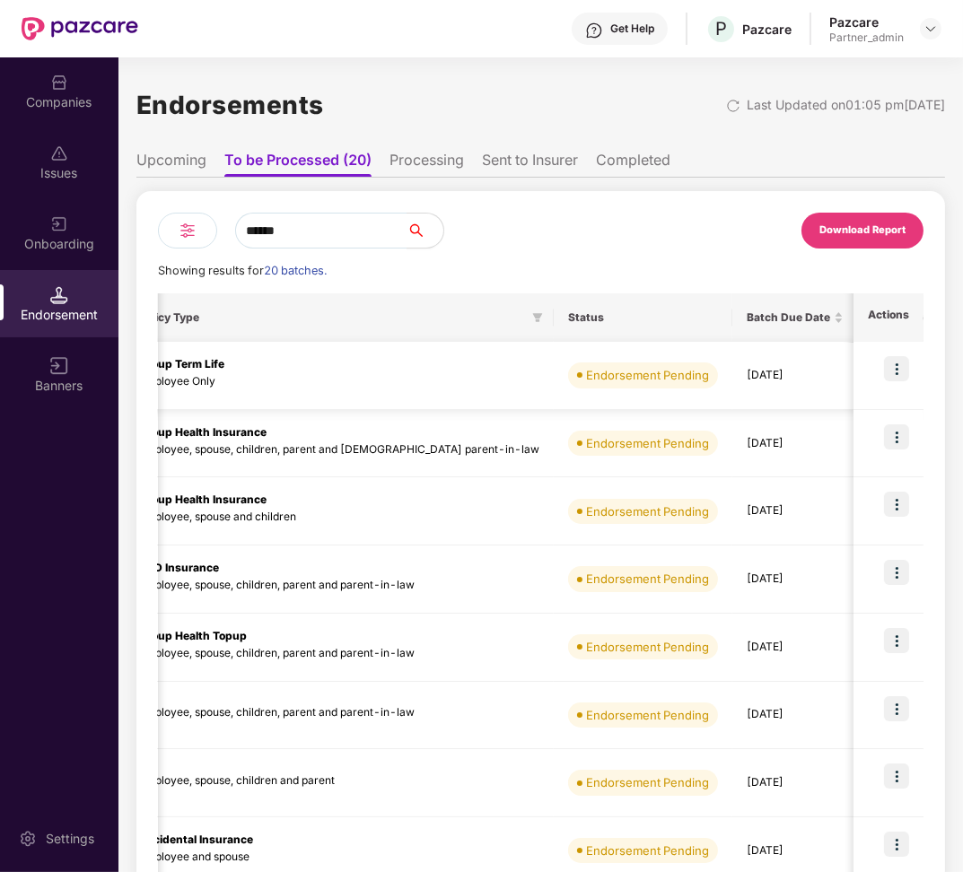
click at [891, 373] on img at bounding box center [896, 368] width 25 height 25
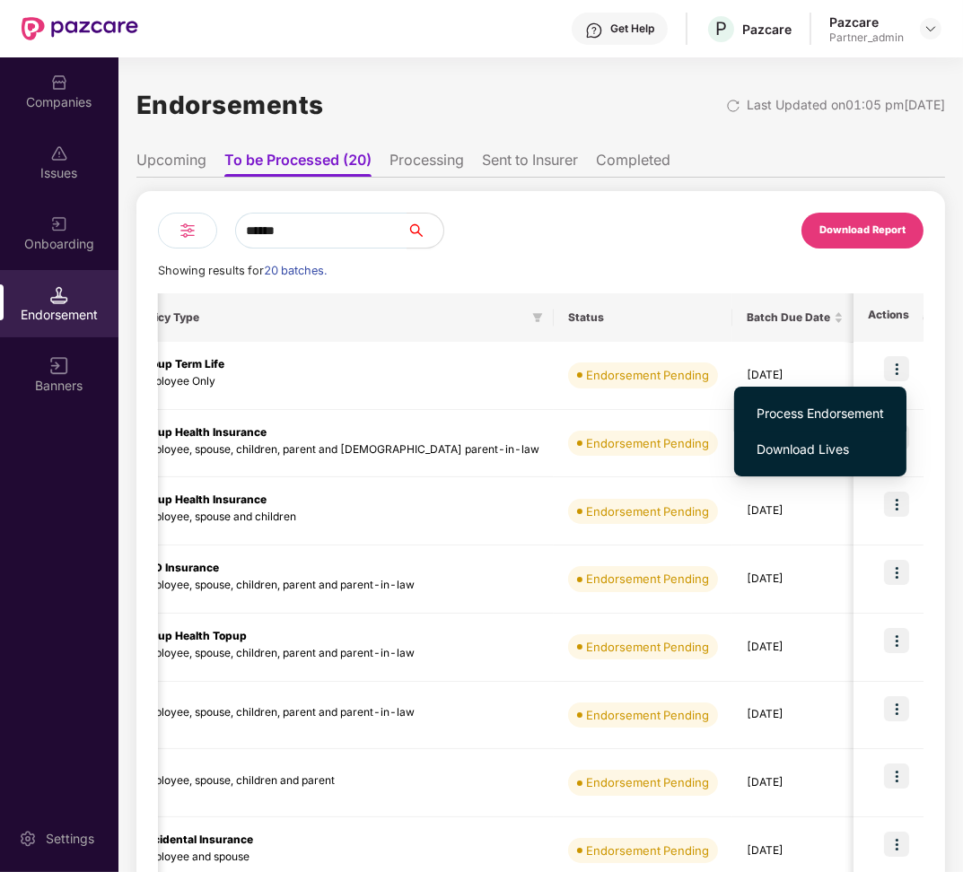
click at [850, 403] on li "Process Endorsement" at bounding box center [820, 414] width 172 height 36
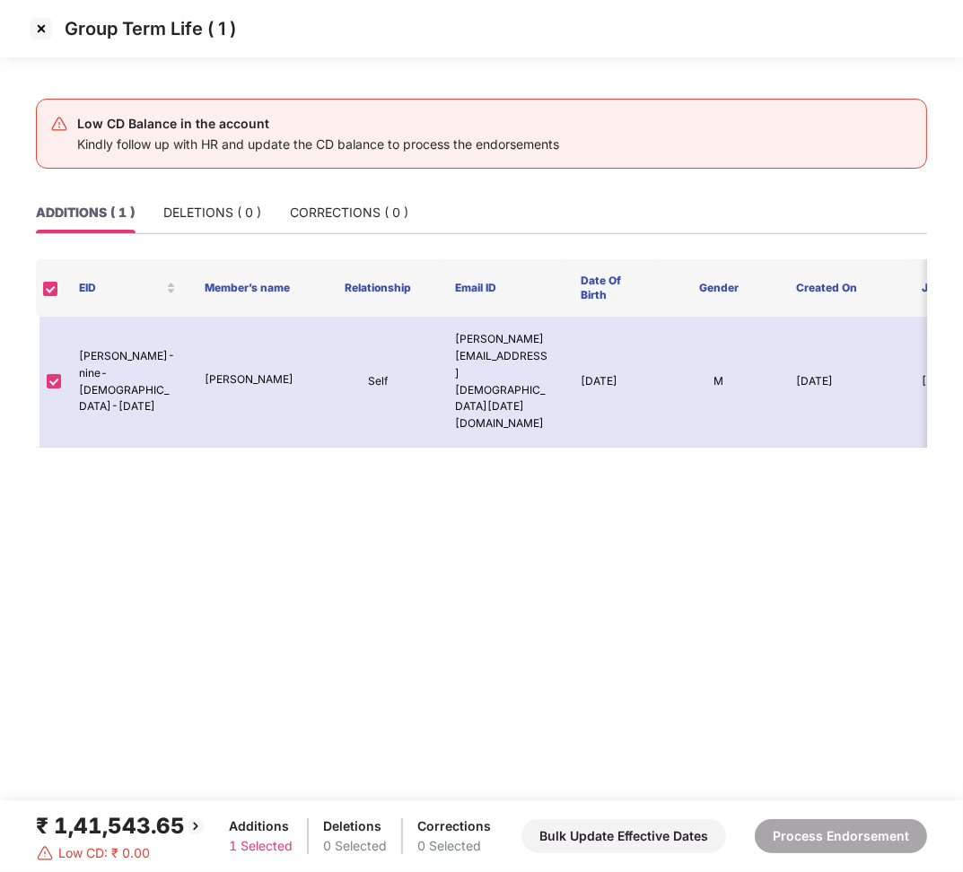
click at [53, 25] on img at bounding box center [41, 28] width 29 height 29
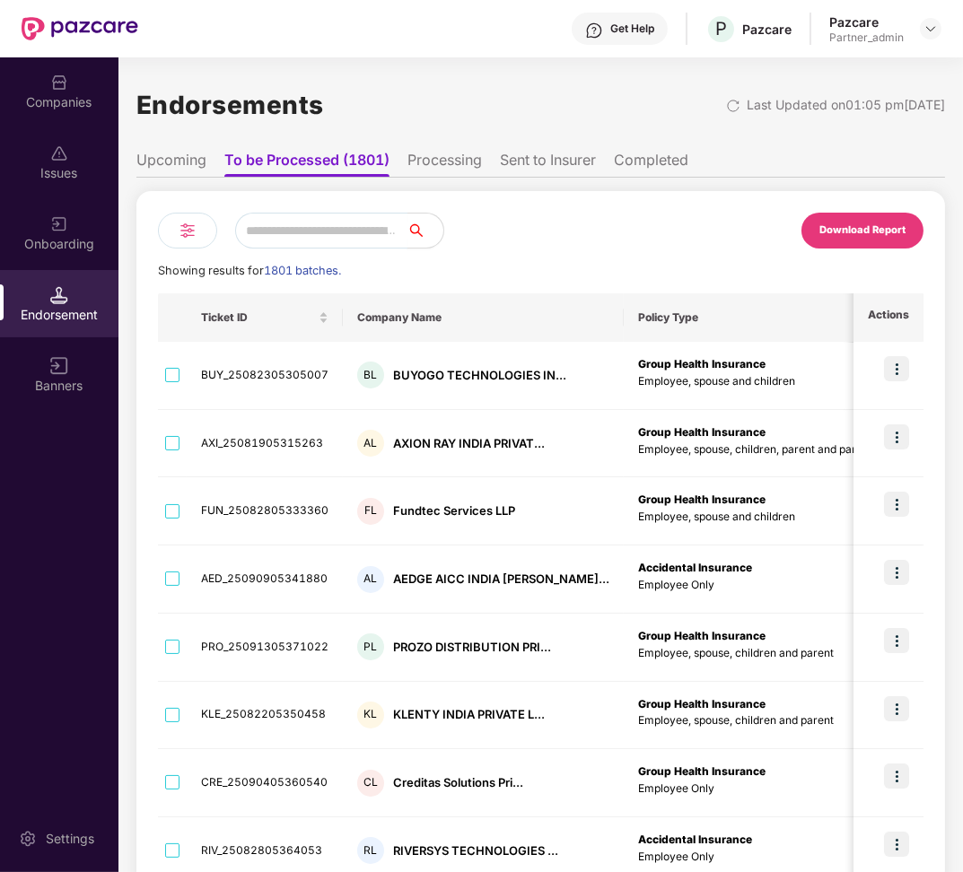
click at [331, 240] on input "text" at bounding box center [321, 231] width 172 height 36
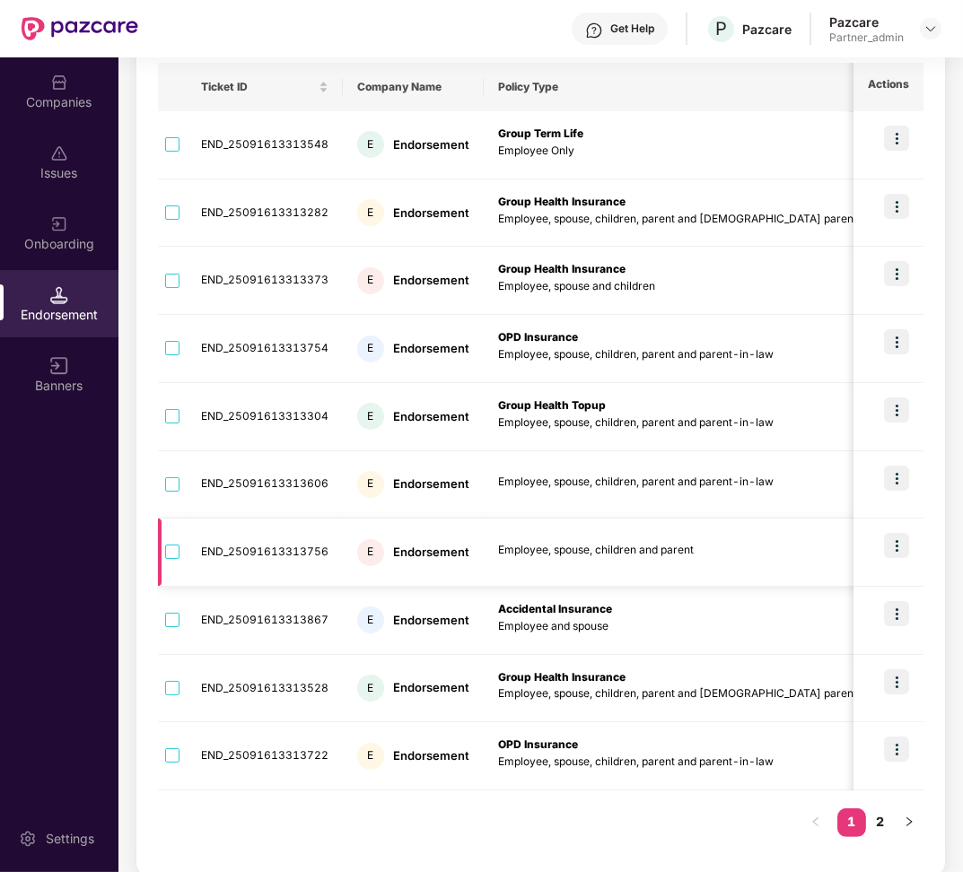
scroll to position [0, 314]
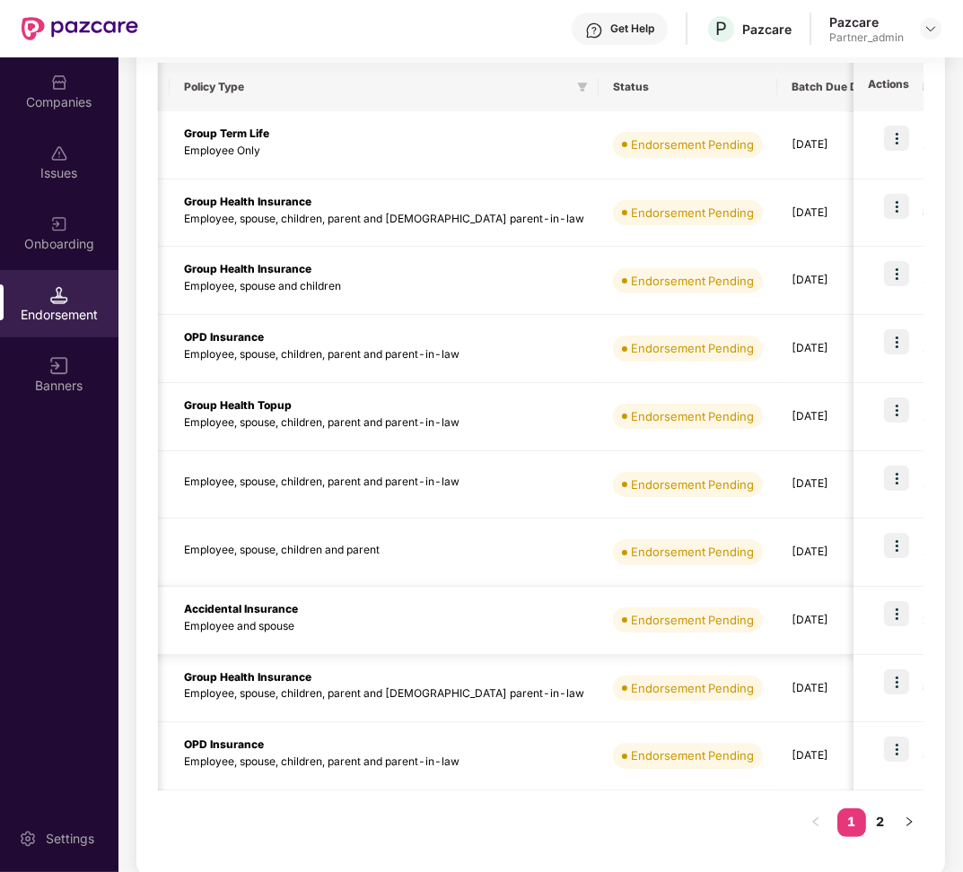
type input "**********"
click at [887, 606] on img at bounding box center [896, 613] width 25 height 25
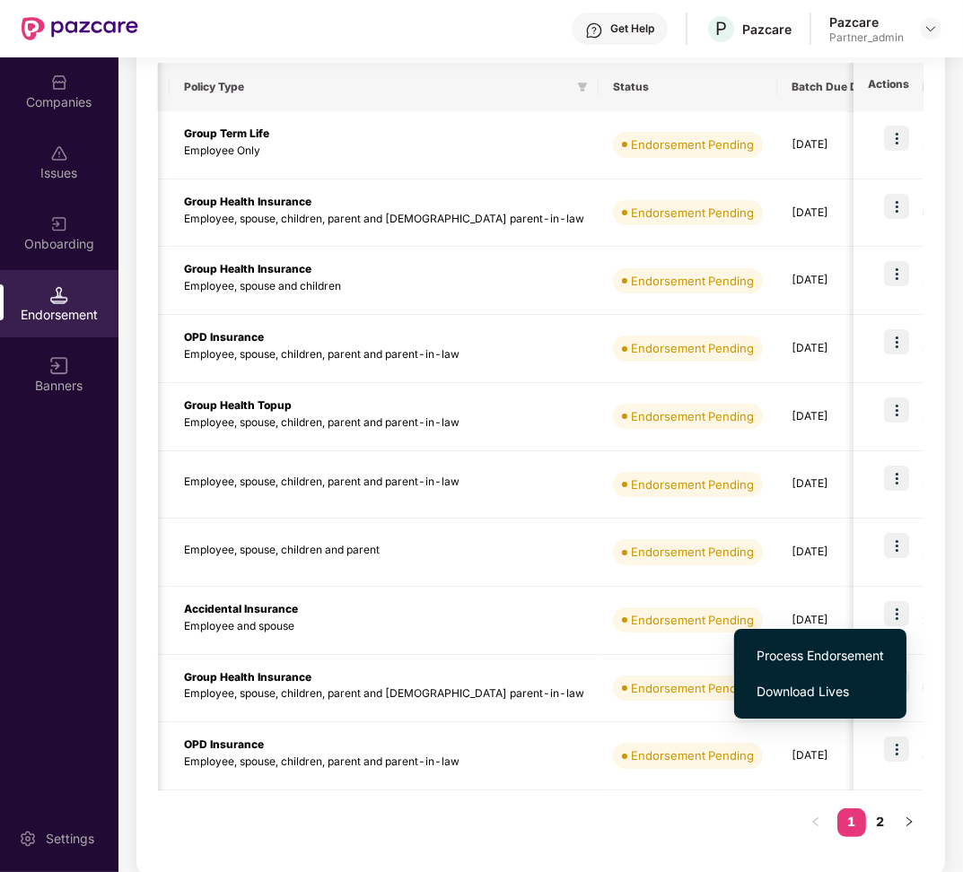
click at [843, 647] on span "Process Endorsement" at bounding box center [819, 656] width 127 height 20
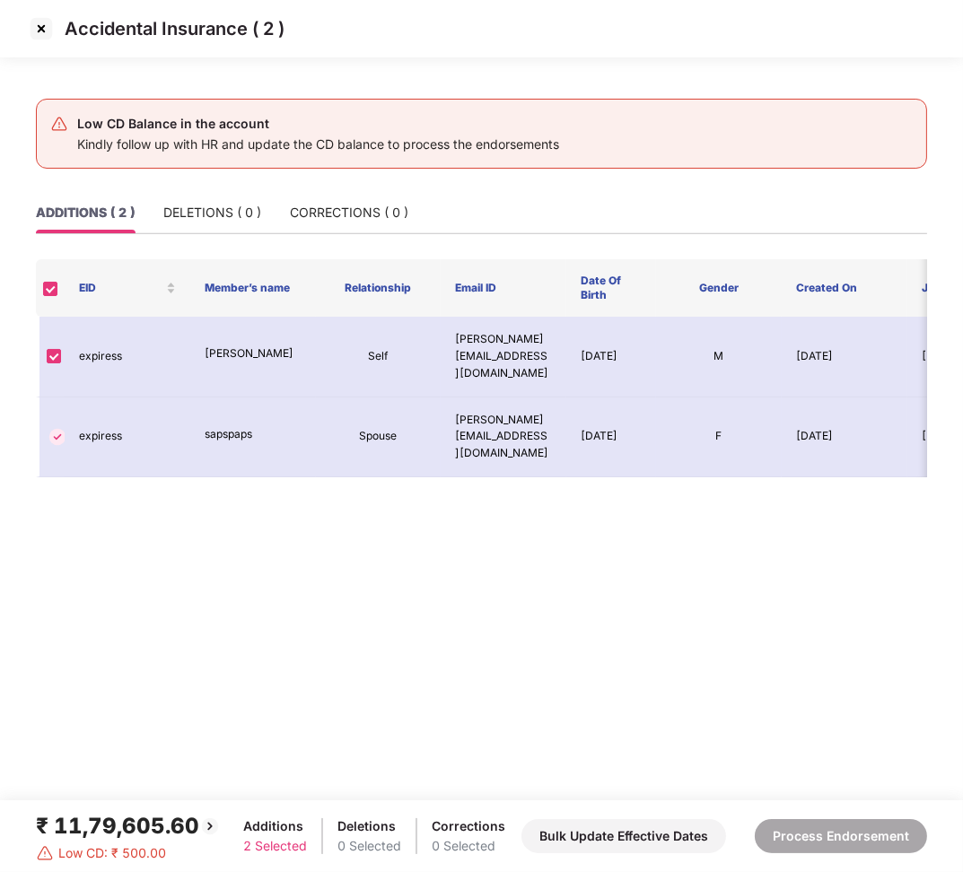
click at [39, 41] on img at bounding box center [41, 28] width 29 height 29
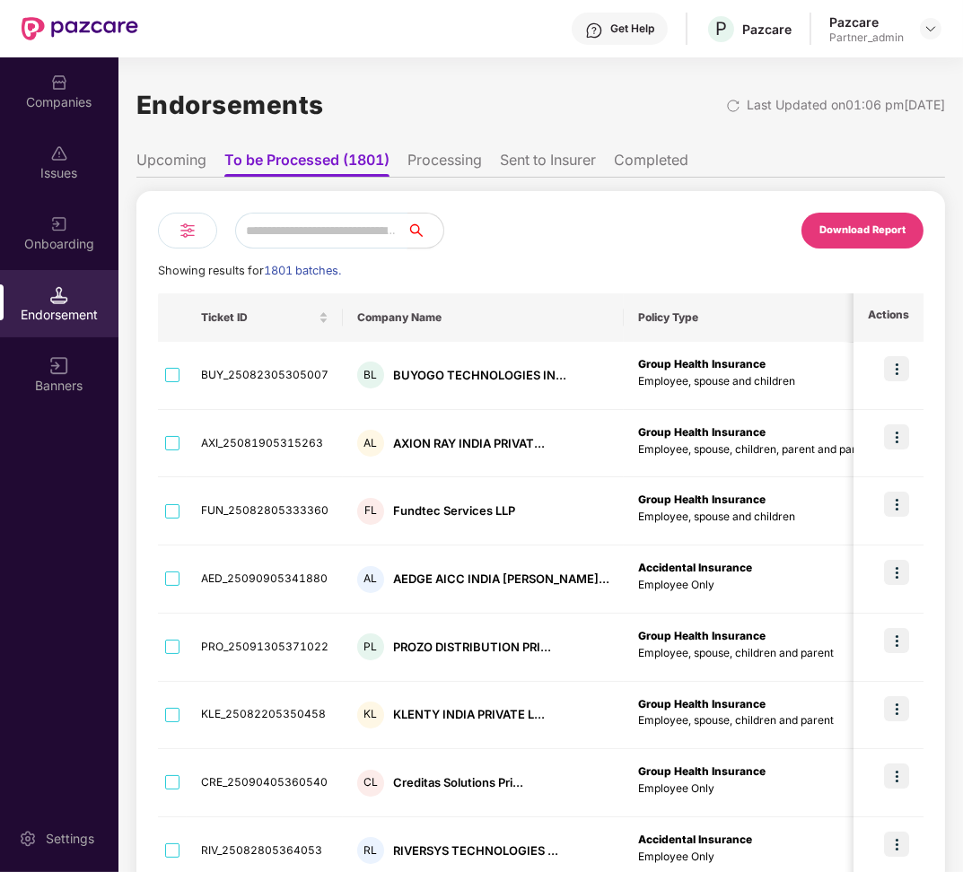
click at [311, 237] on input "text" at bounding box center [321, 231] width 172 height 36
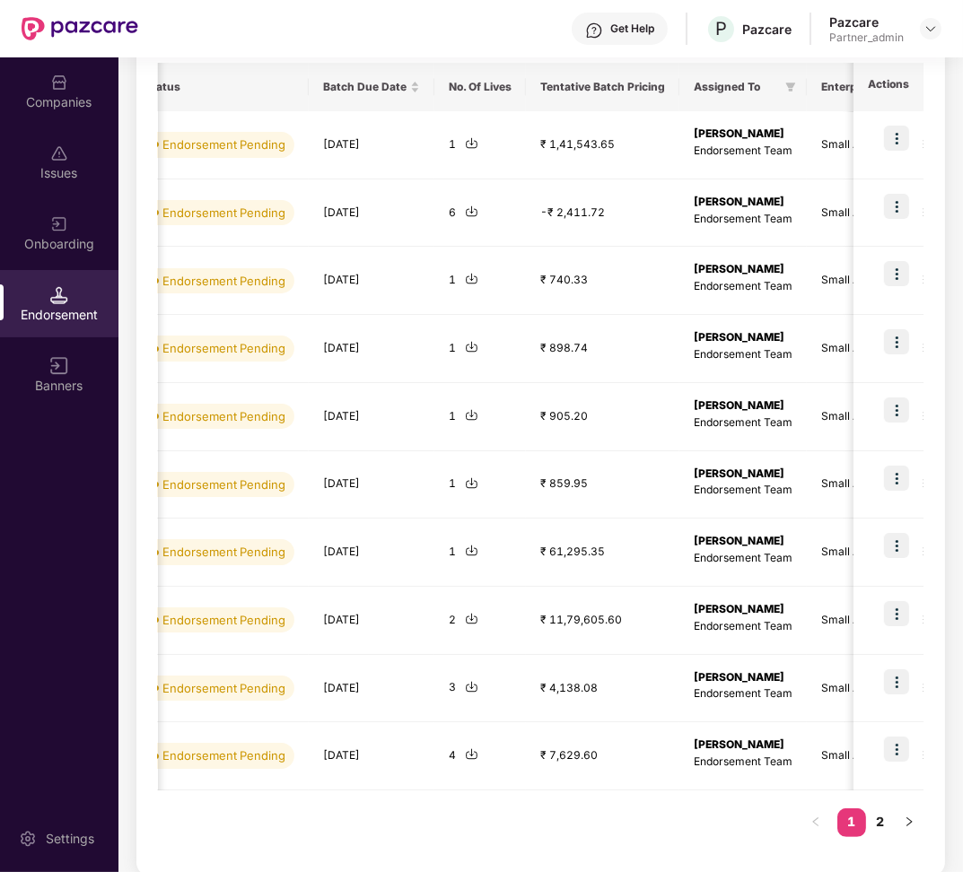
scroll to position [0, 785]
type input "**********"
click at [879, 824] on link "2" at bounding box center [880, 821] width 29 height 27
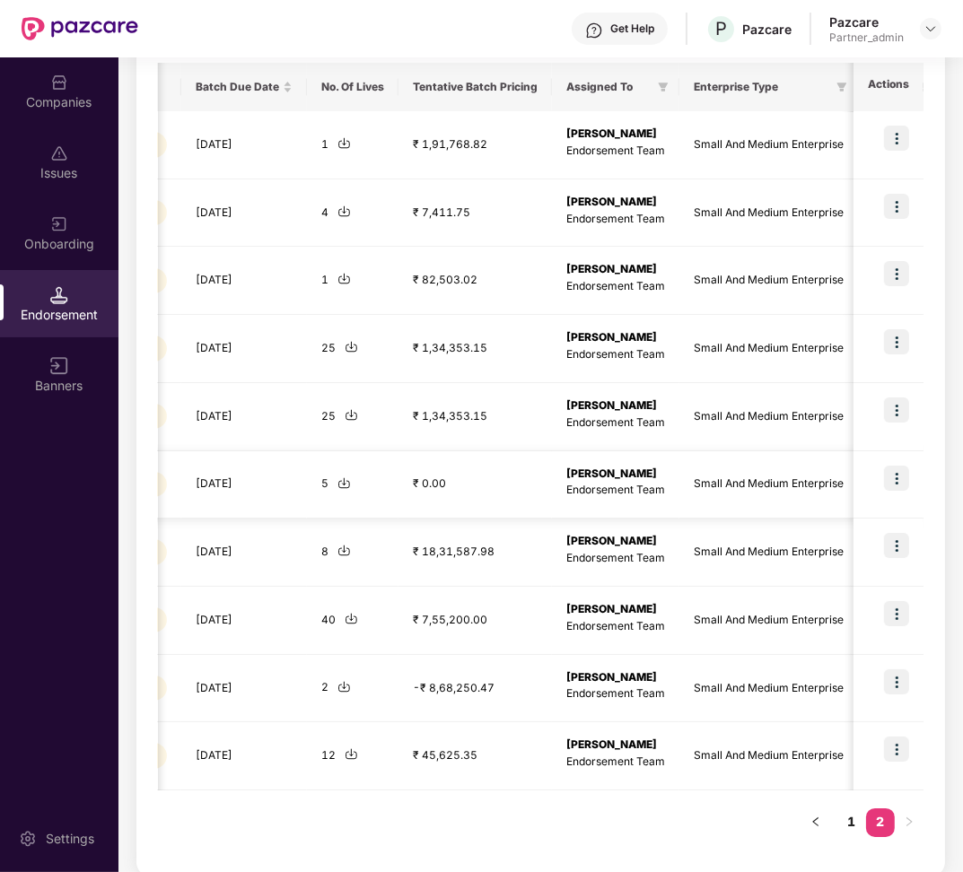
click at [898, 477] on img at bounding box center [896, 478] width 25 height 25
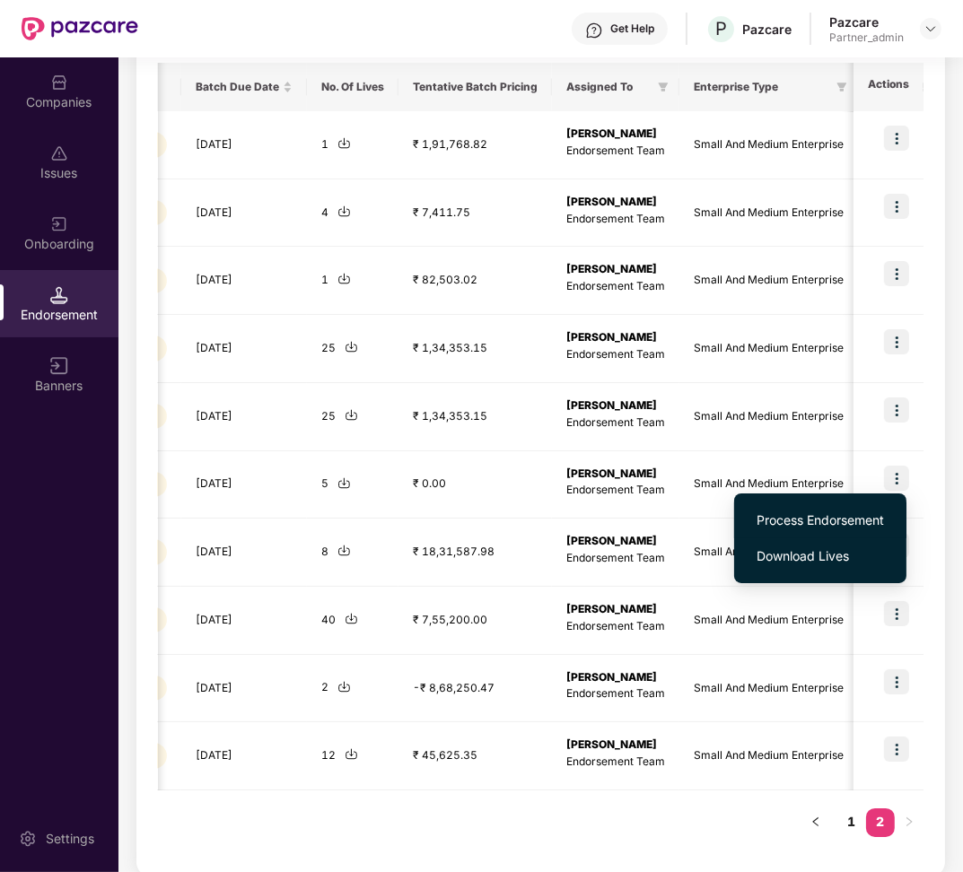
click at [864, 510] on li "Process Endorsement" at bounding box center [820, 520] width 172 height 36
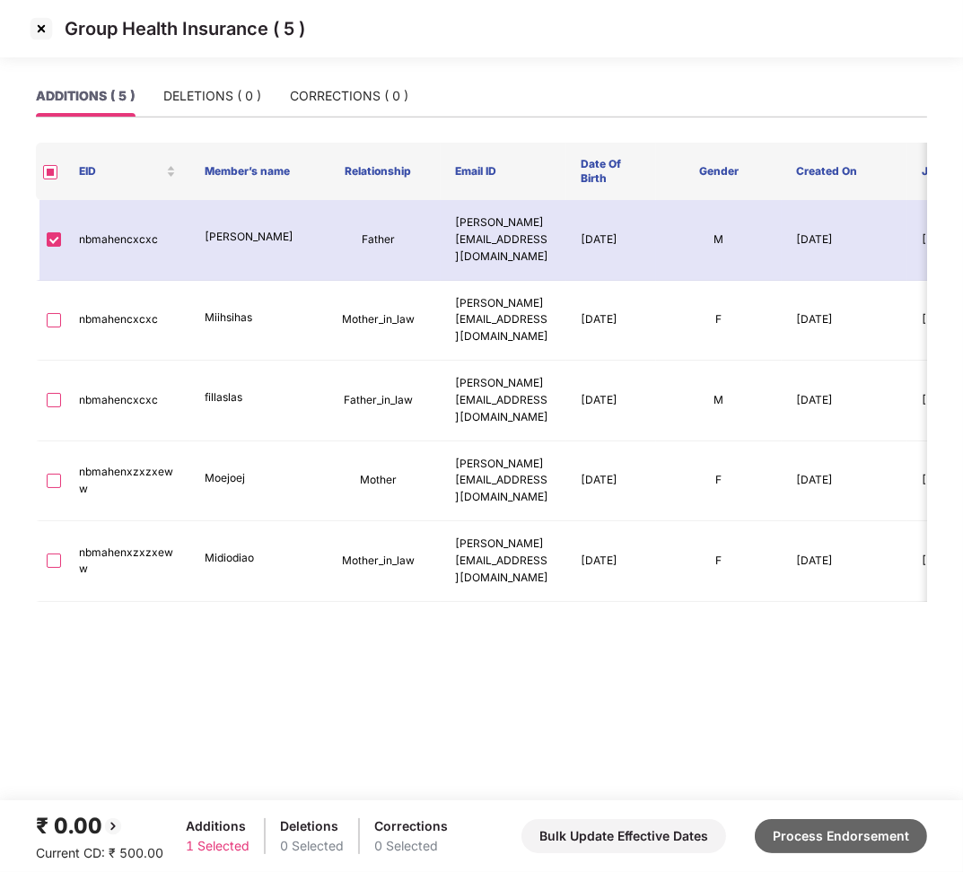
click at [877, 841] on button "Process Endorsement" at bounding box center [841, 836] width 172 height 34
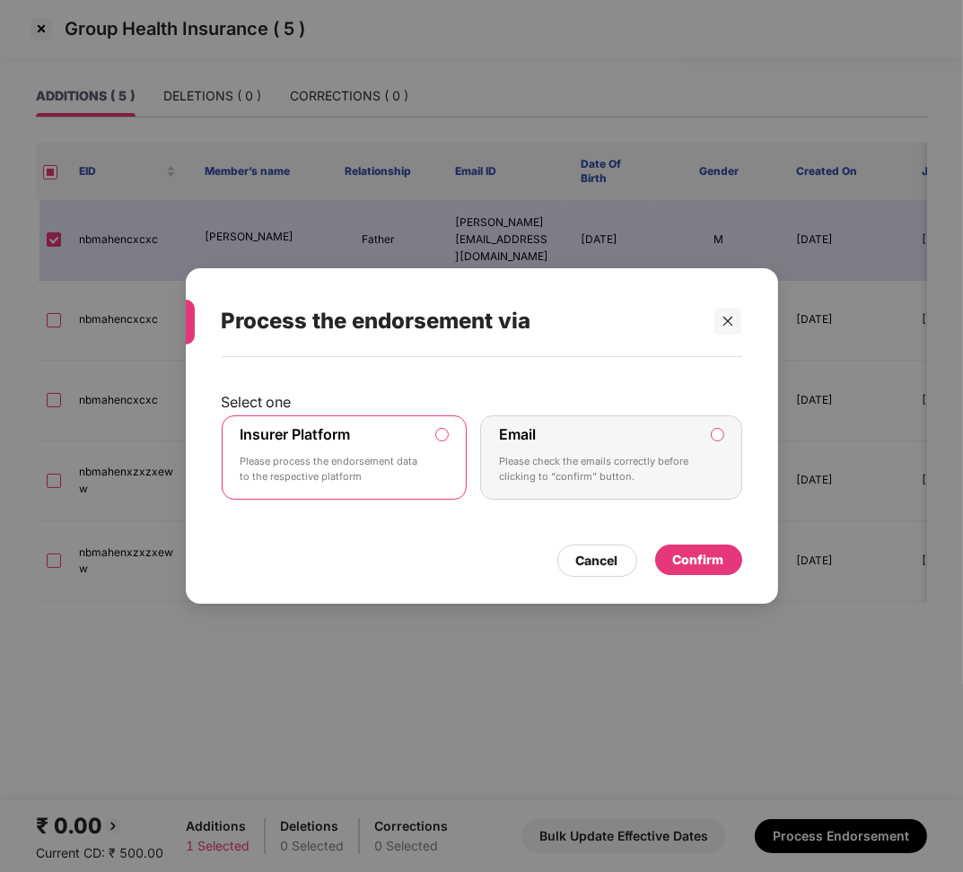
click at [718, 560] on div "Confirm" at bounding box center [698, 560] width 51 height 20
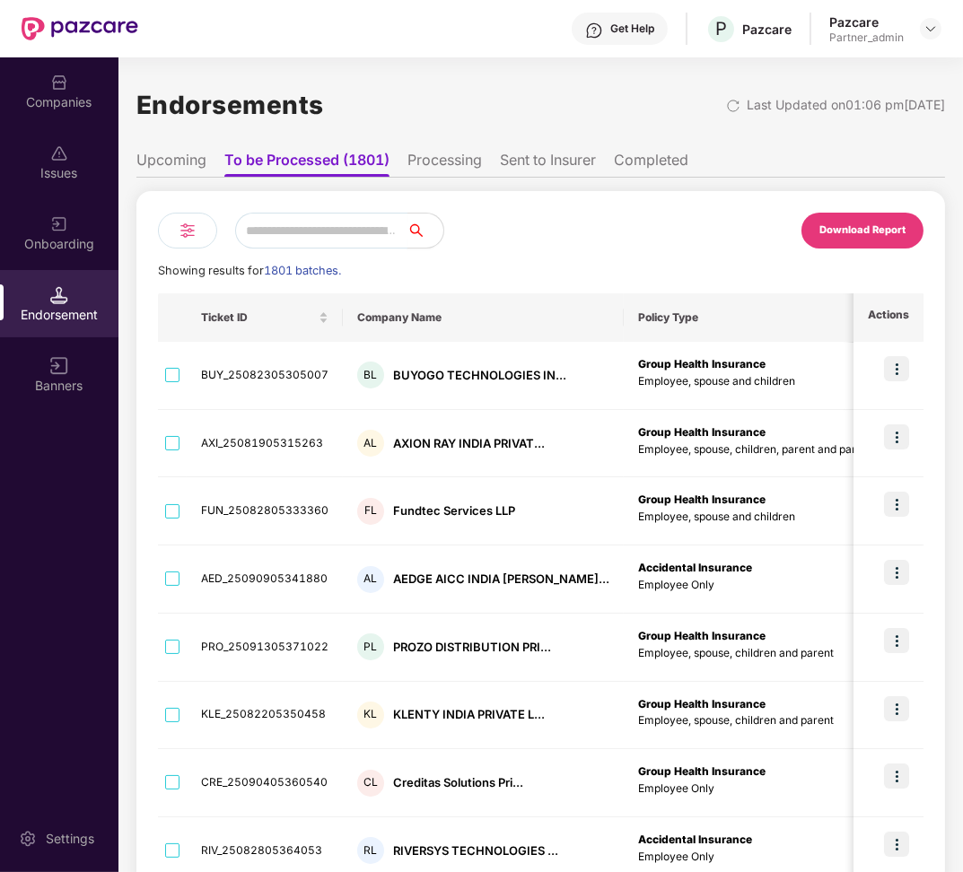
click at [290, 235] on input "text" at bounding box center [321, 231] width 172 height 36
paste input "**********"
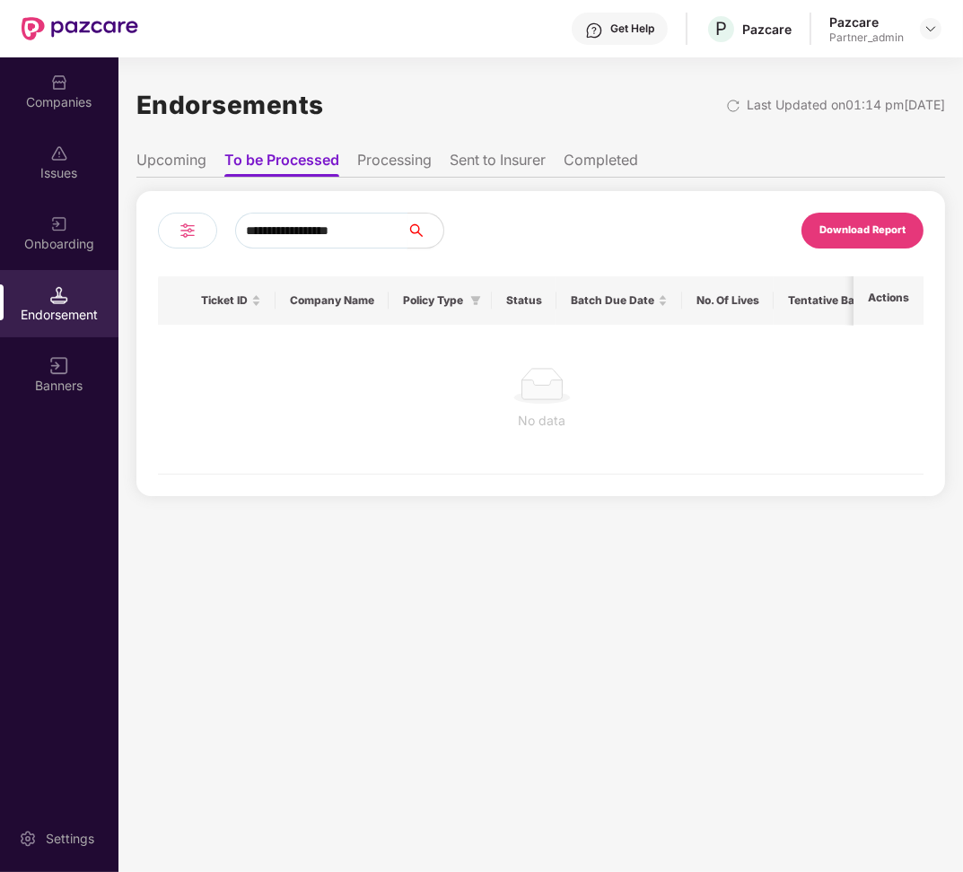
type input "**********"
click at [410, 161] on li "Processing" at bounding box center [394, 164] width 74 height 26
click at [490, 170] on li "Sent to Insurer" at bounding box center [497, 164] width 96 height 26
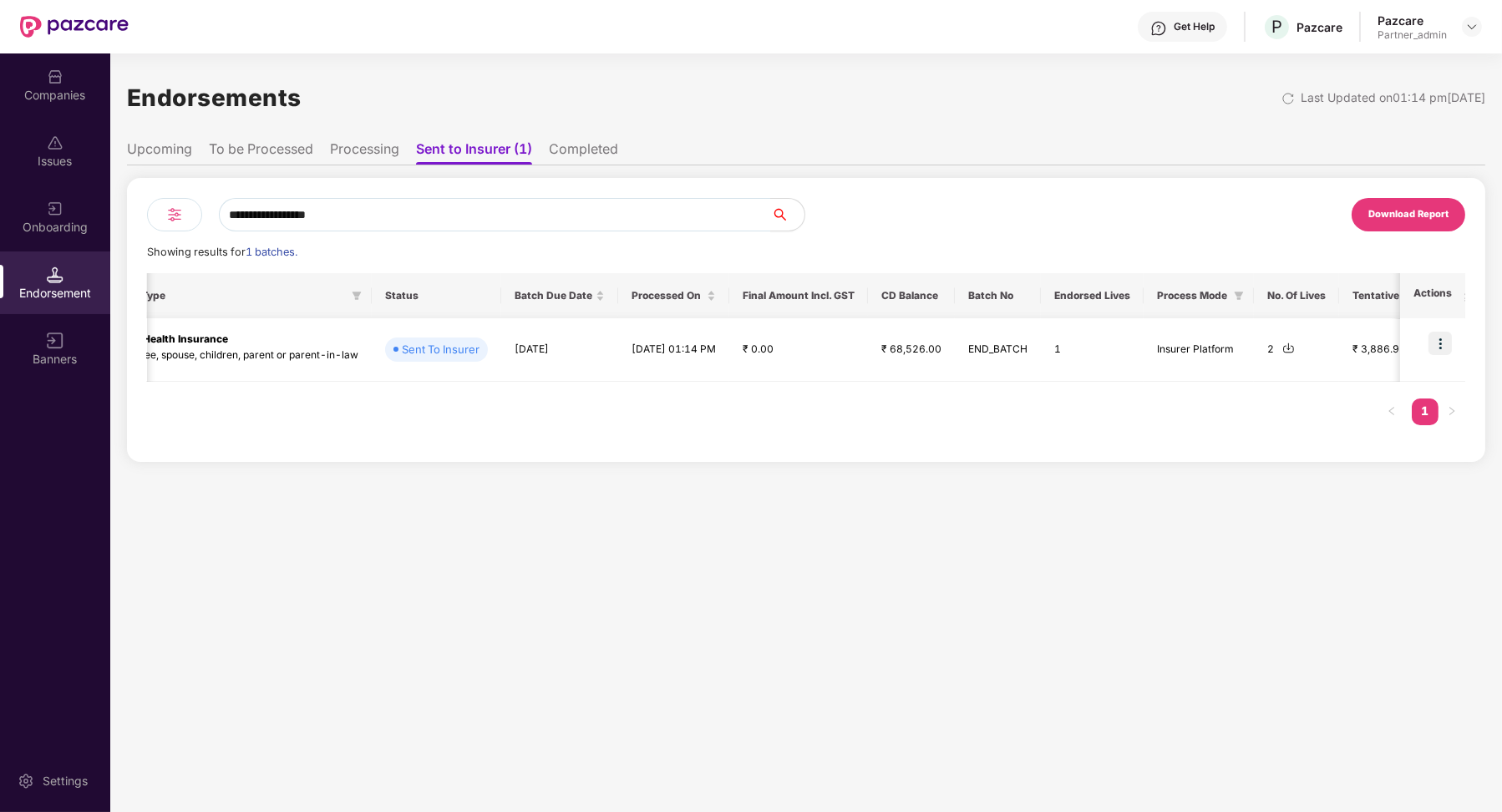
scroll to position [0, 0]
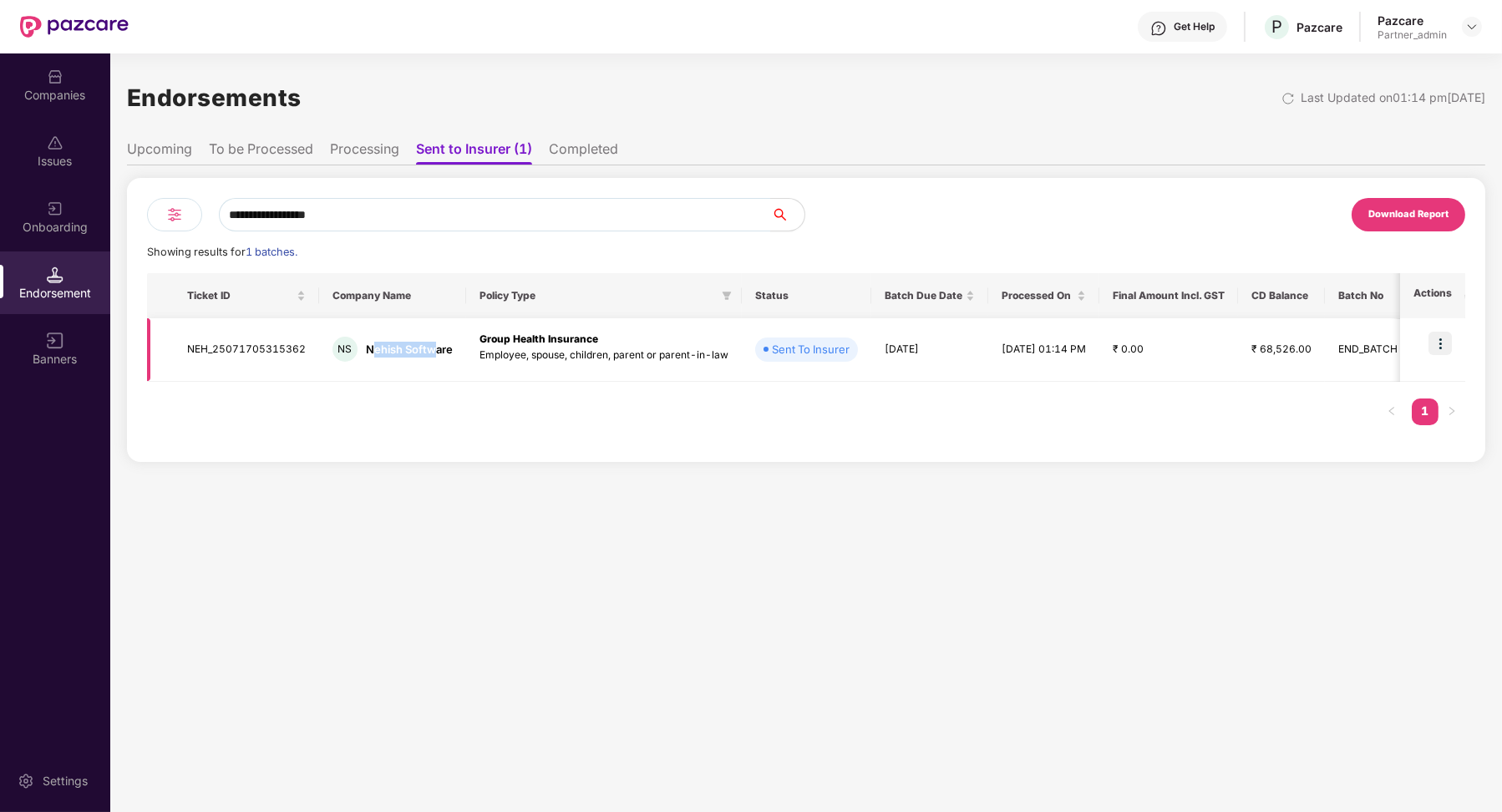
drag, startPoint x: 368, startPoint y: 351, endPoint x: 432, endPoint y: 352, distance: 64.0
click at [433, 352] on div "Nehish Software" at bounding box center [409, 349] width 87 height 16
drag, startPoint x: 361, startPoint y: 346, endPoint x: 444, endPoint y: 345, distance: 83.0
click at [448, 346] on div "NS Nehish Software" at bounding box center [392, 349] width 120 height 25
copy div "Nehish Software"
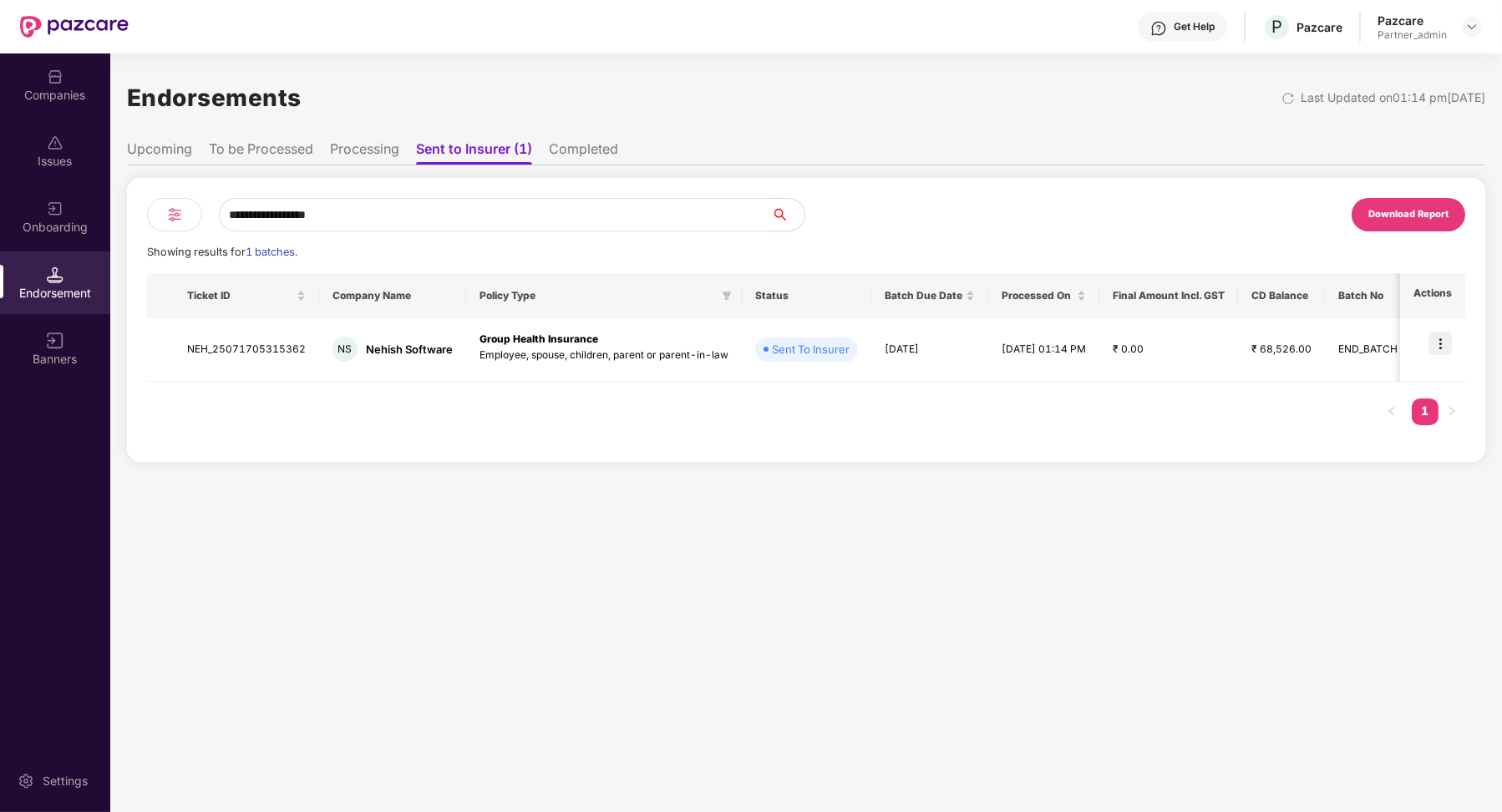
click at [276, 154] on li "To be Processed" at bounding box center [261, 153] width 104 height 24
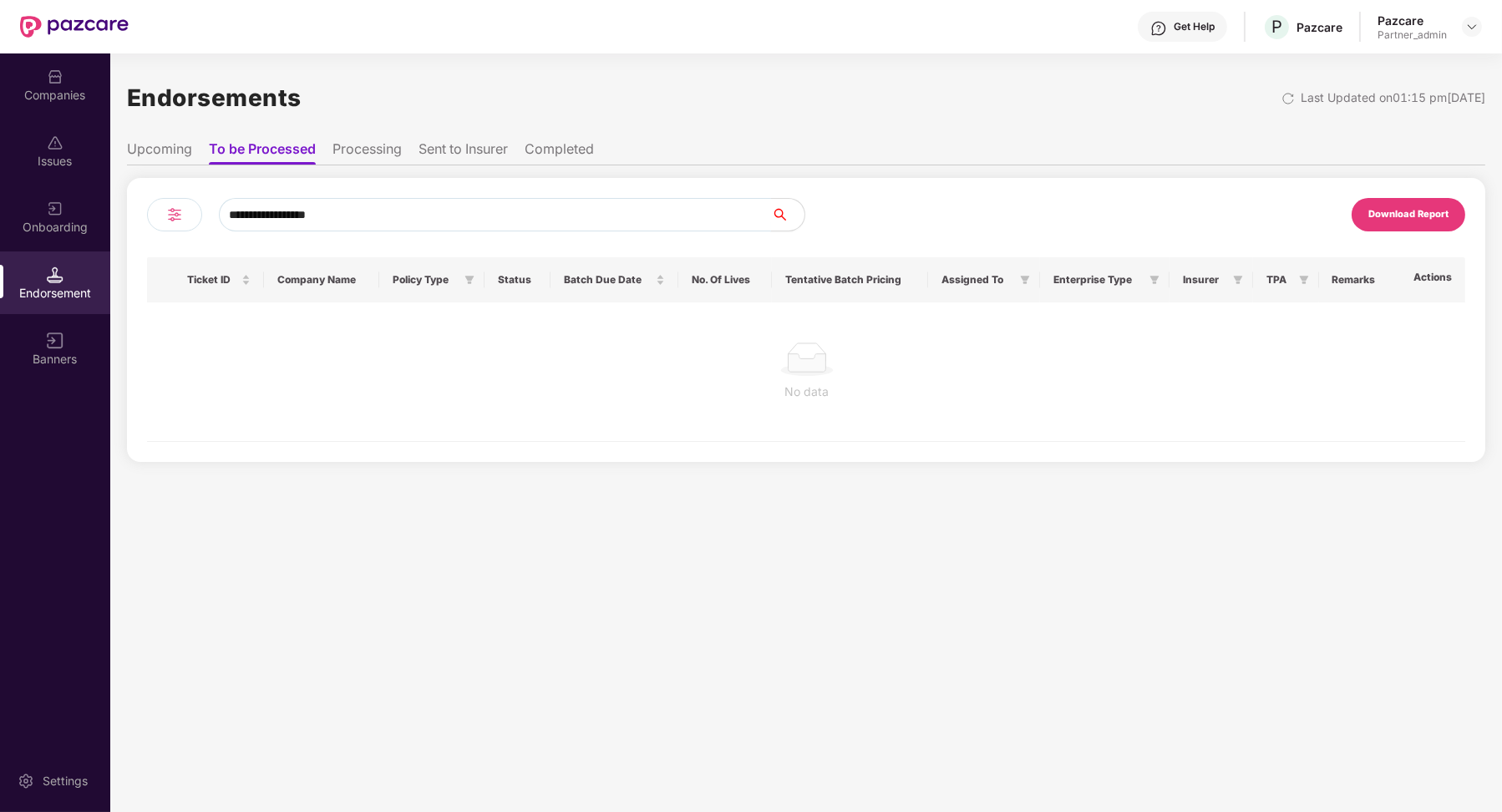
click at [308, 210] on input "**********" at bounding box center [494, 215] width 552 height 34
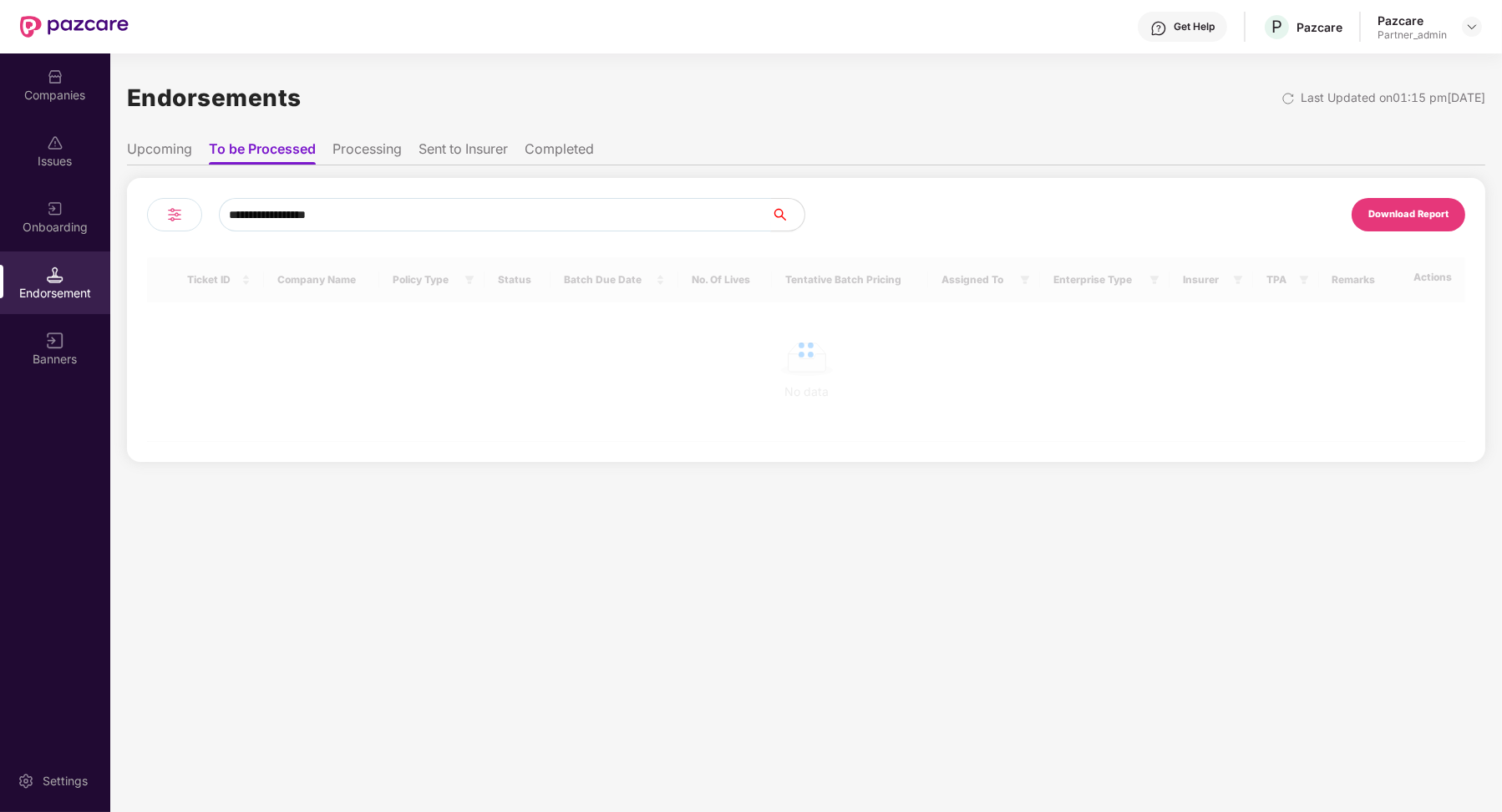
click at [308, 210] on input "**********" at bounding box center [494, 215] width 552 height 34
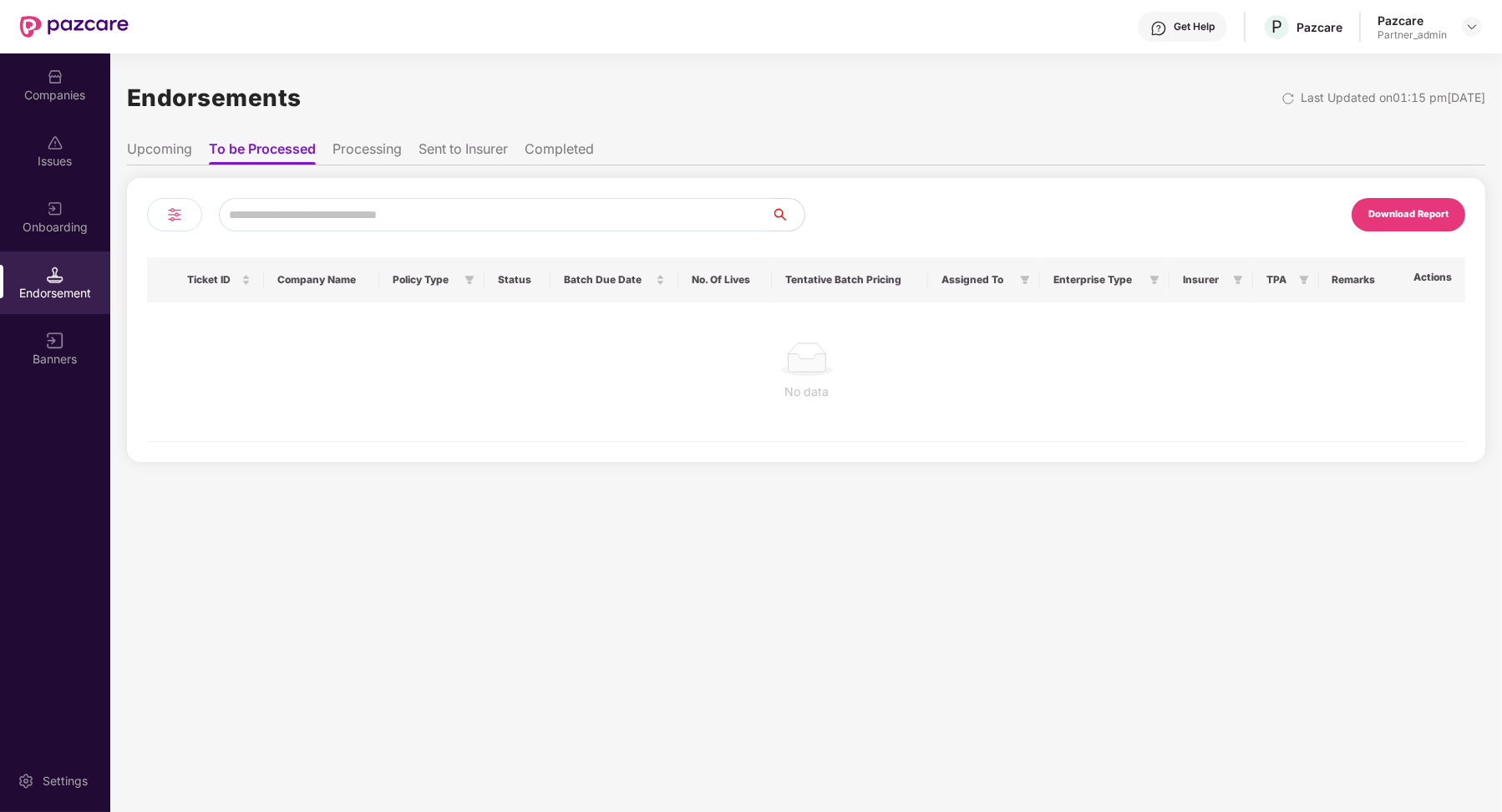
paste input "**********"
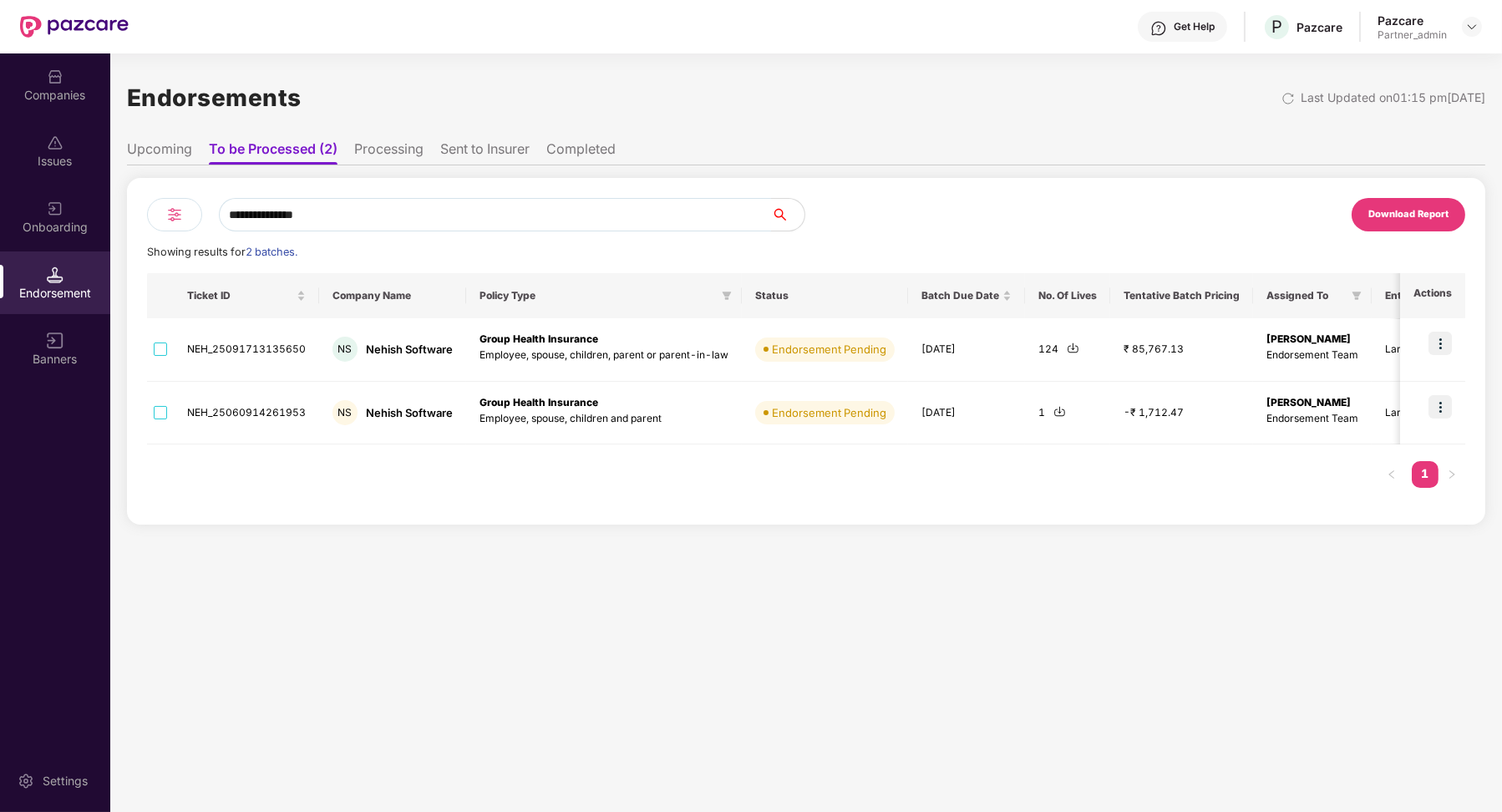
type input "**********"
click at [454, 154] on li "Sent to Insurer" at bounding box center [485, 153] width 89 height 24
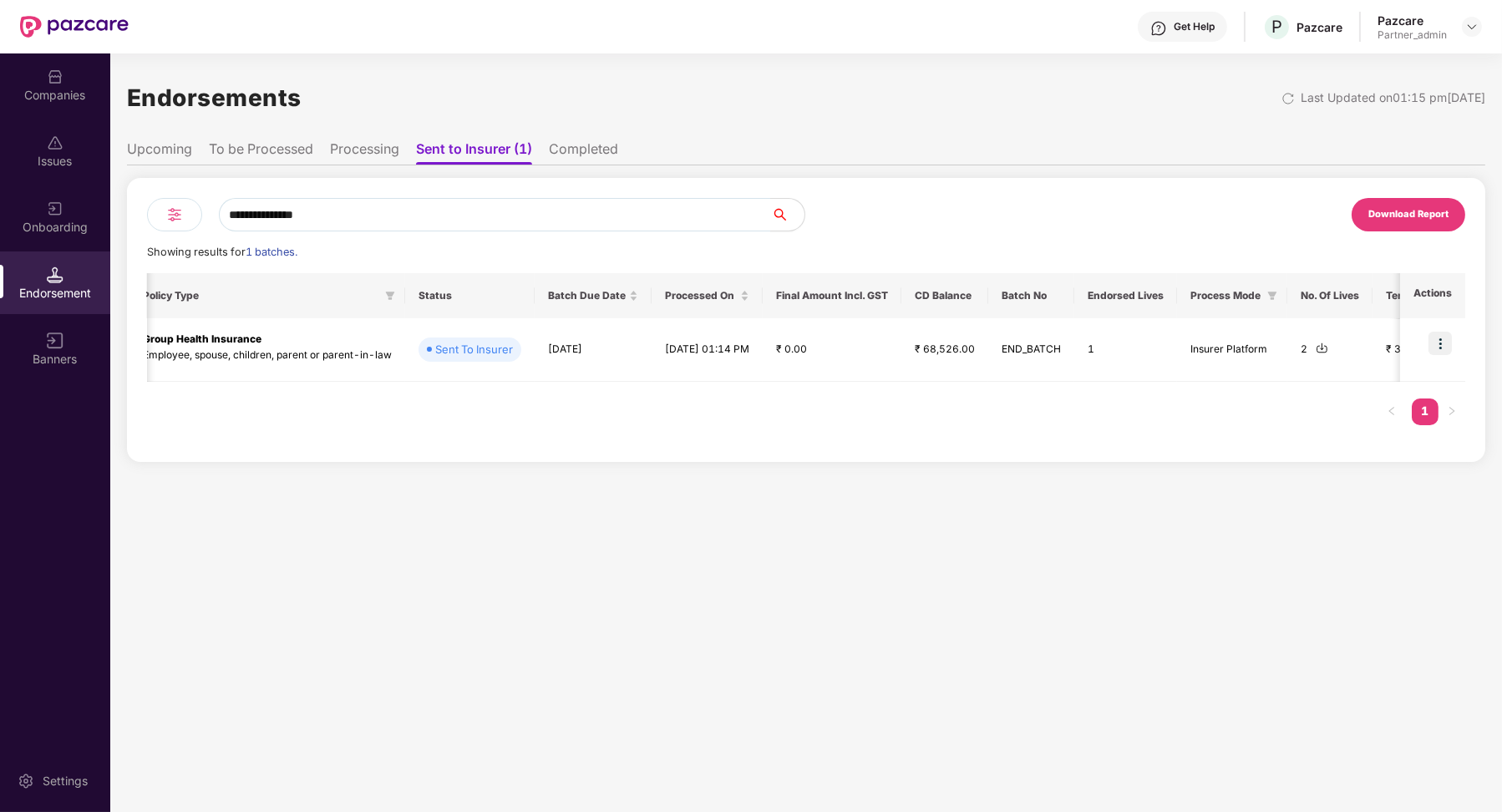
scroll to position [0, 466]
